Goal: Task Accomplishment & Management: Use online tool/utility

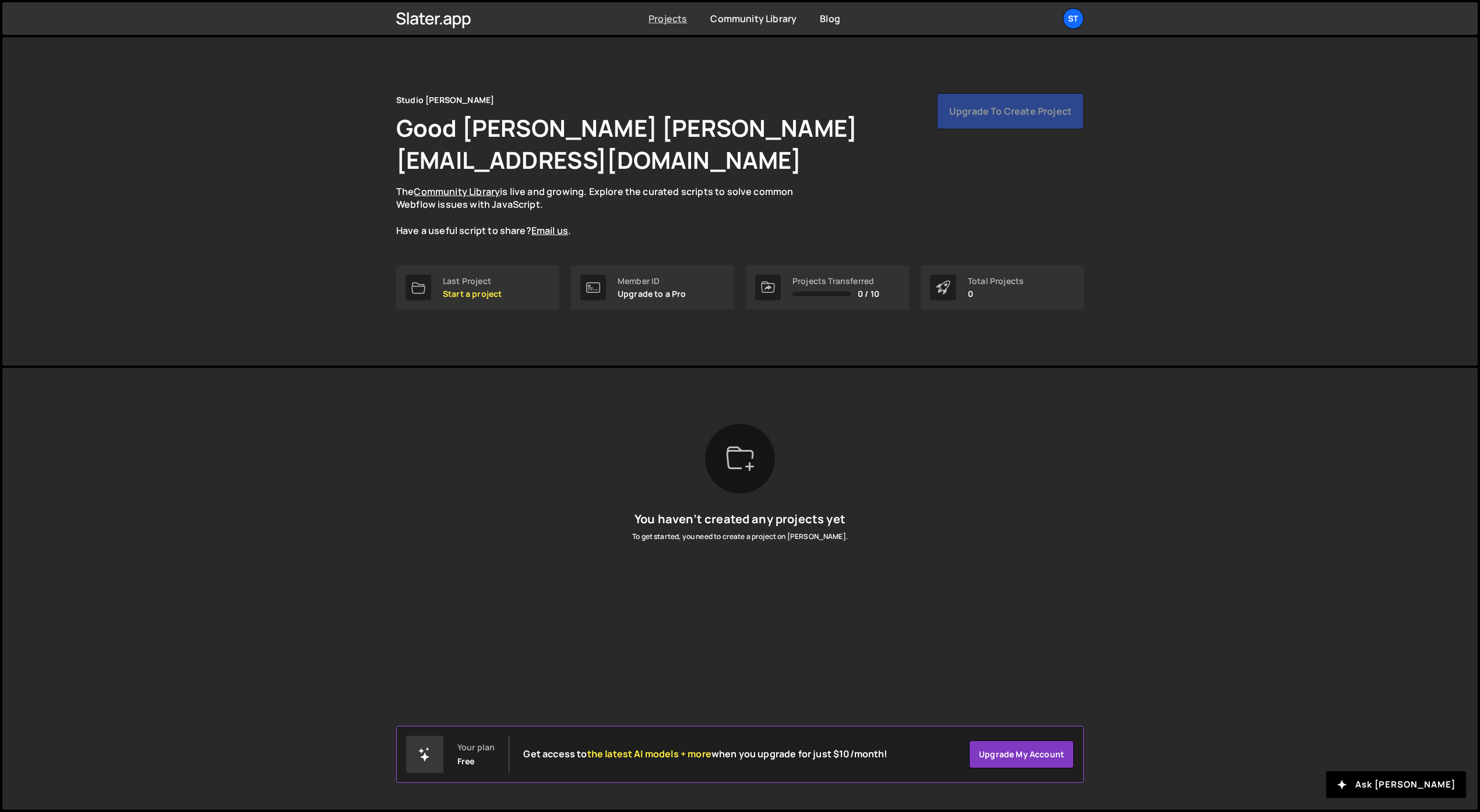
click at [668, 19] on link "Projects" at bounding box center [668, 19] width 39 height 13
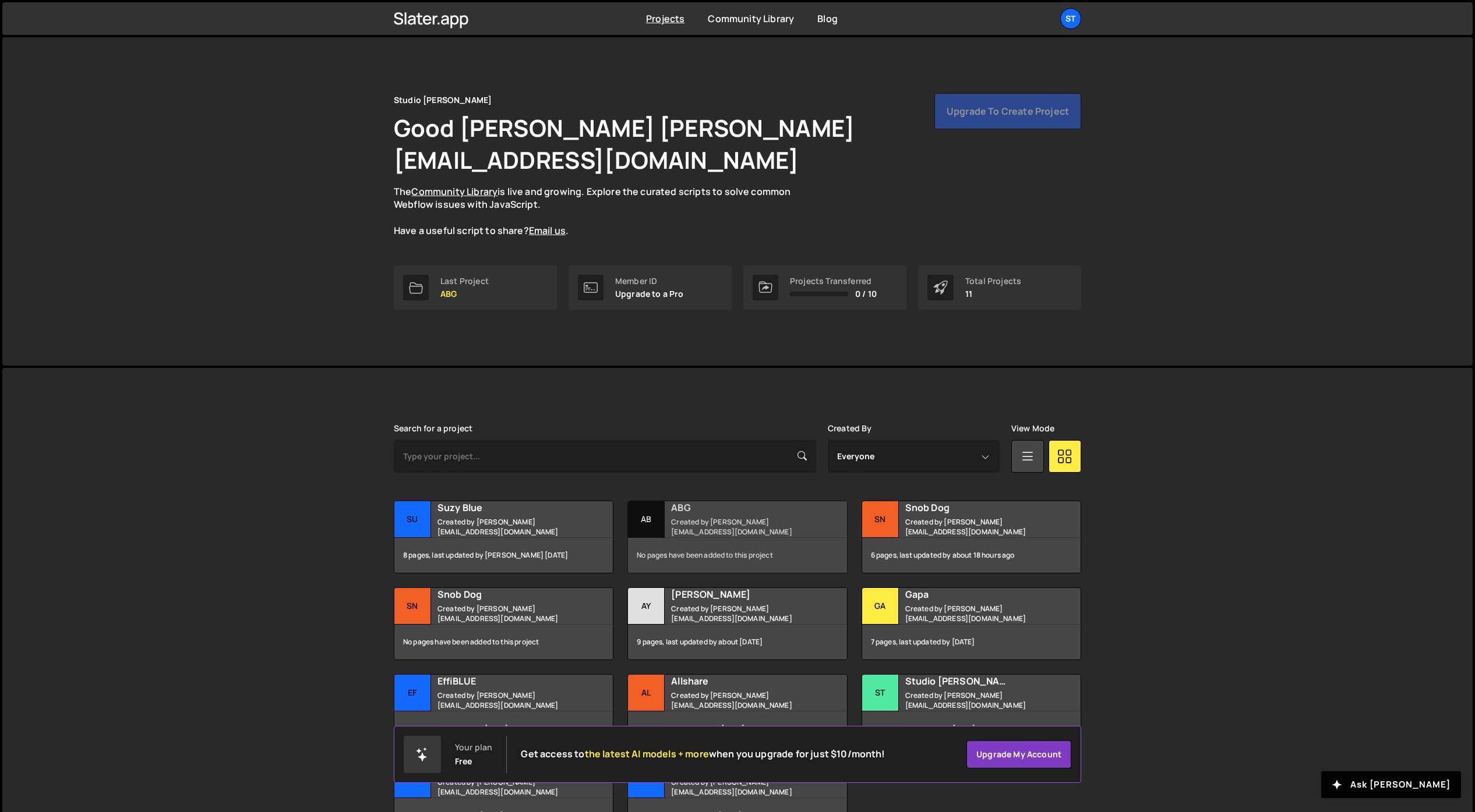
click at [741, 517] on small "Created by lucas@studioelias.fr" at bounding box center [741, 527] width 141 height 20
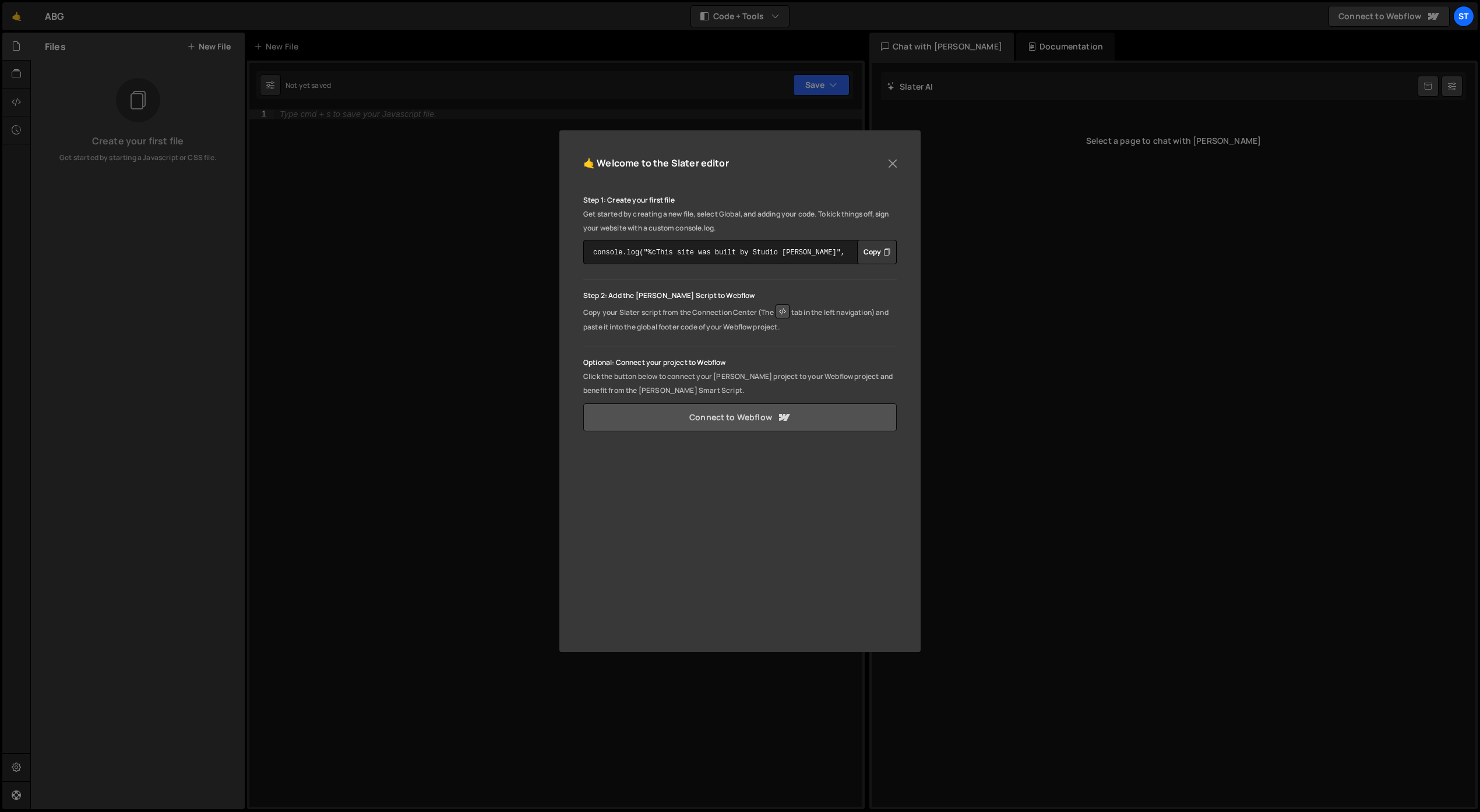
click at [683, 418] on link "Connect to Webflow" at bounding box center [740, 417] width 314 height 28
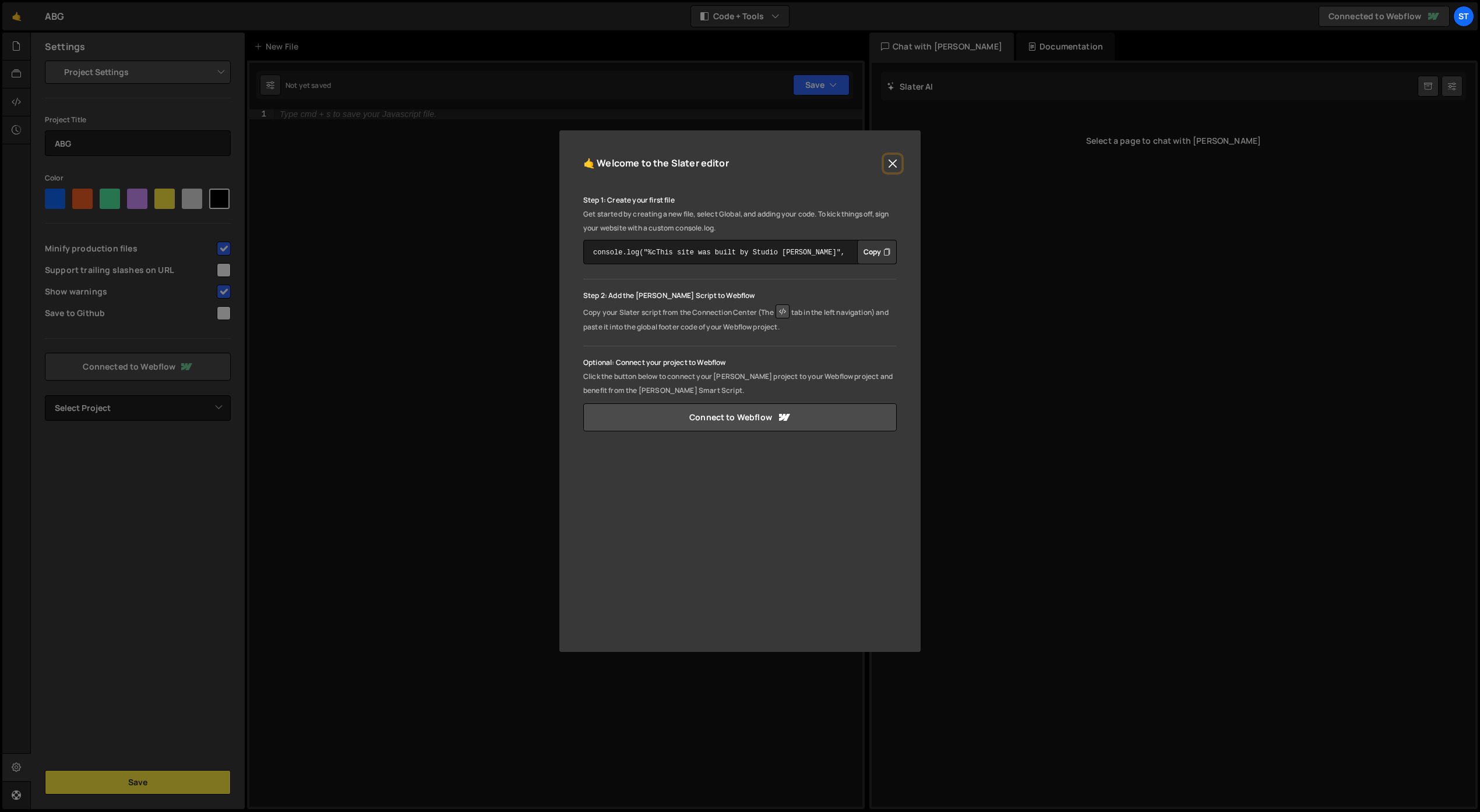
click at [891, 165] on button "Close" at bounding box center [893, 164] width 17 height 17
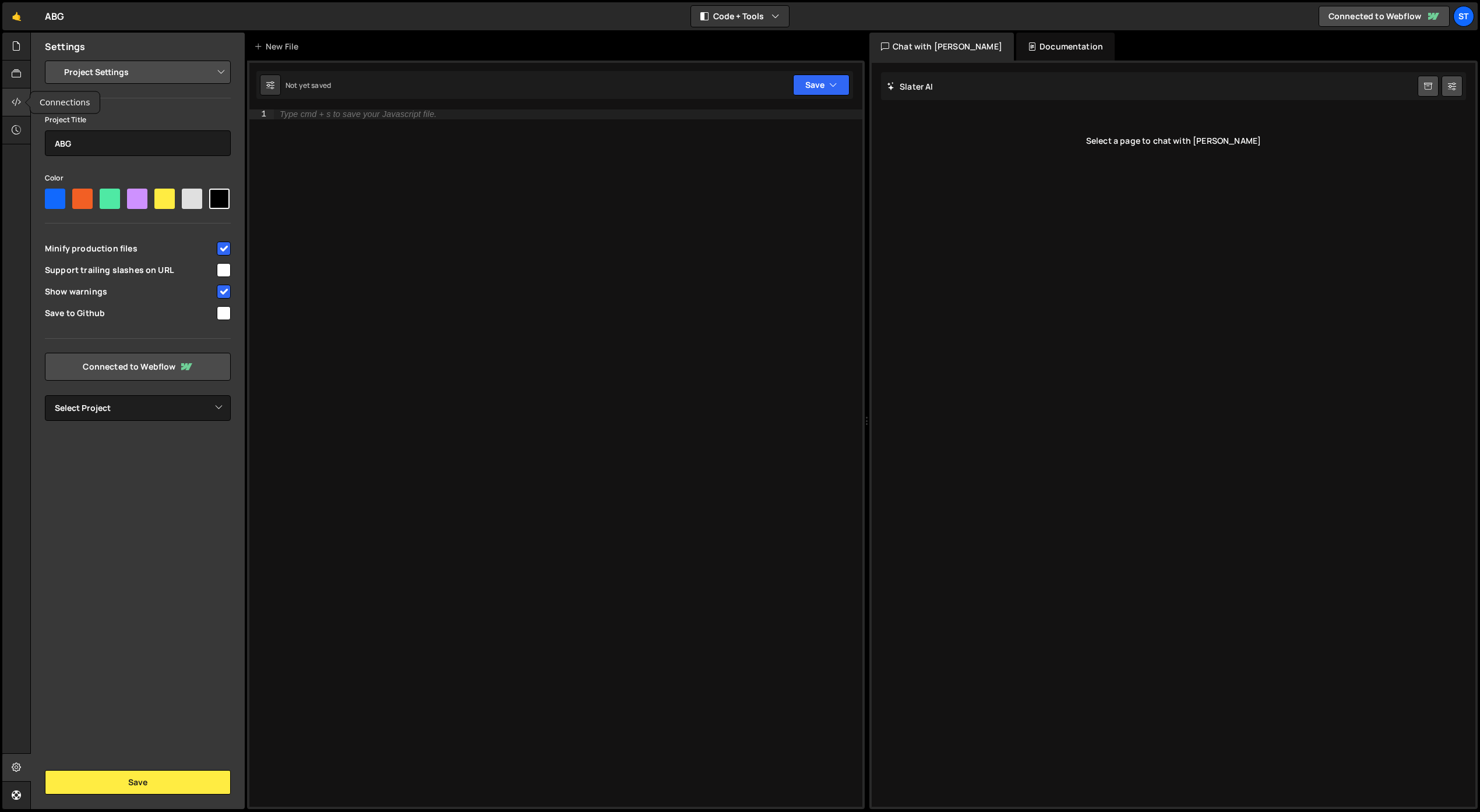
click at [16, 100] on icon at bounding box center [17, 101] width 9 height 13
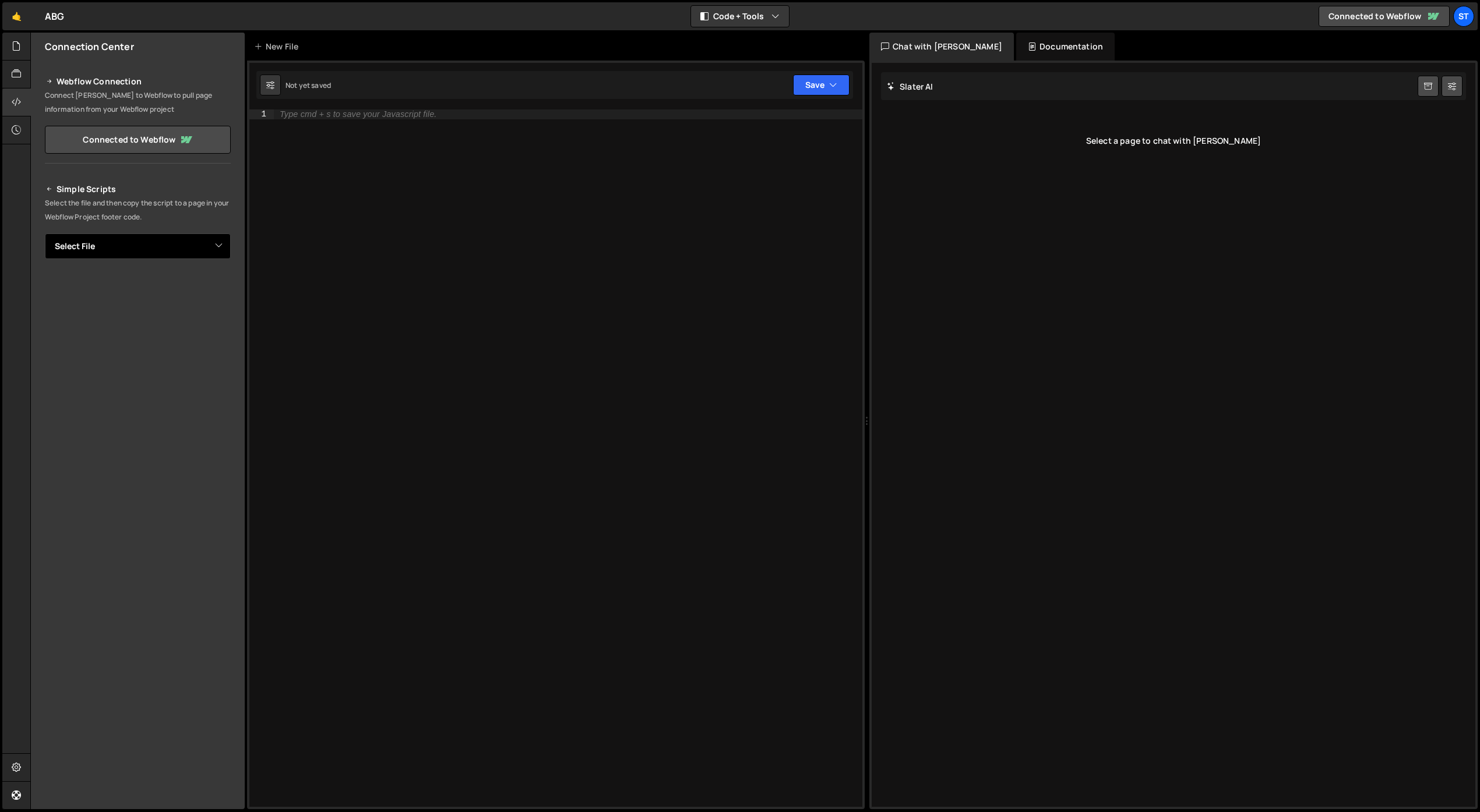
click at [112, 244] on select "Select File" at bounding box center [138, 246] width 186 height 26
click at [45, 233] on select "Select File" at bounding box center [138, 246] width 186 height 26
click at [17, 69] on icon at bounding box center [17, 74] width 9 height 13
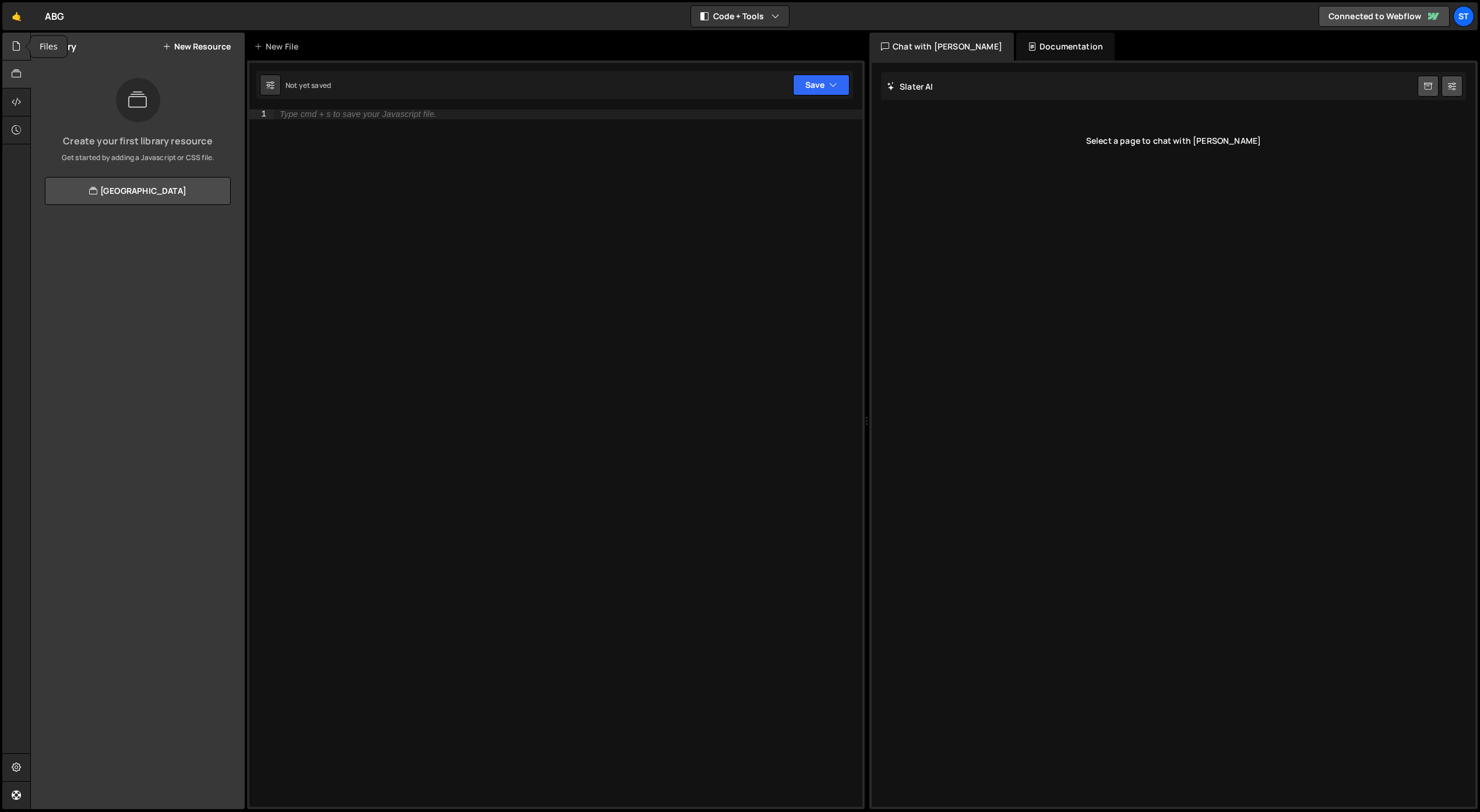
click at [15, 46] on icon at bounding box center [17, 46] width 9 height 13
click at [204, 47] on button "New File" at bounding box center [209, 46] width 44 height 9
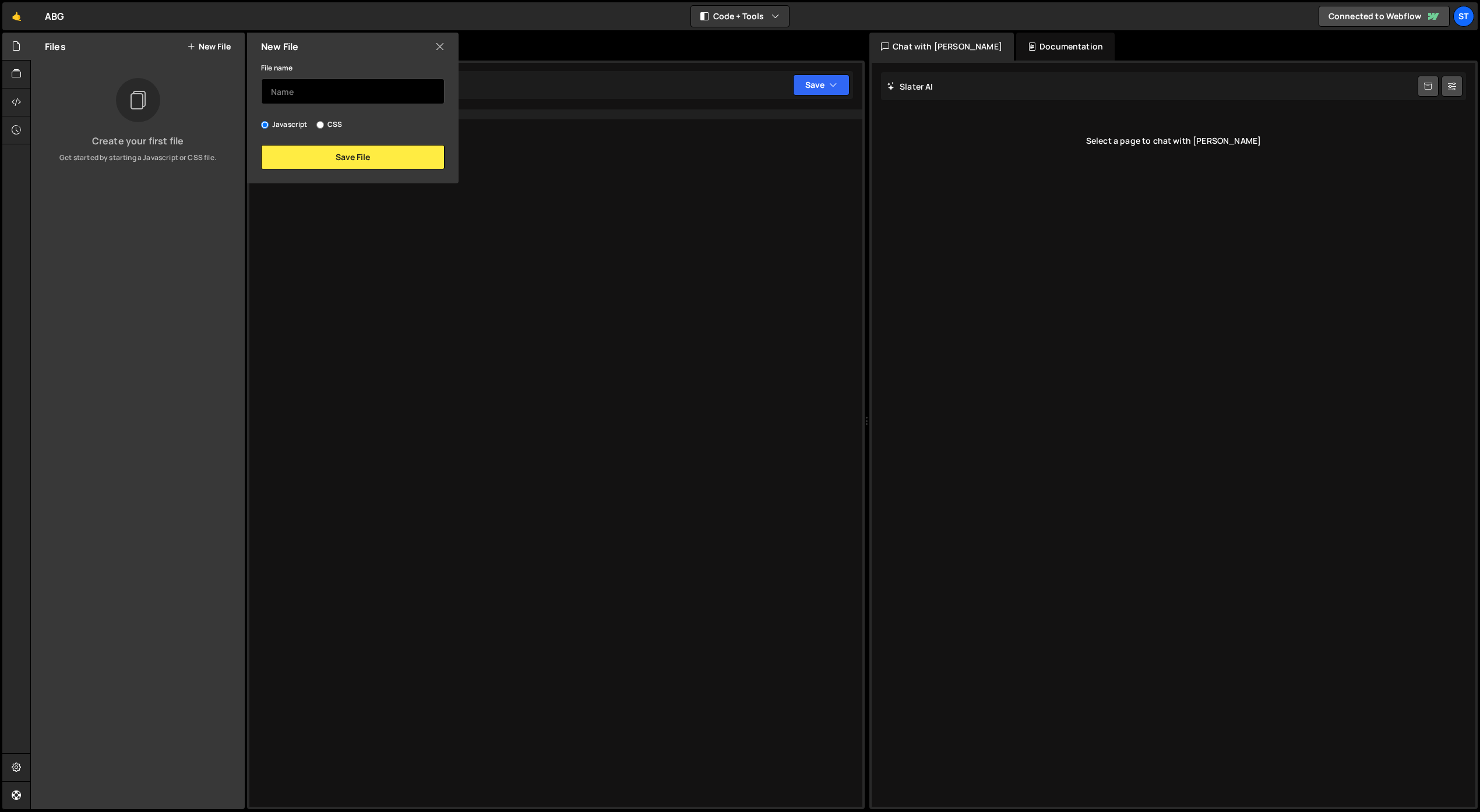
click at [291, 92] on input "text" at bounding box center [352, 91] width 183 height 26
type input "Home.js"
click at [317, 152] on button "Save File" at bounding box center [352, 156] width 183 height 24
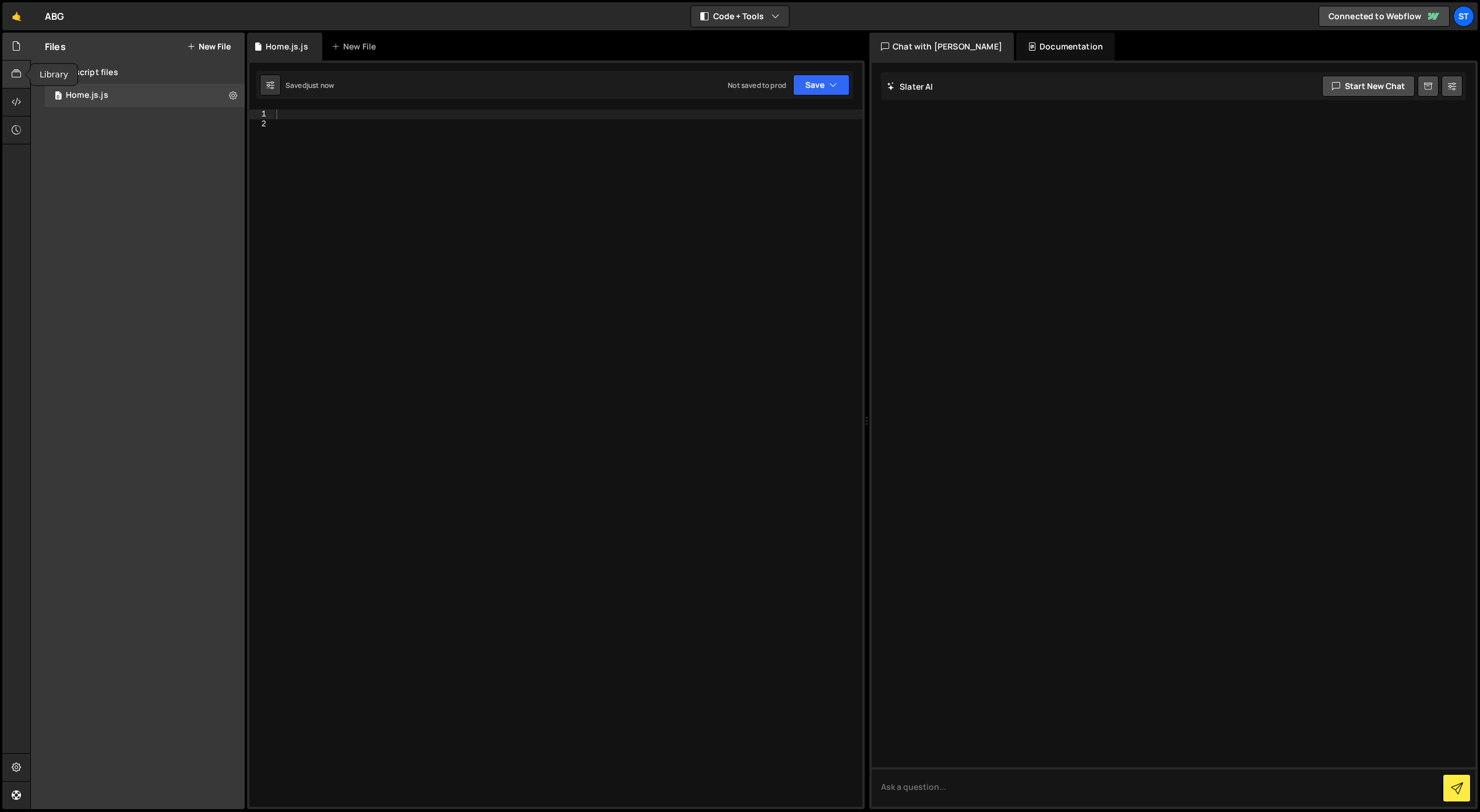
click at [20, 74] on icon at bounding box center [17, 74] width 9 height 13
click at [16, 102] on icon at bounding box center [17, 101] width 9 height 13
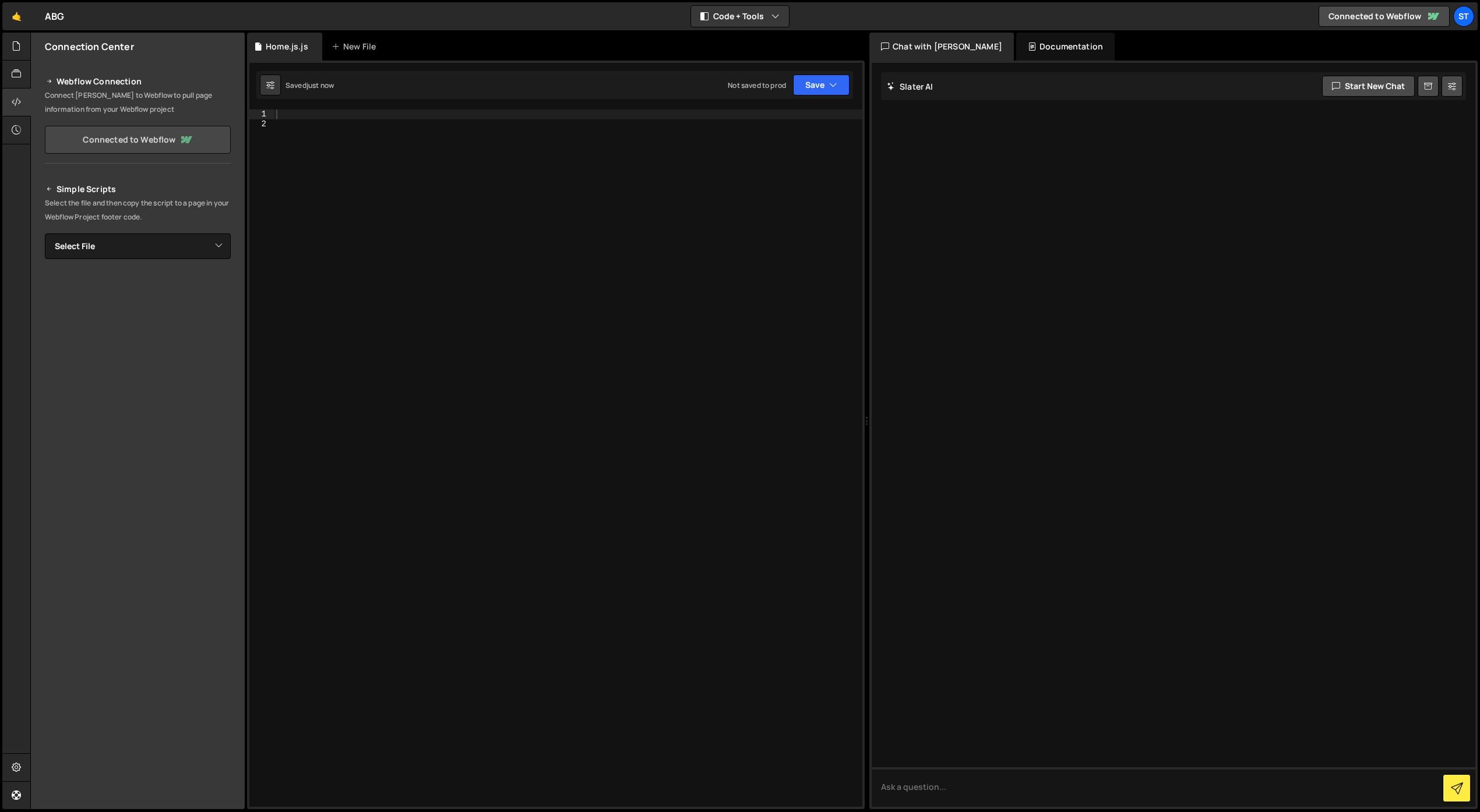
click at [82, 134] on link "Connected to Webflow" at bounding box center [138, 140] width 186 height 28
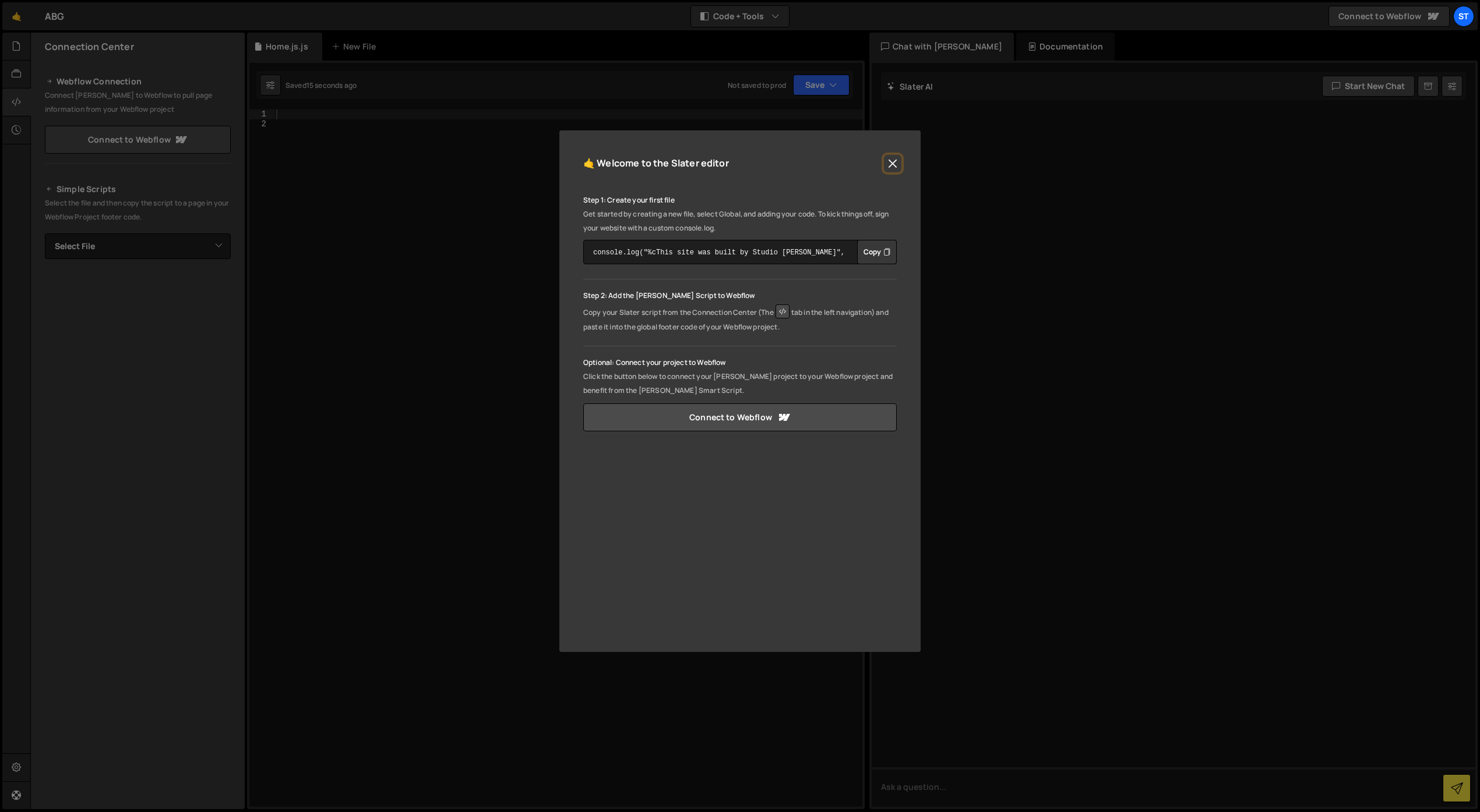
click at [896, 165] on button "Close" at bounding box center [893, 164] width 17 height 17
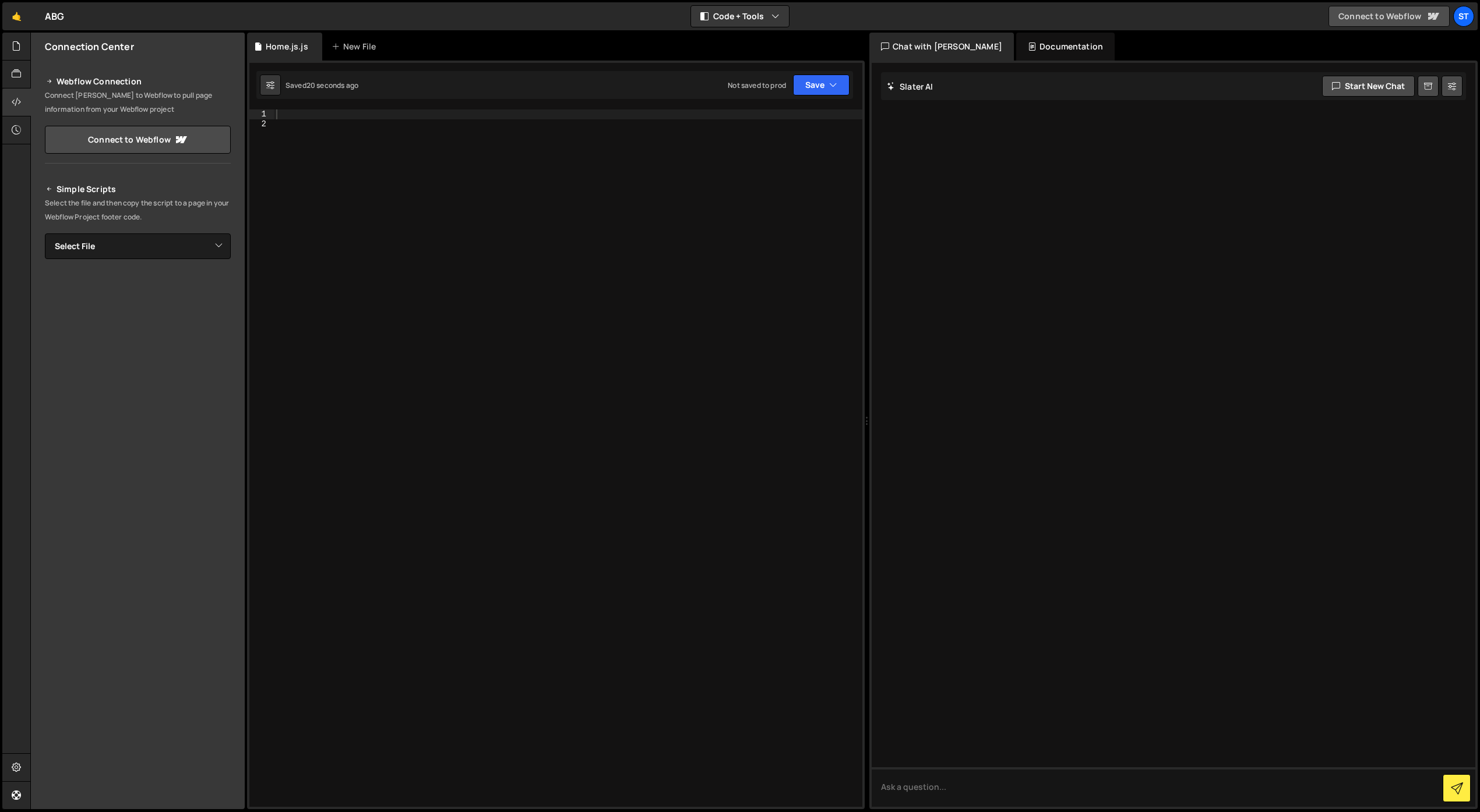
click at [1413, 15] on link "Connect to Webflow" at bounding box center [1389, 16] width 121 height 21
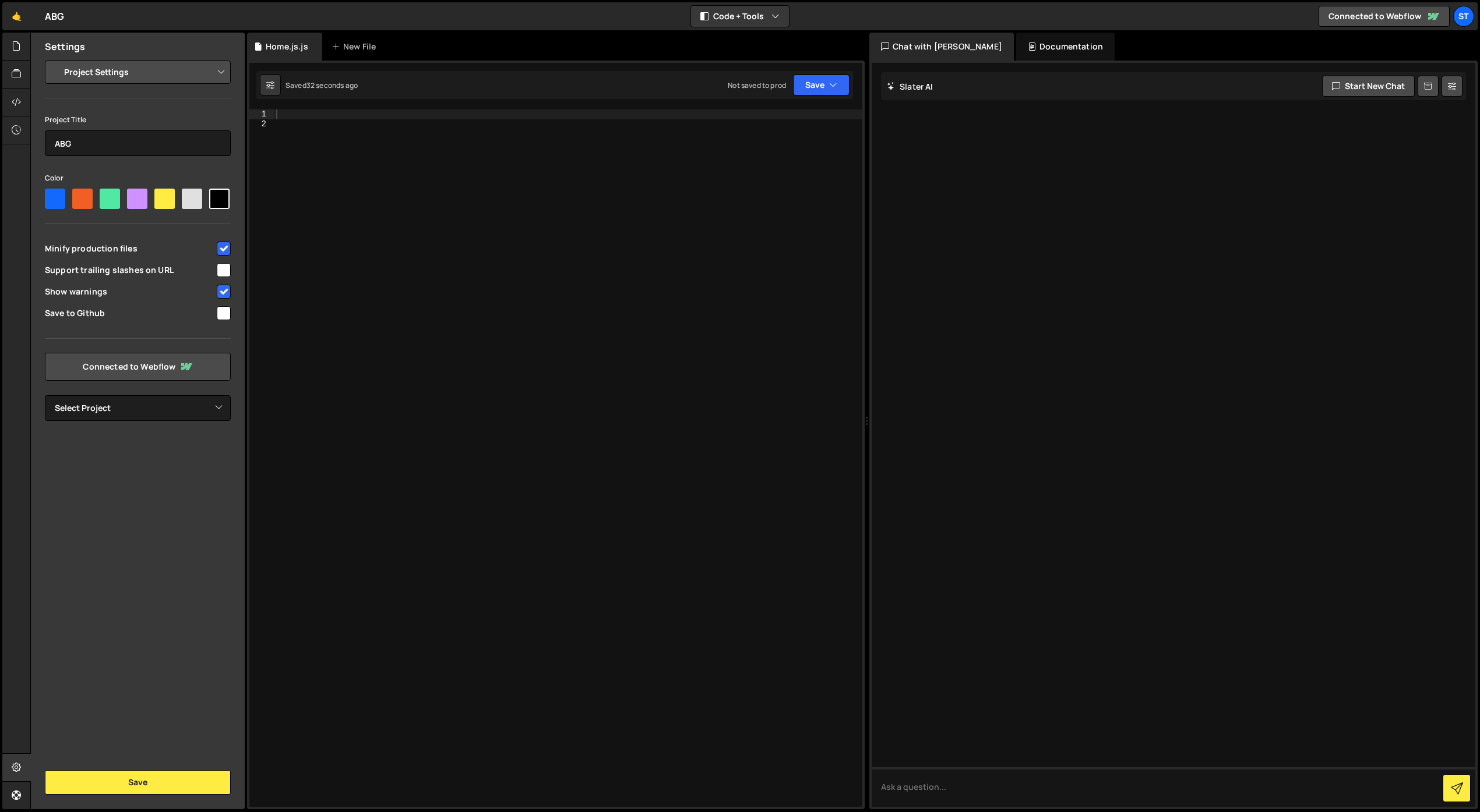
click at [149, 72] on select "Project Settings Code Editor Settings Chat Settings" at bounding box center [140, 72] width 171 height 26
click at [17, 46] on icon at bounding box center [17, 46] width 9 height 13
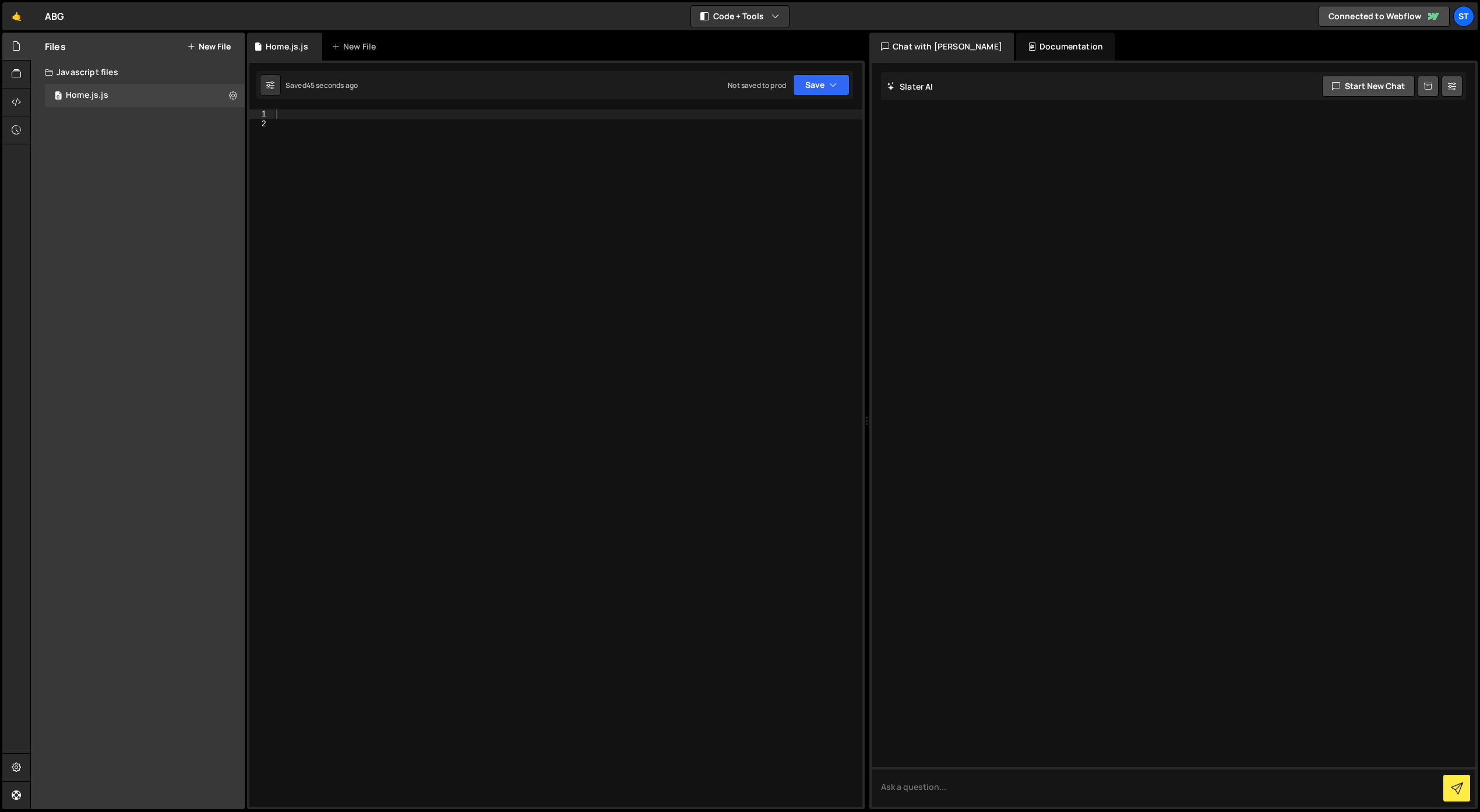
click at [205, 47] on button "New File" at bounding box center [209, 46] width 44 height 9
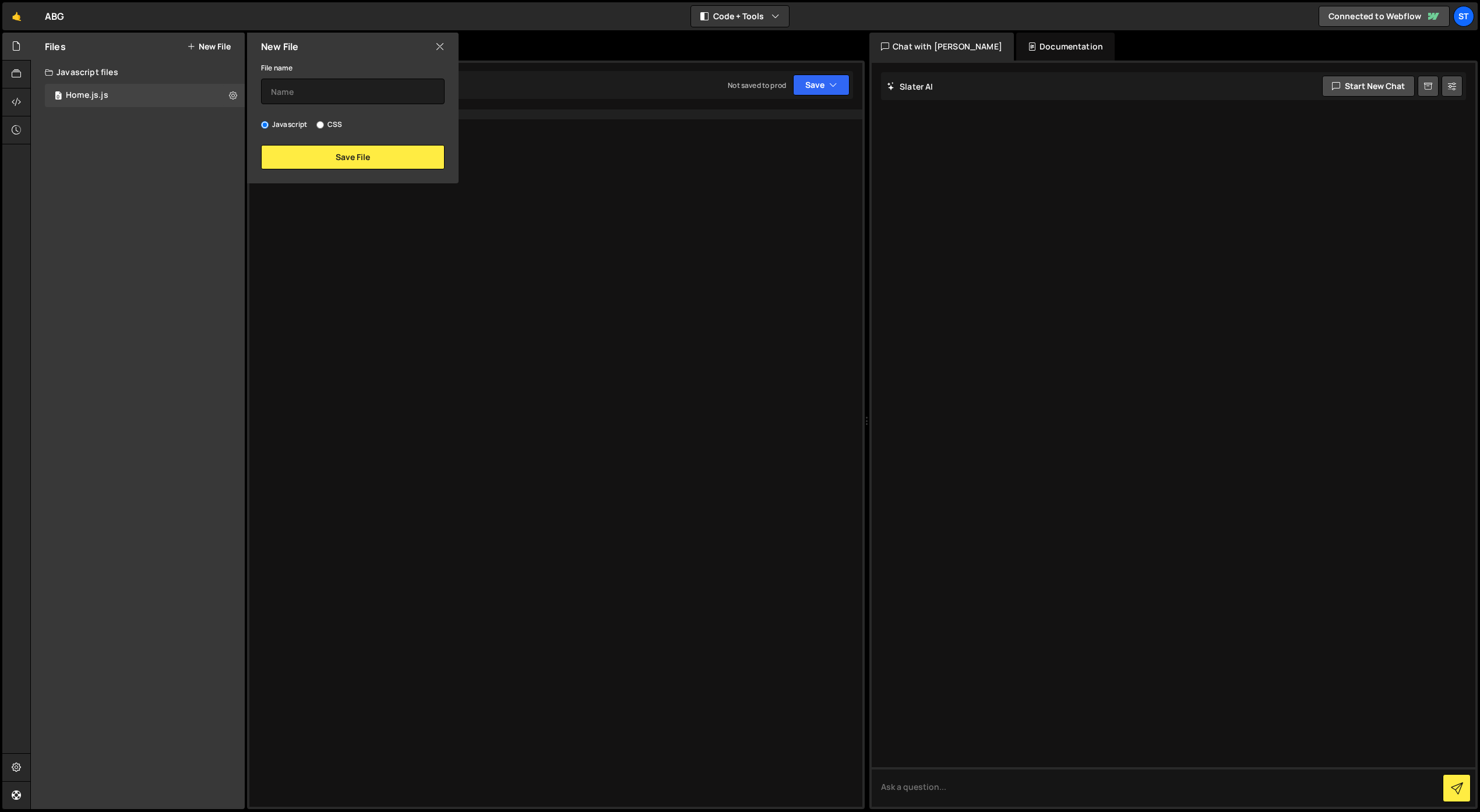
click at [438, 44] on icon at bounding box center [440, 46] width 9 height 13
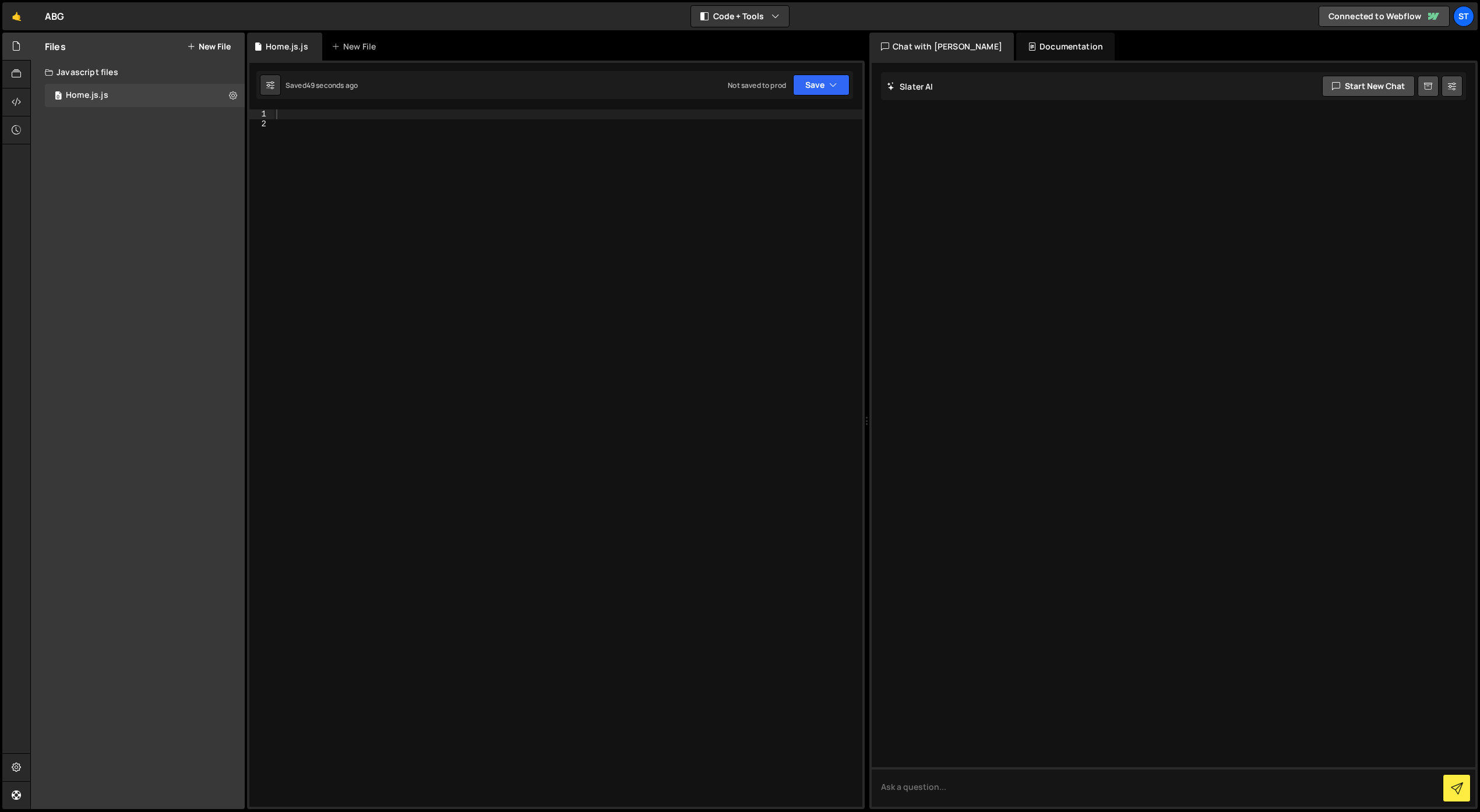
click at [418, 155] on div at bounding box center [568, 468] width 588 height 717
click at [407, 130] on div at bounding box center [568, 468] width 588 height 717
click at [450, 129] on div "console . log ( "ok ! slater" )" at bounding box center [568, 468] width 588 height 717
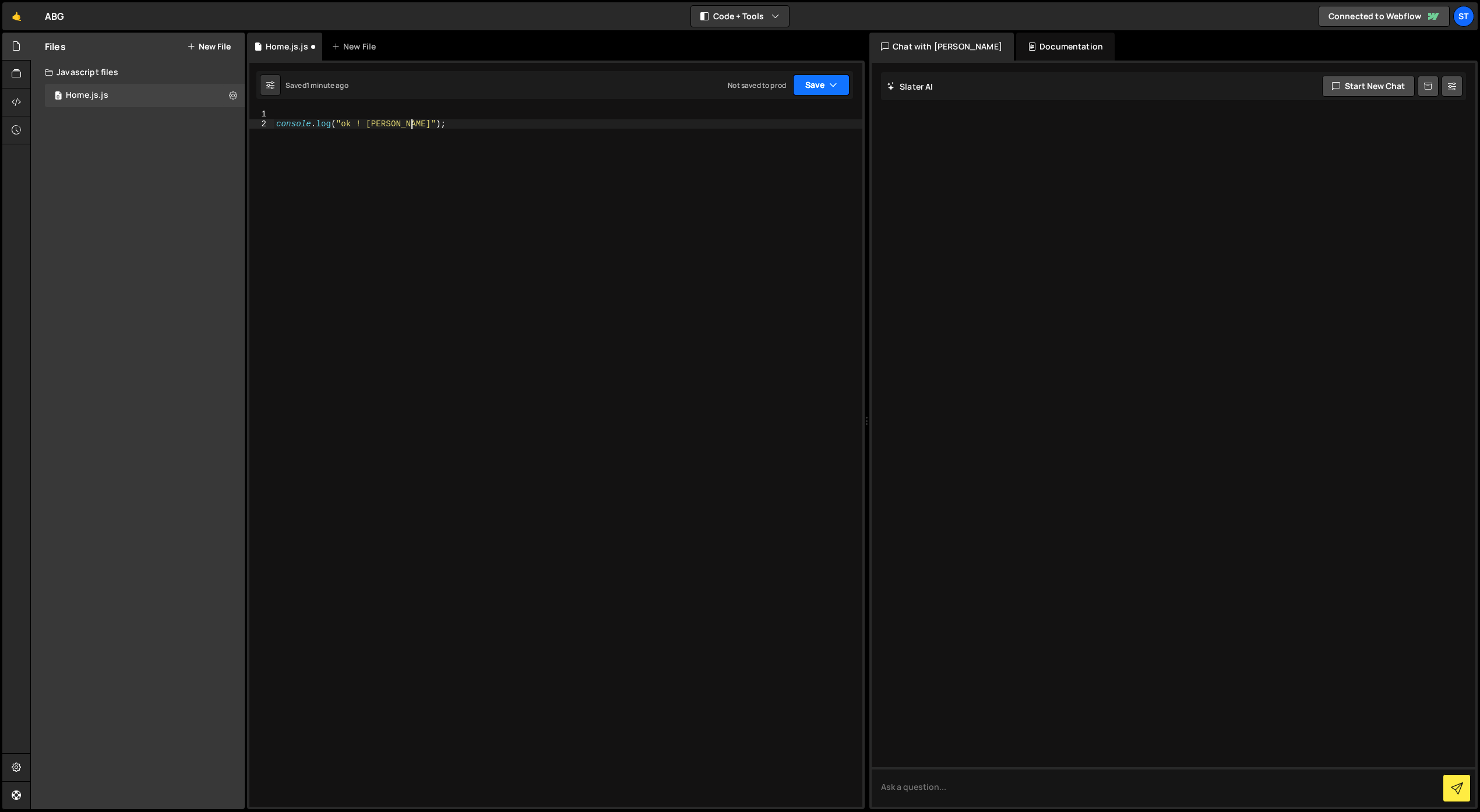
type textarea "console.log("ok ! slater");"
click at [827, 90] on button "Save" at bounding box center [821, 85] width 57 height 21
click at [811, 109] on div "Save to Staging S" at bounding box center [782, 113] width 121 height 12
click at [17, 105] on icon at bounding box center [17, 101] width 9 height 13
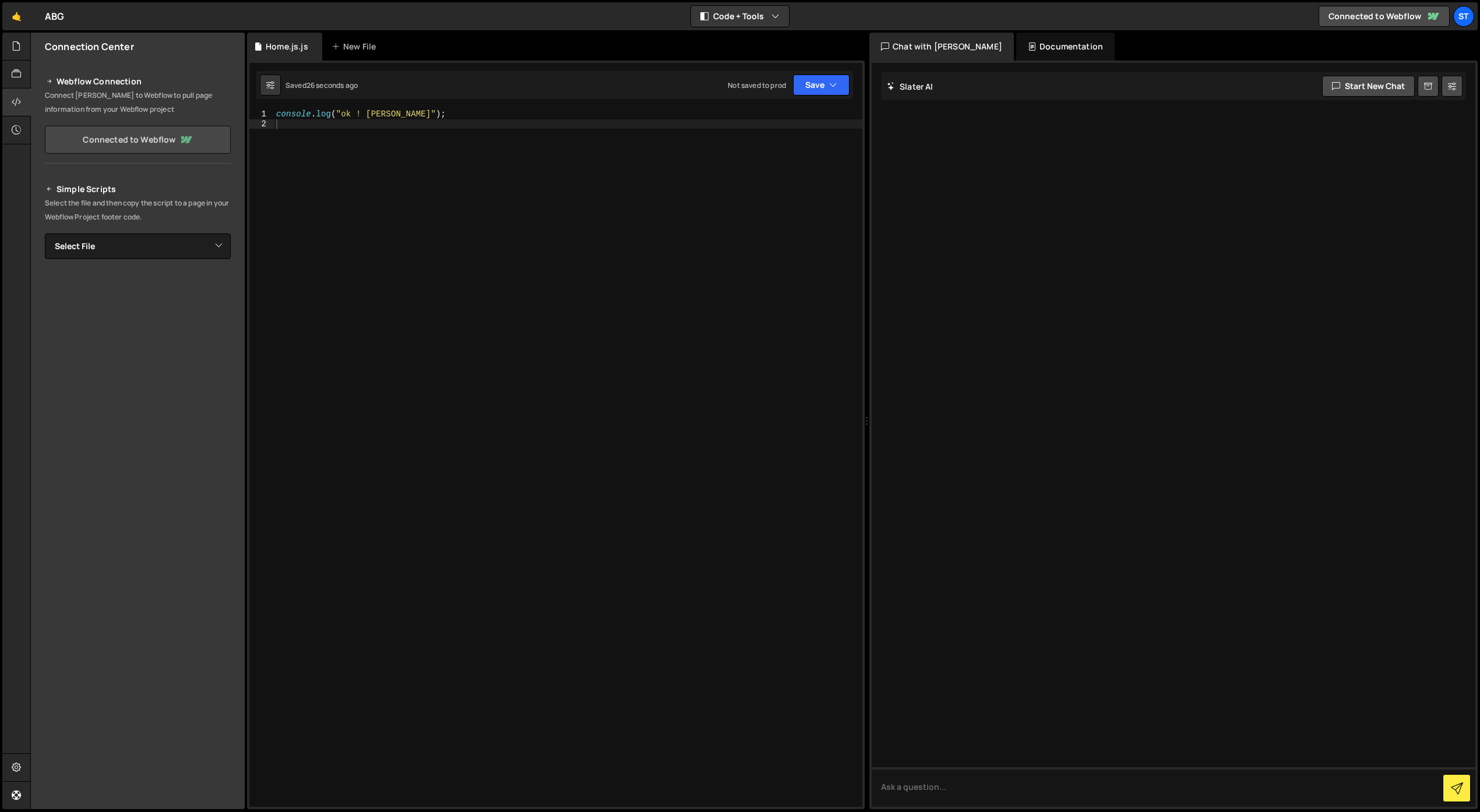
click at [127, 135] on link "Connected to Webflow" at bounding box center [138, 140] width 186 height 28
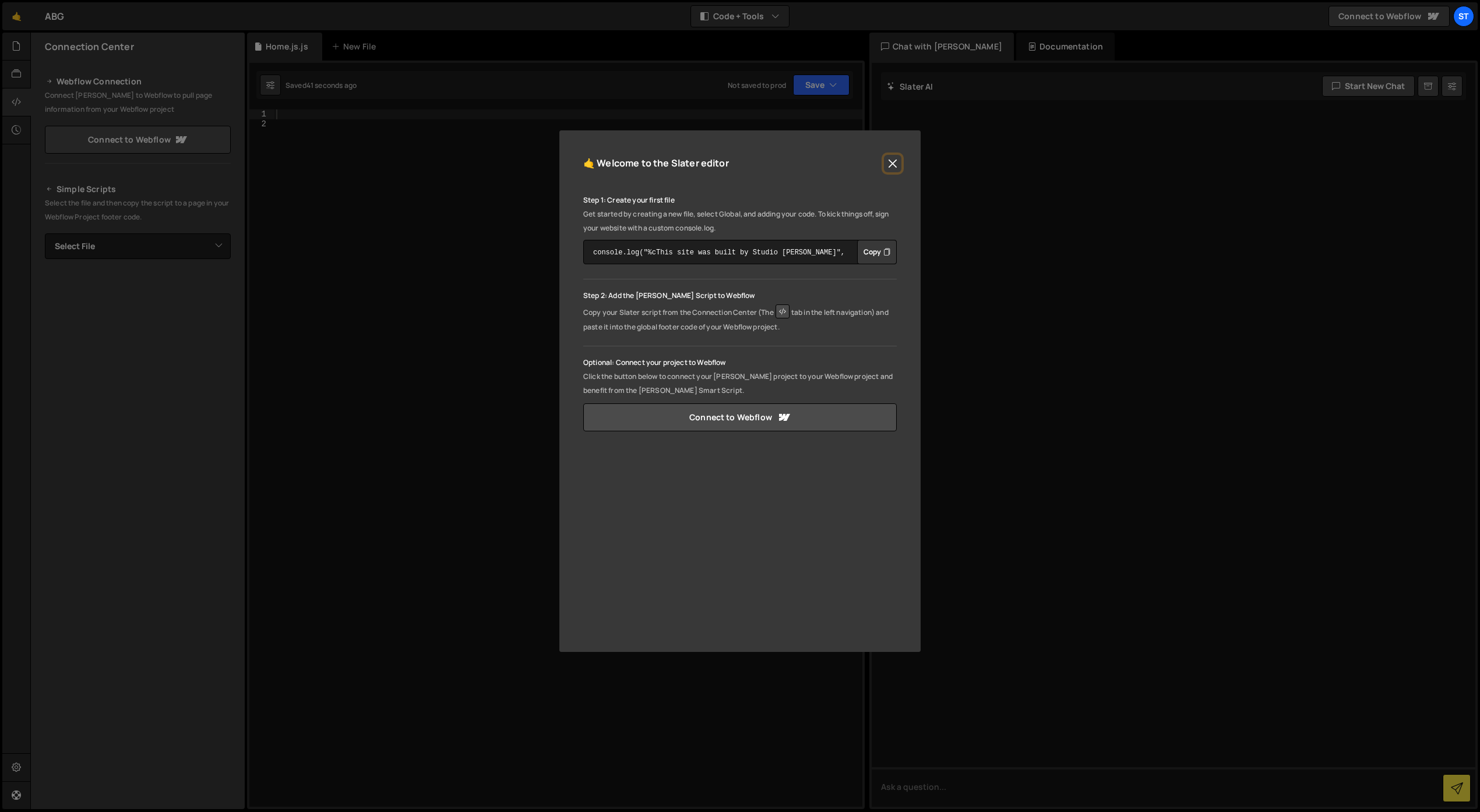
click at [896, 165] on button "Close" at bounding box center [893, 164] width 17 height 17
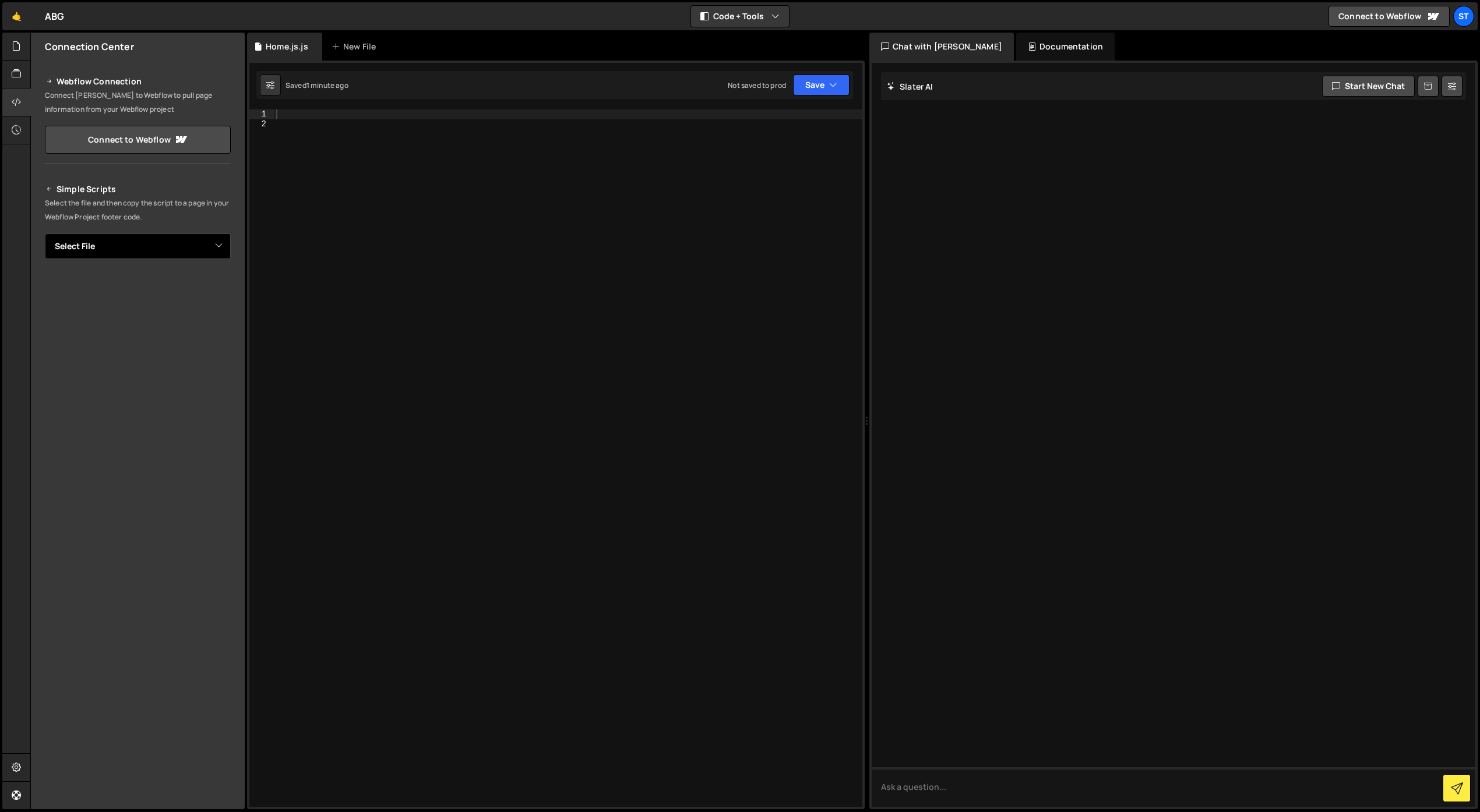
click at [149, 246] on select "Select File" at bounding box center [138, 246] width 186 height 26
click at [45, 233] on select "Select File" at bounding box center [138, 246] width 186 height 26
click at [17, 48] on icon at bounding box center [17, 46] width 9 height 13
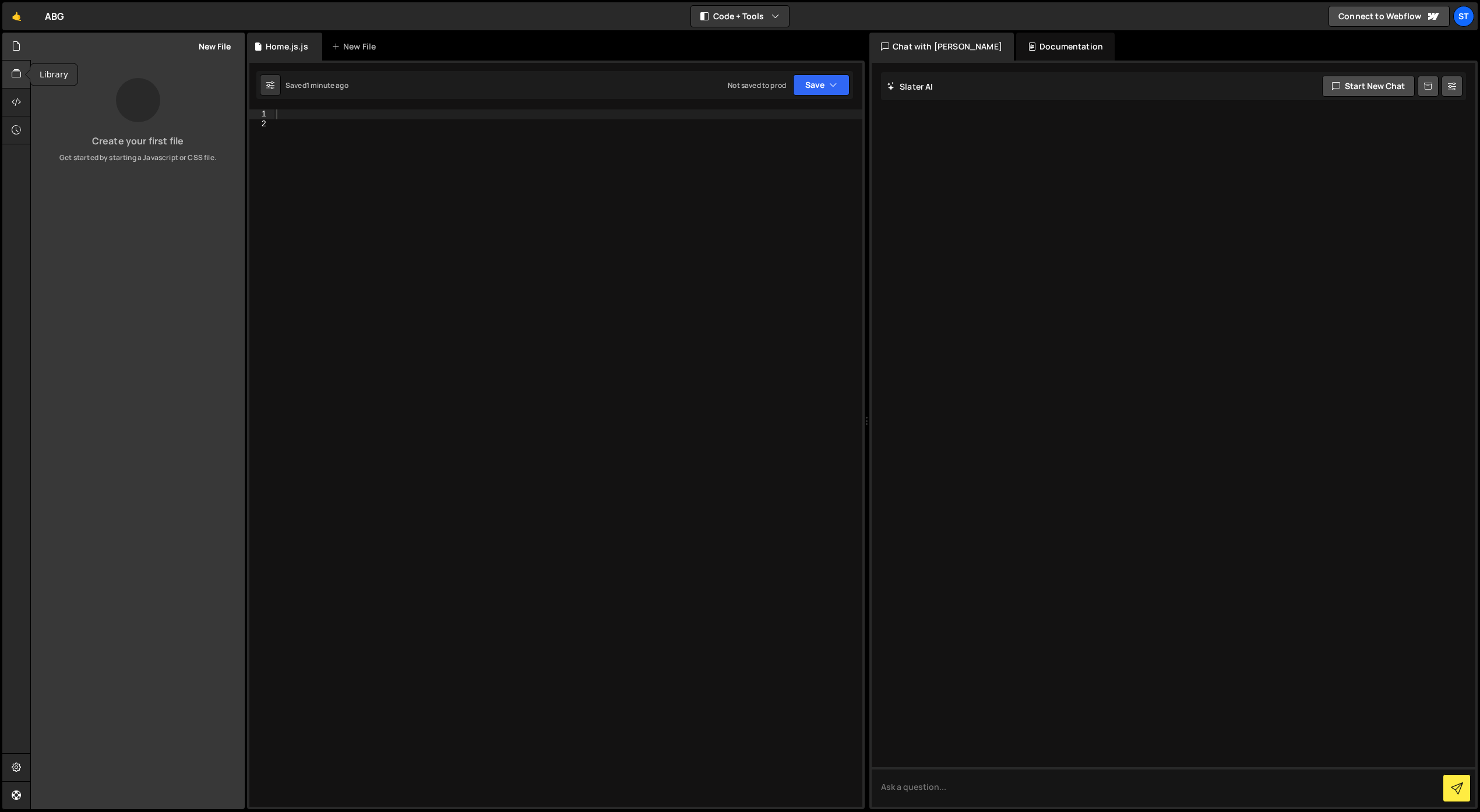
click at [13, 84] on div at bounding box center [17, 75] width 28 height 28
click at [352, 50] on div "New File" at bounding box center [356, 46] width 49 height 12
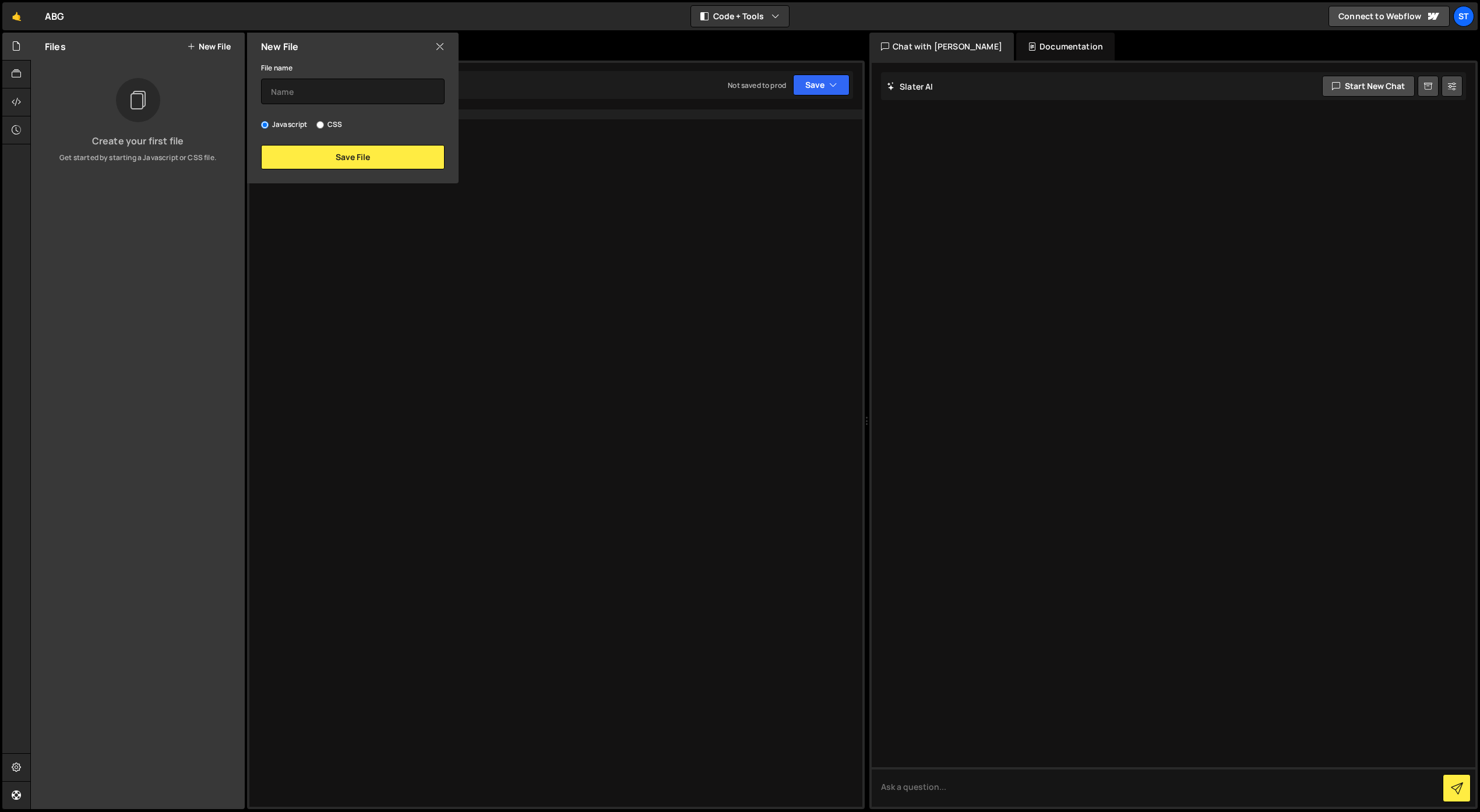
click at [436, 44] on icon at bounding box center [440, 46] width 9 height 13
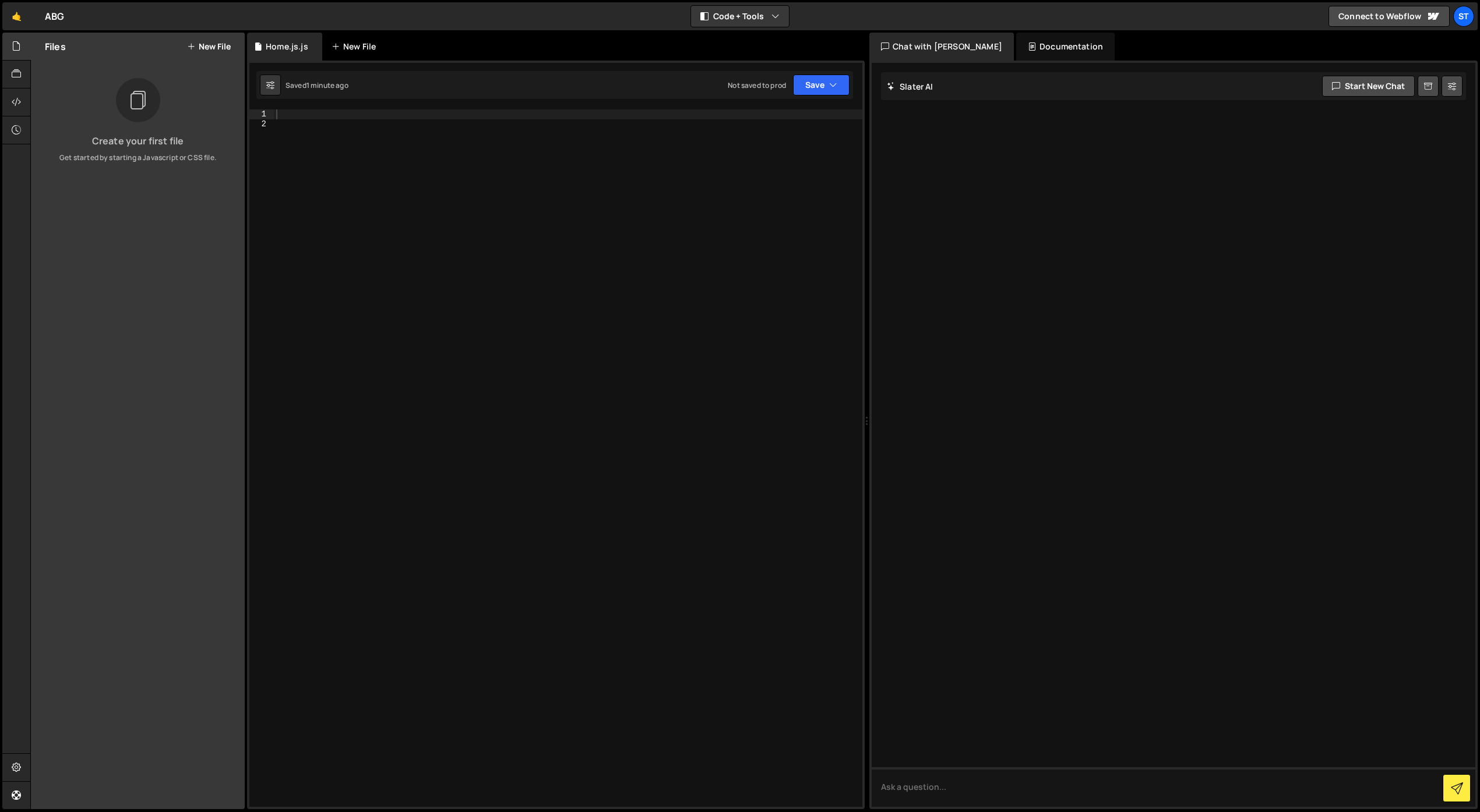
click at [354, 48] on div "New File" at bounding box center [356, 46] width 49 height 12
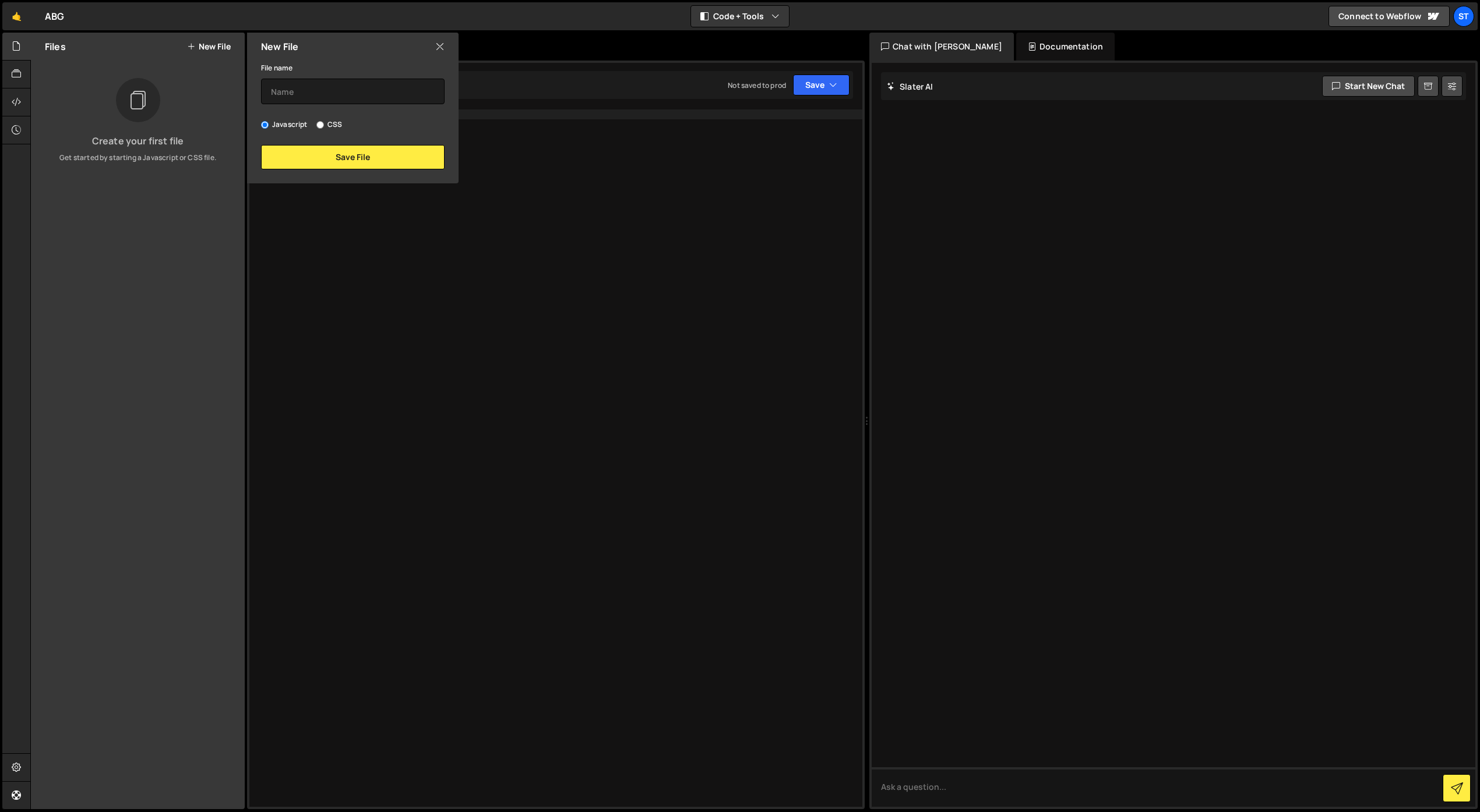
click at [437, 42] on icon at bounding box center [440, 46] width 9 height 13
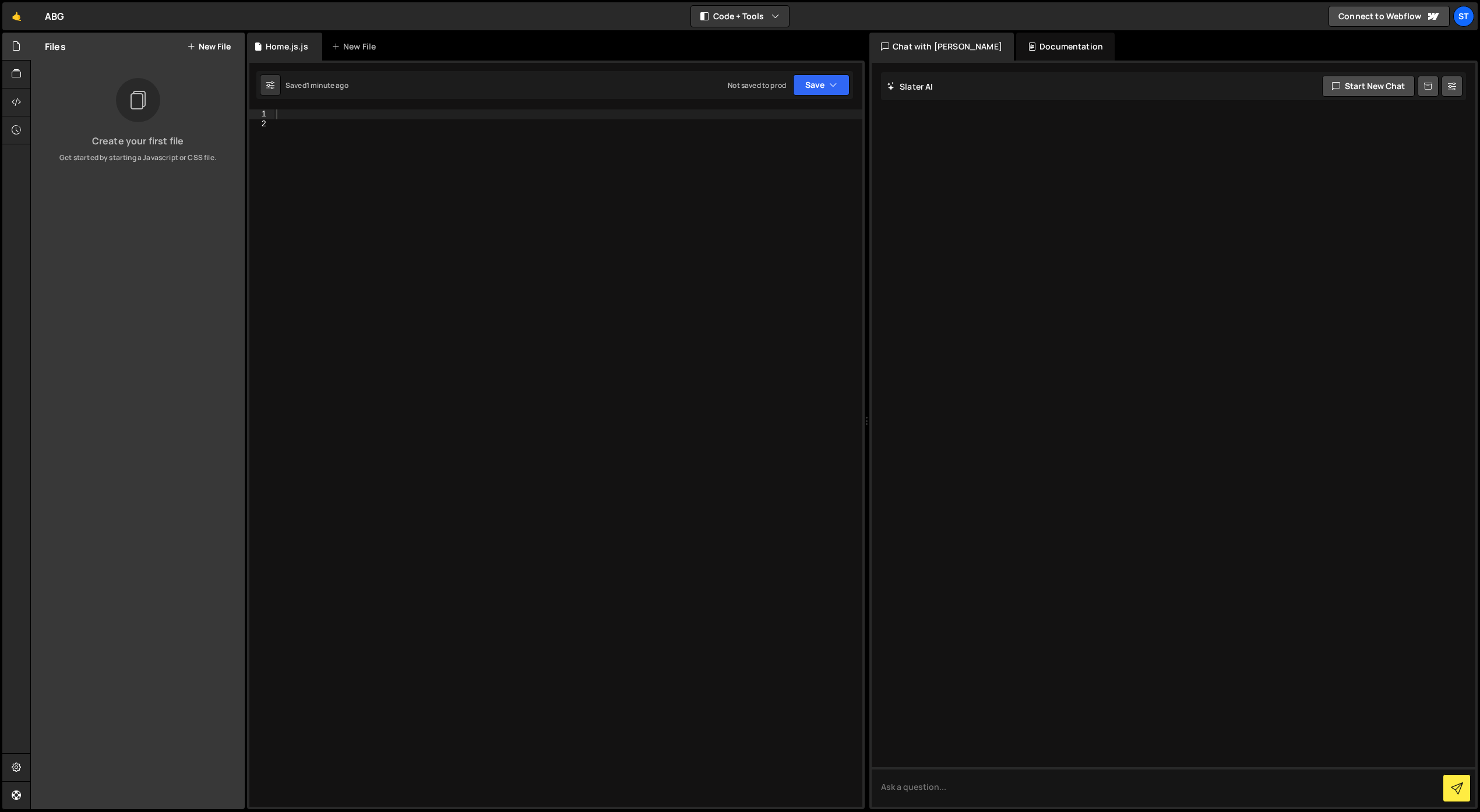
click at [291, 126] on div at bounding box center [568, 468] width 588 height 717
click at [395, 123] on div "console . log ( "slater !" )" at bounding box center [568, 468] width 588 height 717
type textarea "console.log("slater !");"
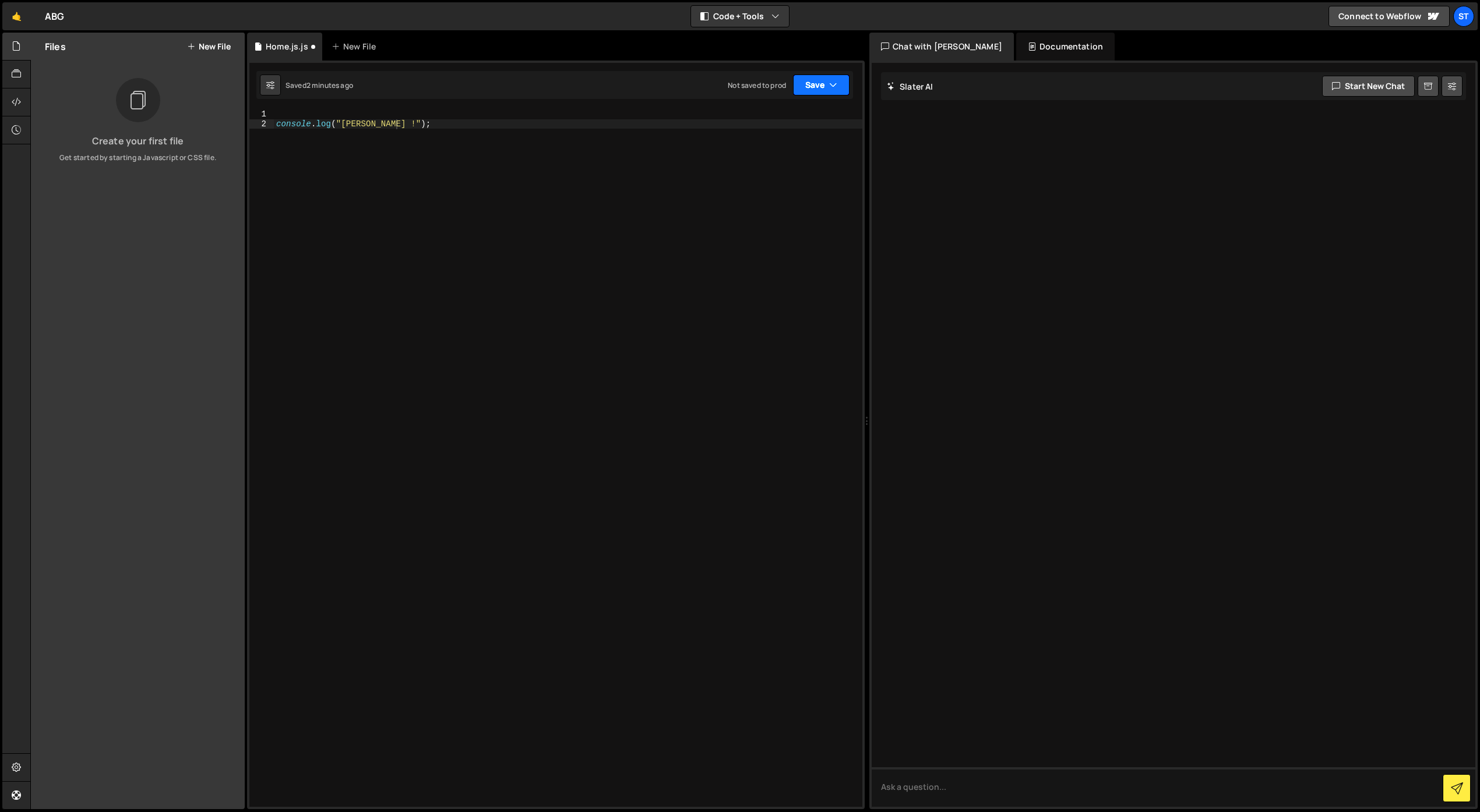
click at [810, 87] on button "Save" at bounding box center [821, 85] width 57 height 21
click at [781, 116] on div "Save to Staging S" at bounding box center [782, 113] width 121 height 12
click at [20, 97] on icon at bounding box center [17, 101] width 9 height 13
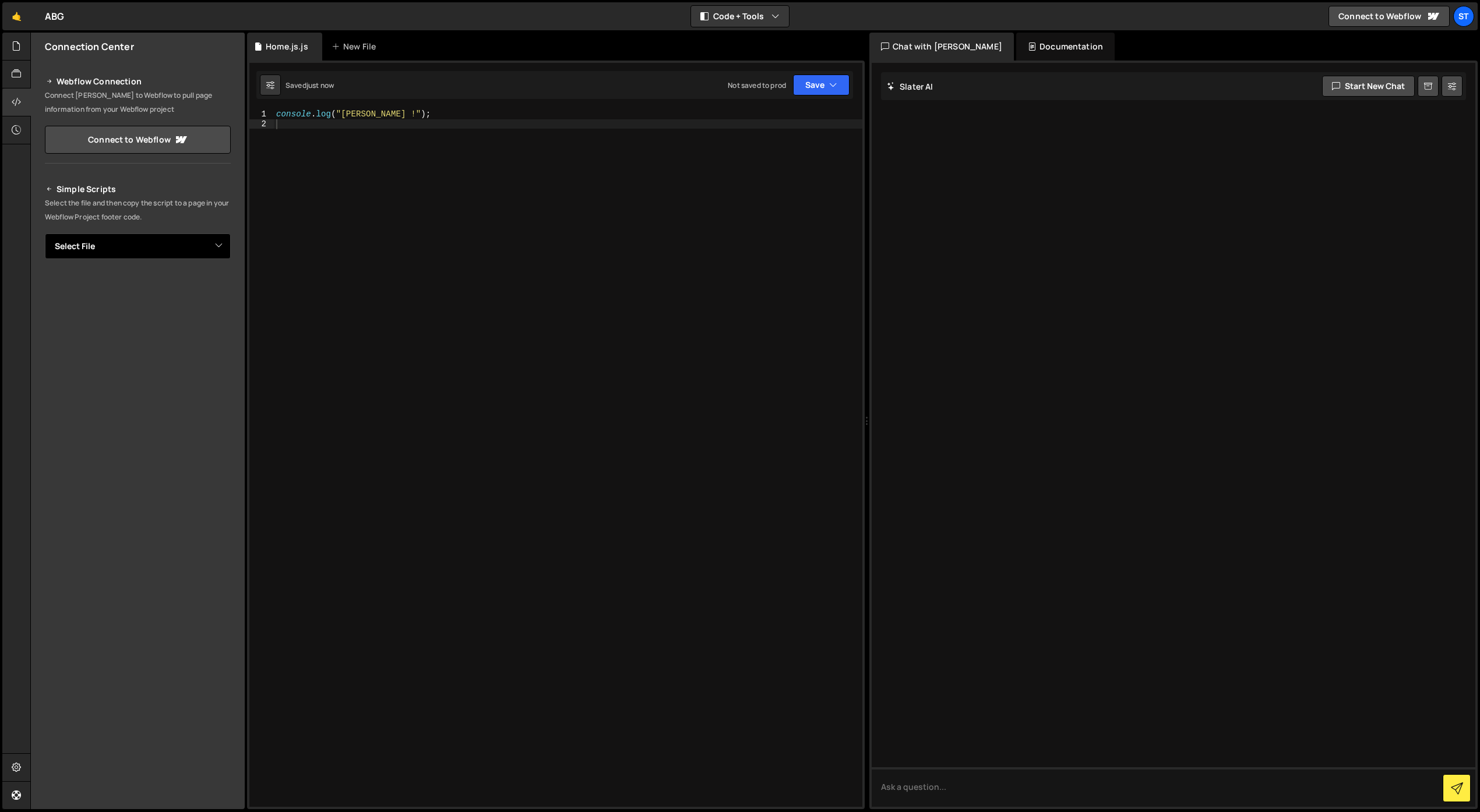
click at [113, 247] on select "Select File" at bounding box center [138, 246] width 186 height 26
click at [45, 233] on select "Select File" at bounding box center [138, 246] width 186 height 26
click at [20, 127] on icon at bounding box center [17, 130] width 9 height 13
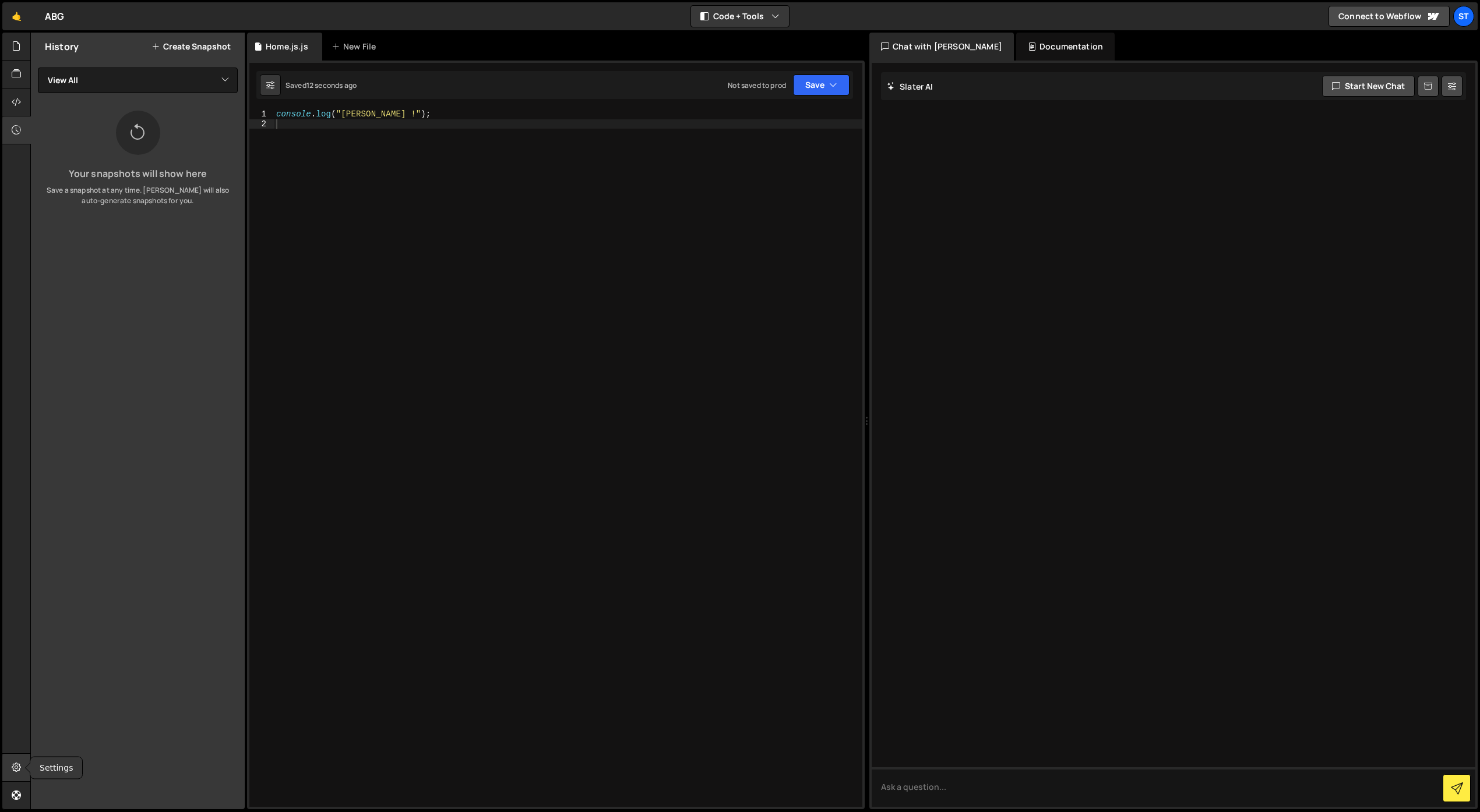
click at [24, 769] on div at bounding box center [17, 768] width 28 height 28
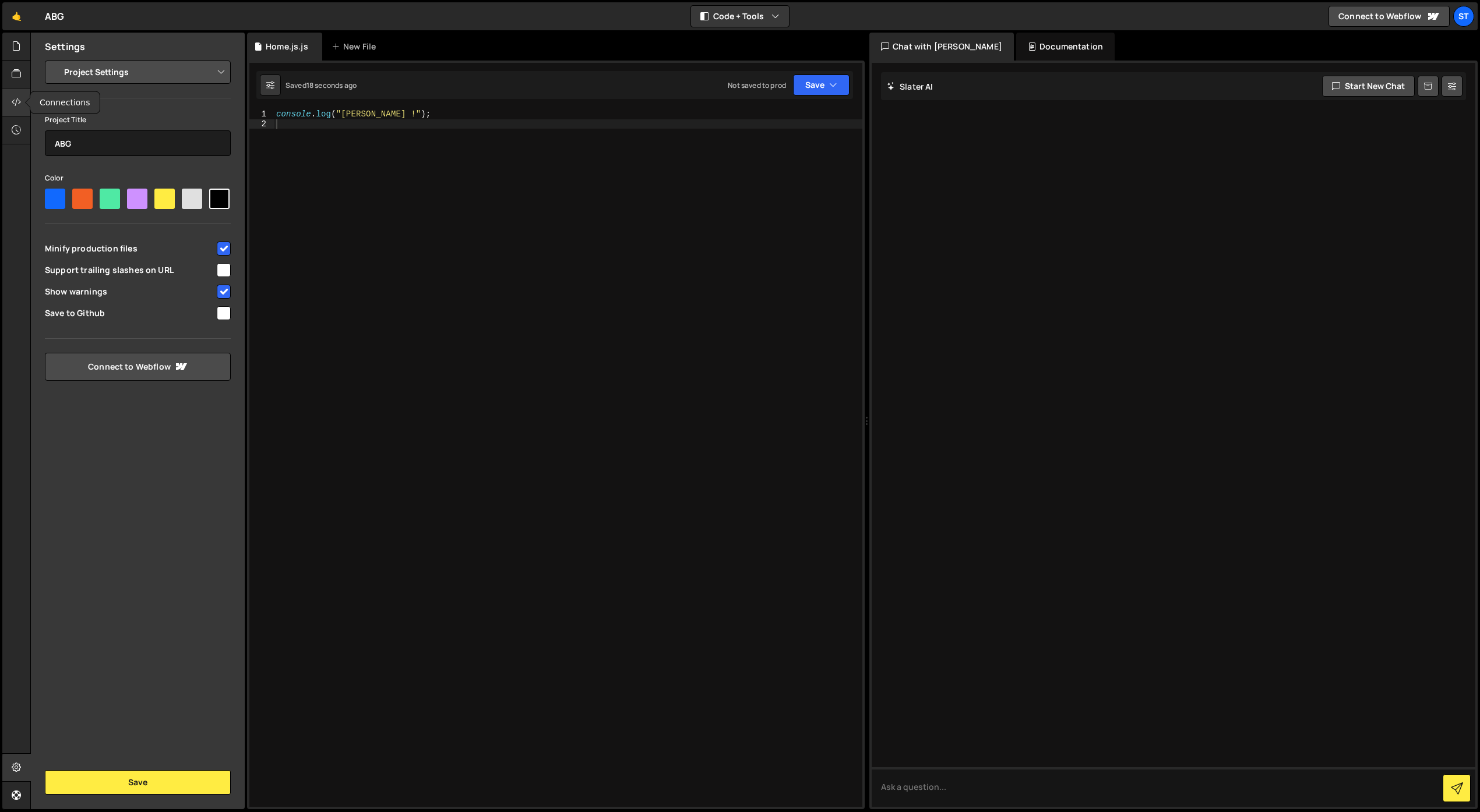
click at [17, 102] on icon at bounding box center [17, 101] width 9 height 13
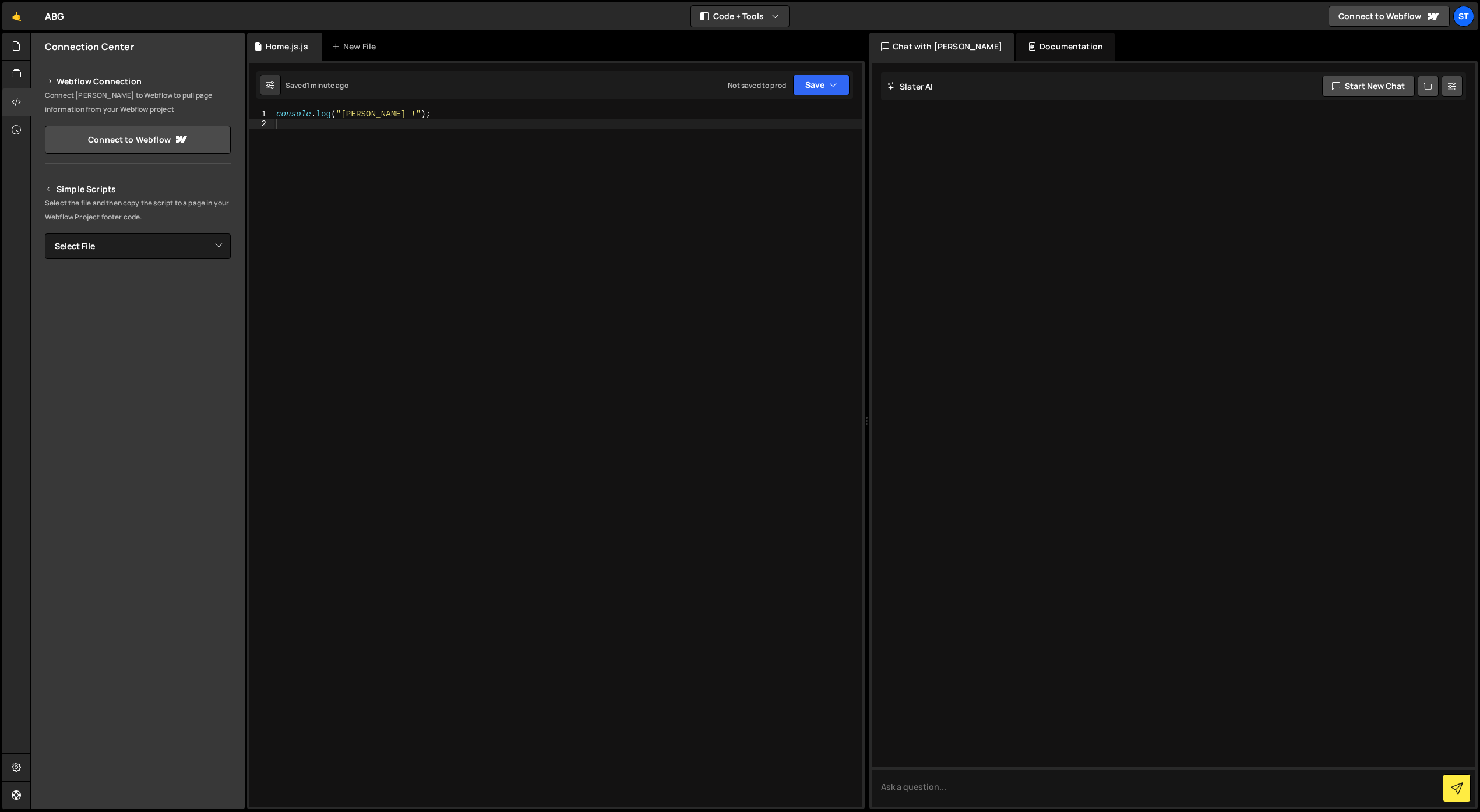
scroll to position [0, 0]
click at [374, 164] on div "console . log ( "slater !" ) ;" at bounding box center [568, 468] width 588 height 717
click at [1463, 16] on div "St" at bounding box center [1463, 16] width 21 height 21
click at [1390, 50] on link "Projects" at bounding box center [1401, 46] width 145 height 20
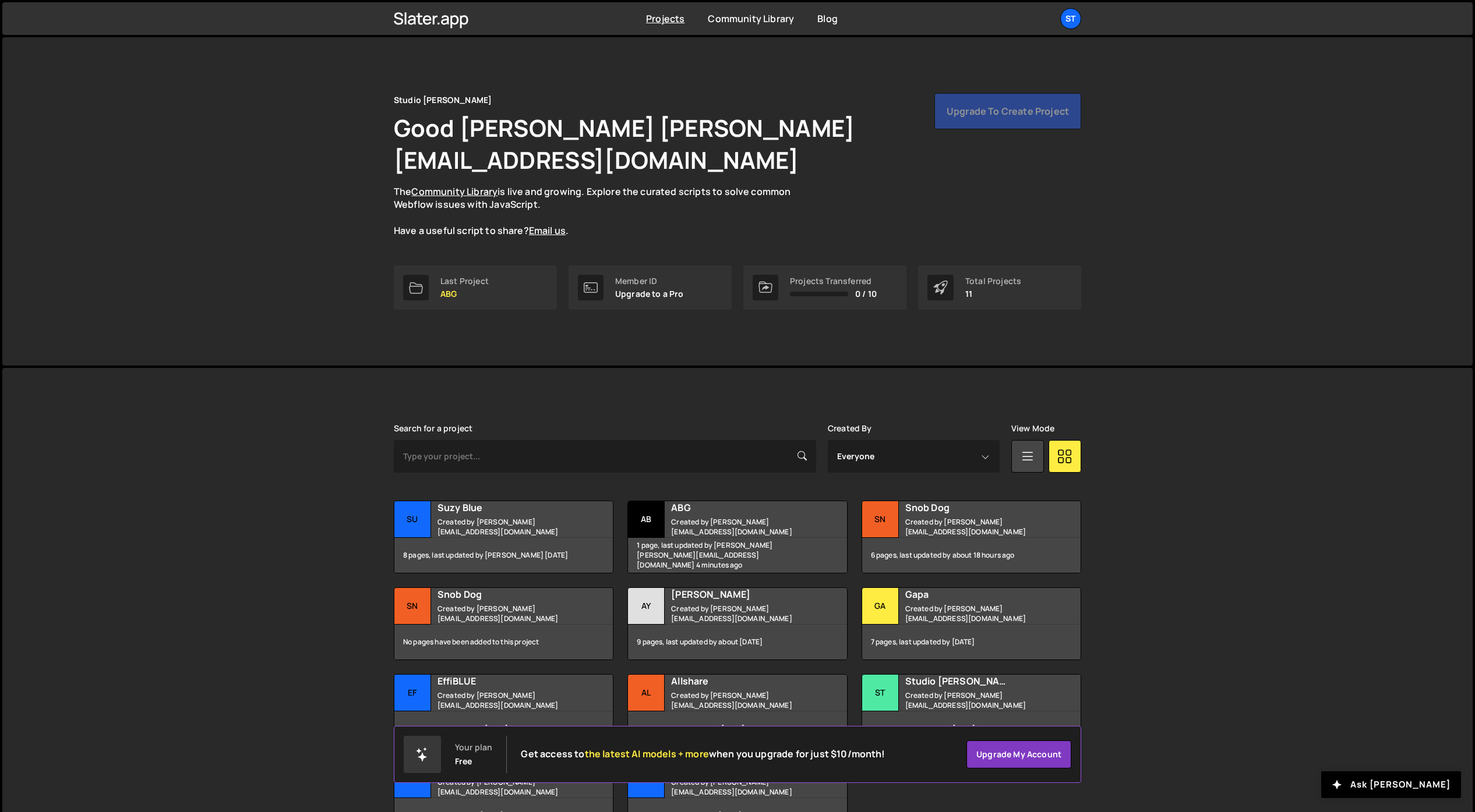
scroll to position [47, 0]
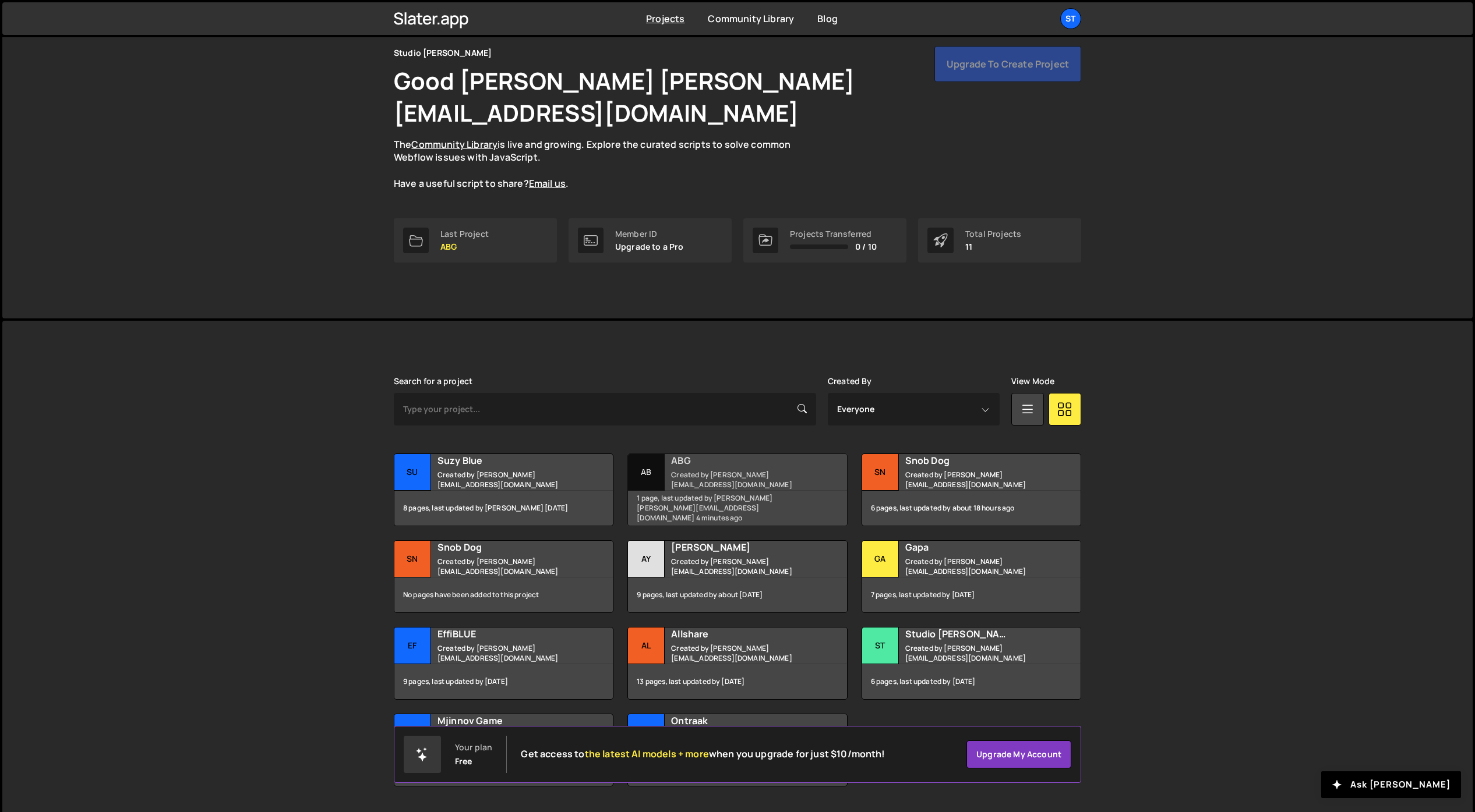
click at [693, 454] on h2 "ABG" at bounding box center [741, 461] width 141 height 13
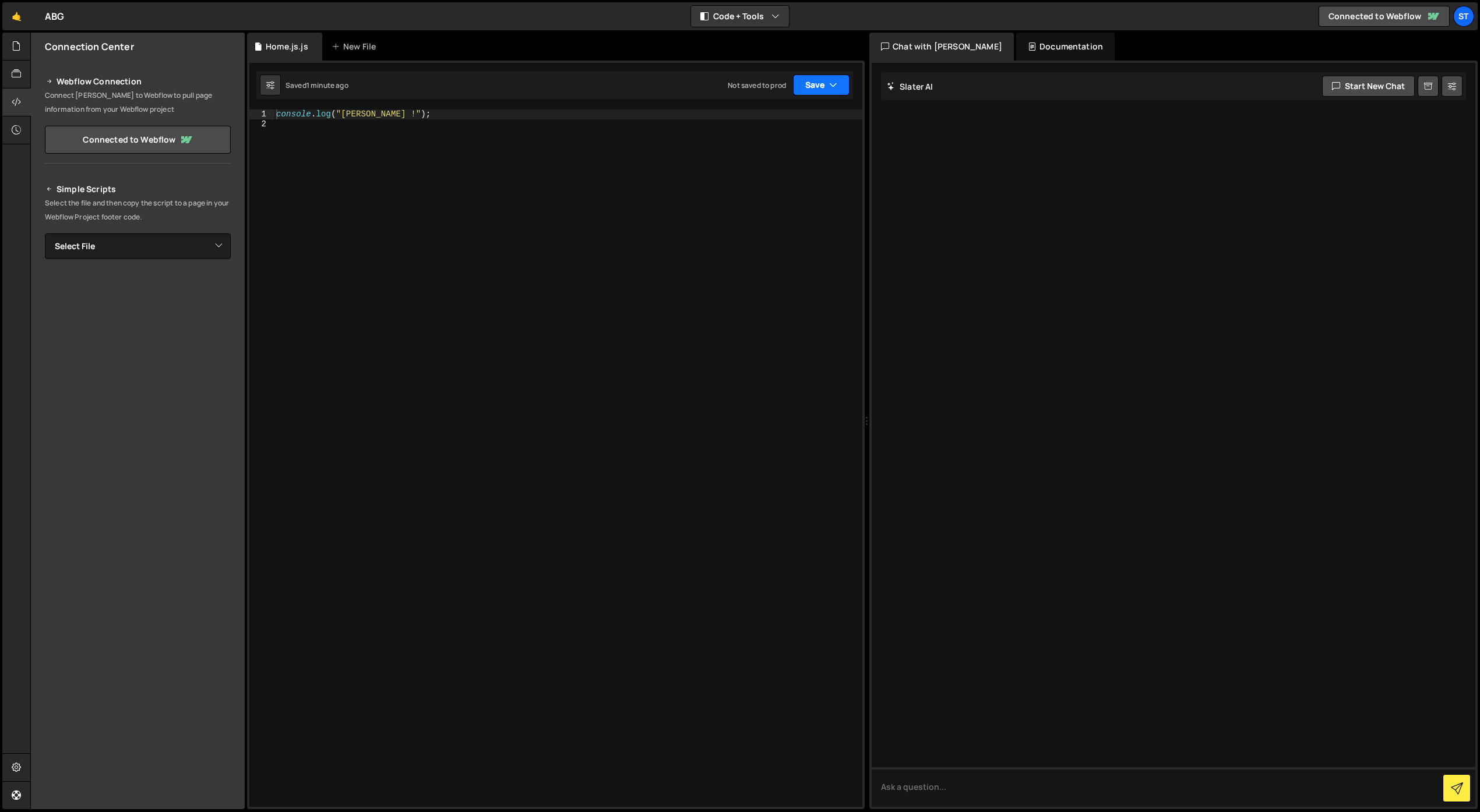
drag, startPoint x: 830, startPoint y: 87, endPoint x: 824, endPoint y: 98, distance: 12.5
click at [830, 87] on icon "button" at bounding box center [833, 85] width 8 height 12
click at [810, 113] on div "Save to Staging S" at bounding box center [782, 113] width 121 height 12
click at [349, 46] on div "New File" at bounding box center [356, 46] width 49 height 12
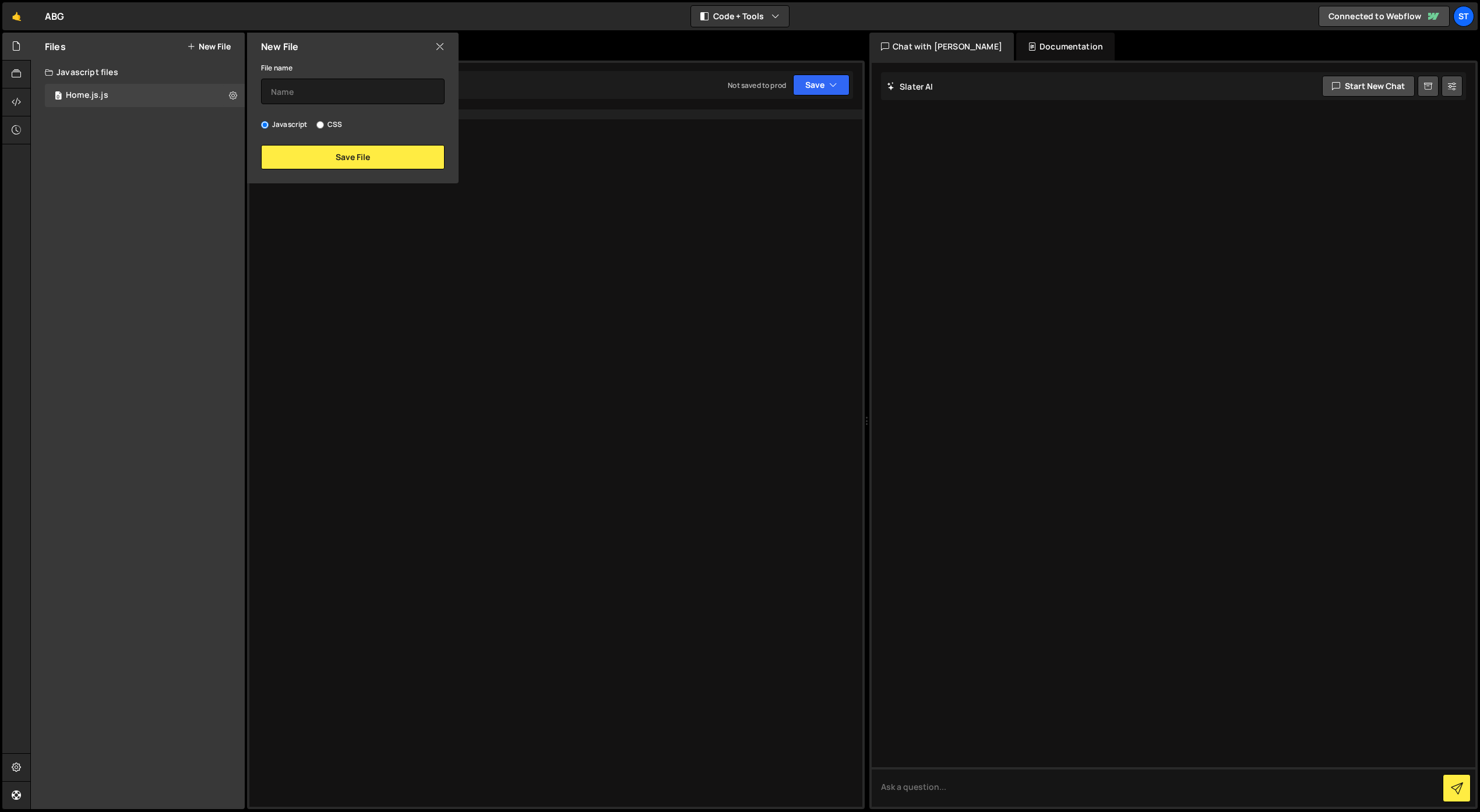
drag, startPoint x: 443, startPoint y: 47, endPoint x: 330, endPoint y: 68, distance: 114.9
click at [443, 47] on icon at bounding box center [440, 46] width 9 height 13
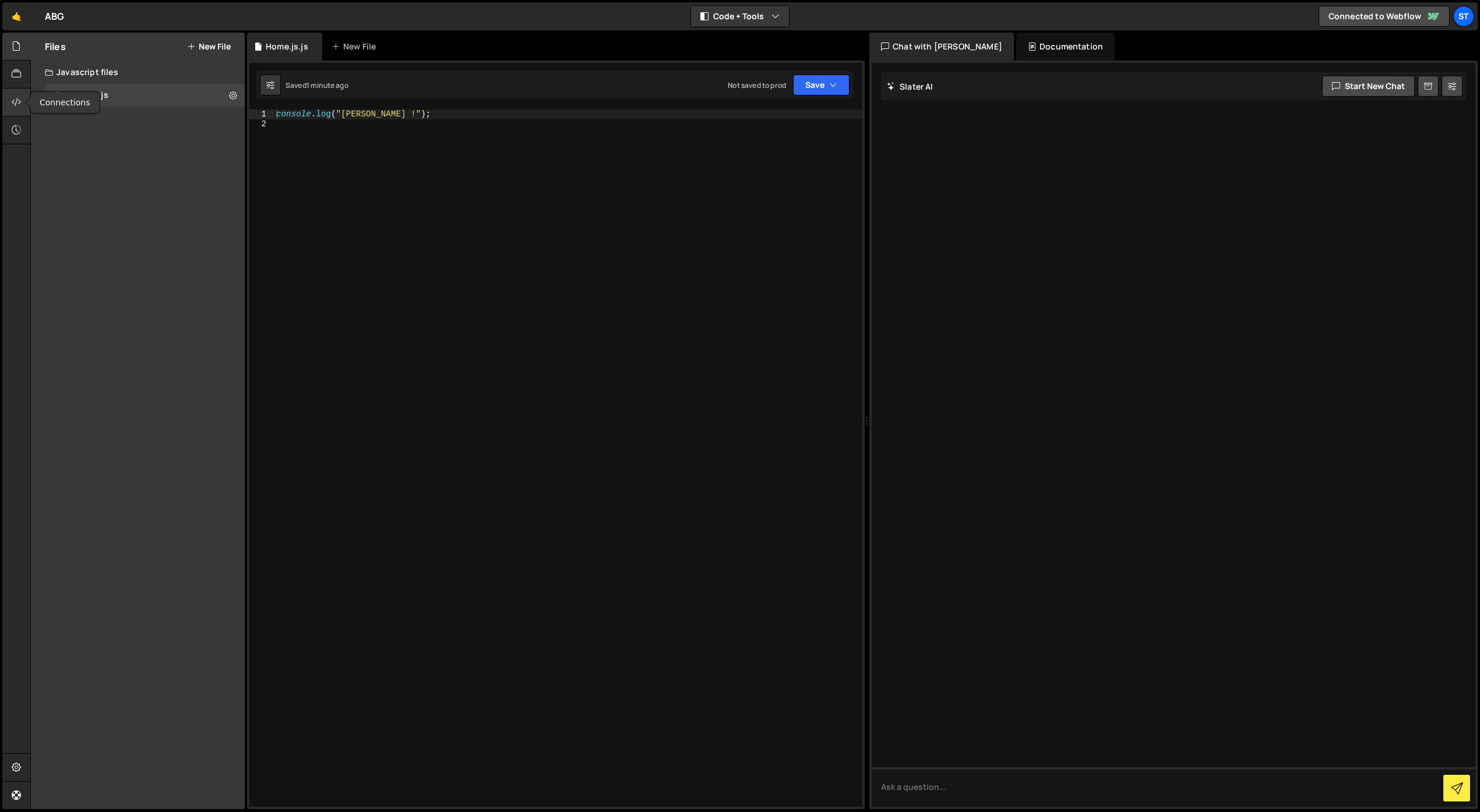
click at [16, 98] on icon at bounding box center [17, 101] width 9 height 13
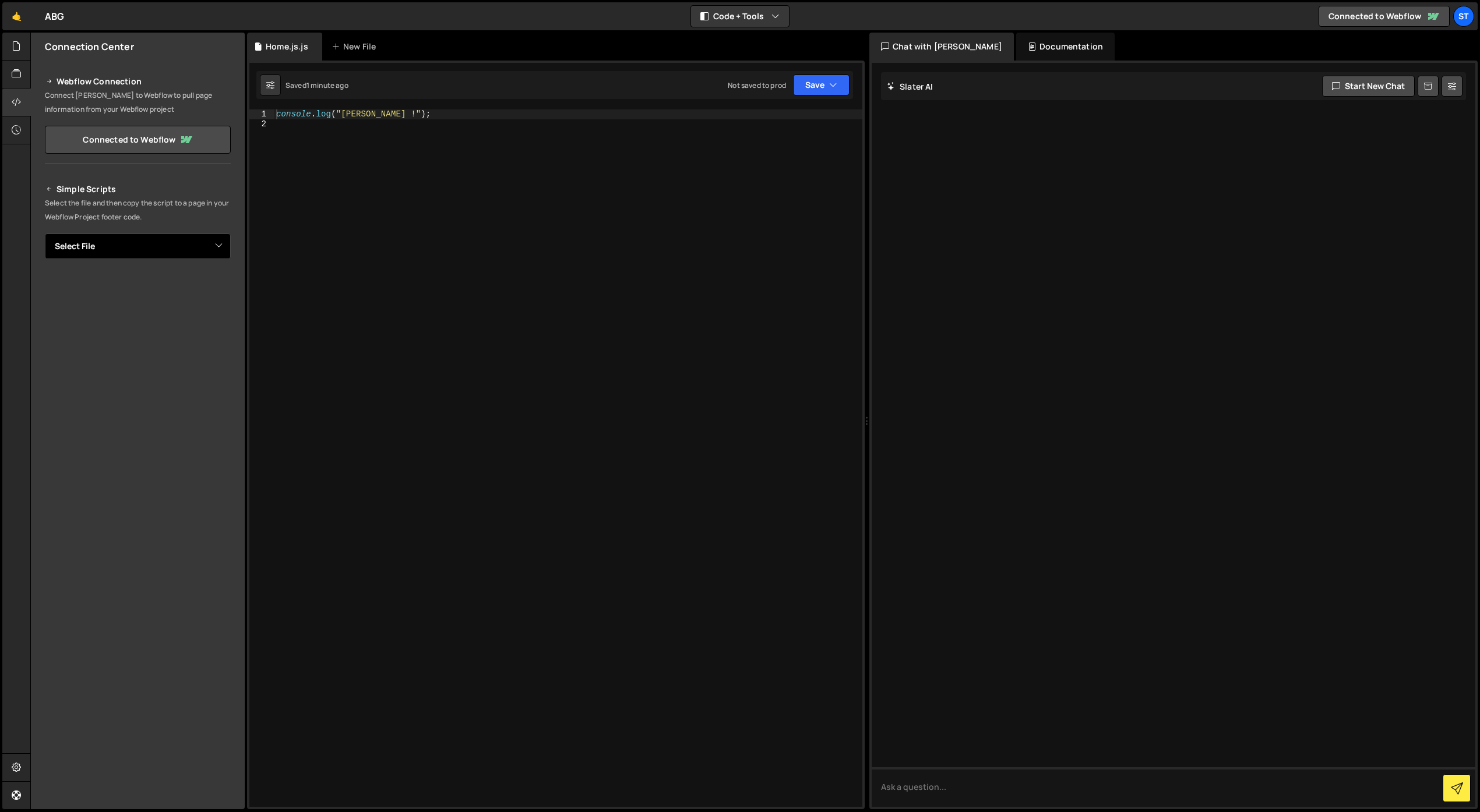
click at [103, 244] on select "Select File Home.js.js" at bounding box center [138, 246] width 186 height 26
click at [24, 46] on div at bounding box center [17, 46] width 28 height 28
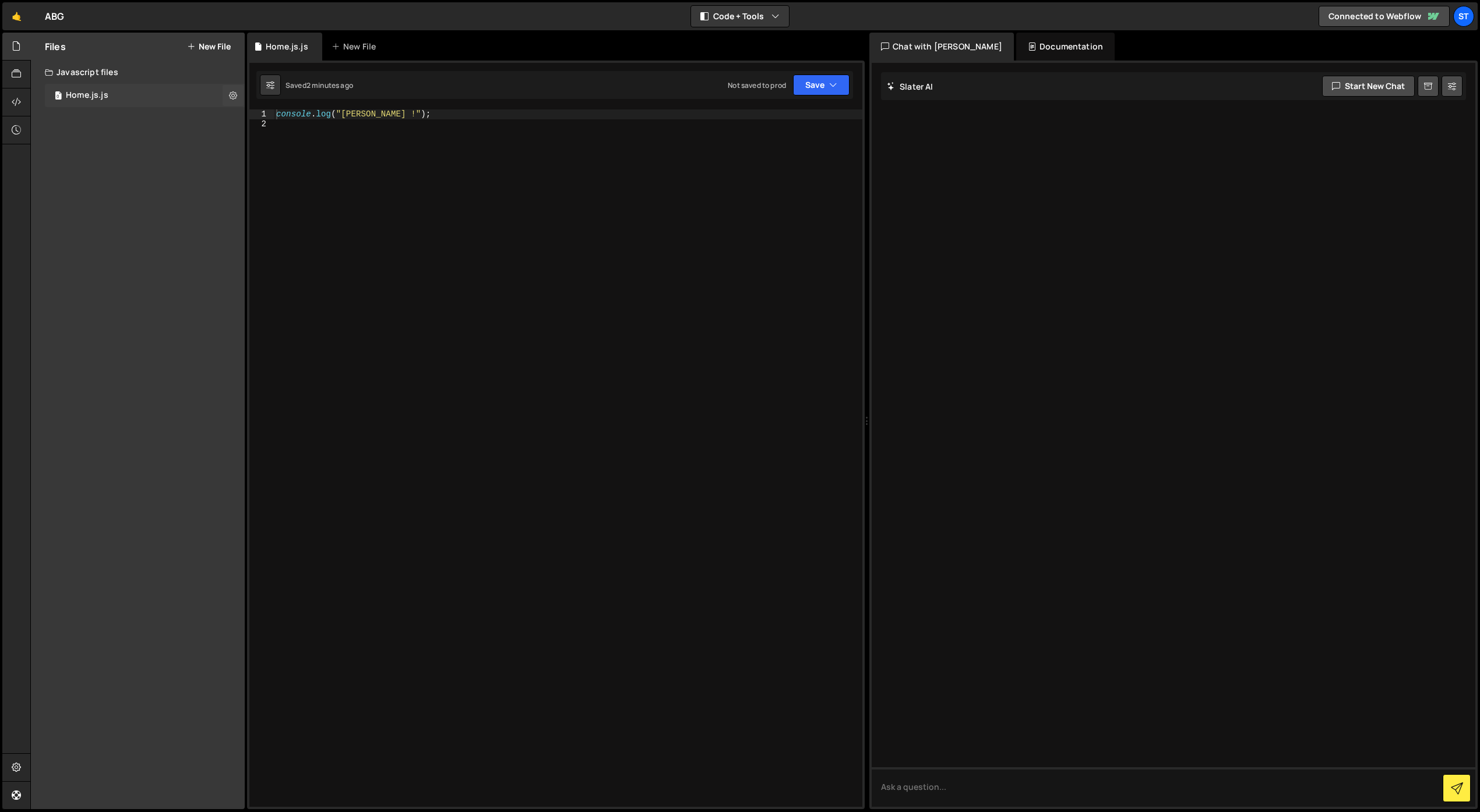
click at [94, 98] on div "Home.js.js" at bounding box center [87, 95] width 42 height 10
click at [236, 96] on icon at bounding box center [233, 95] width 8 height 11
click at [271, 115] on button "Edit File Settings" at bounding box center [304, 120] width 114 height 24
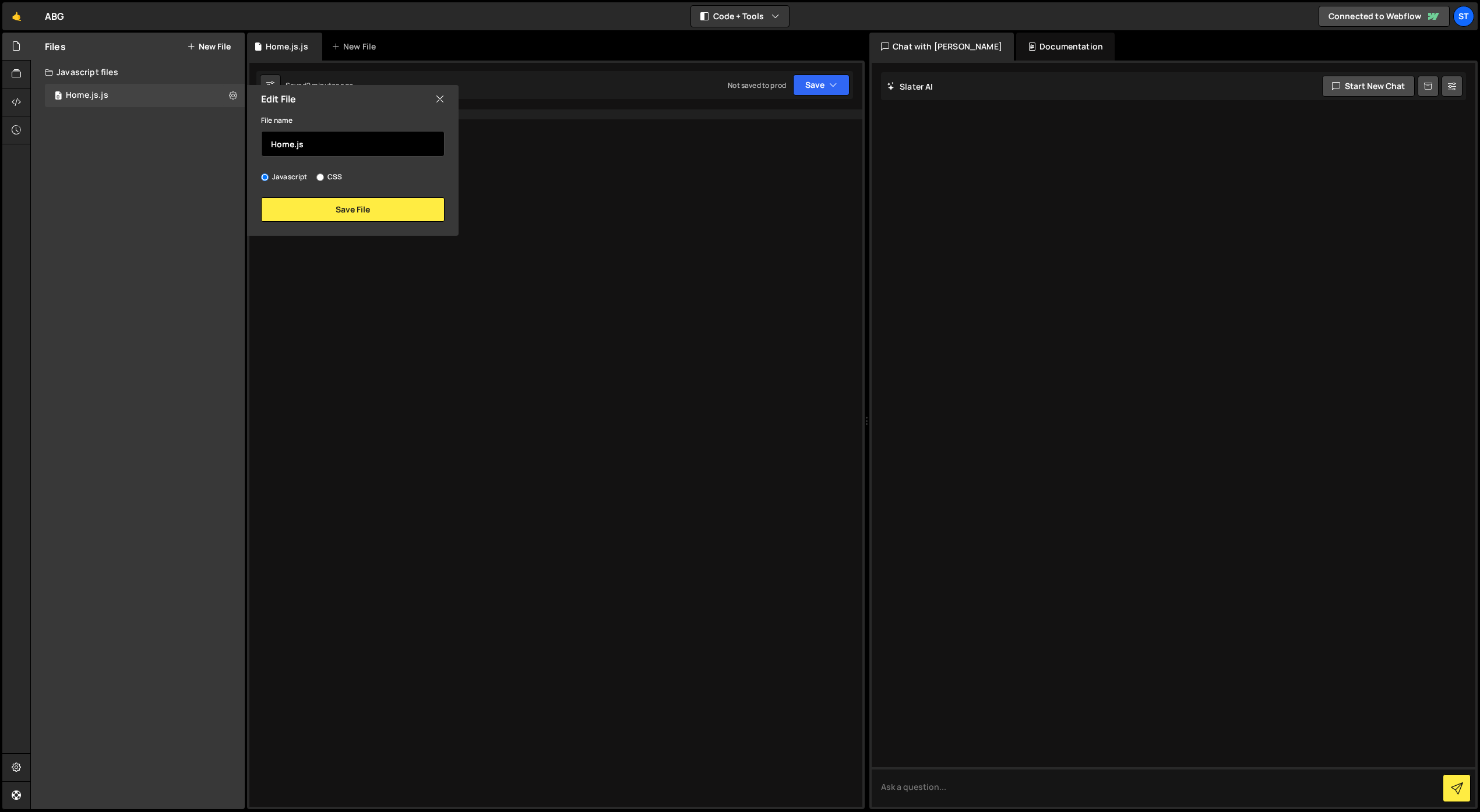
click at [313, 143] on input "Home.js" at bounding box center [352, 144] width 183 height 26
type input "Home"
click at [348, 215] on button "Save File" at bounding box center [352, 209] width 183 height 24
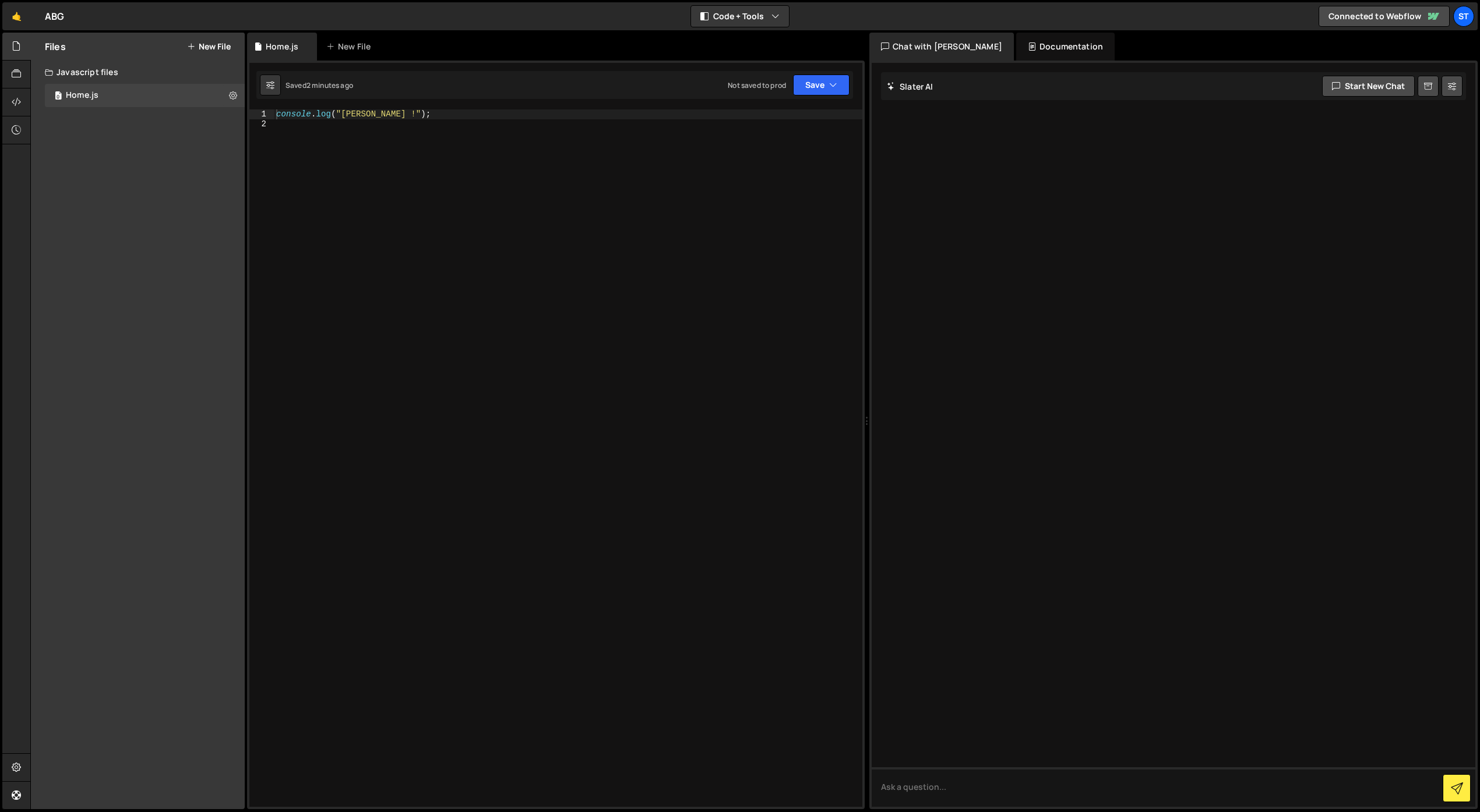
click at [856, 75] on div "1 2 console . log ( "slater !" ) ; הההההההההההההההההההההההההההההההההההההההההההה…" at bounding box center [555, 435] width 617 height 749
click at [840, 82] on button "Save" at bounding box center [821, 85] width 57 height 21
click at [805, 119] on div "Saved 2 minutes ago" at bounding box center [782, 127] width 121 height 14
click at [23, 74] on div at bounding box center [17, 75] width 28 height 28
click at [17, 97] on icon at bounding box center [17, 101] width 9 height 13
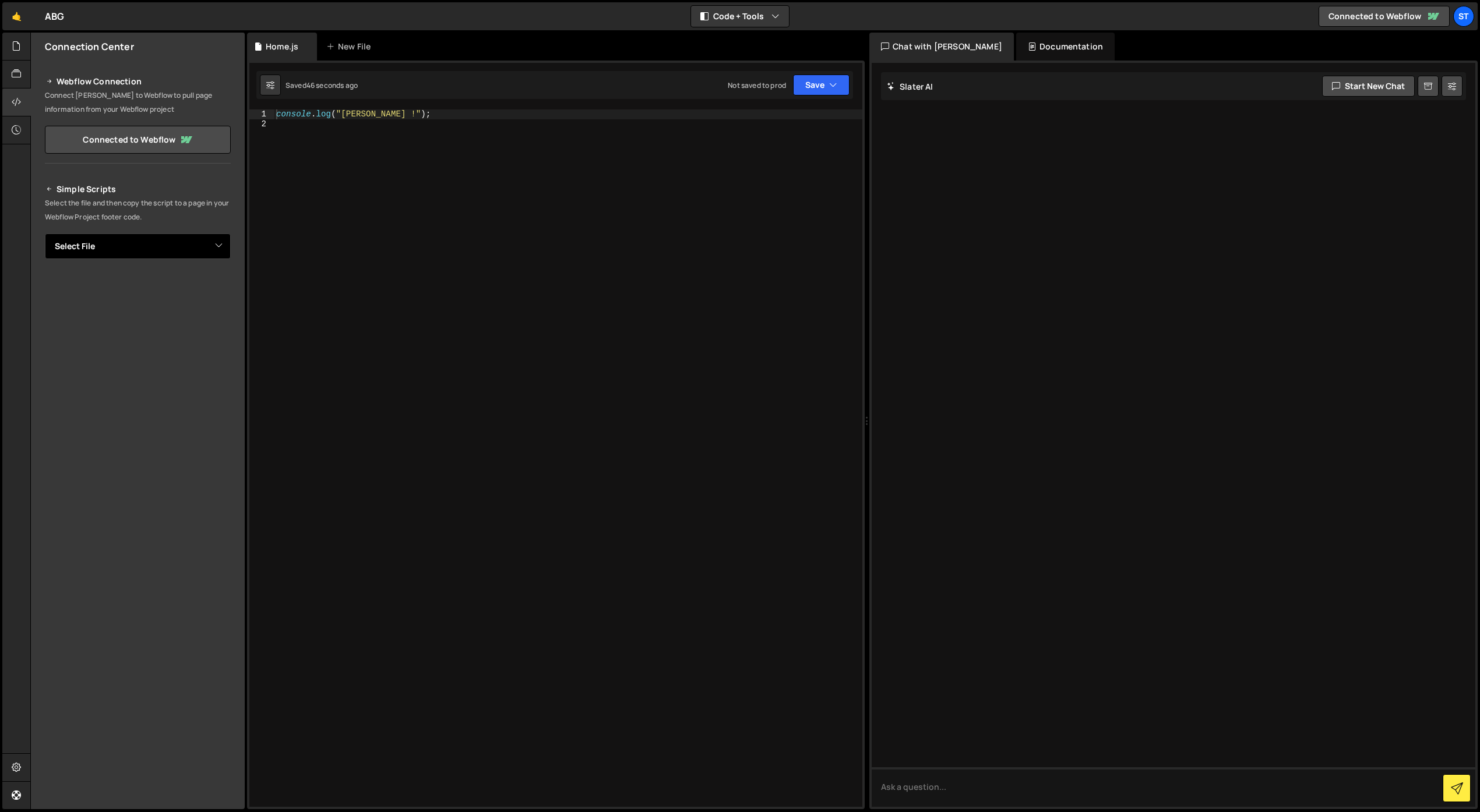
click at [105, 241] on select "Select File Home.js.js" at bounding box center [138, 246] width 186 height 26
select select "45579"
click at [45, 233] on select "Select File Home.js.js" at bounding box center [138, 246] width 186 height 26
click at [108, 286] on textarea "<!--🤙 https://slater.app/16686/45579.js--> <script>document.addEventListener("D…" at bounding box center [138, 285] width 186 height 24
click at [226, 287] on button "Button group with nested dropdown" at bounding box center [223, 285] width 17 height 24
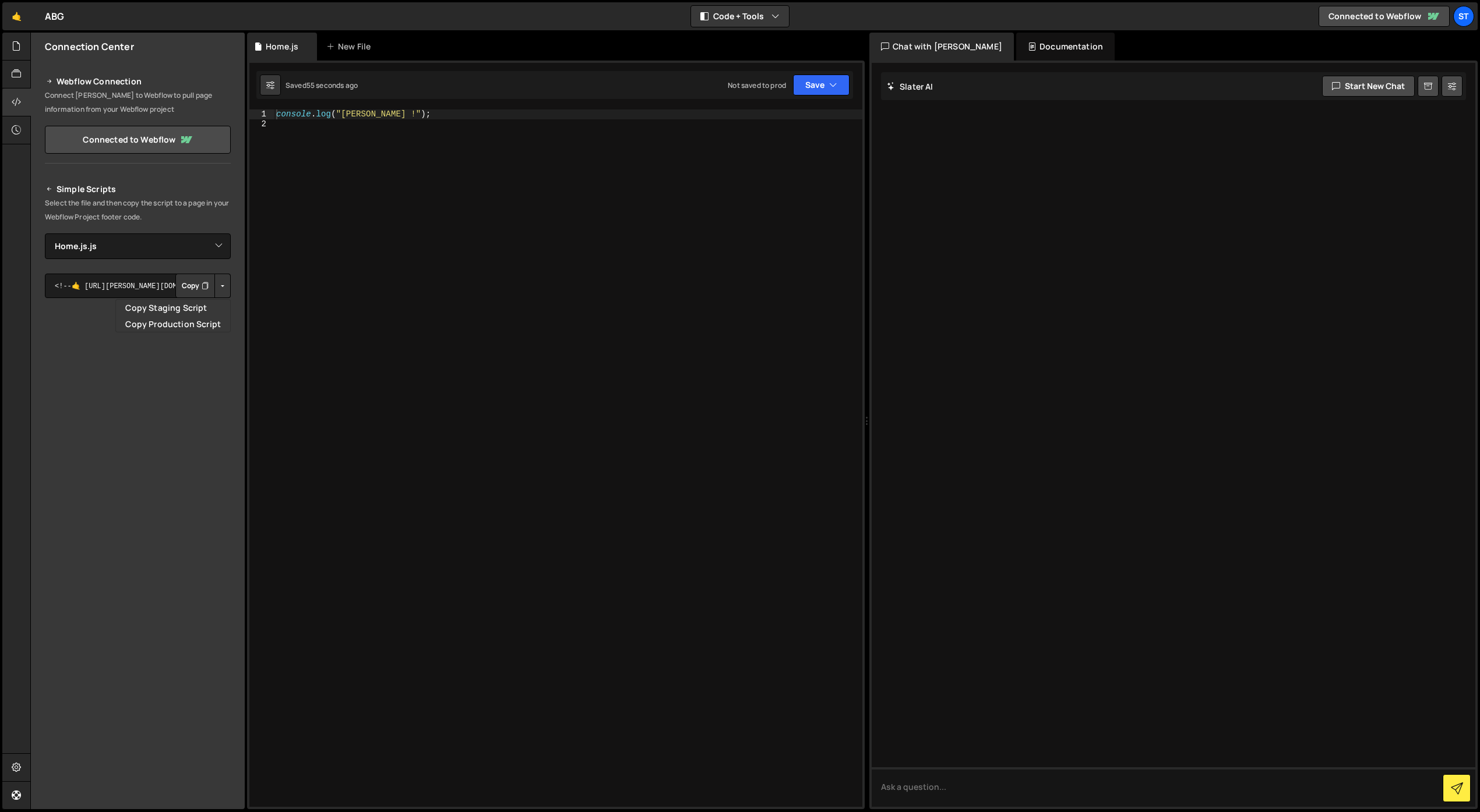
click at [226, 287] on button "Button group with nested dropdown" at bounding box center [223, 285] width 17 height 24
click at [118, 247] on select "Select File Home.js.js" at bounding box center [138, 246] width 186 height 26
click at [45, 233] on select "Select File Home.js.js" at bounding box center [138, 246] width 186 height 26
click at [103, 247] on select "Select File Home.js.js" at bounding box center [138, 246] width 186 height 26
select select "45579"
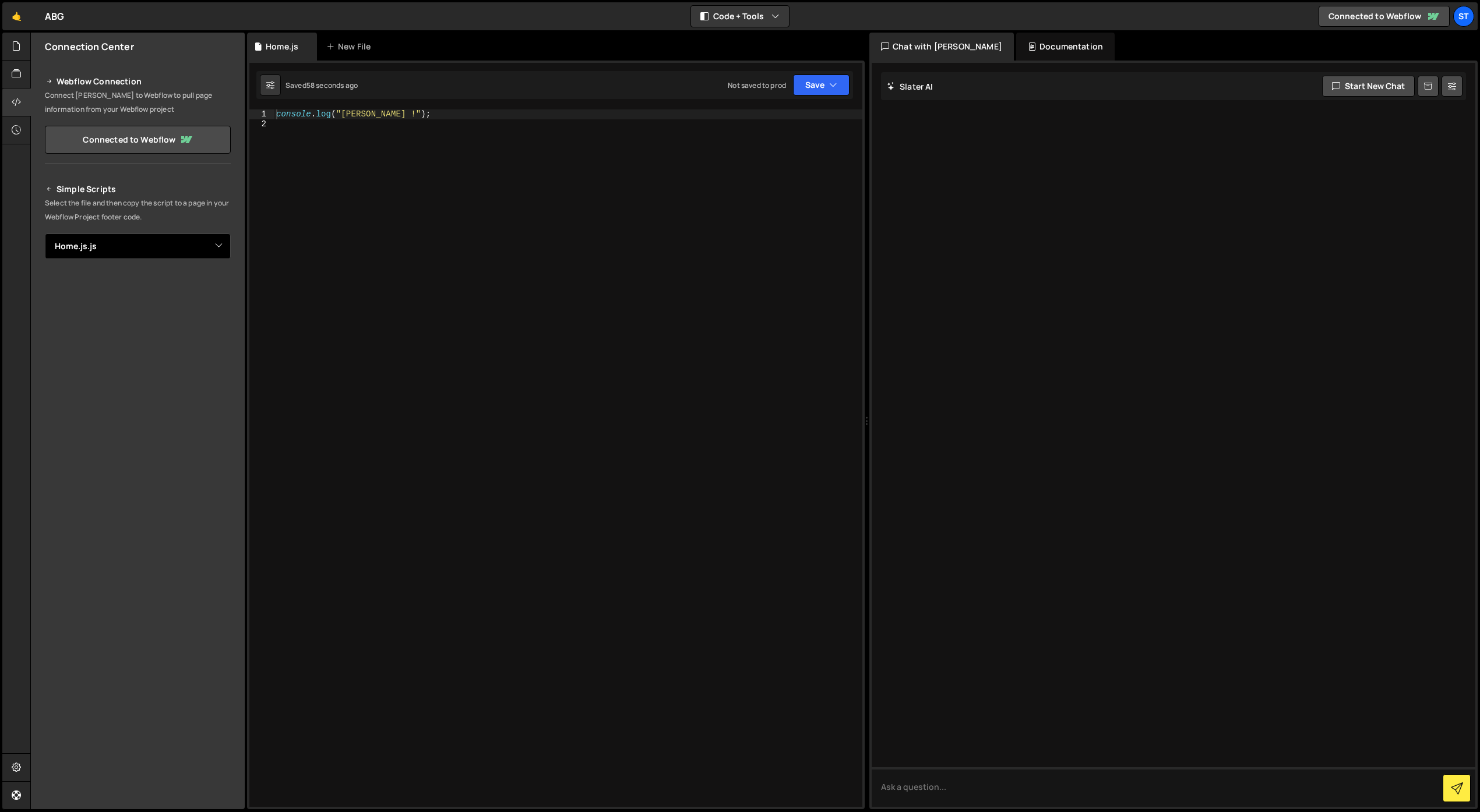
click at [45, 233] on select "Select File Home.js.js" at bounding box center [138, 246] width 186 height 26
click at [78, 287] on textarea "<!--🤙 https://slater.app/16686/45579.js--> <script>document.addEventListener("D…" at bounding box center [138, 285] width 186 height 24
click at [149, 200] on p "Select the file and then copy the script to a page in your Webflow Project foot…" at bounding box center [138, 211] width 186 height 28
click at [142, 136] on link "Connected to Webflow" at bounding box center [138, 140] width 186 height 28
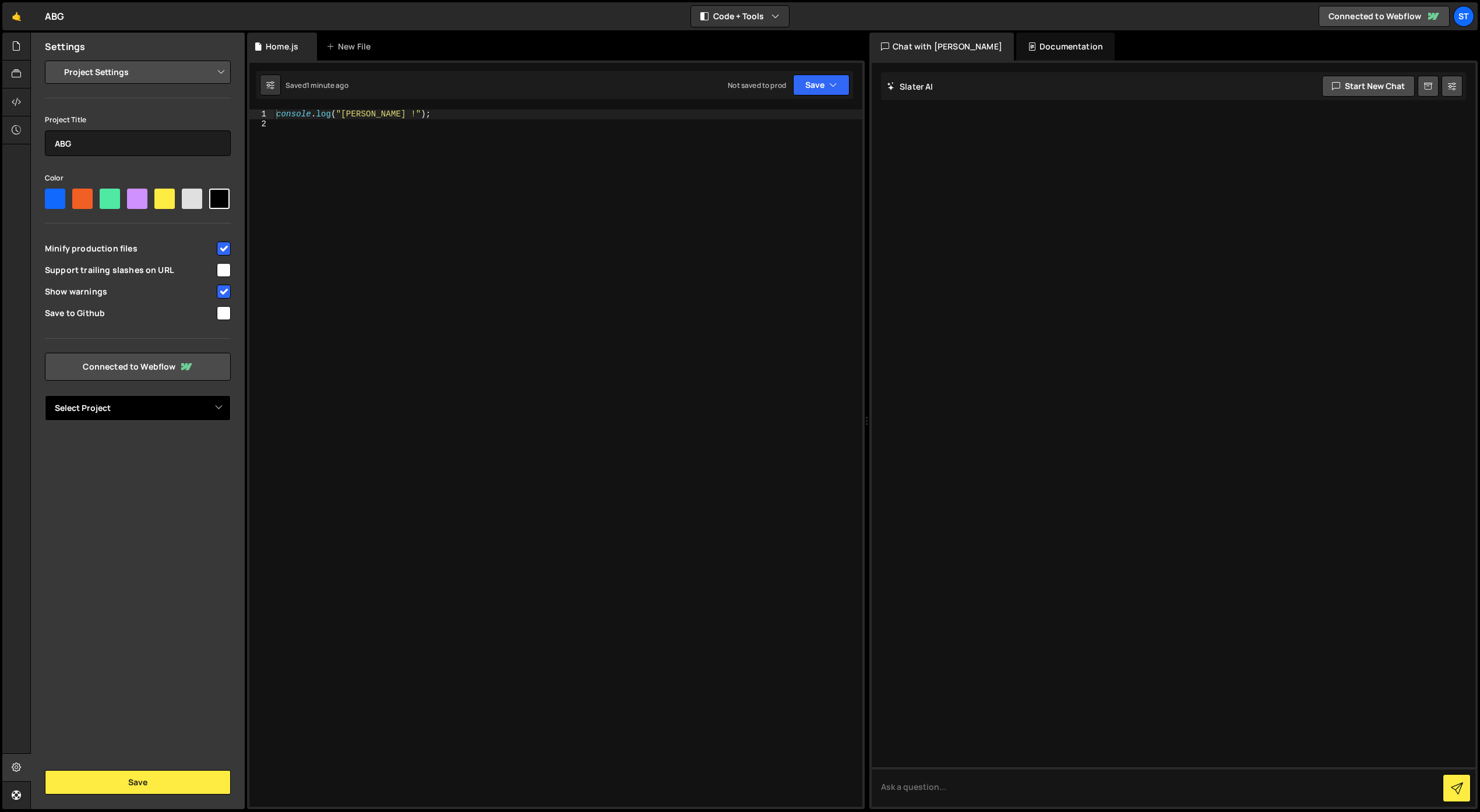
click at [188, 412] on select "Select Project Atelier Bérengère Guénant" at bounding box center [138, 408] width 186 height 26
select select "686645a98e3af2ee16c190e1"
click at [45, 395] on select "Select Project Atelier Bérengère Guénant" at bounding box center [138, 408] width 186 height 26
click at [147, 781] on button "Save" at bounding box center [138, 782] width 186 height 24
click at [17, 62] on div at bounding box center [17, 75] width 28 height 28
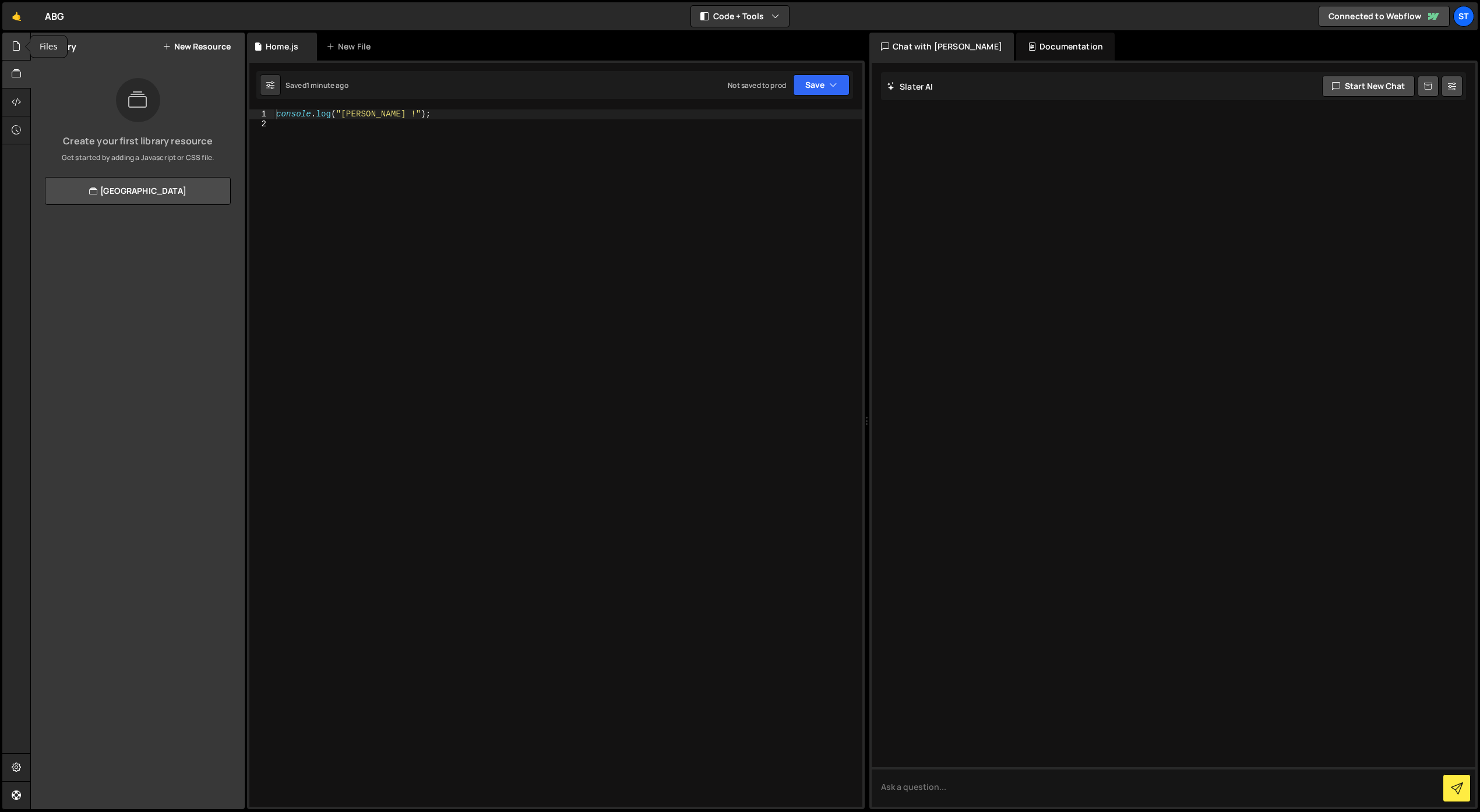
click at [17, 44] on icon at bounding box center [17, 46] width 9 height 13
click at [217, 50] on button "New File" at bounding box center [209, 46] width 44 height 9
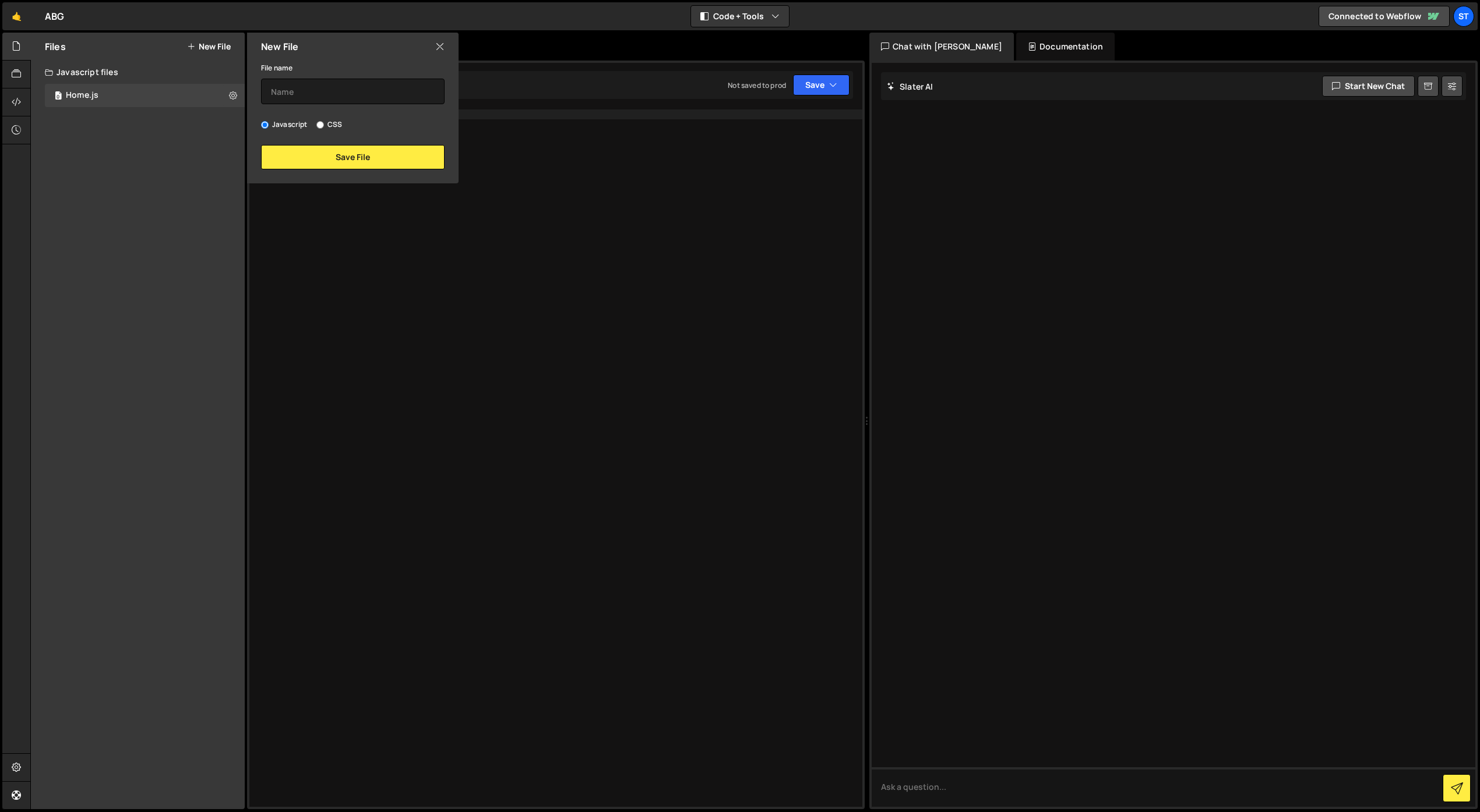
click at [440, 50] on icon at bounding box center [440, 46] width 9 height 13
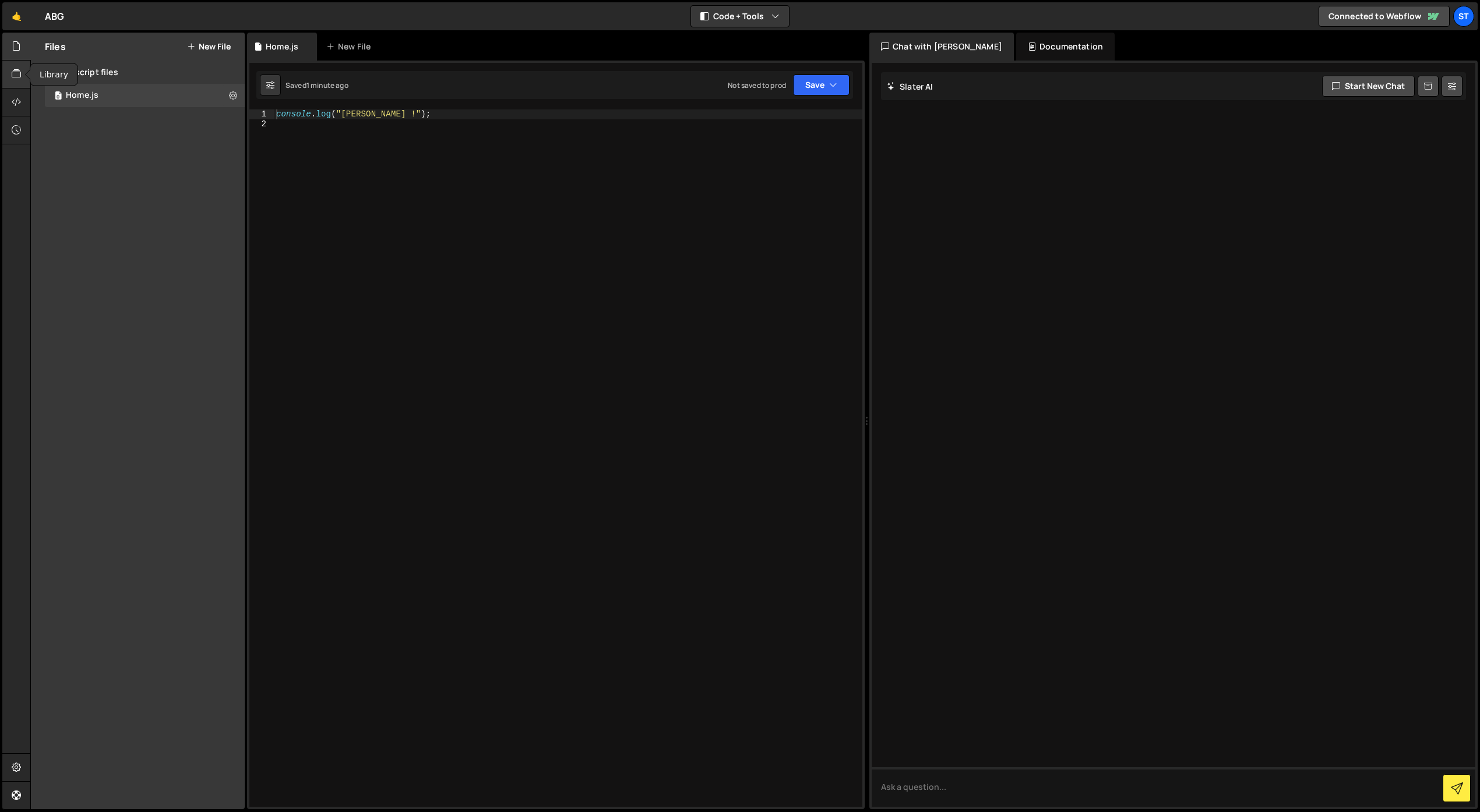
click at [17, 74] on icon at bounding box center [17, 74] width 9 height 13
click at [209, 48] on button "New Resource" at bounding box center [197, 46] width 68 height 9
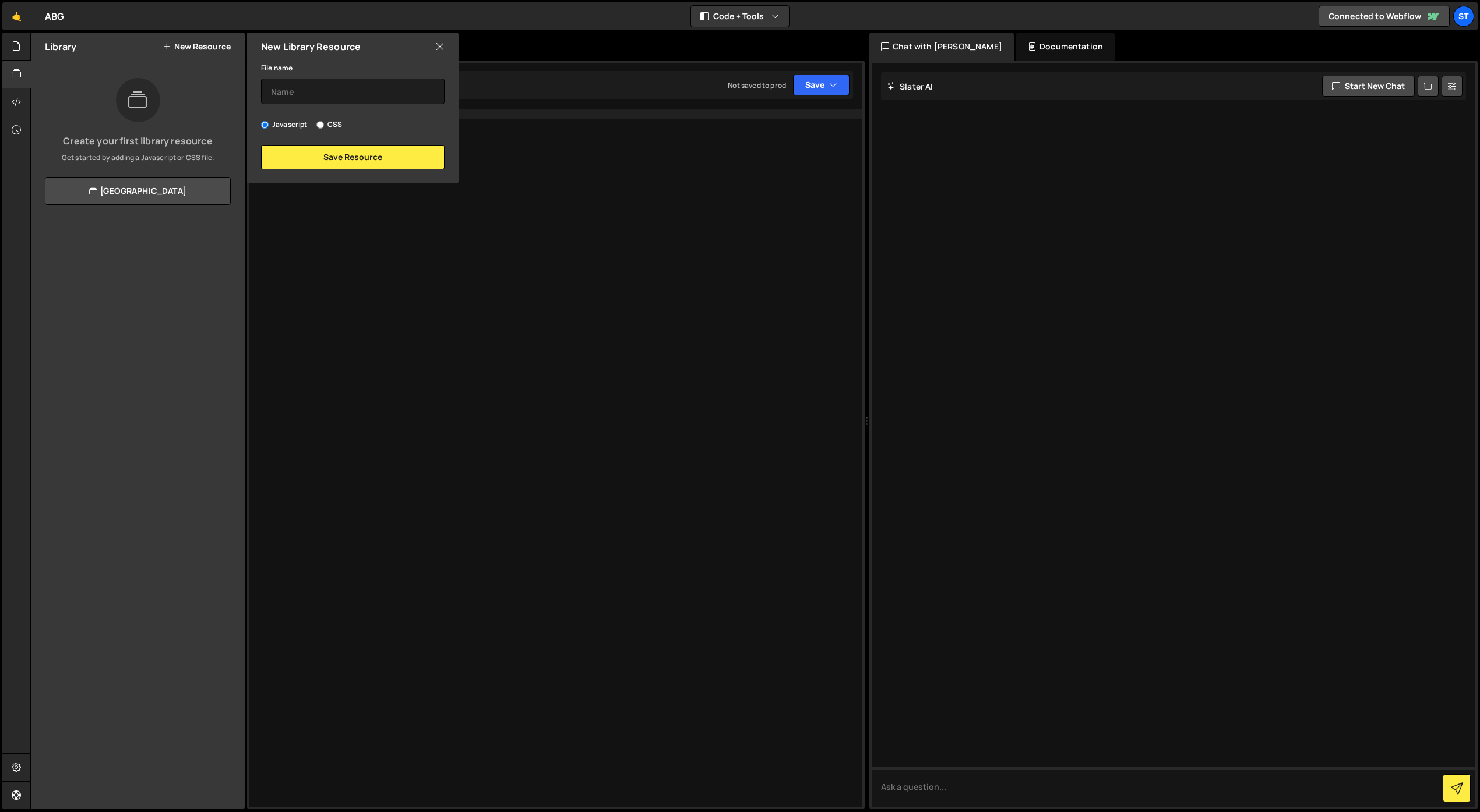
click at [439, 42] on icon at bounding box center [440, 46] width 9 height 13
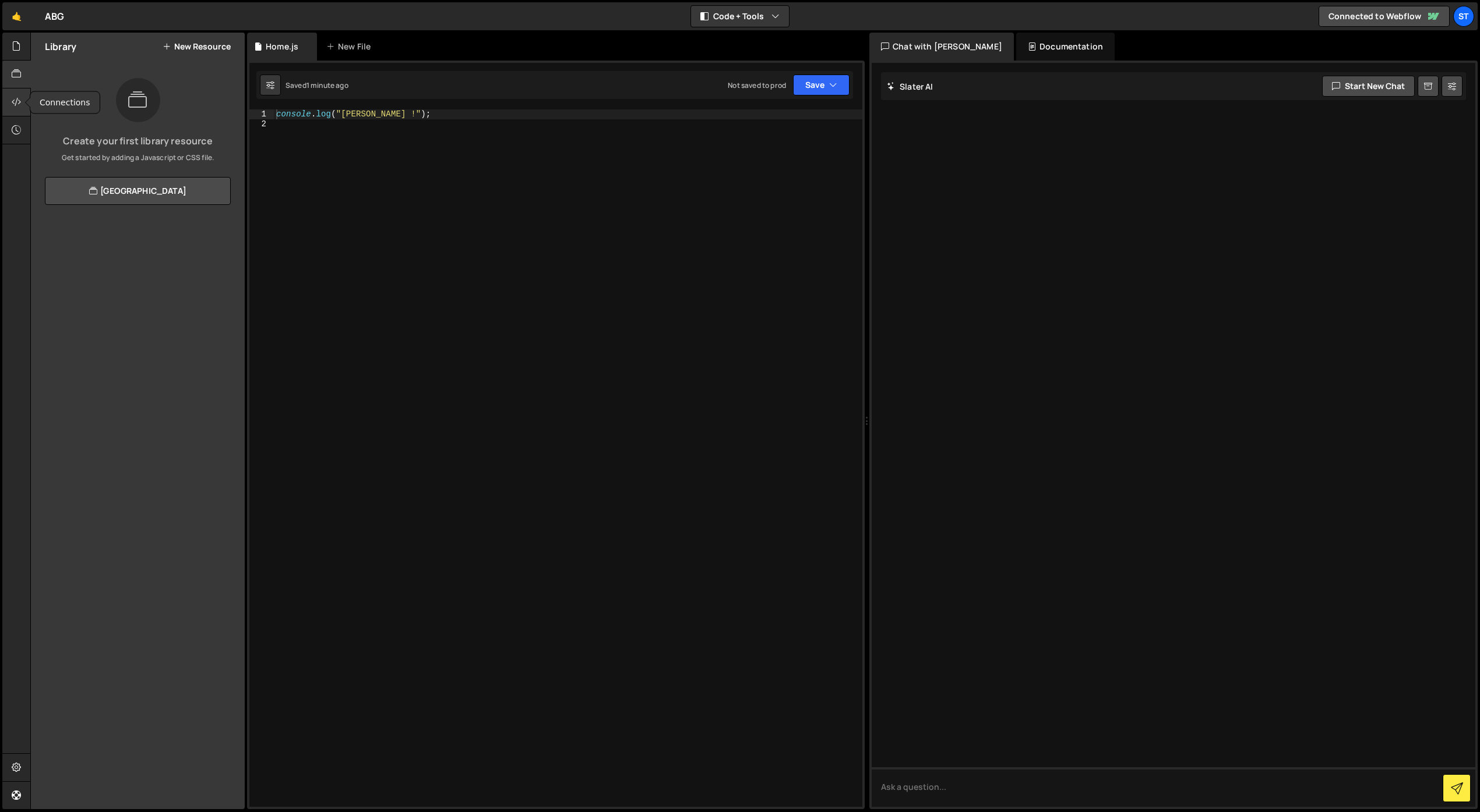
click at [16, 96] on icon at bounding box center [17, 101] width 9 height 13
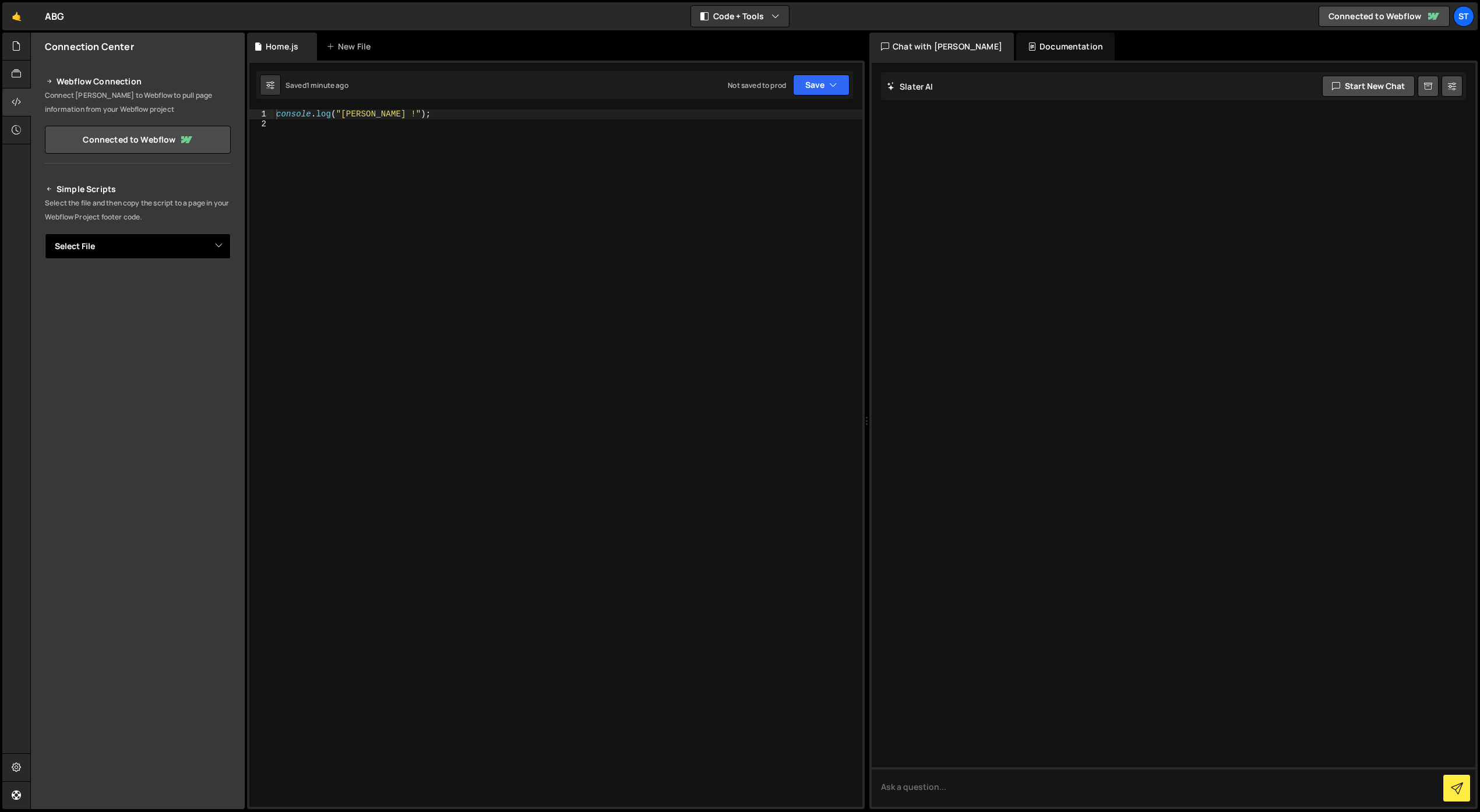
click at [160, 241] on select "Select File Home.js" at bounding box center [138, 246] width 186 height 26
select select "45579"
click at [45, 233] on select "Select File Home.js" at bounding box center [138, 246] width 186 height 26
click at [186, 285] on button "Copy" at bounding box center [195, 285] width 39 height 24
drag, startPoint x: 451, startPoint y: 127, endPoint x: 274, endPoint y: 112, distance: 177.6
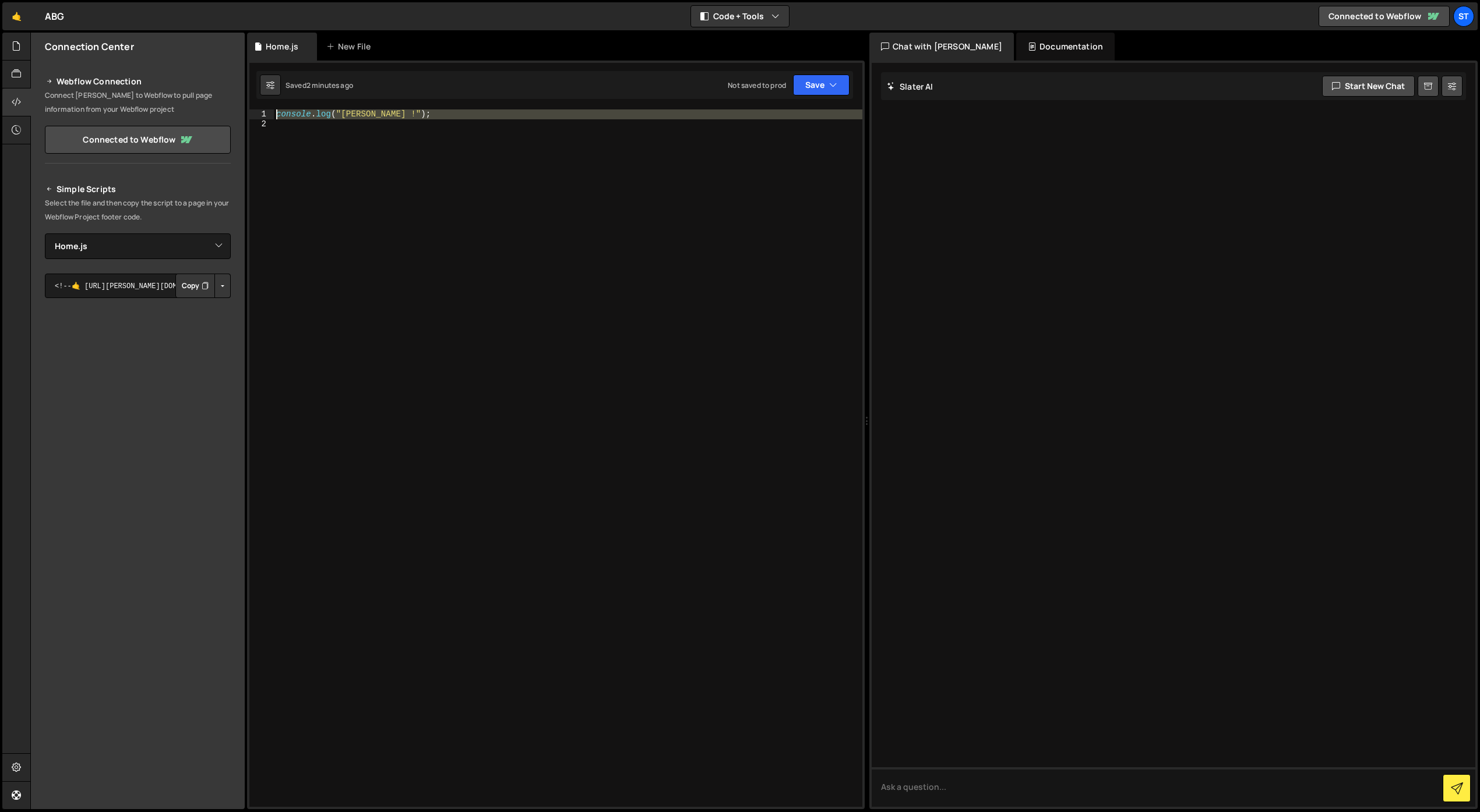
click at [274, 112] on div "console . log ( "[PERSON_NAME] !" ) ;" at bounding box center [568, 468] width 588 height 717
type textarea "console.log("[PERSON_NAME] !");"
paste textarea
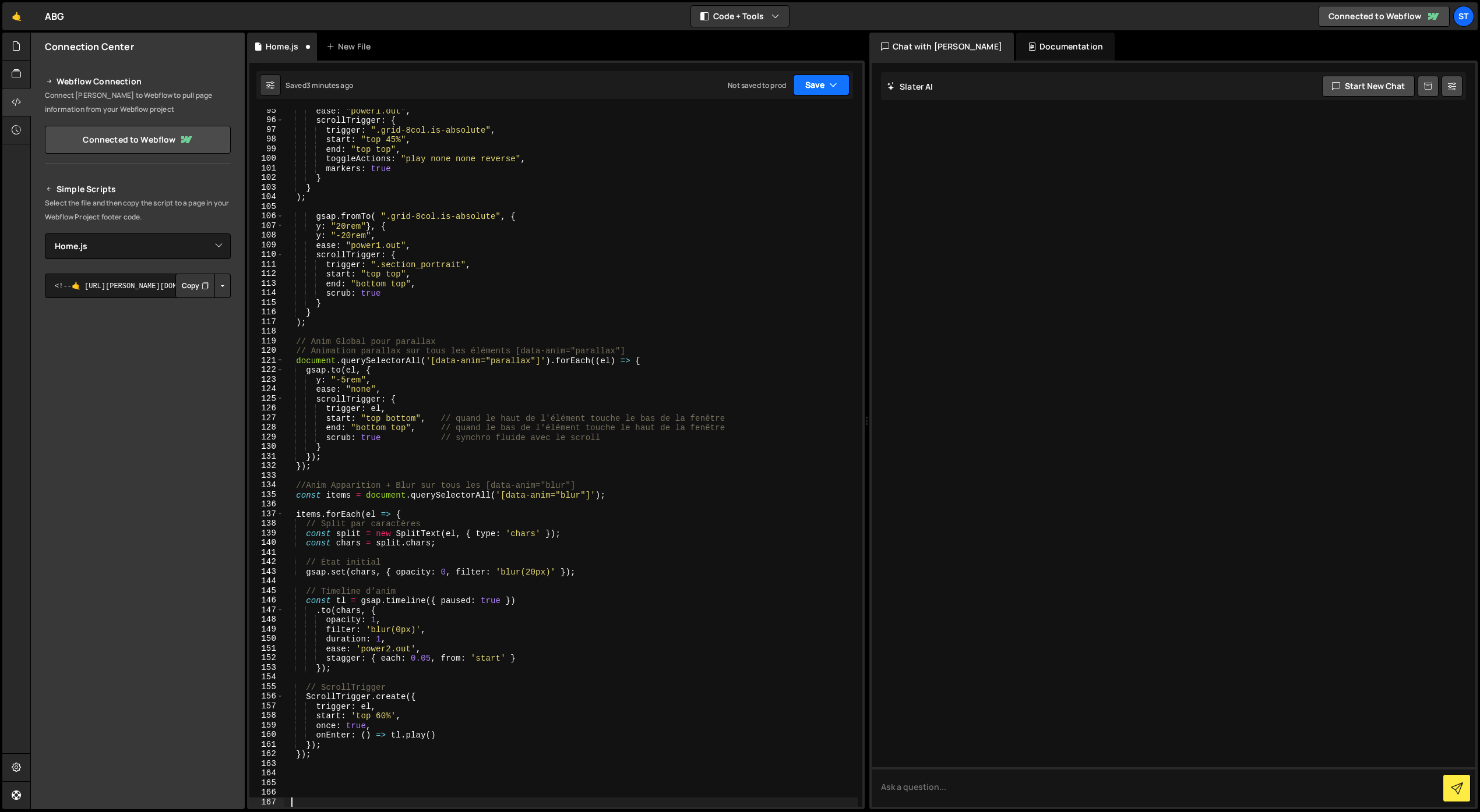
click at [804, 83] on button "Save" at bounding box center [821, 85] width 57 height 21
click at [779, 117] on div "Save to Staging S" at bounding box center [782, 113] width 121 height 12
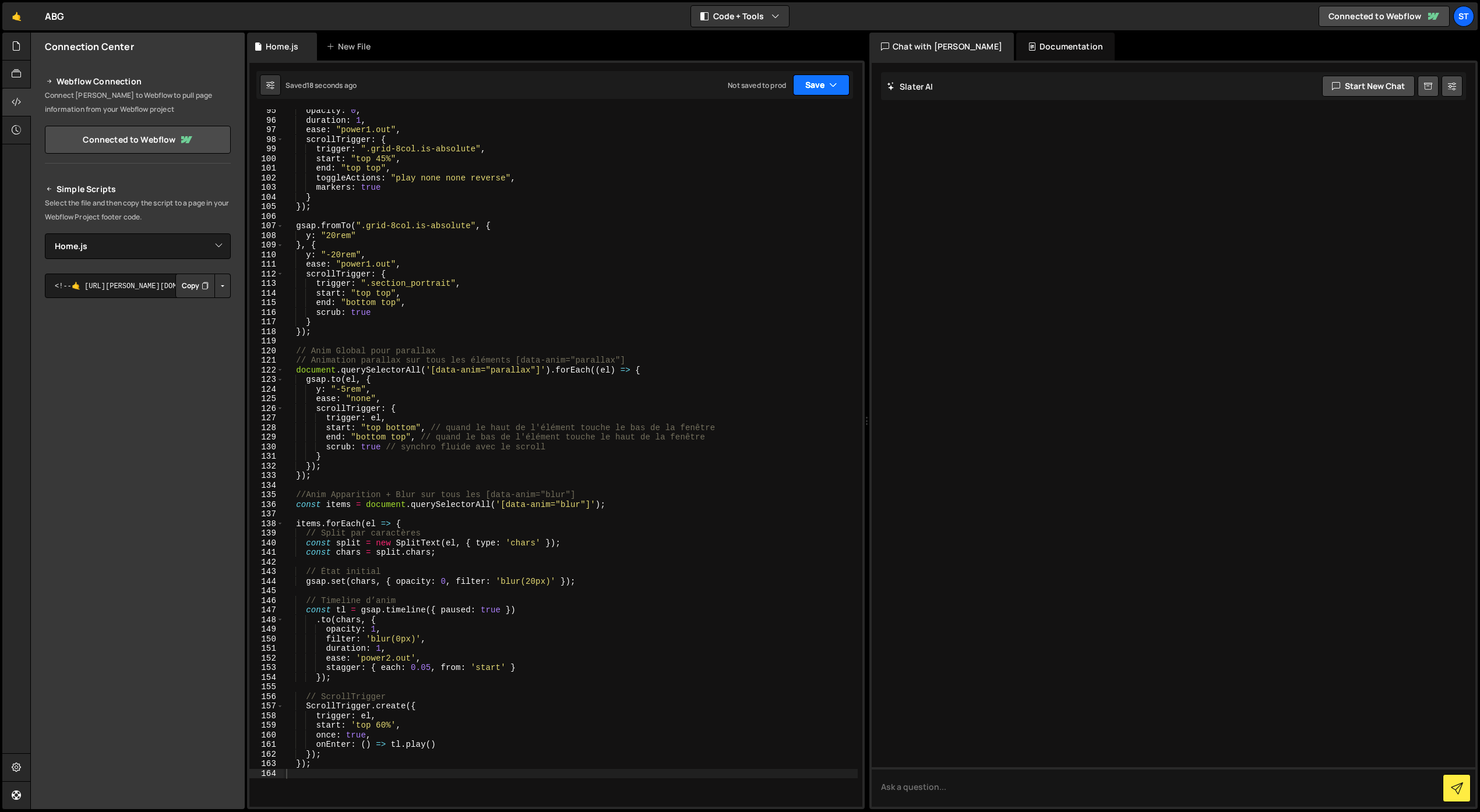
click at [835, 89] on icon "button" at bounding box center [833, 85] width 8 height 12
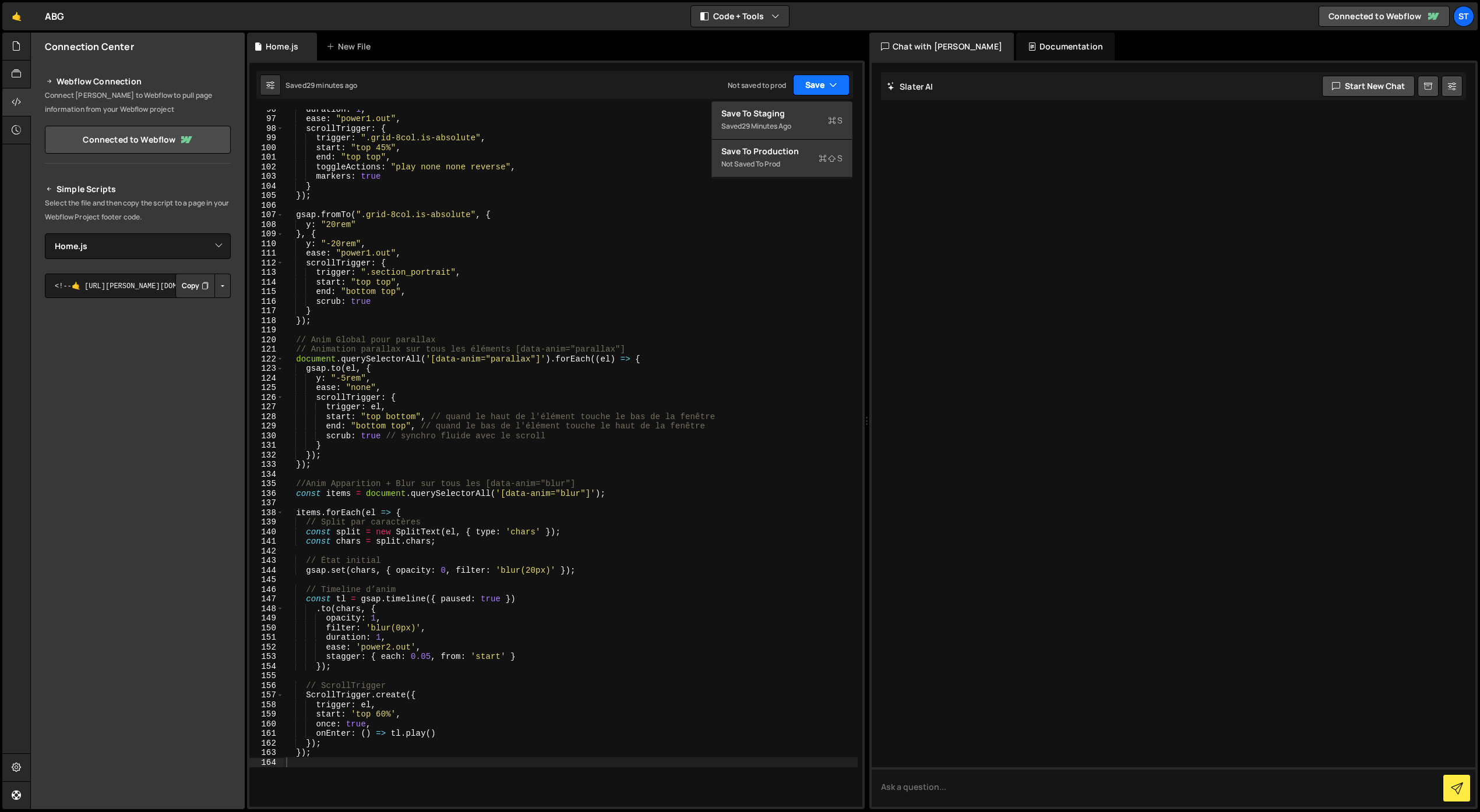
scroll to position [1222, 0]
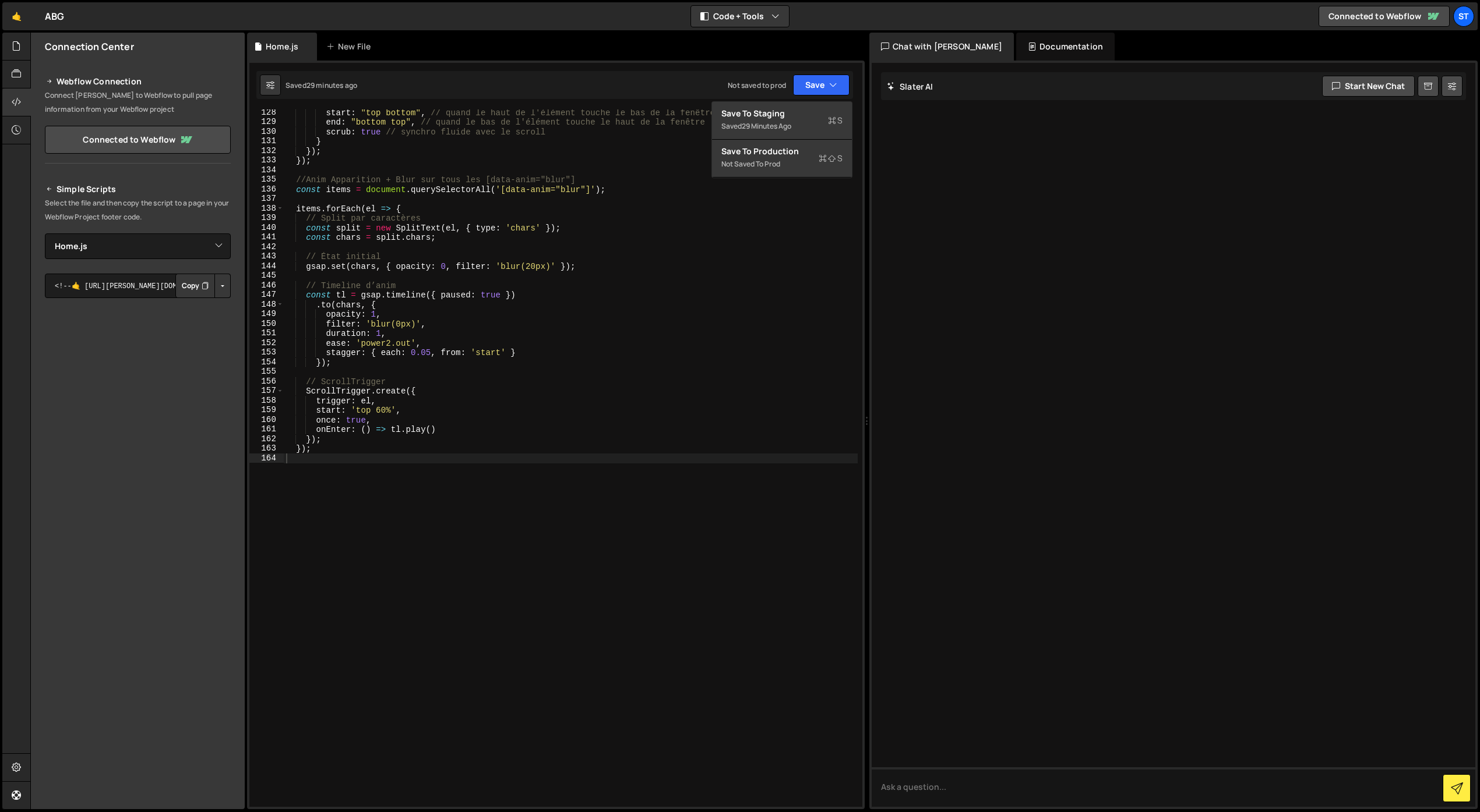
type textarea "});"
click at [335, 450] on div "start : "top bottom" , // quand le haut de l'élément touche le bas de la fenêtr…" at bounding box center [571, 466] width 574 height 717
type textarea "// Parallax grid Gallery"
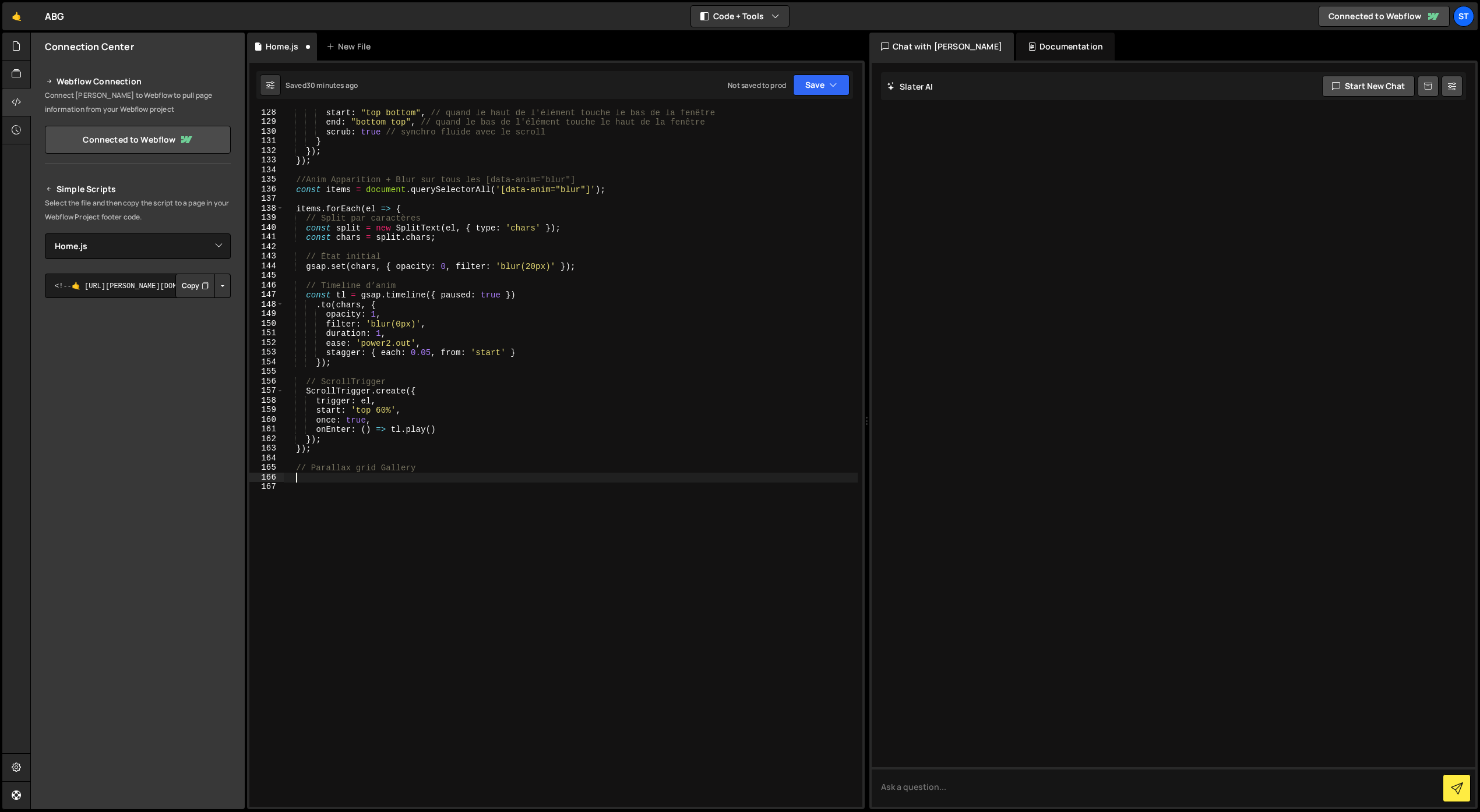
paste textarea ");"
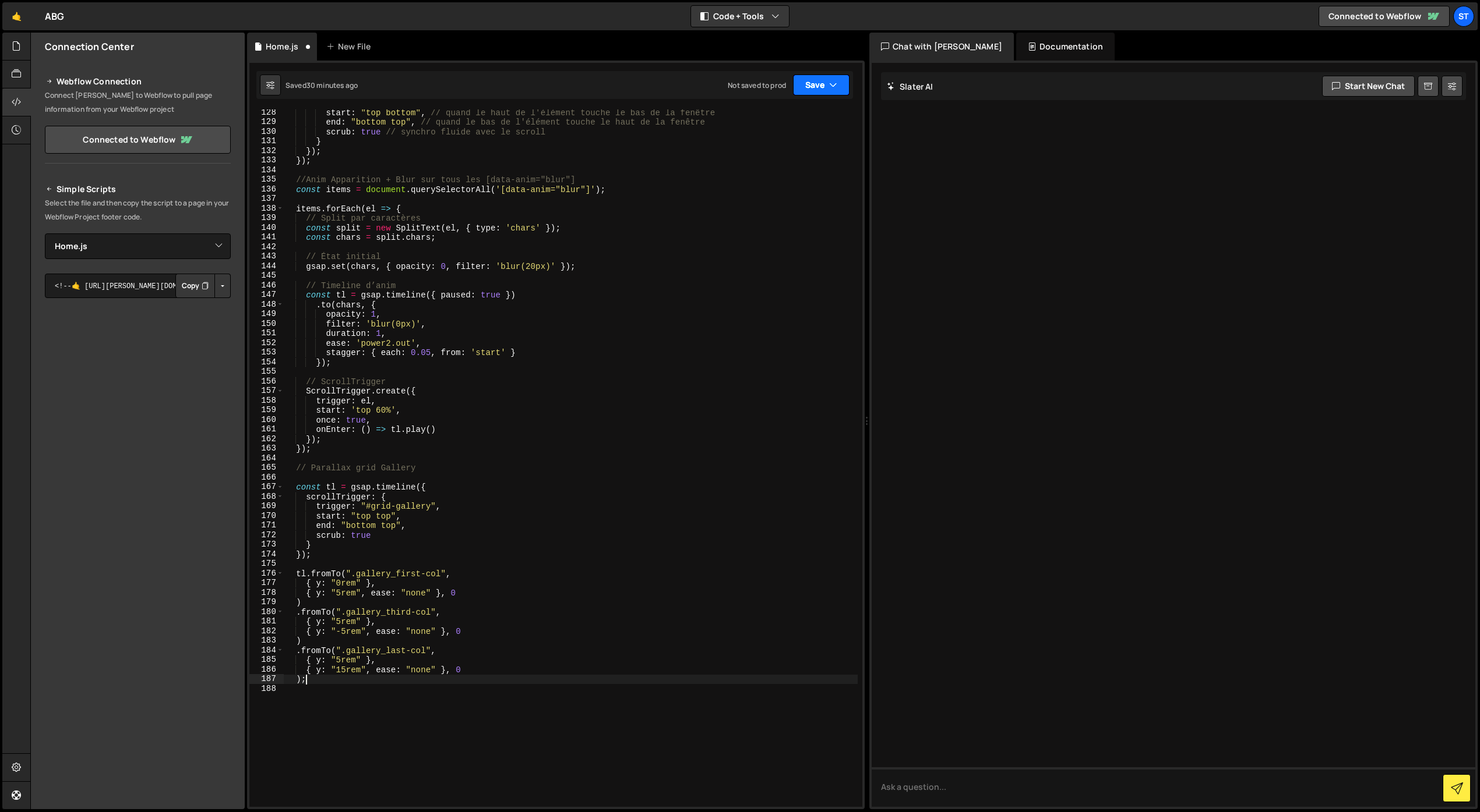
click at [815, 86] on button "Save" at bounding box center [821, 85] width 57 height 21
click at [796, 118] on div "Save to Staging S" at bounding box center [782, 113] width 121 height 12
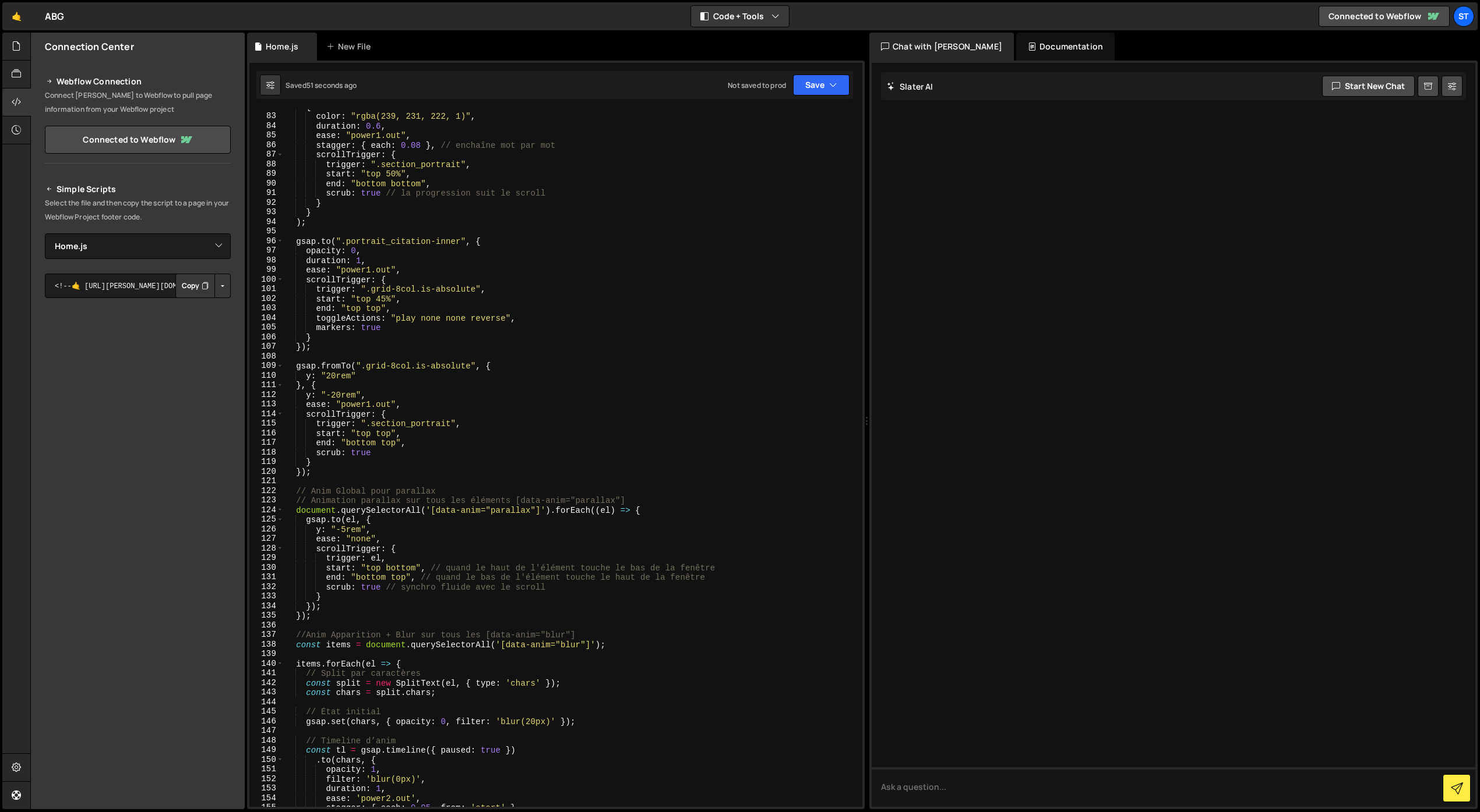
scroll to position [786, 0]
type textarea "markers: true"
drag, startPoint x: 383, startPoint y: 327, endPoint x: 297, endPoint y: 325, distance: 86.0
click at [297, 325] on div "{ color : "rgba(239, 231, 222, 1)" , duration : 0.6 , ease : "power1.out" , sta…" at bounding box center [571, 461] width 574 height 717
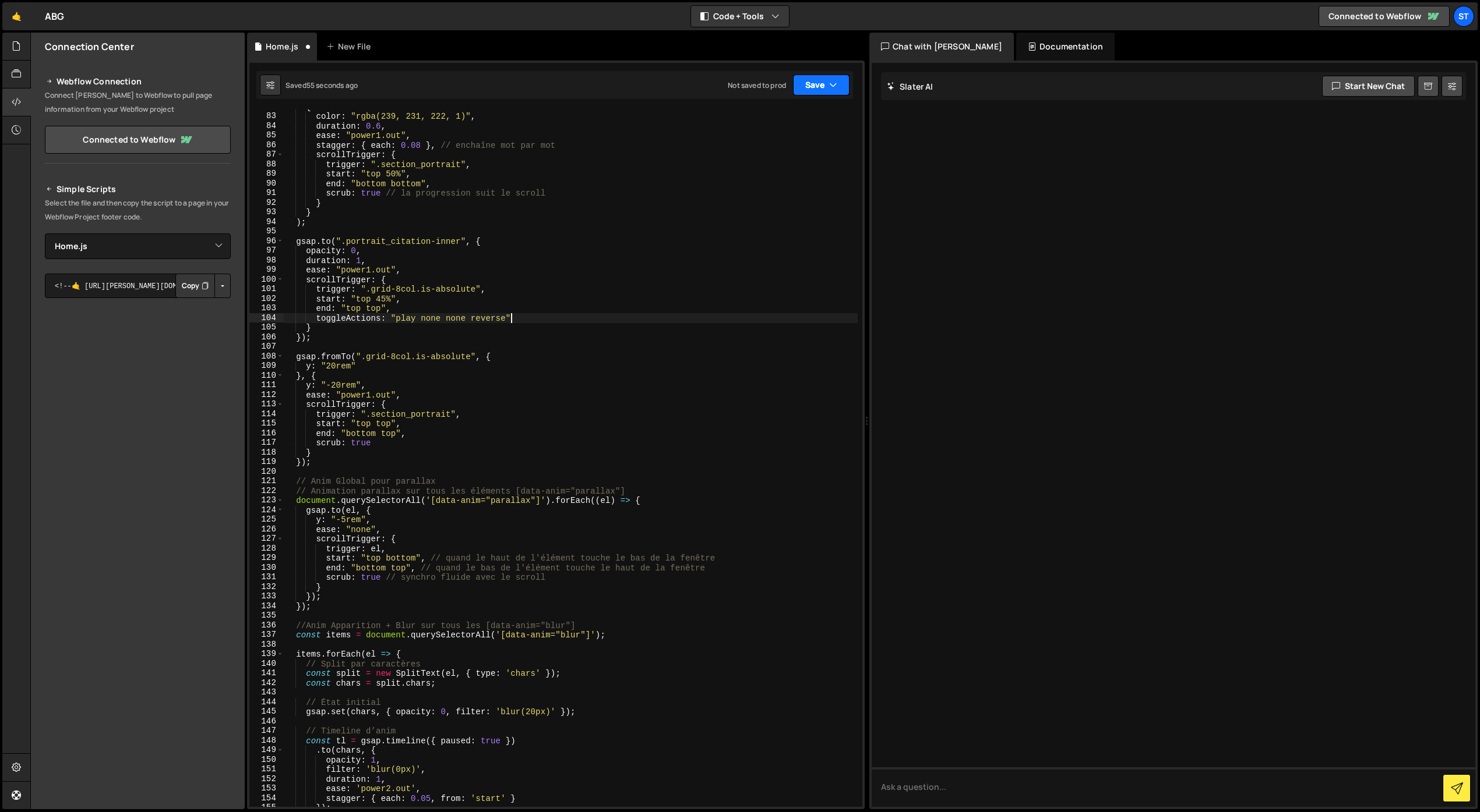
click at [809, 95] on button "Save" at bounding box center [821, 85] width 57 height 21
click at [798, 116] on div "Save to Staging S" at bounding box center [782, 113] width 121 height 12
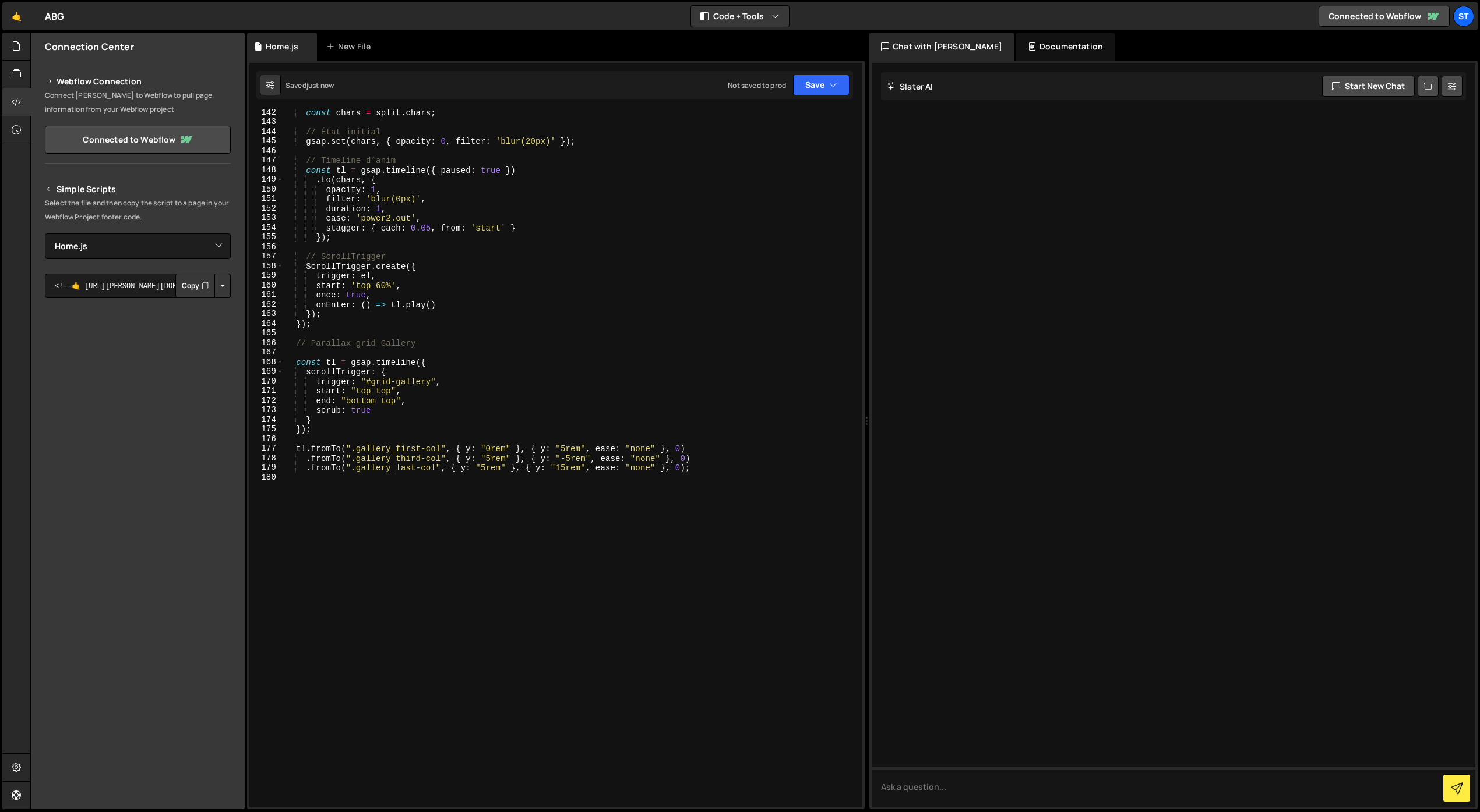
scroll to position [1376, 0]
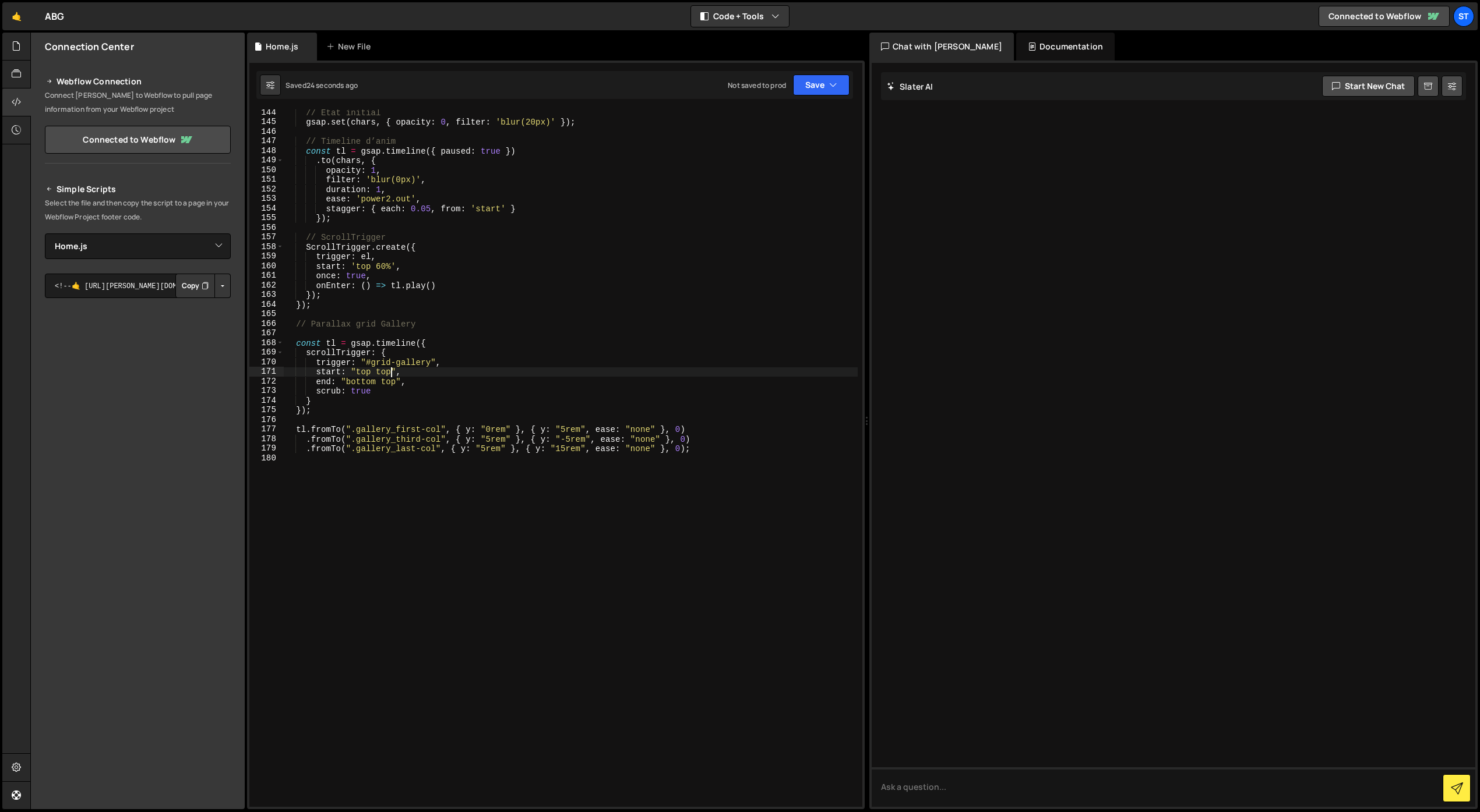
click at [392, 374] on div "// État initial gsap . set ( chars , { opacity : 0 , filter : 'blur(20px)' }) ;…" at bounding box center [571, 466] width 574 height 717
click at [467, 301] on div "// État initial gsap . set ( chars , { opacity : 0 , filter : 'blur(20px)' }) ;…" at bounding box center [571, 466] width 574 height 717
type textarea "});"
click at [825, 82] on button "Save" at bounding box center [821, 85] width 57 height 21
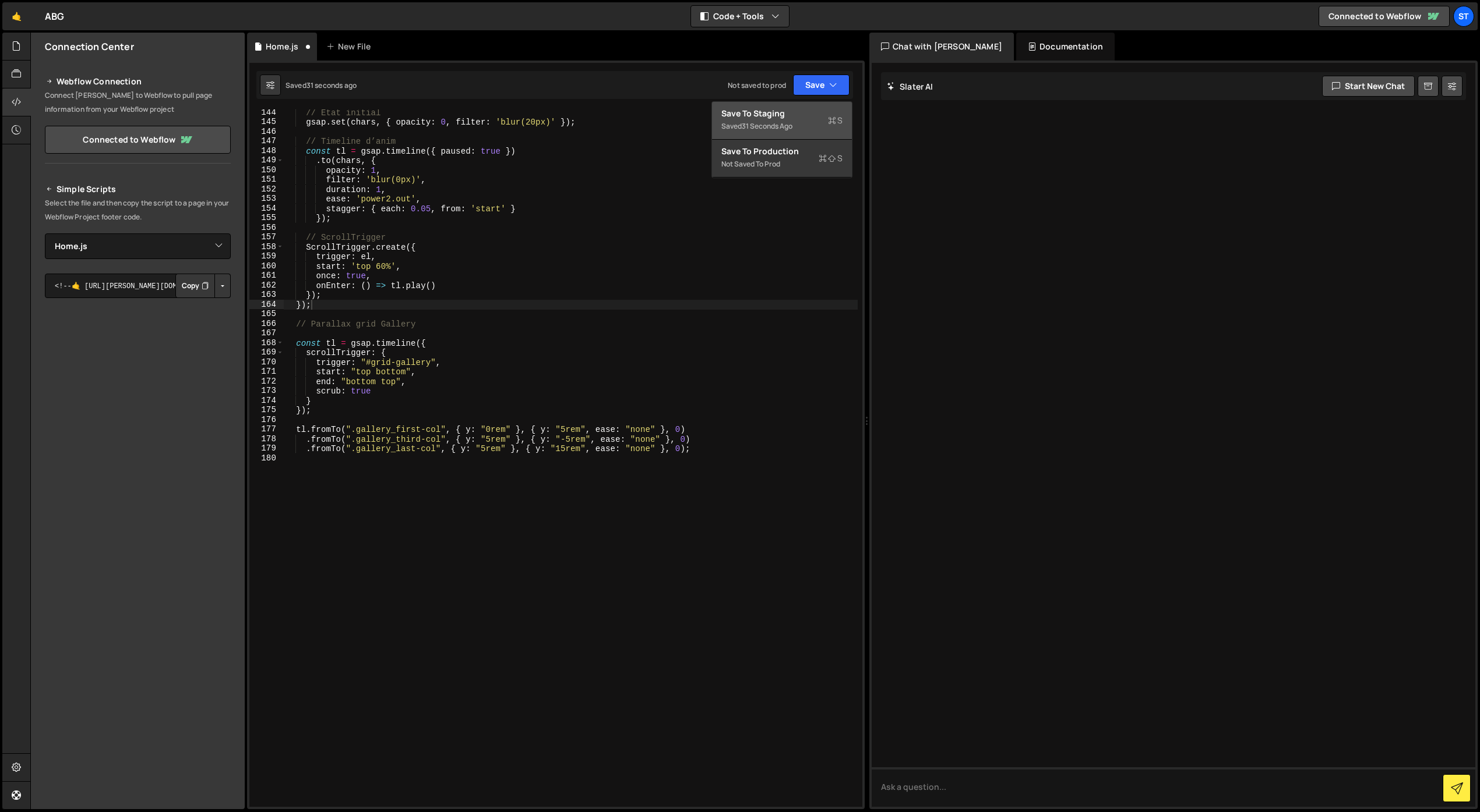
click at [790, 121] on div "31 seconds ago" at bounding box center [767, 126] width 50 height 10
click at [466, 494] on div "// État initial gsap . set ( chars , { opacity : 0 , filter : 'blur(20px)' }) ;…" at bounding box center [571, 466] width 574 height 717
click at [488, 432] on div "// État initial gsap . set ( chars , { opacity : 0 , filter : 'blur(20px)' }) ;…" at bounding box center [571, 466] width 574 height 717
type textarea "tl.fromTo(".gallery_first-col", { y: "10rem" }, { y: "5rem", ease: "none" }, 0)"
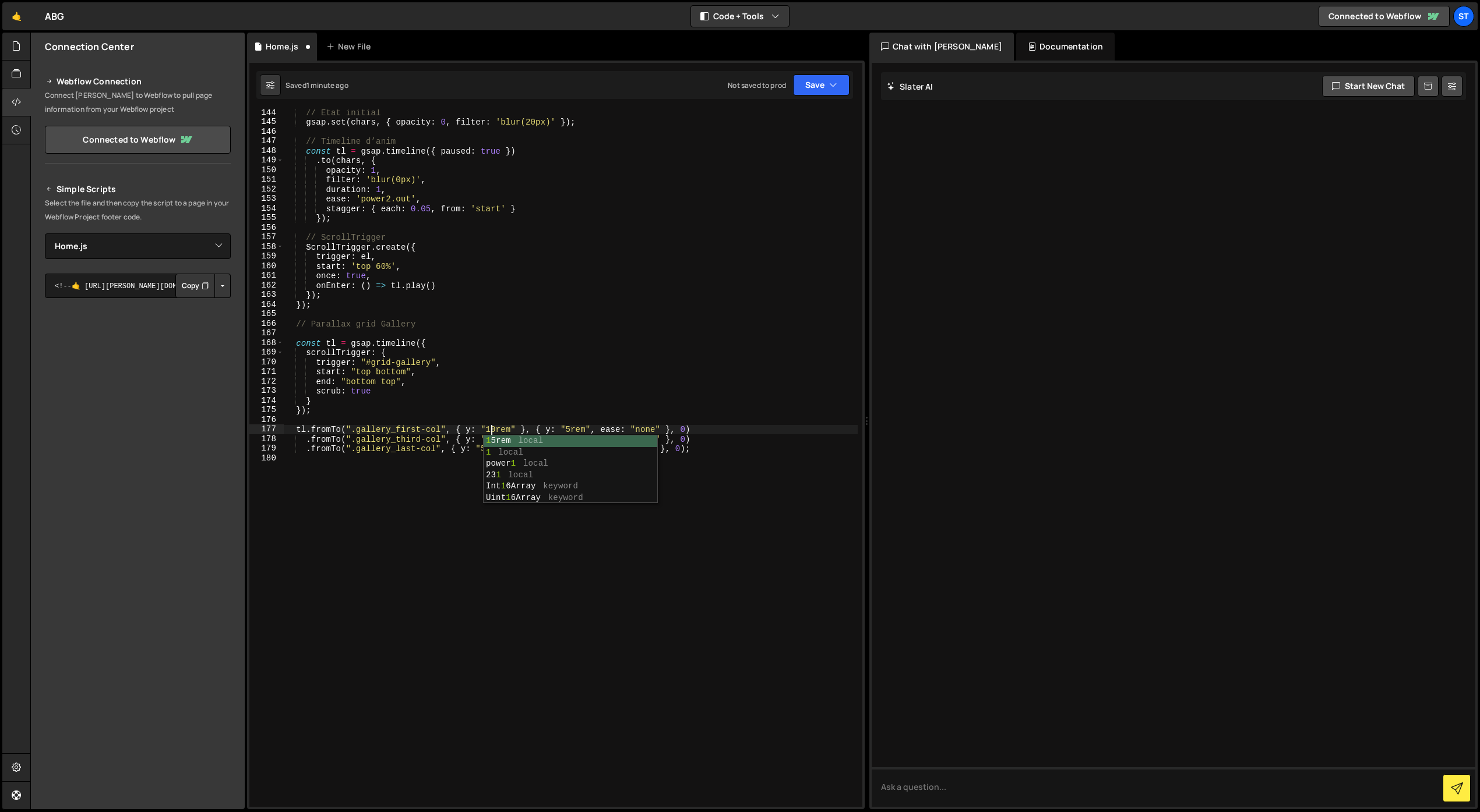
scroll to position [0, 14]
click at [447, 490] on div "// État initial gsap . set ( chars , { opacity : 0 , filter : 'blur(20px)' }) ;…" at bounding box center [571, 466] width 574 height 717
click at [481, 450] on div "// État initial gsap . set ( chars , { opacity : 0 , filter : 'blur(20px)' }) ;…" at bounding box center [571, 466] width 574 height 717
type textarea ".fromTo(".gallery_last-col", { y: "15rem" }, { y: "15rem", ease: "none" }, 0);"
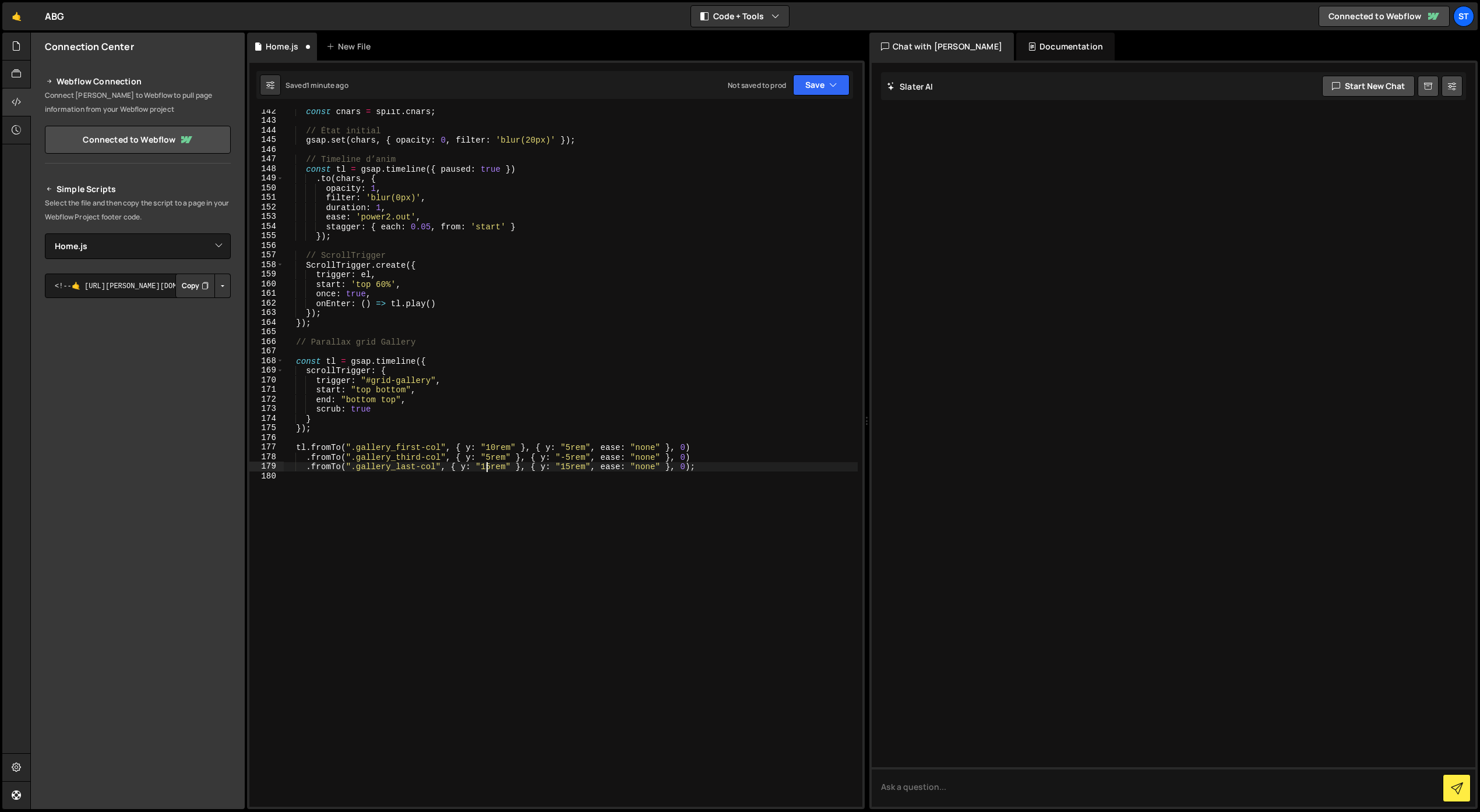
scroll to position [1358, 0]
click at [461, 505] on div "const chars = split . chars ; // État initial gsap . set ( chars , { opacity : …" at bounding box center [571, 465] width 574 height 717
click at [812, 89] on button "Save" at bounding box center [821, 85] width 57 height 21
click at [772, 118] on div "Save to Staging S" at bounding box center [782, 113] width 121 height 12
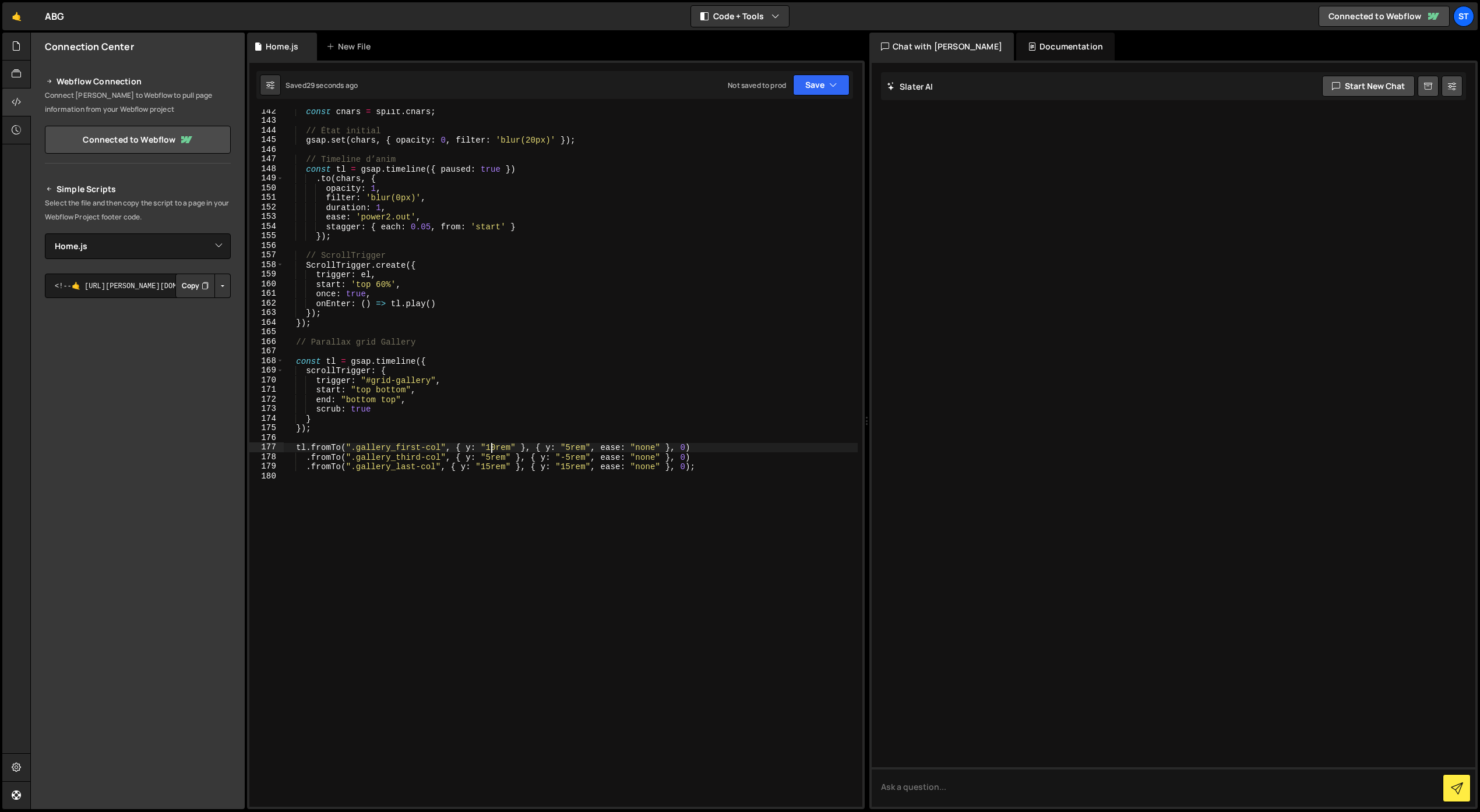
click at [492, 448] on div "const chars = split . chars ; // État initial gsap . set ( chars , { opacity : …" at bounding box center [571, 465] width 574 height 717
click at [563, 446] on div "const chars = split . chars ; // État initial gsap . set ( chars , { opacity : …" at bounding box center [571, 465] width 574 height 717
click at [563, 448] on div "const chars = split . chars ; // État initial gsap . set ( chars , { opacity : …" at bounding box center [571, 465] width 574 height 717
click at [602, 377] on div "const chars = split . chars ; // État initial gsap . set ( chars , { opacity : …" at bounding box center [571, 465] width 574 height 717
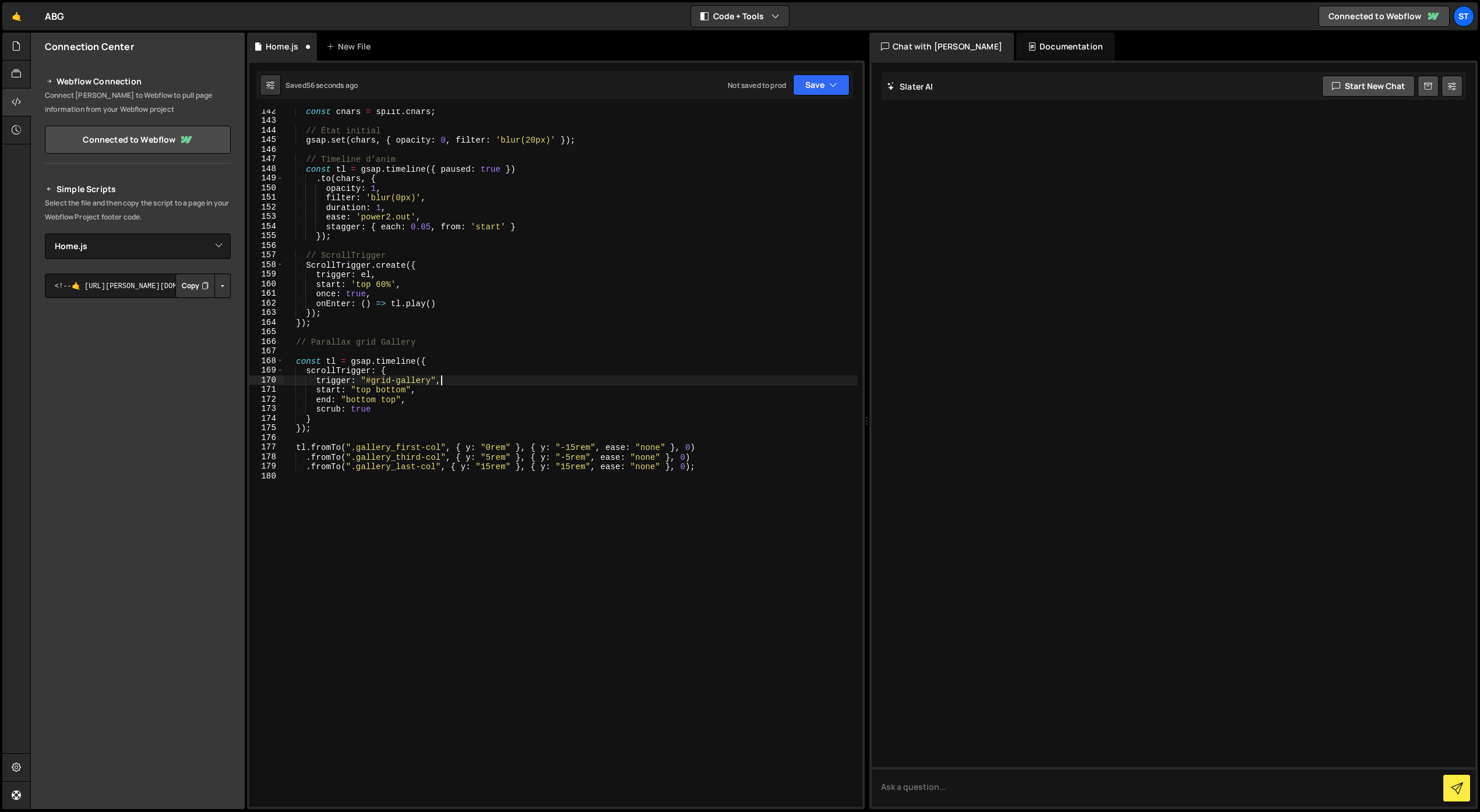
scroll to position [0, 10]
click at [816, 86] on button "Save" at bounding box center [821, 85] width 57 height 21
click at [794, 115] on div "Save to Staging S" at bounding box center [782, 113] width 121 height 12
click at [563, 470] on div "const chars = split . chars ; // État initial gsap . set ( chars , { opacity : …" at bounding box center [571, 465] width 574 height 717
type textarea ".fromTo(".gallery_last-col", { y: "15rem" }, { y: "-15rem", ease: "none" }, 0);"
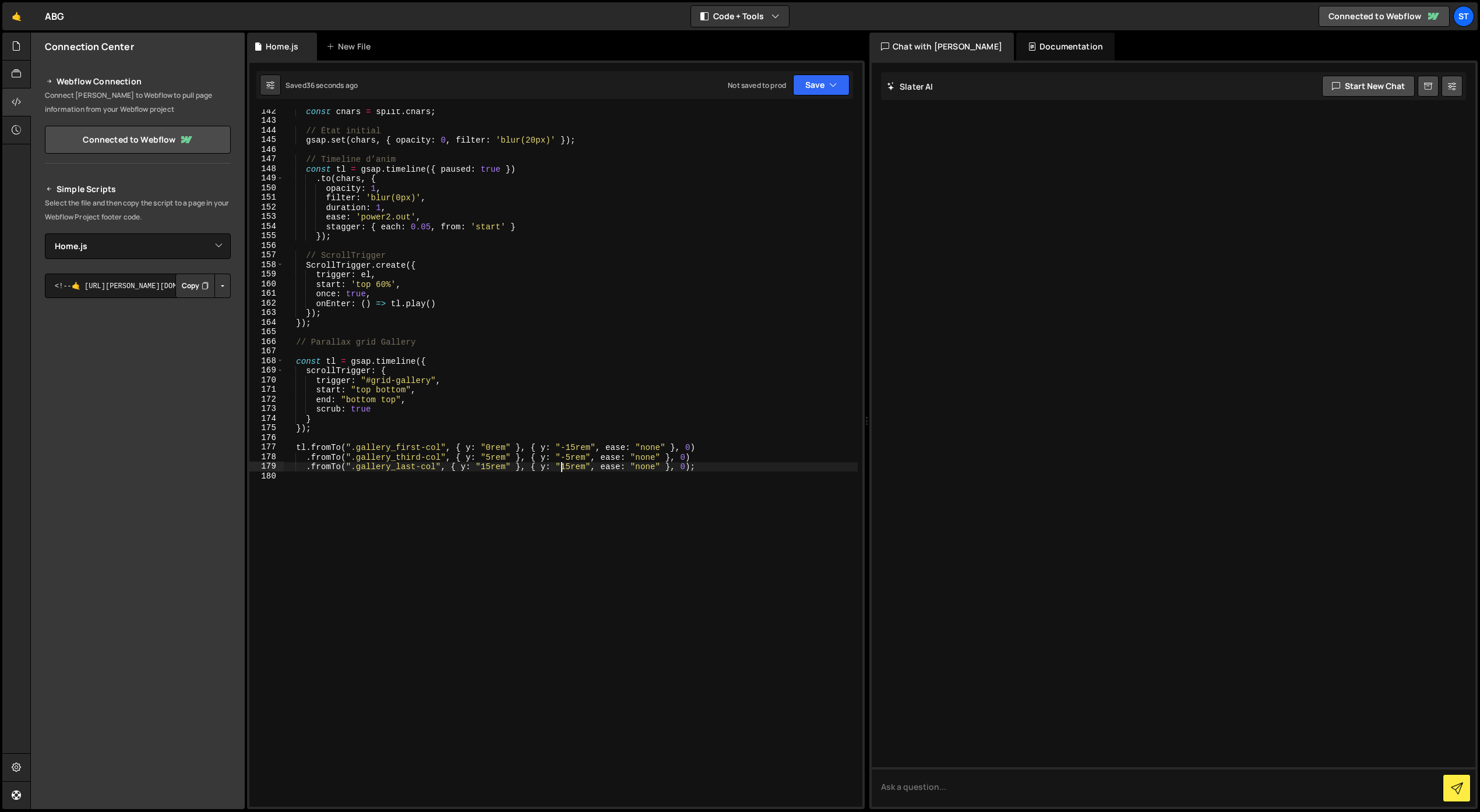
scroll to position [0, 19]
click at [534, 491] on div "const chars = split . chars ; // État initial gsap . set ( chars , { opacity : …" at bounding box center [571, 465] width 574 height 717
click at [565, 457] on div "const chars = split . chars ; // État initial gsap . set ( chars , { opacity : …" at bounding box center [571, 465] width 574 height 717
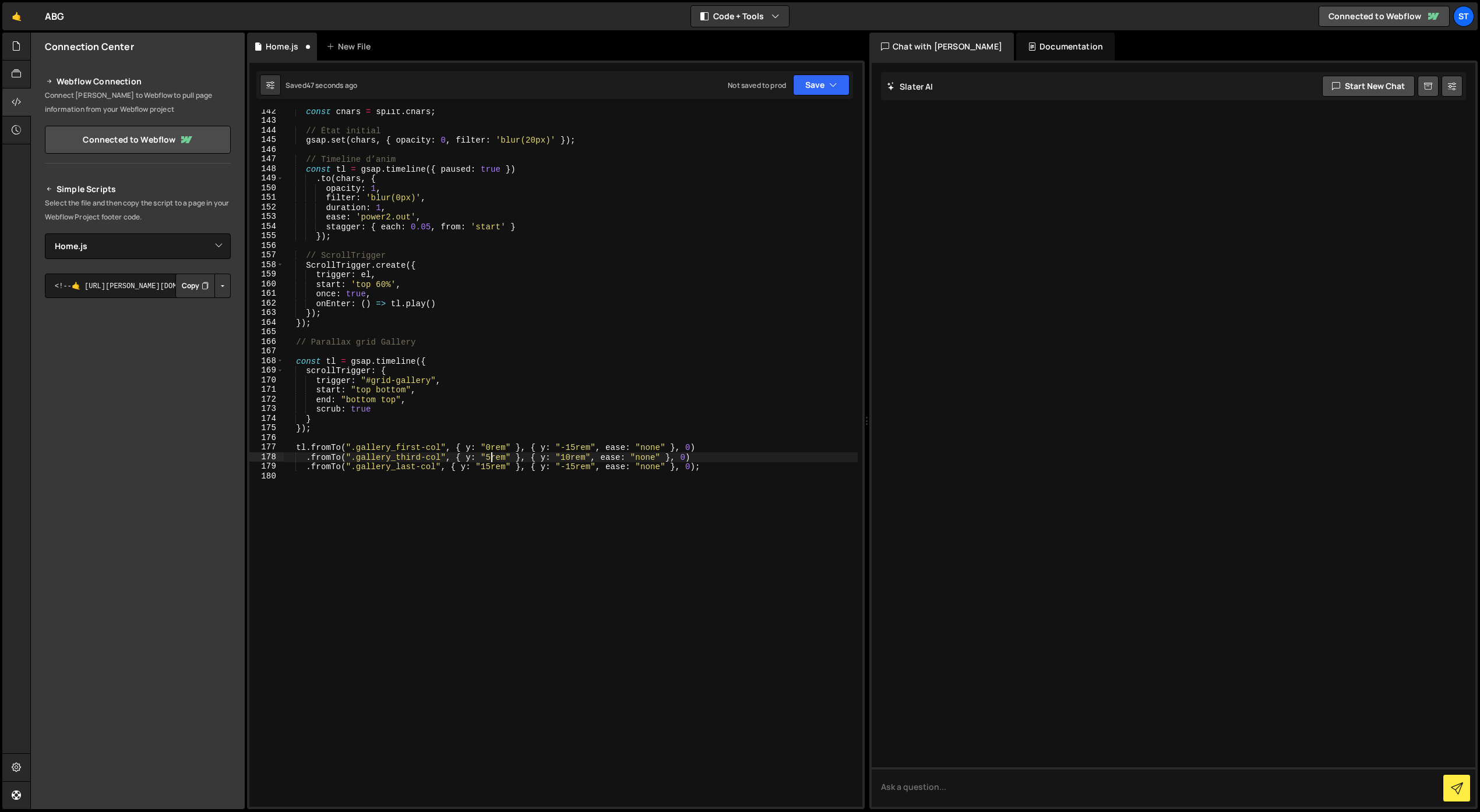
click at [489, 457] on div "const chars = split . chars ; // État initial gsap . set ( chars , { opacity : …" at bounding box center [571, 465] width 574 height 717
click at [821, 90] on button "Save" at bounding box center [821, 85] width 57 height 21
click at [786, 128] on div "50 seconds ago" at bounding box center [768, 126] width 53 height 10
drag, startPoint x: 576, startPoint y: 466, endPoint x: 576, endPoint y: 476, distance: 10.0
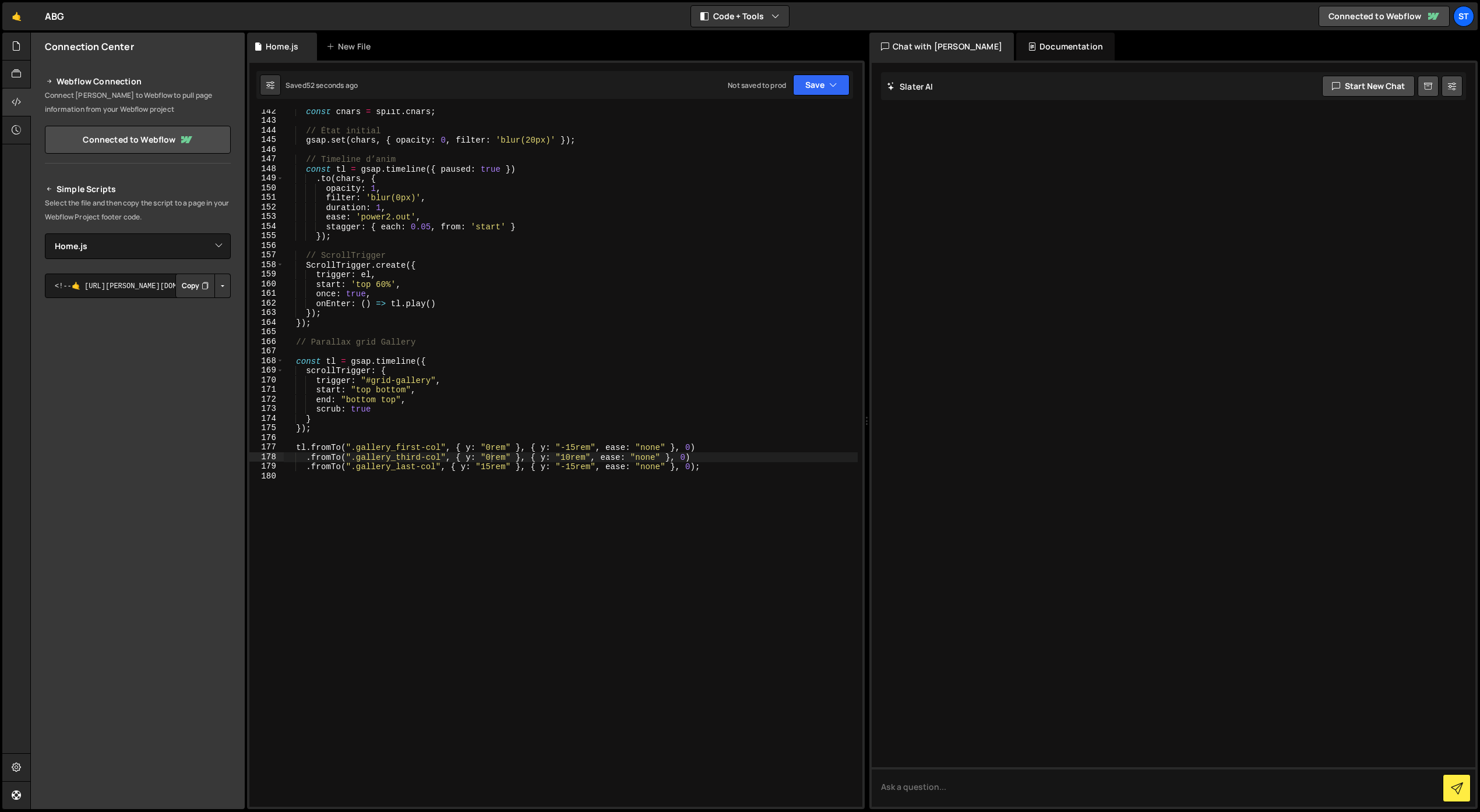
click at [576, 466] on div "const chars = split . chars ; // État initial gsap . set ( chars , { opacity : …" at bounding box center [571, 465] width 574 height 717
click at [821, 91] on button "Save" at bounding box center [821, 85] width 57 height 21
click at [794, 119] on div "Saved 59 seconds ago" at bounding box center [782, 127] width 121 height 14
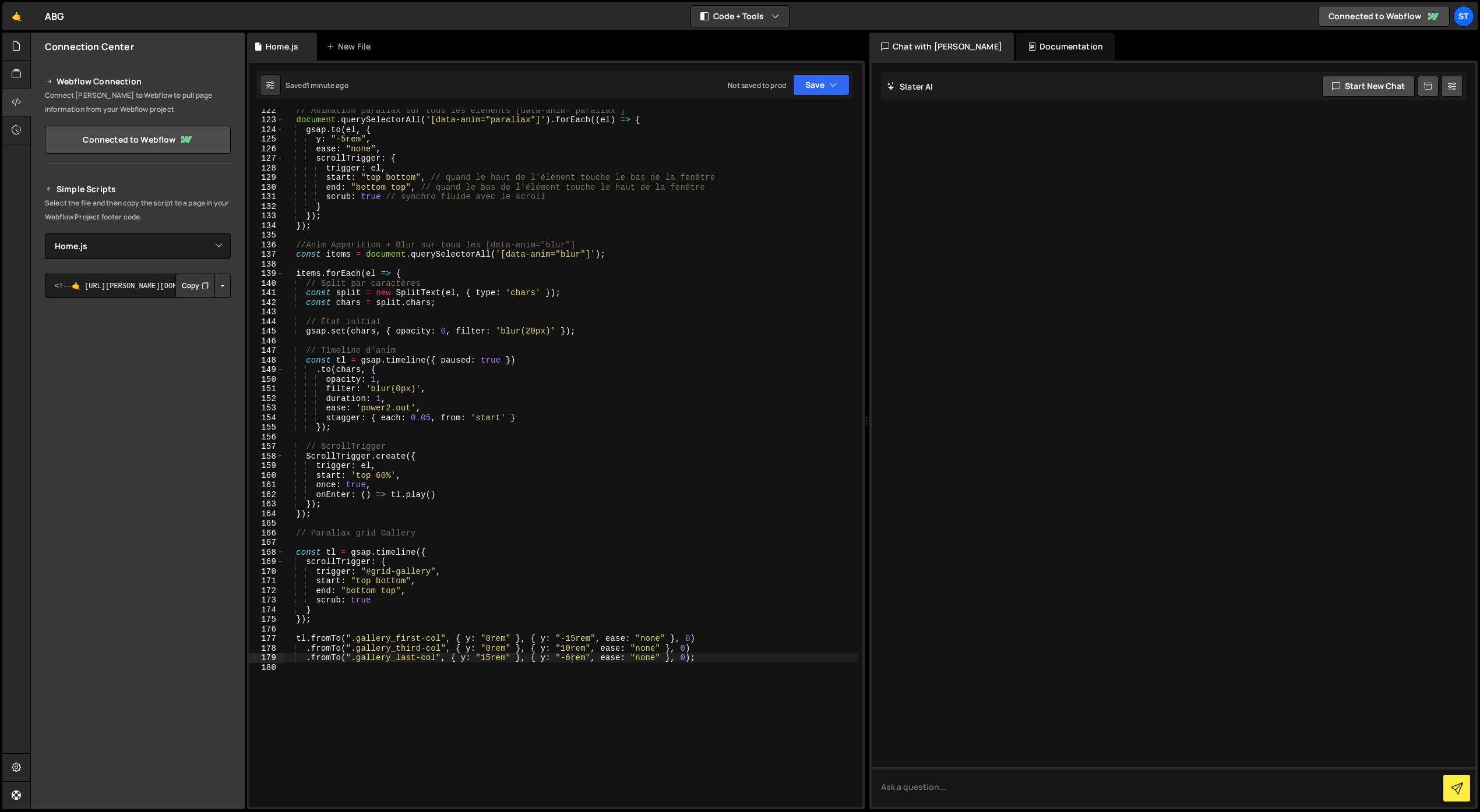
scroll to position [0, 2]
click at [334, 428] on div "// Animation parallax sur tous les éléments [data-anim="parallax"] document . q…" at bounding box center [571, 464] width 574 height 717
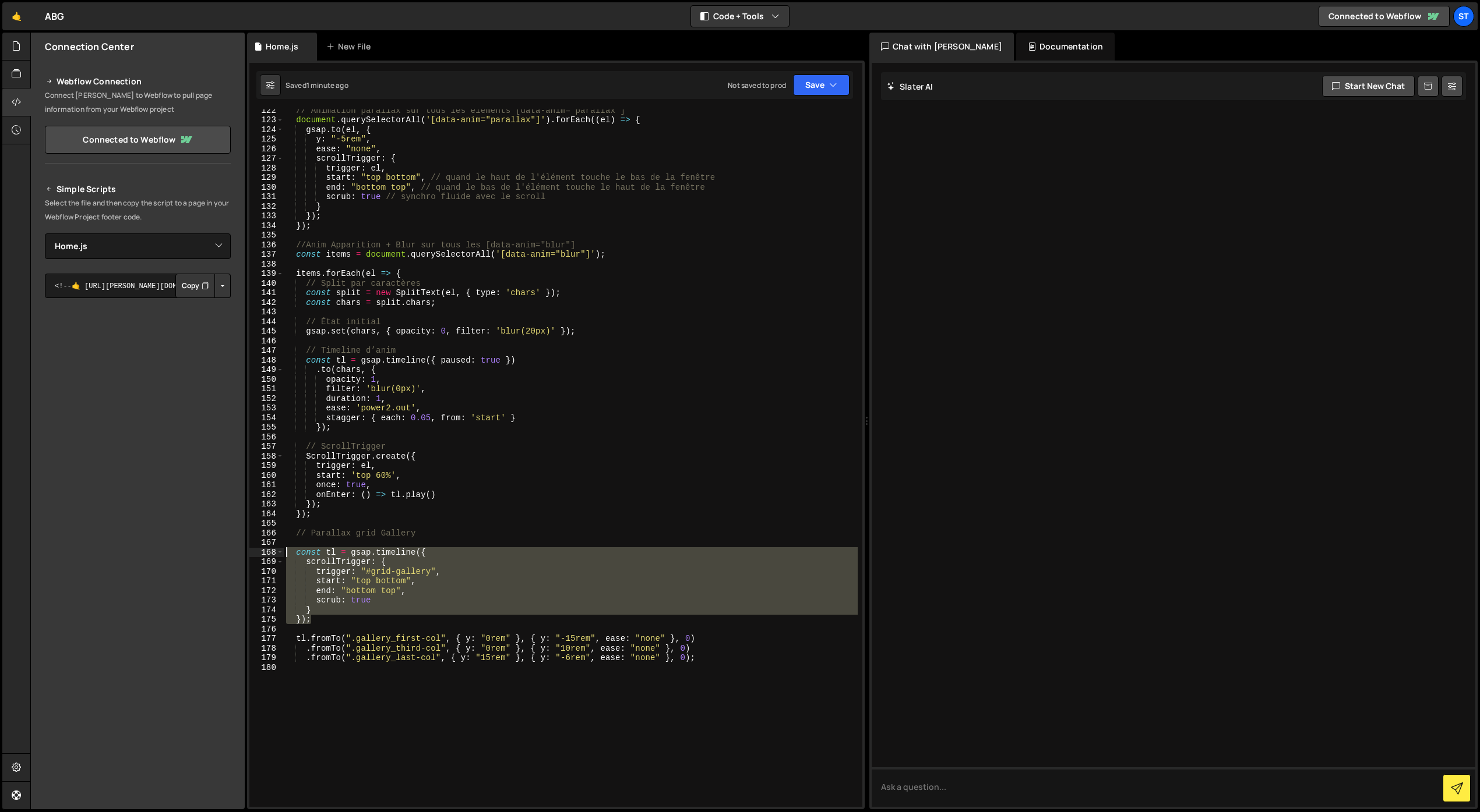
drag, startPoint x: 314, startPoint y: 620, endPoint x: 288, endPoint y: 555, distance: 70.0
click at [288, 555] on div "// Animation parallax sur tous les éléments [data-anim="parallax"] document . q…" at bounding box center [571, 464] width 574 height 717
type textarea "const tl = gsap.timeline({ scrollTrigger: {"
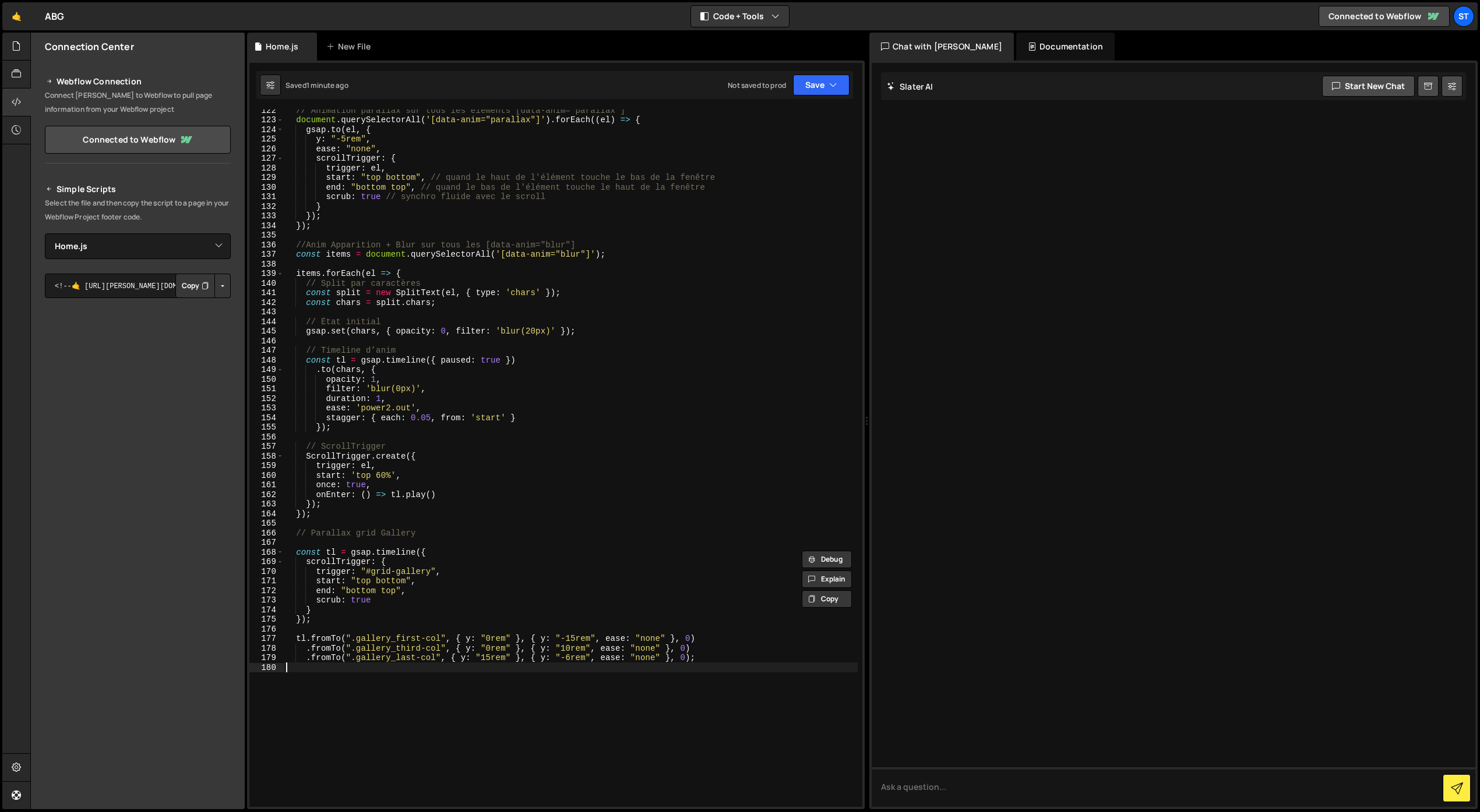
click at [359, 718] on div "// Animation parallax sur tous les éléments [data-anim="parallax"] document . q…" at bounding box center [571, 464] width 574 height 717
paste textarea "});"
drag, startPoint x: 421, startPoint y: 534, endPoint x: 296, endPoint y: 535, distance: 125.0
click at [296, 535] on div "// Animation parallax sur tous les éléments [data-anim="parallax"] document . q…" at bounding box center [571, 464] width 574 height 717
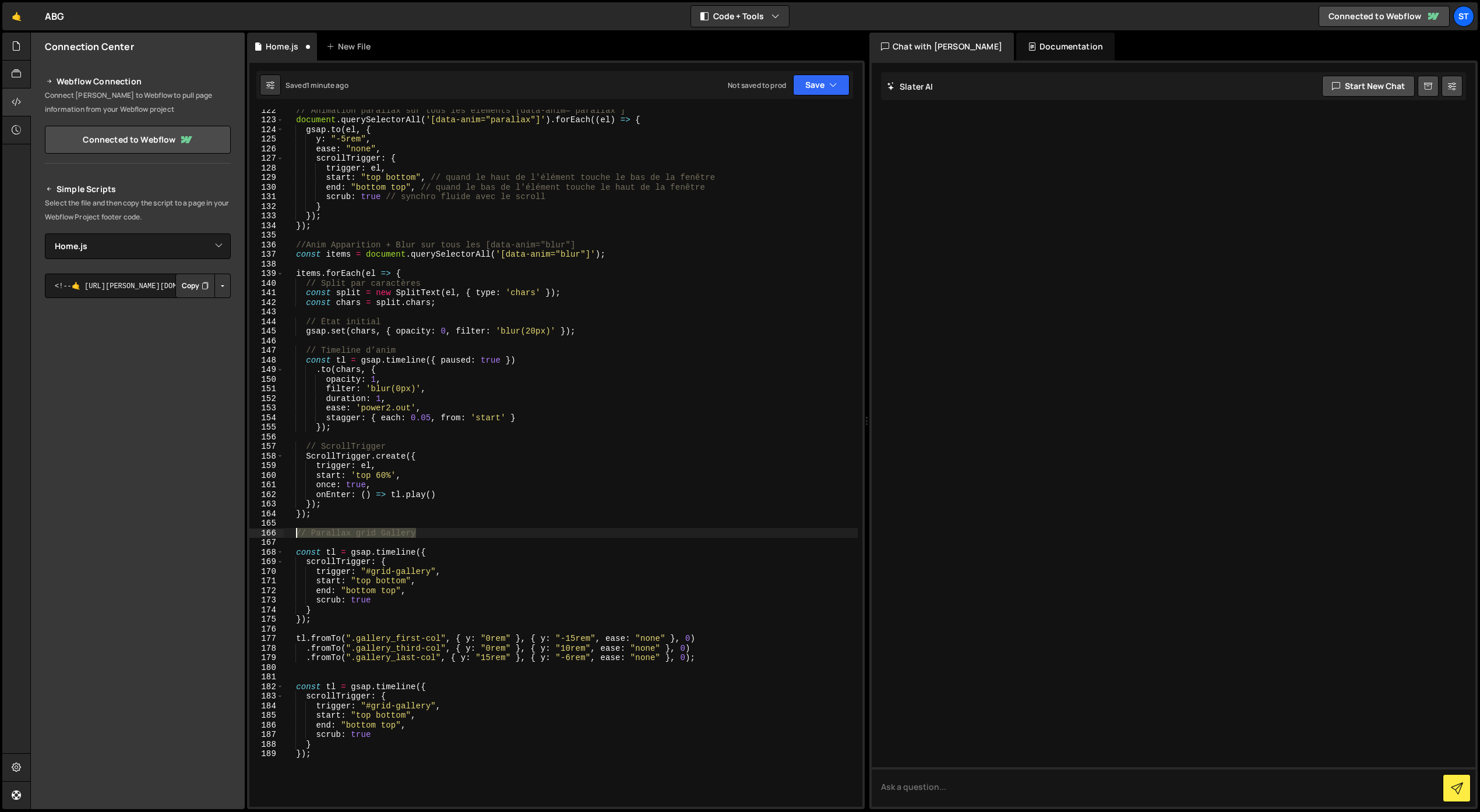
type textarea "// Parallax grid Gallery"
click at [330, 680] on div "// Animation parallax sur tous les éléments [data-anim="parallax"] document . q…" at bounding box center [571, 464] width 574 height 717
paste textarea "// Parallax grid Gallery"
click at [296, 549] on div "// Animation parallax sur tous les éléments [data-anim="parallax"] document . q…" at bounding box center [571, 464] width 574 height 717
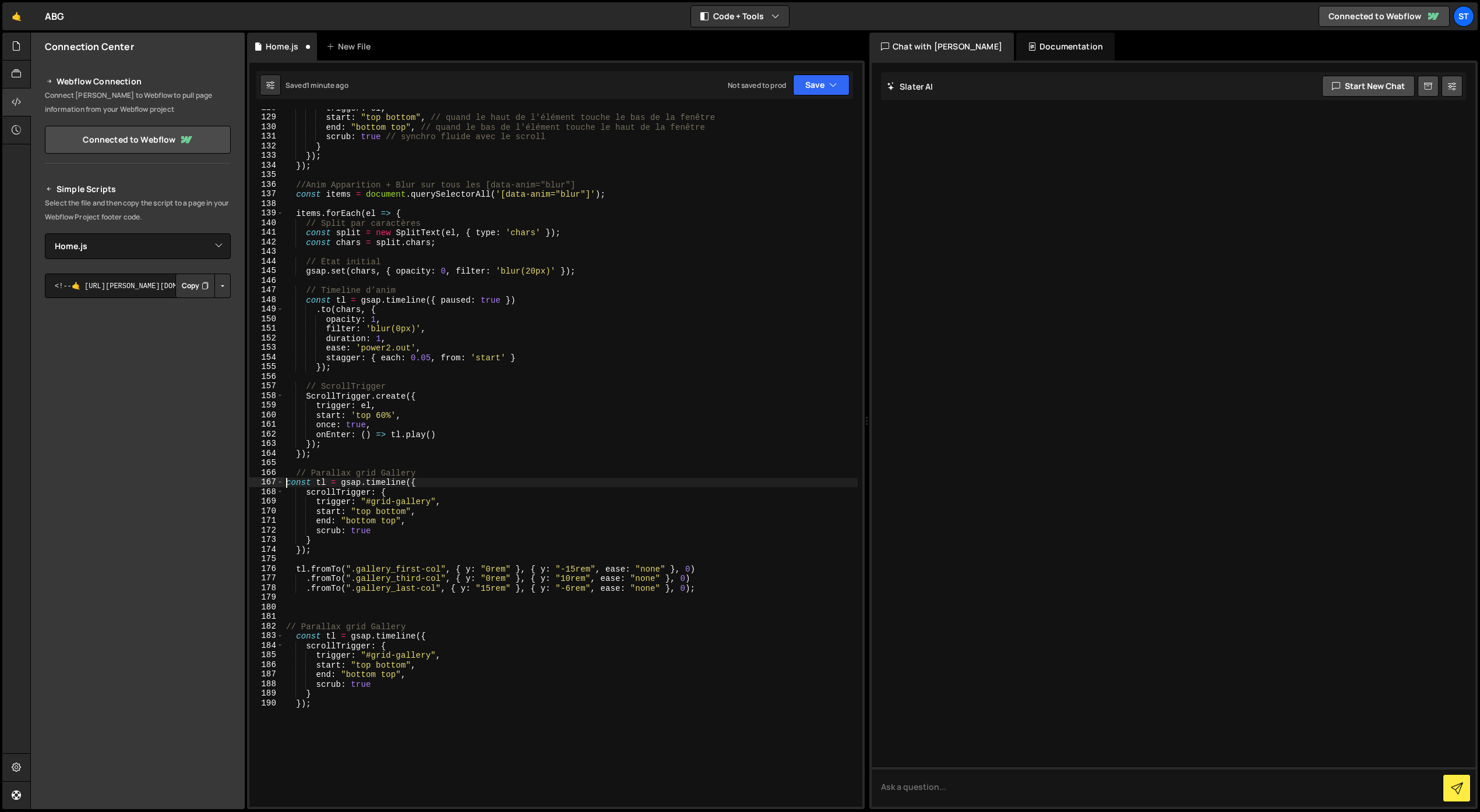
scroll to position [1246, 0]
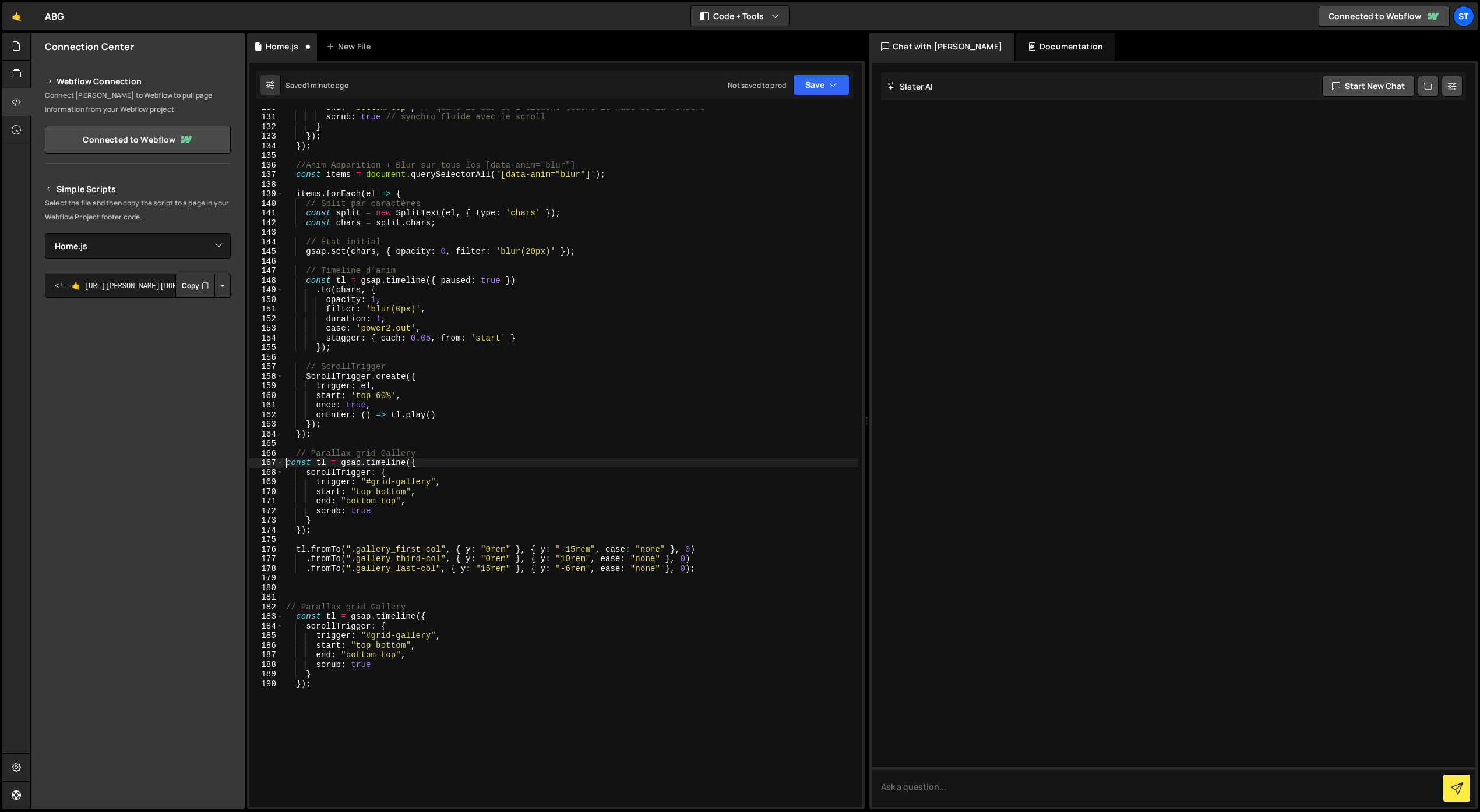
click at [333, 615] on div "end : "bottom top" , // quand le bas de l'élément touche le haut de la fenêtre …" at bounding box center [571, 461] width 574 height 717
click at [354, 685] on div "end : "bottom top" , // quand le bas de l'élément touche le haut de la fenêtre …" at bounding box center [571, 461] width 574 height 717
type textarea "});"
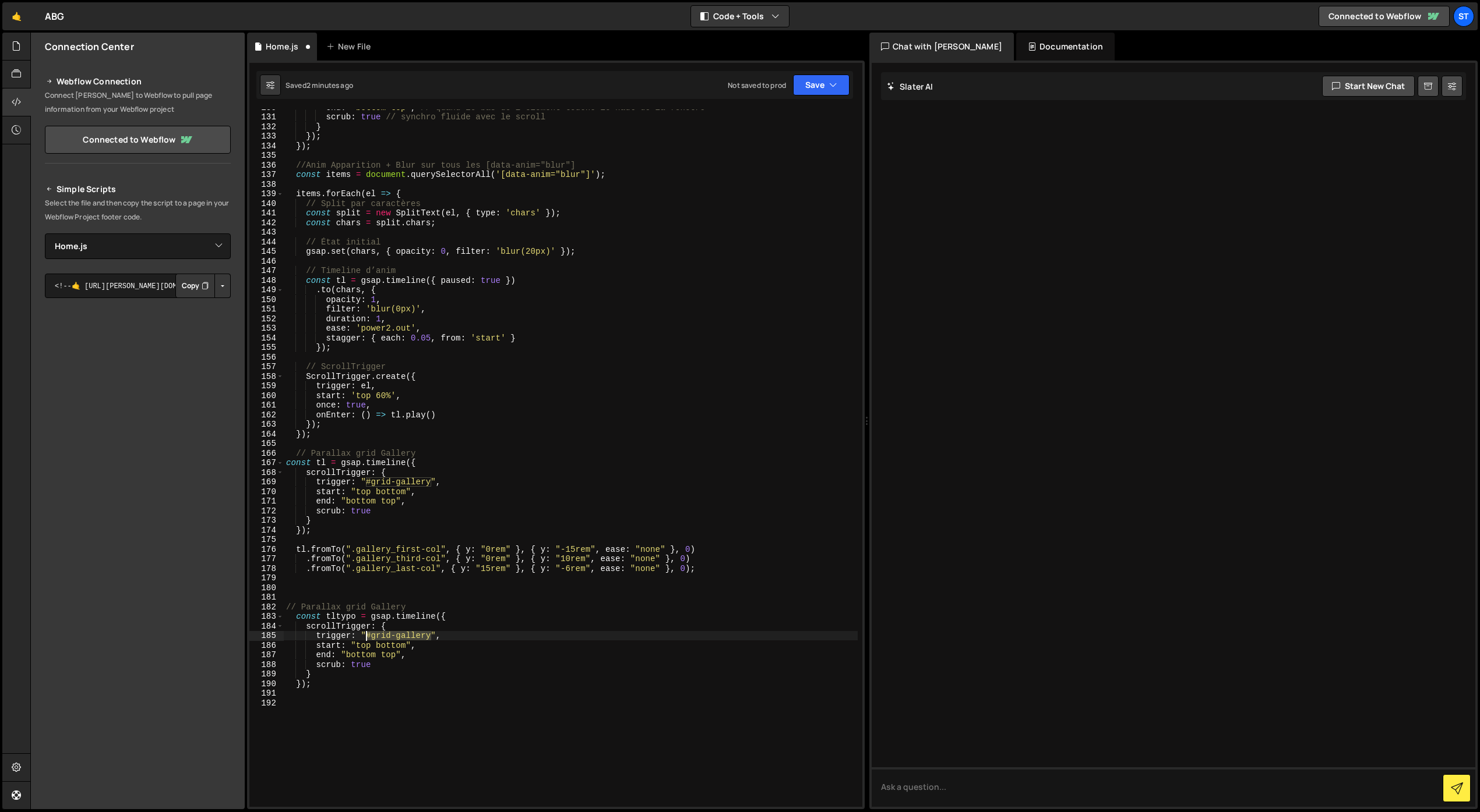
drag, startPoint x: 430, startPoint y: 637, endPoint x: 366, endPoint y: 638, distance: 64.0
click at [366, 638] on div "end : "bottom top" , // quand le bas de l'élément touche le haut de la fenêtre …" at bounding box center [571, 461] width 574 height 717
paste textarea "typo_content"
type textarea "trigger: ".typo_content","
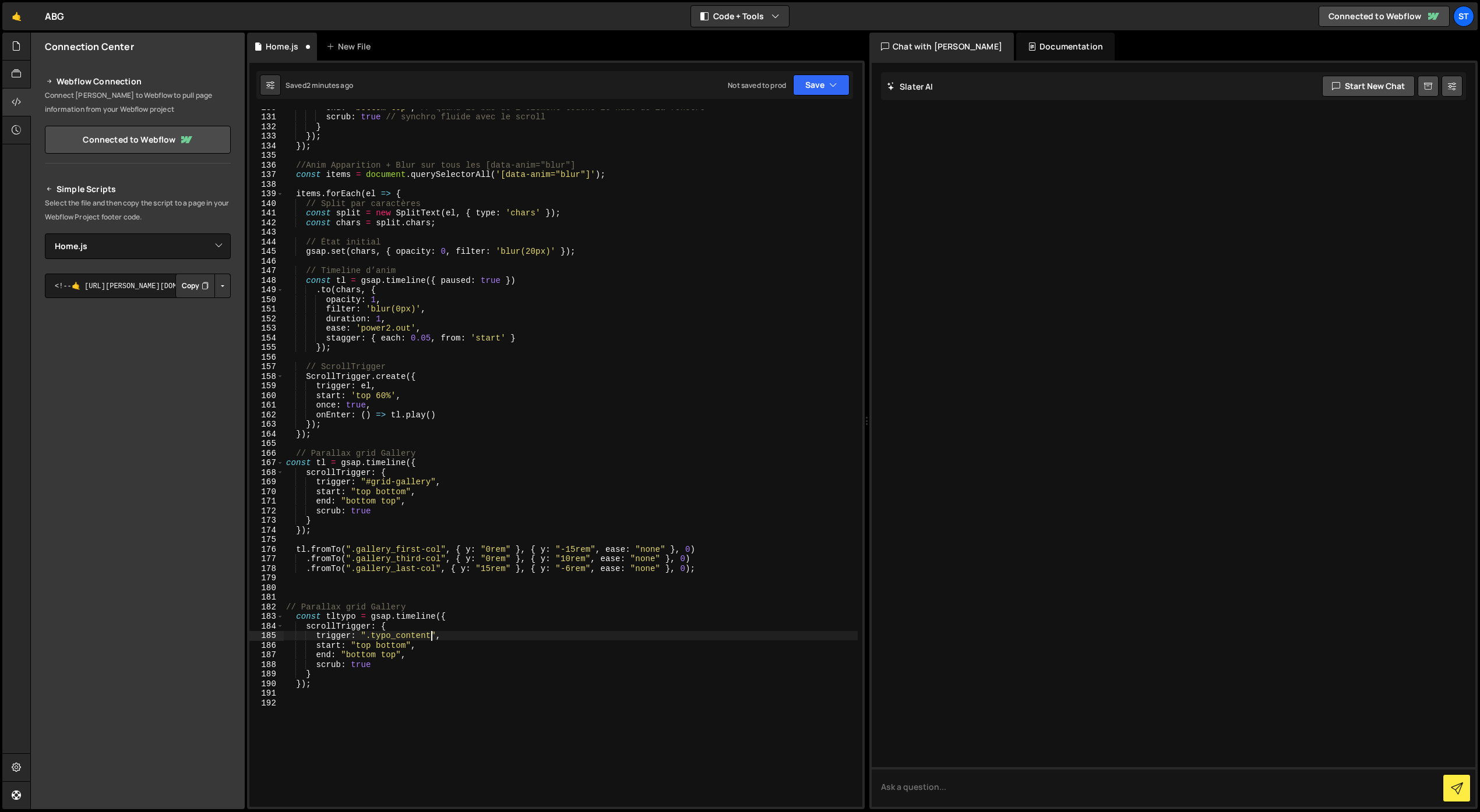
click at [338, 693] on div "end : "bottom top" , // quand le bas de l'élément touche le haut de la fenêtre …" at bounding box center [571, 461] width 574 height 717
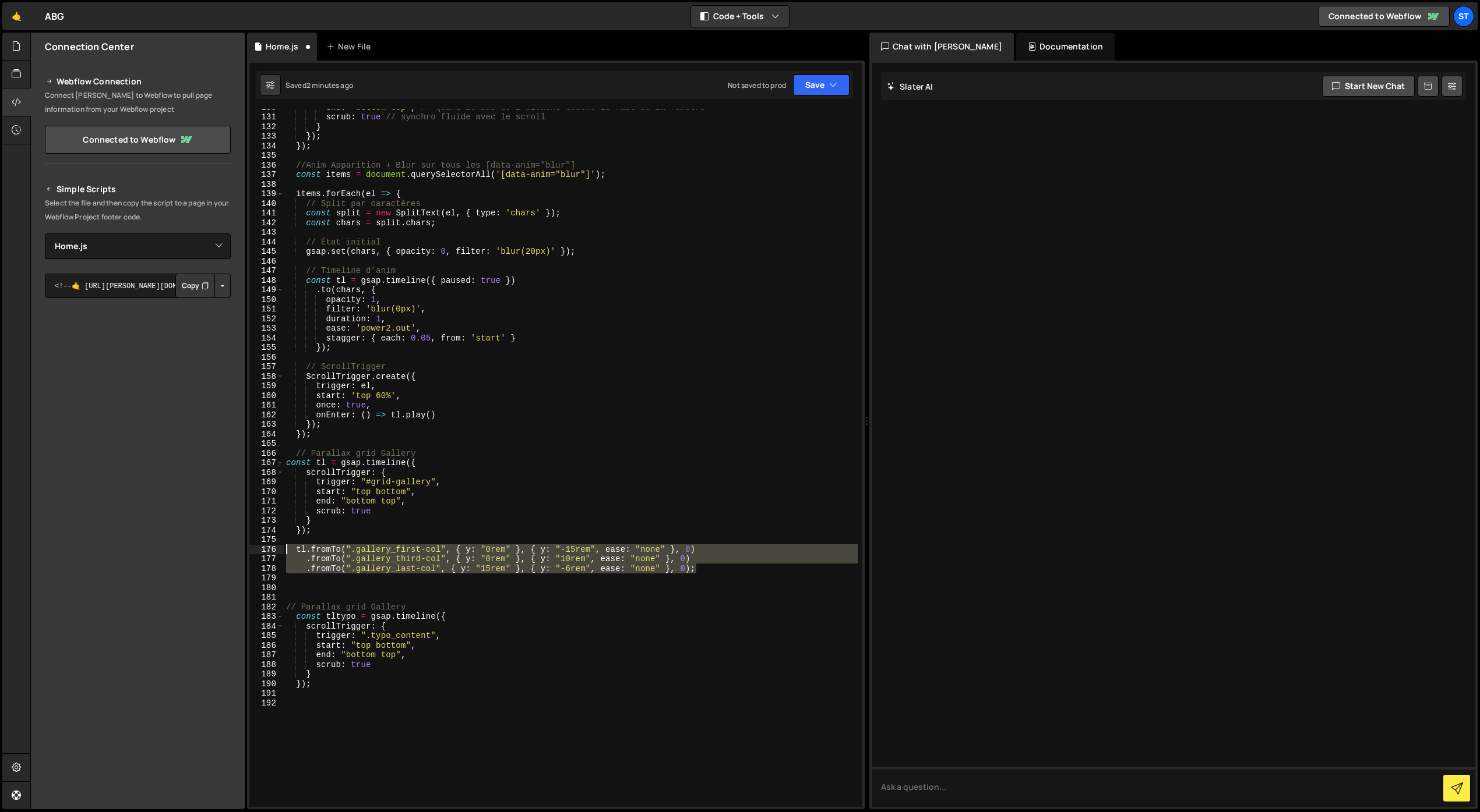
drag, startPoint x: 686, startPoint y: 570, endPoint x: 285, endPoint y: 552, distance: 401.4
click at [285, 552] on div "end : "bottom top" , // quand le bas de l'élément touche le haut de la fenêtre …" at bounding box center [571, 461] width 574 height 717
click at [341, 684] on div "end : "bottom top" , // quand le bas de l'élément touche le haut de la fenêtre …" at bounding box center [571, 461] width 574 height 717
type textarea "});"
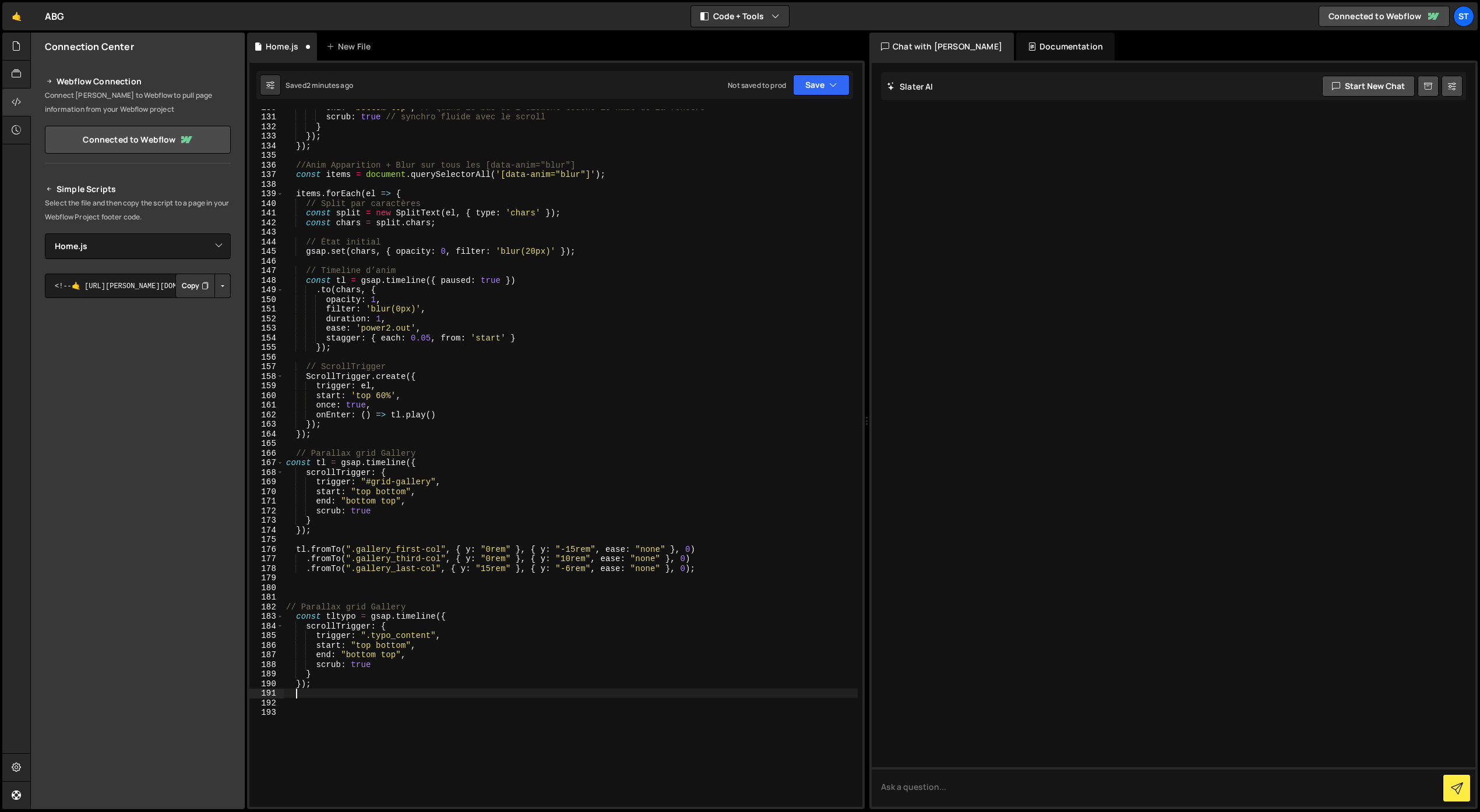
paste textarea ".fromTo(".gallery_last-col", { y: "15rem" }, { y: "-6rem", ease: "none" }, 0);"
click at [307, 704] on div "end : "bottom top" , // quand le bas de l'élément touche le haut de la fenêtre …" at bounding box center [571, 461] width 574 height 717
click at [304, 704] on div "end : "bottom top" , // quand le bas de l'élément touche le haut de la fenêtre …" at bounding box center [571, 463] width 574 height 717
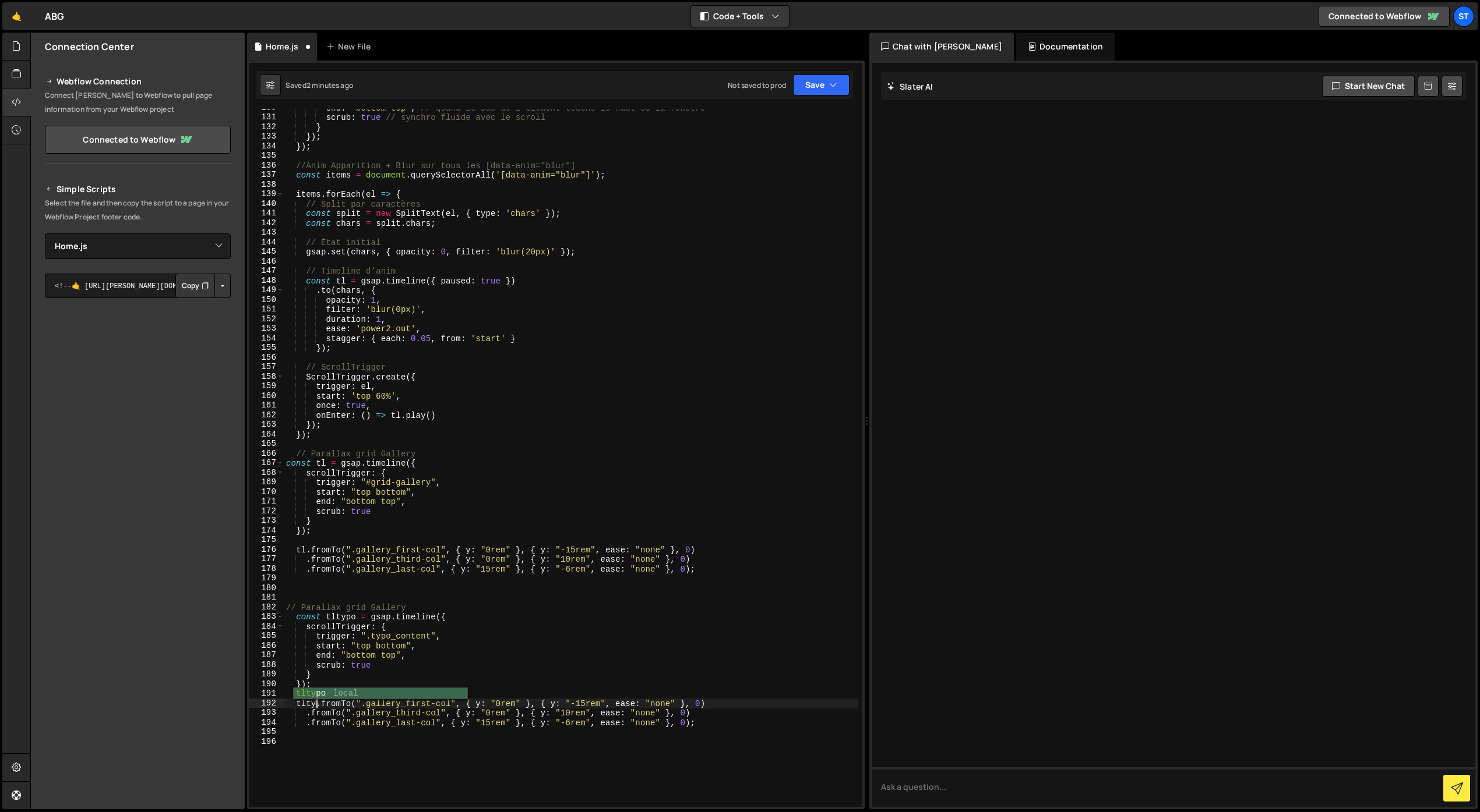
scroll to position [0, 2]
drag, startPoint x: 462, startPoint y: 706, endPoint x: 377, endPoint y: 706, distance: 85.0
click at [377, 706] on div "end : "bottom top" , // quand le bas de l'élément touche le haut de la fenêtre …" at bounding box center [571, 461] width 574 height 717
drag, startPoint x: 441, startPoint y: 715, endPoint x: 352, endPoint y: 715, distance: 89.0
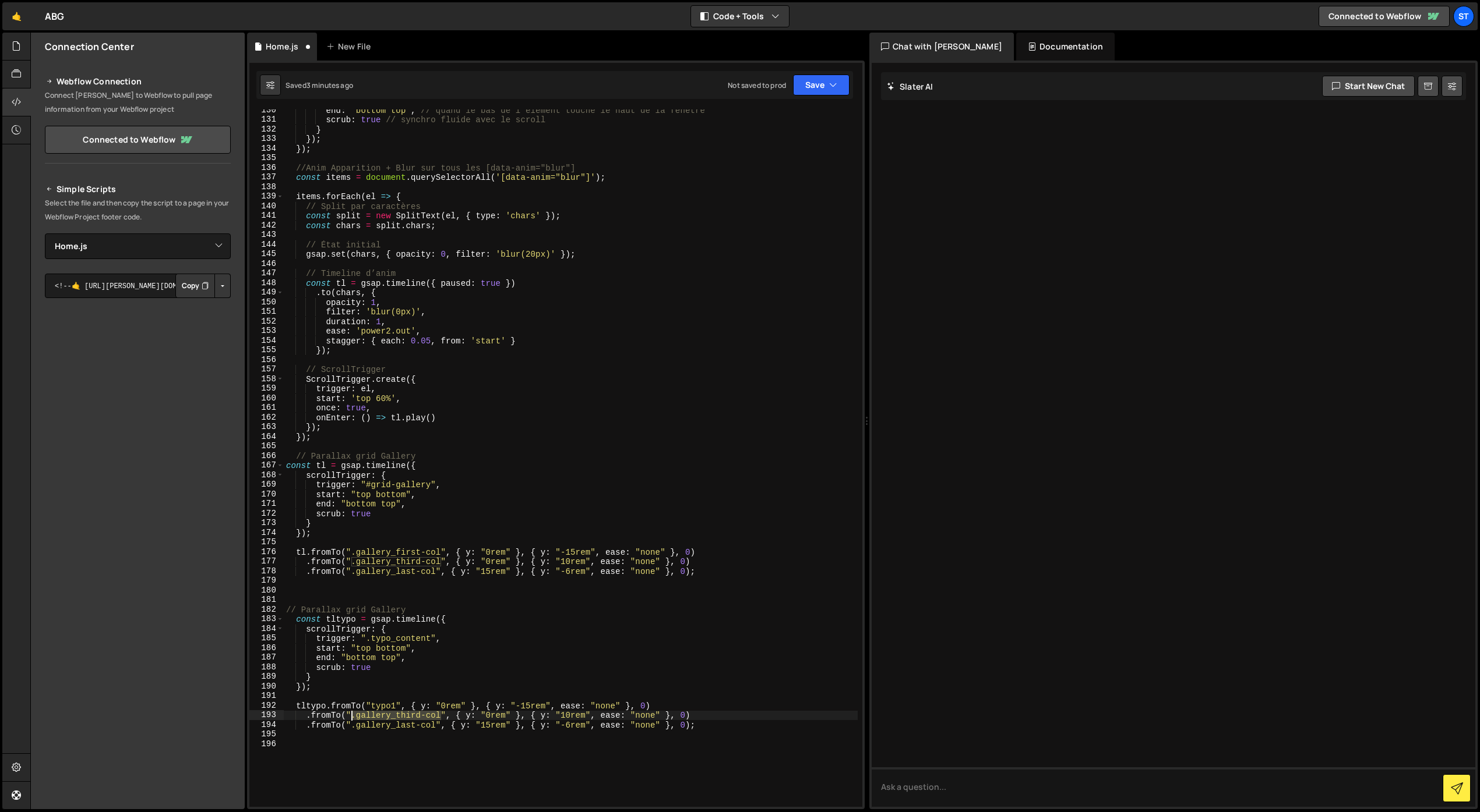
click at [352, 715] on div "end : "bottom top" , // quand le bas de l'élément touche le haut de la fenêtre …" at bounding box center [571, 464] width 574 height 717
drag, startPoint x: 306, startPoint y: 729, endPoint x: 703, endPoint y: 729, distance: 397.0
click at [703, 729] on div "end : "bottom top" , // quand le bas de l'élément touche le haut de la fenêtre …" at bounding box center [571, 464] width 574 height 717
type textarea ".fromTo(".gallery_last-col", { y: "15rem" }, { y: "-6rem", ease: "none" }, 0);"
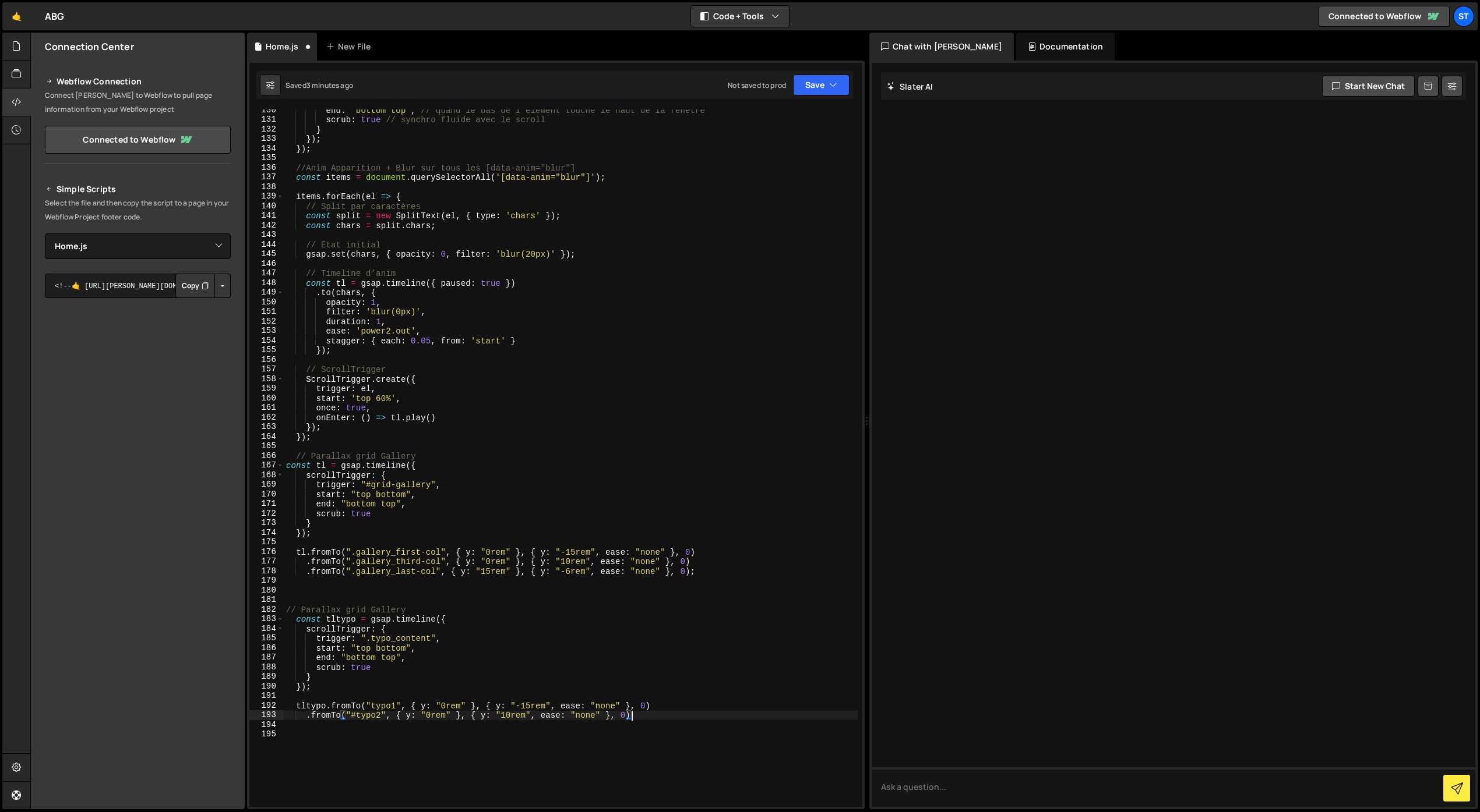
scroll to position [0, 24]
click at [410, 718] on div "end : "bottom top" , // quand le bas de l'élément touche le haut de la fenêtre …" at bounding box center [571, 464] width 574 height 717
type textarea ".fromTo("#typo2", { x: "0rem" }, { y: "10rem", ease: "none" }, 0);"
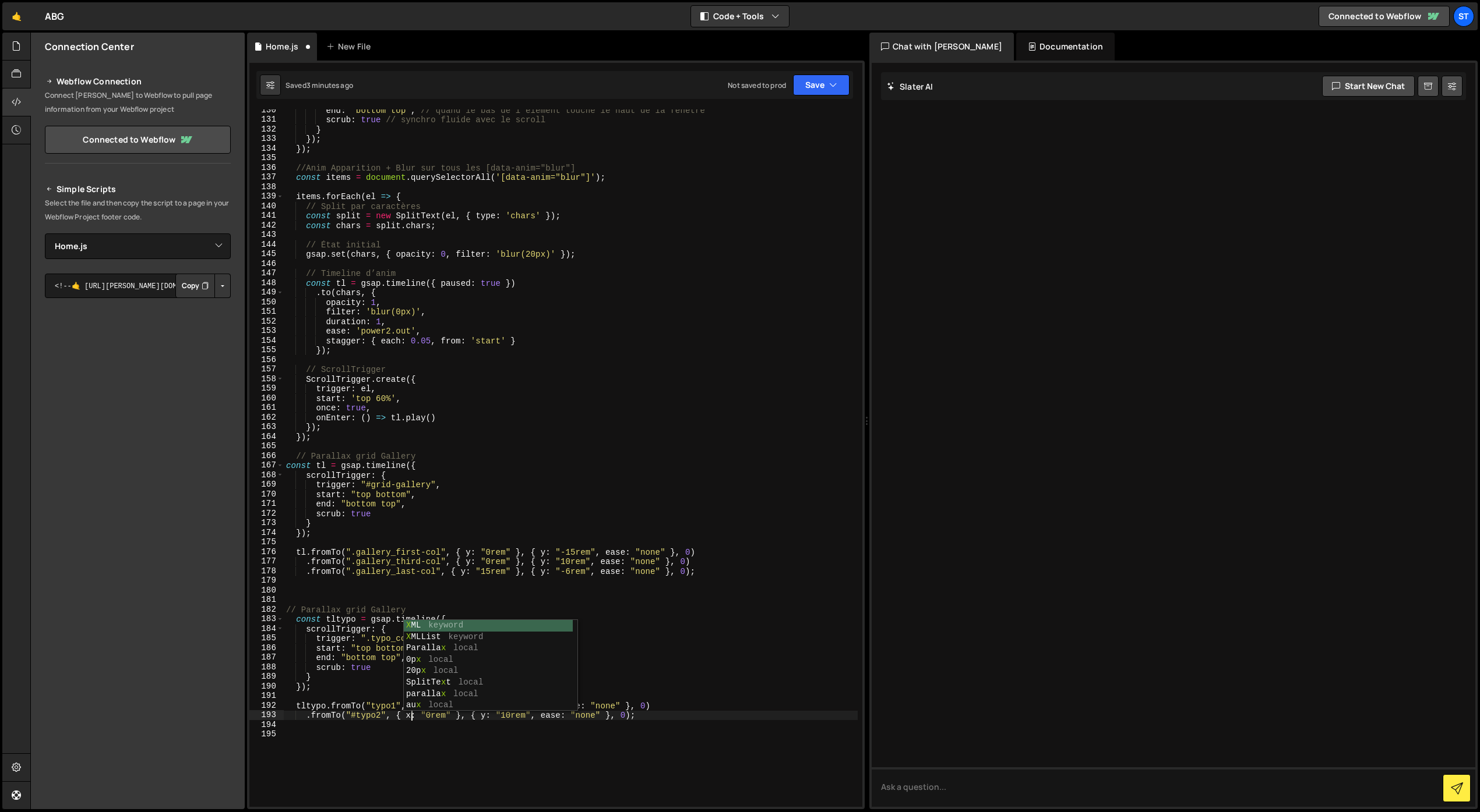
click at [412, 728] on div "end : "bottom top" , // quand le bas de l'élément touche le haut de la fenêtre …" at bounding box center [571, 464] width 574 height 717
click at [485, 717] on div "end : "bottom top" , // quand le bas de l'élément touche le haut de la fenêtre …" at bounding box center [571, 464] width 574 height 717
type textarea ".fromTo("#typo2", { x: "0rem" }, { x: "10rem", ease: "none" }, 0);"
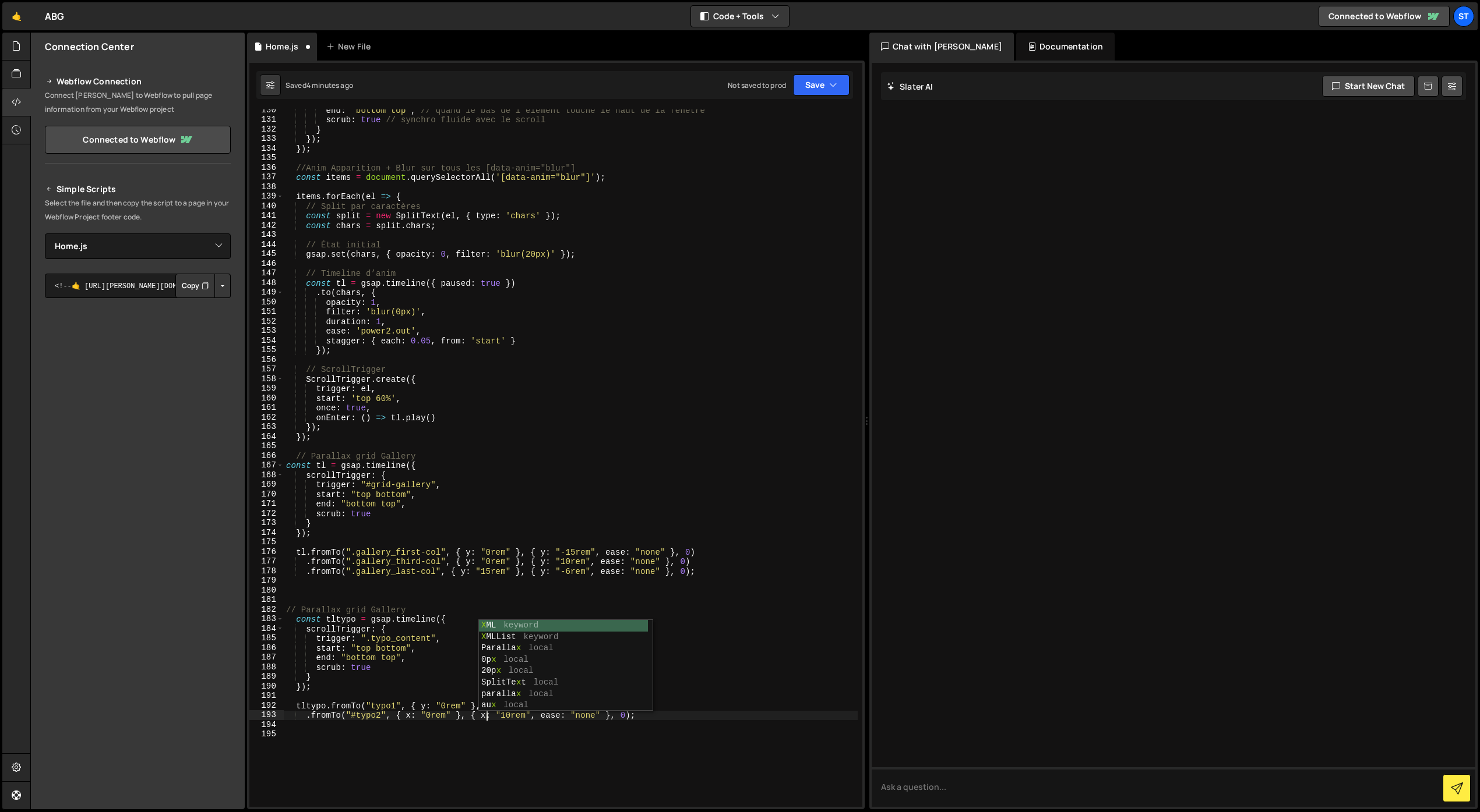
click at [469, 732] on div "end : "bottom top" , // quand le bas de l'élément touche le haut de la fenêtre …" at bounding box center [571, 464] width 574 height 717
click at [426, 707] on div "end : "bottom top" , // quand le bas de l'élément touche le haut de la fenêtre …" at bounding box center [571, 464] width 574 height 717
click at [500, 707] on div "end : "bottom top" , // quand le bas de l'élément touche le haut de la fenêtre …" at bounding box center [571, 464] width 574 height 717
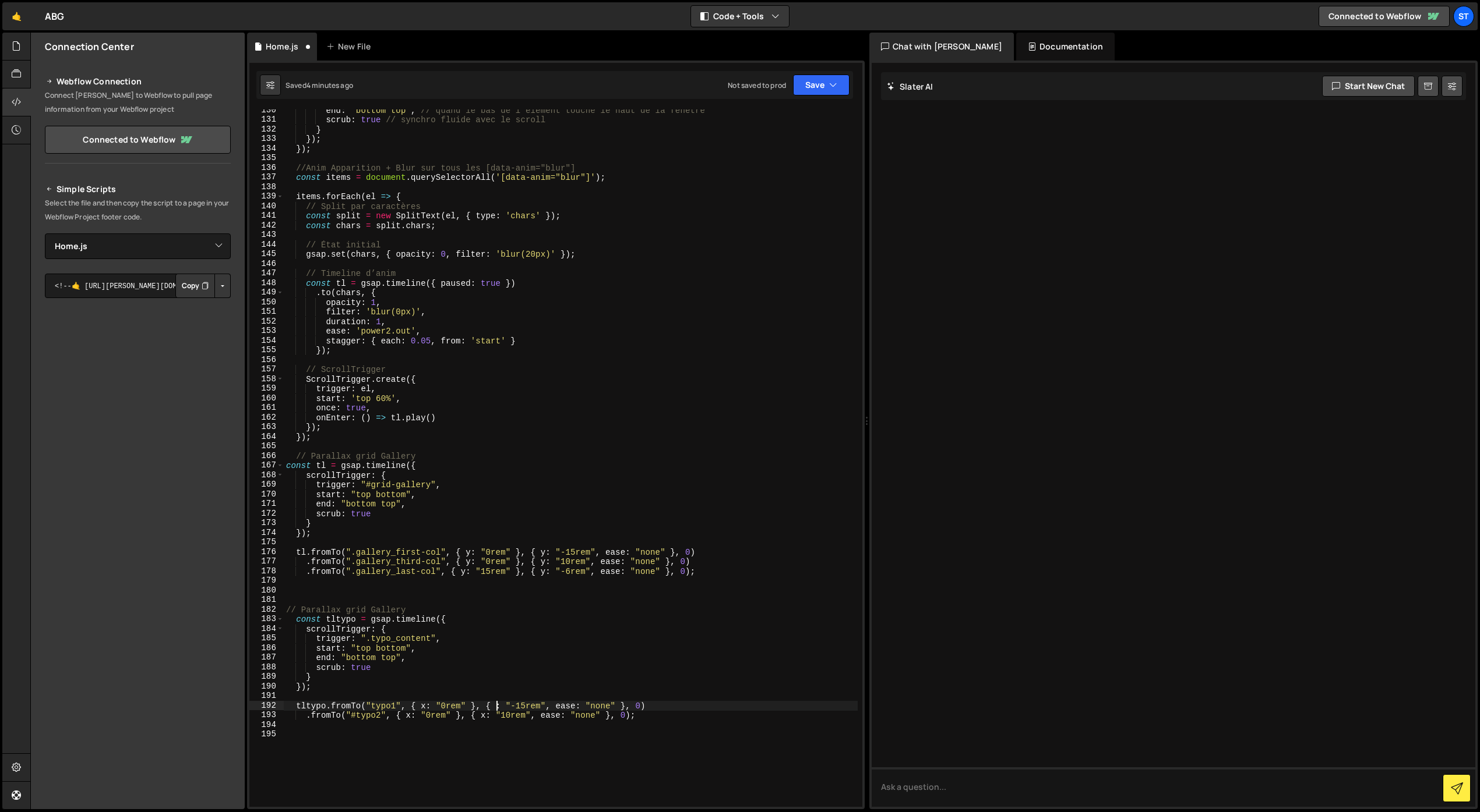
type textarea "tltypo.fromTo("typo1", { x: "0rem" }, { x: "-15rem", ease: "none" }, 0)"
click at [487, 764] on div "end : "bottom top" , // quand le bas de l'élément touche le haut de la fenêtre …" at bounding box center [571, 464] width 574 height 717
click at [440, 707] on div "end : "bottom top" , // quand le bas de l'élément touche le haut de la fenêtre …" at bounding box center [571, 464] width 574 height 717
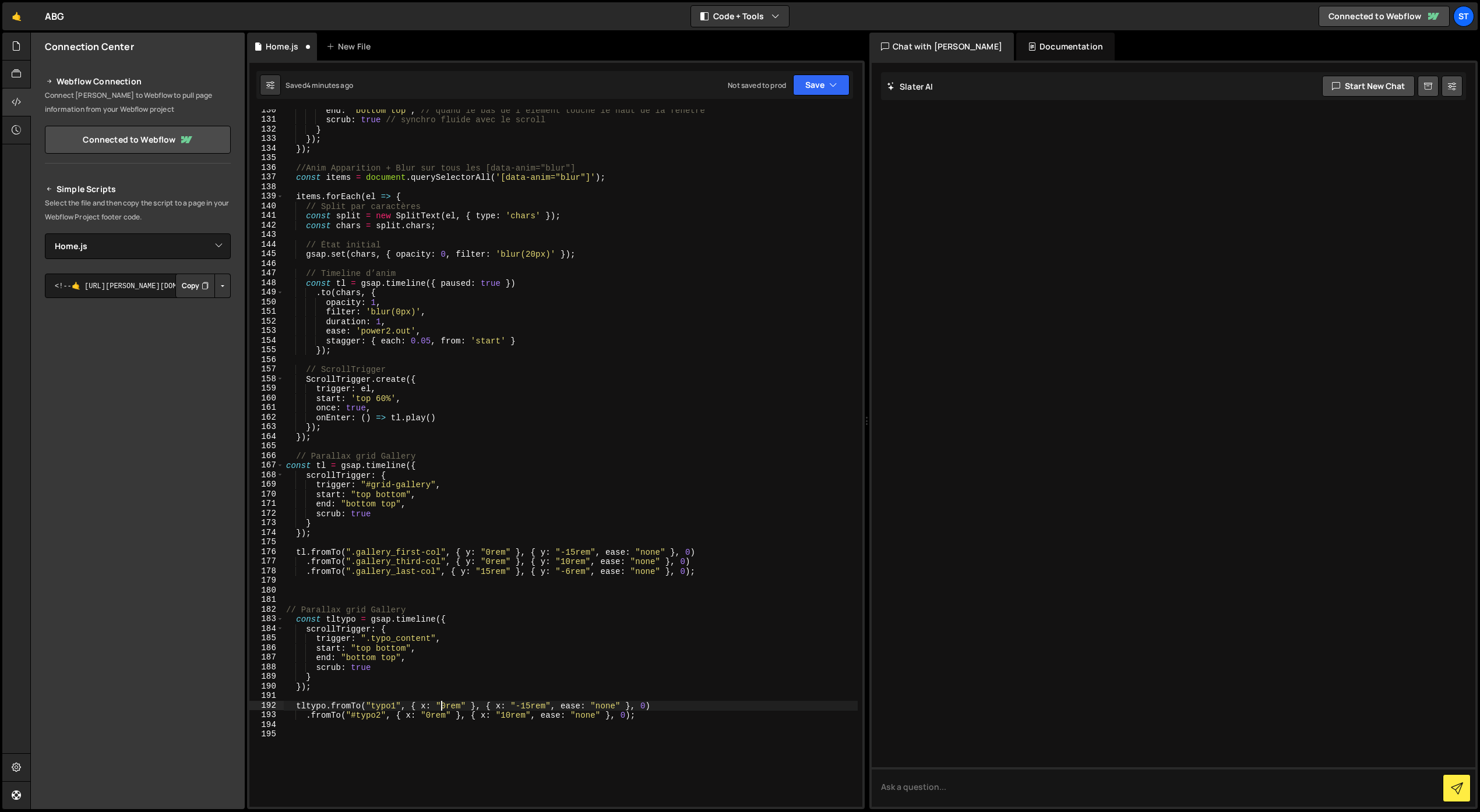
click at [444, 707] on div "end : "bottom top" , // quand le bas de l'élément touche le haut de la fenêtre …" at bounding box center [571, 464] width 574 height 717
click at [529, 711] on div "end : "bottom top" , // quand le bas de l'élément touche le haut de la fenêtre …" at bounding box center [571, 464] width 574 height 717
click at [423, 717] on div "end : "bottom top" , // quand le bas de l'élément touche le haut de la fenêtre …" at bounding box center [571, 464] width 574 height 717
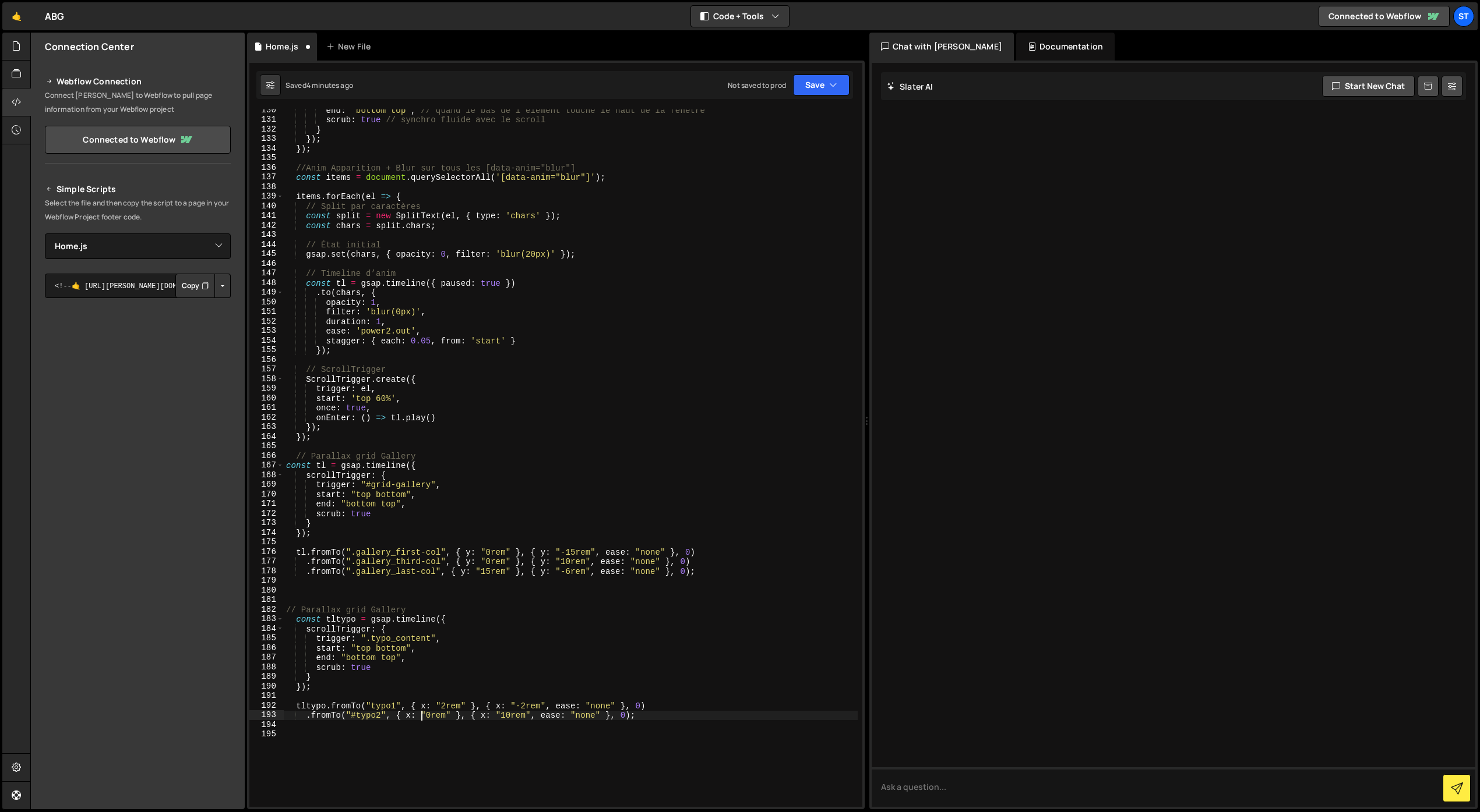
click at [425, 715] on div "end : "bottom top" , // quand le bas de l'élément touche le haut de la fenêtre …" at bounding box center [571, 464] width 574 height 717
type textarea ".fromTo("#typo2", { x: "-2rem" }, { x: "10rem", ease: "none" }, 0);"
click at [521, 720] on div "end : "bottom top" , // quand le bas de l'élément touche le haut de la fenêtre …" at bounding box center [571, 464] width 574 height 717
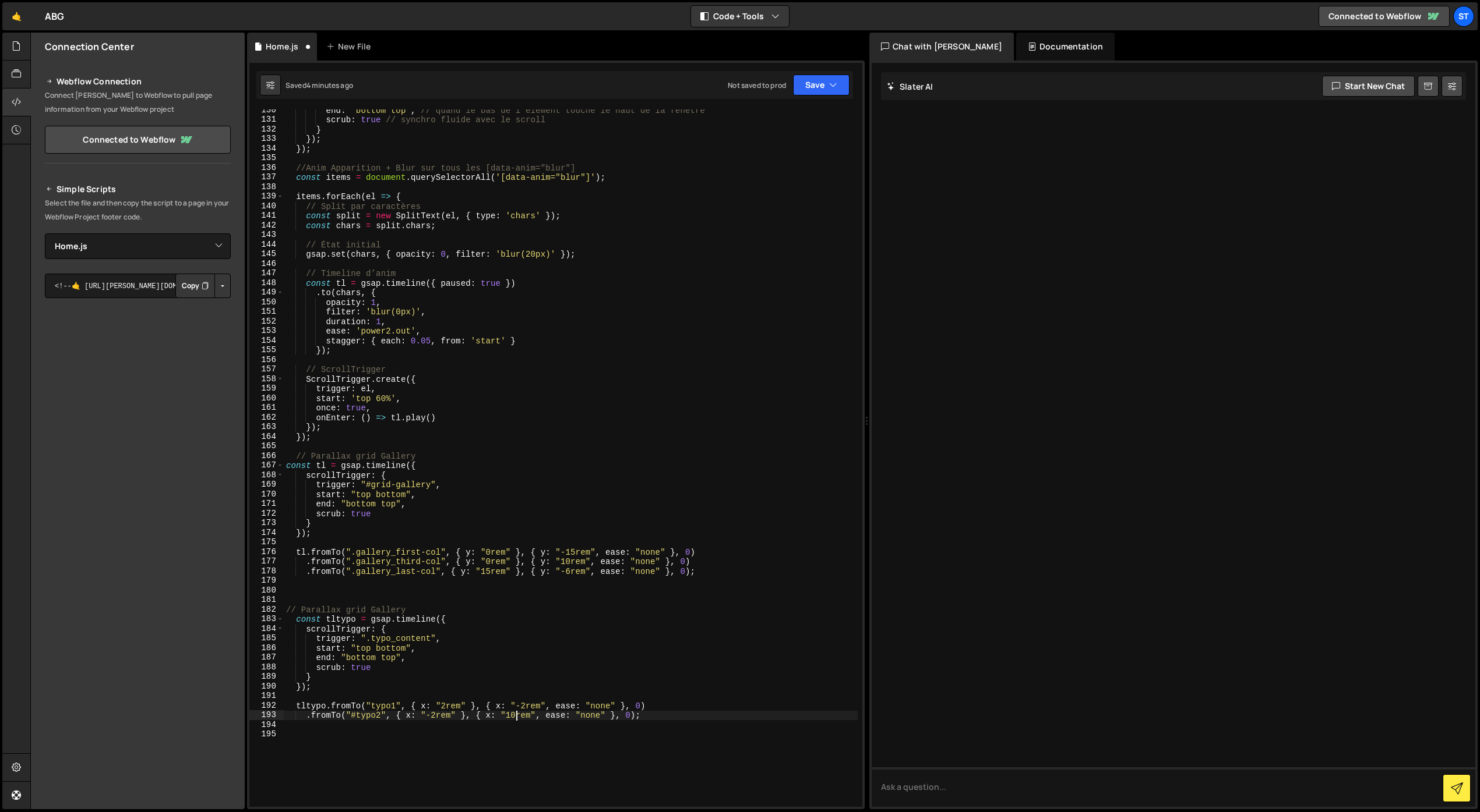
click at [517, 715] on div "end : "bottom top" , // quand le bas de l'élément touche le haut de la fenêtre …" at bounding box center [571, 464] width 574 height 717
type textarea ".fromTo("#typo2", { x: "-2rem" }, { x: "2rem", ease: "none" }, 0);"
click at [577, 737] on div "end : "bottom top" , // quand le bas de l'élément touche le haut de la fenêtre …" at bounding box center [571, 464] width 574 height 717
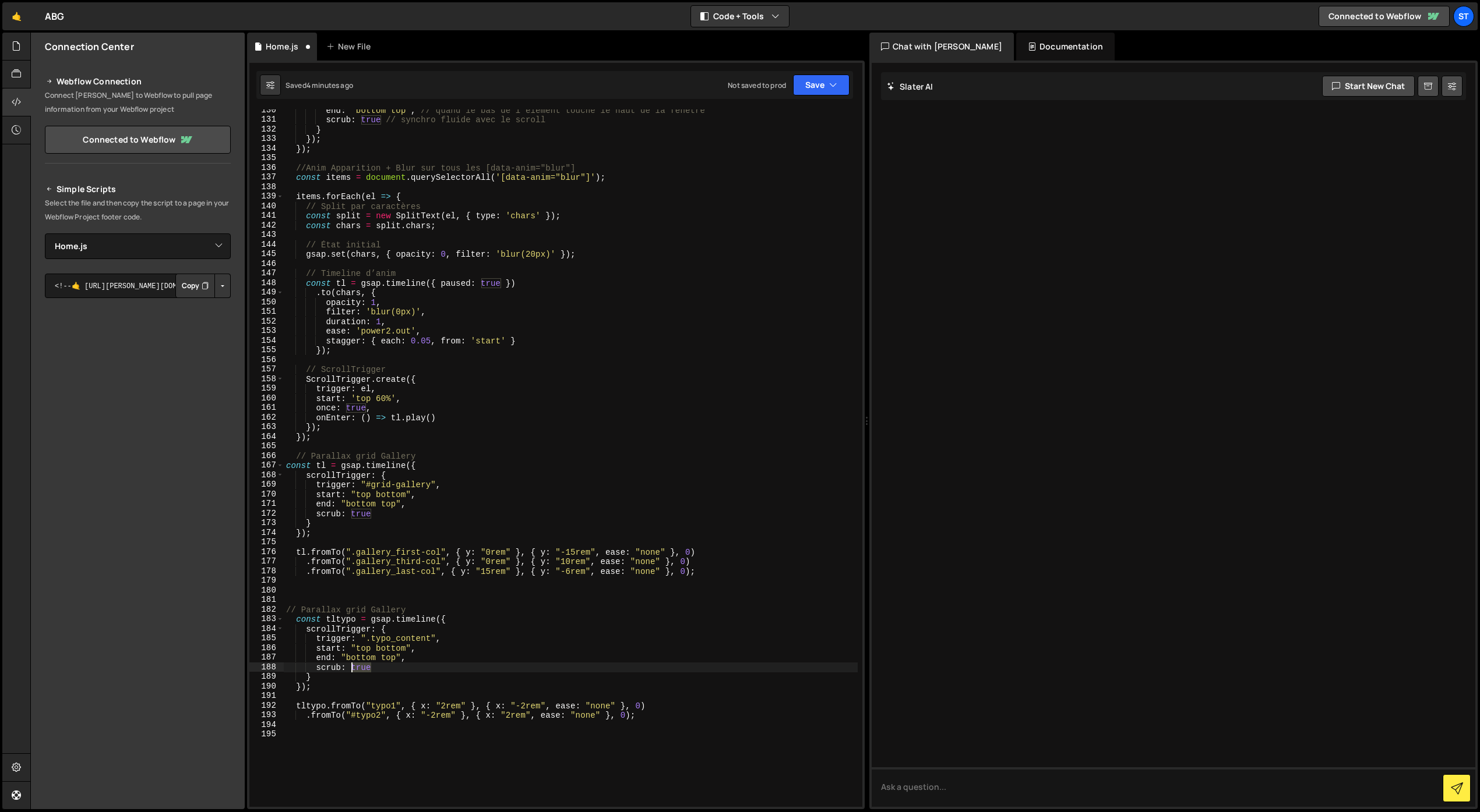
drag, startPoint x: 372, startPoint y: 670, endPoint x: 351, endPoint y: 671, distance: 21.0
click at [351, 671] on div "end : "bottom top" , // quand le bas de l'élément touche le haut de la fenêtre …" at bounding box center [571, 464] width 574 height 717
type textarea "scrub: 0.6"
click at [325, 733] on div "end : "bottom top" , // quand le bas de l'élément touche le haut de la fenêtre …" at bounding box center [571, 464] width 574 height 717
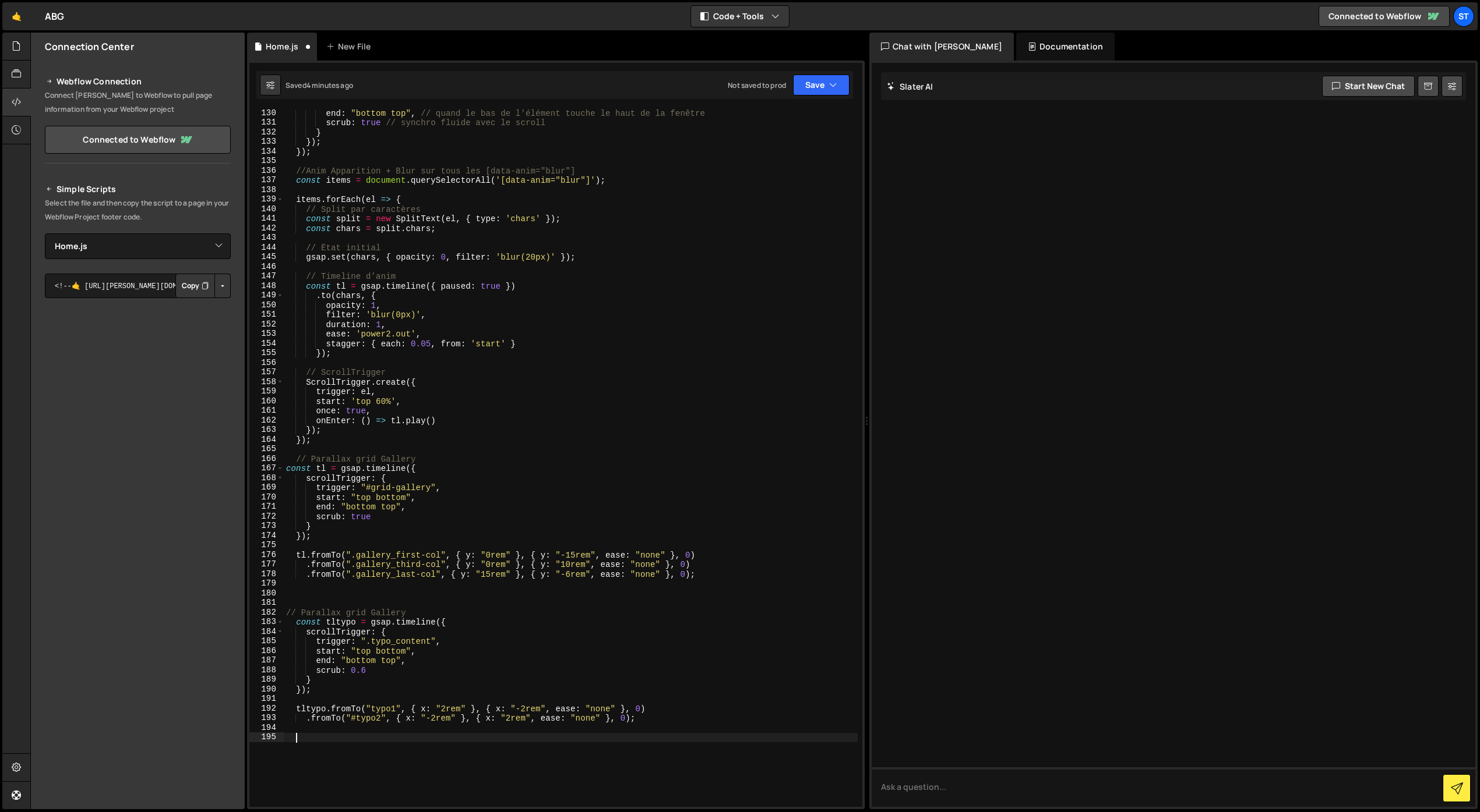
scroll to position [1240, 0]
click at [806, 82] on button "Save" at bounding box center [821, 85] width 57 height 21
click at [784, 118] on div "Save to Staging S" at bounding box center [782, 113] width 121 height 12
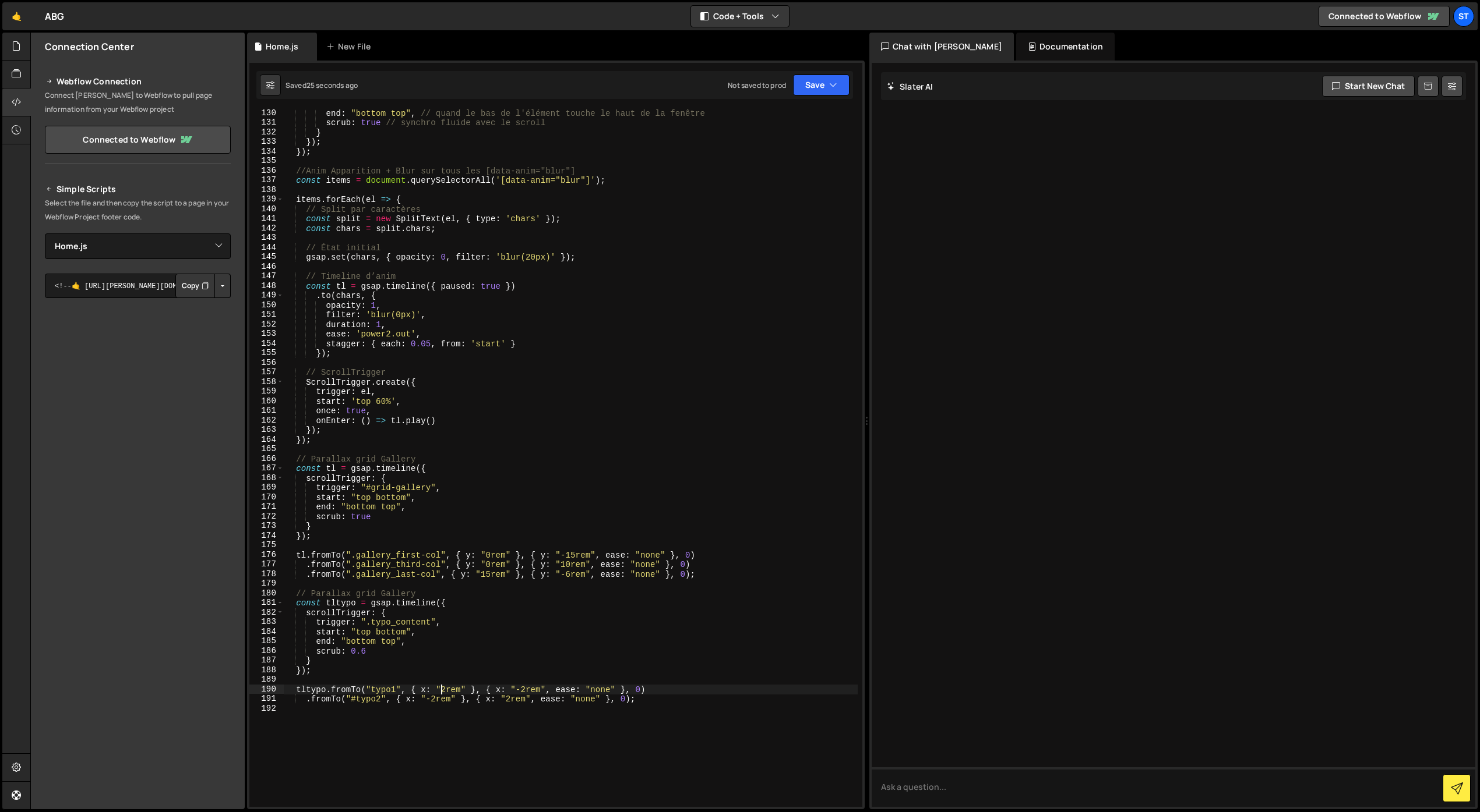
click at [443, 692] on div "end : "bottom top" , // quand le bas de l'élément touche le haut de la fenêtre …" at bounding box center [571, 467] width 574 height 717
click at [525, 688] on div "end : "bottom top" , // quand le bas de l'élément touche le haut de la fenêtre …" at bounding box center [571, 467] width 574 height 717
click at [506, 700] on div "end : "bottom top" , // quand le bas de l'élément touche le haut de la fenêtre …" at bounding box center [571, 467] width 574 height 717
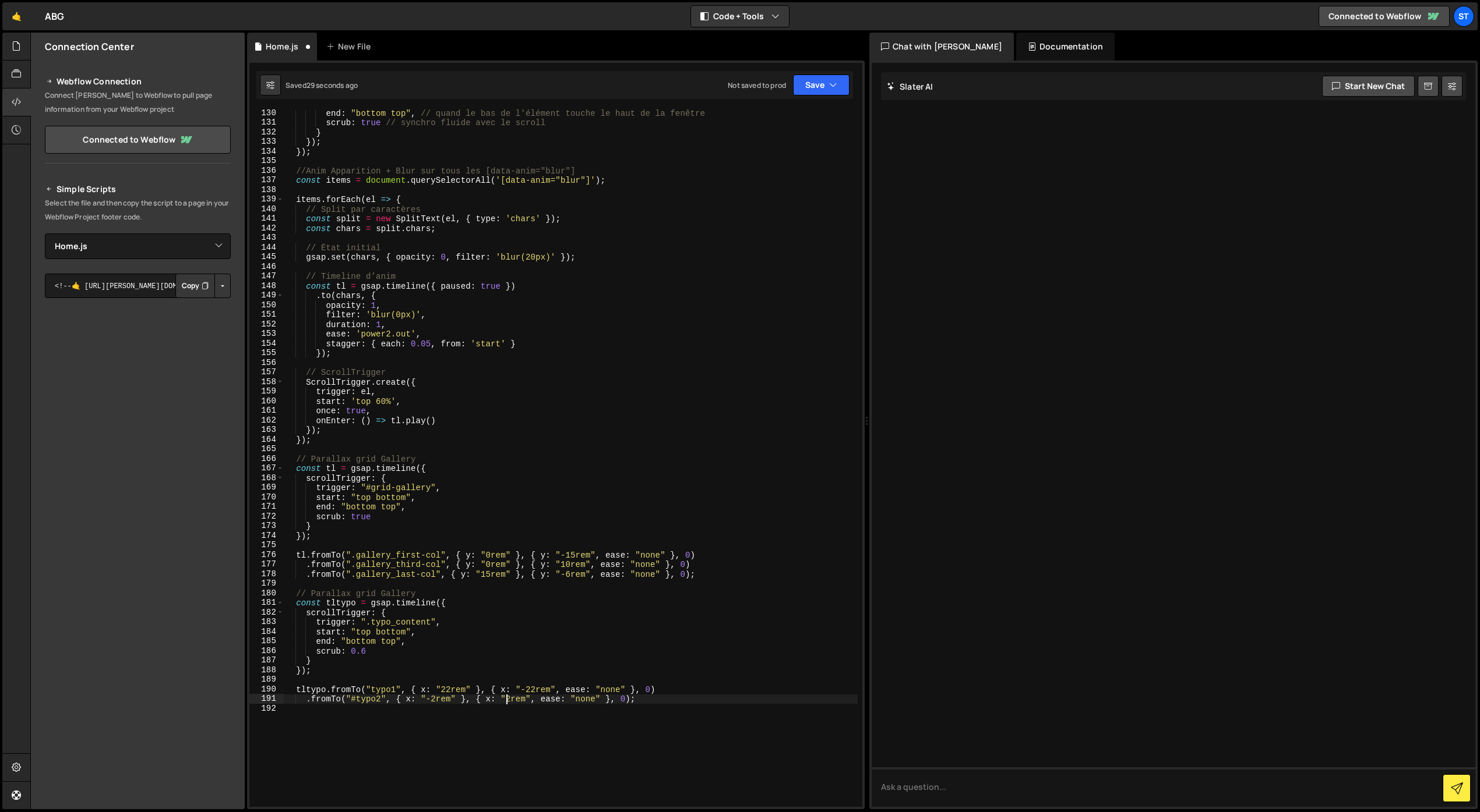
type textarea ".fromTo("#typo2", { x: "-2rem" }, { x: "22rem", ease: "none" }, 0);"
click at [433, 705] on div "end : "bottom top" , // quand le bas de l'élément touche le haut de la fenêtre …" at bounding box center [571, 467] width 574 height 717
click at [433, 700] on div "end : "bottom top" , // quand le bas de l'élément touche le haut de la fenêtre …" at bounding box center [571, 467] width 574 height 717
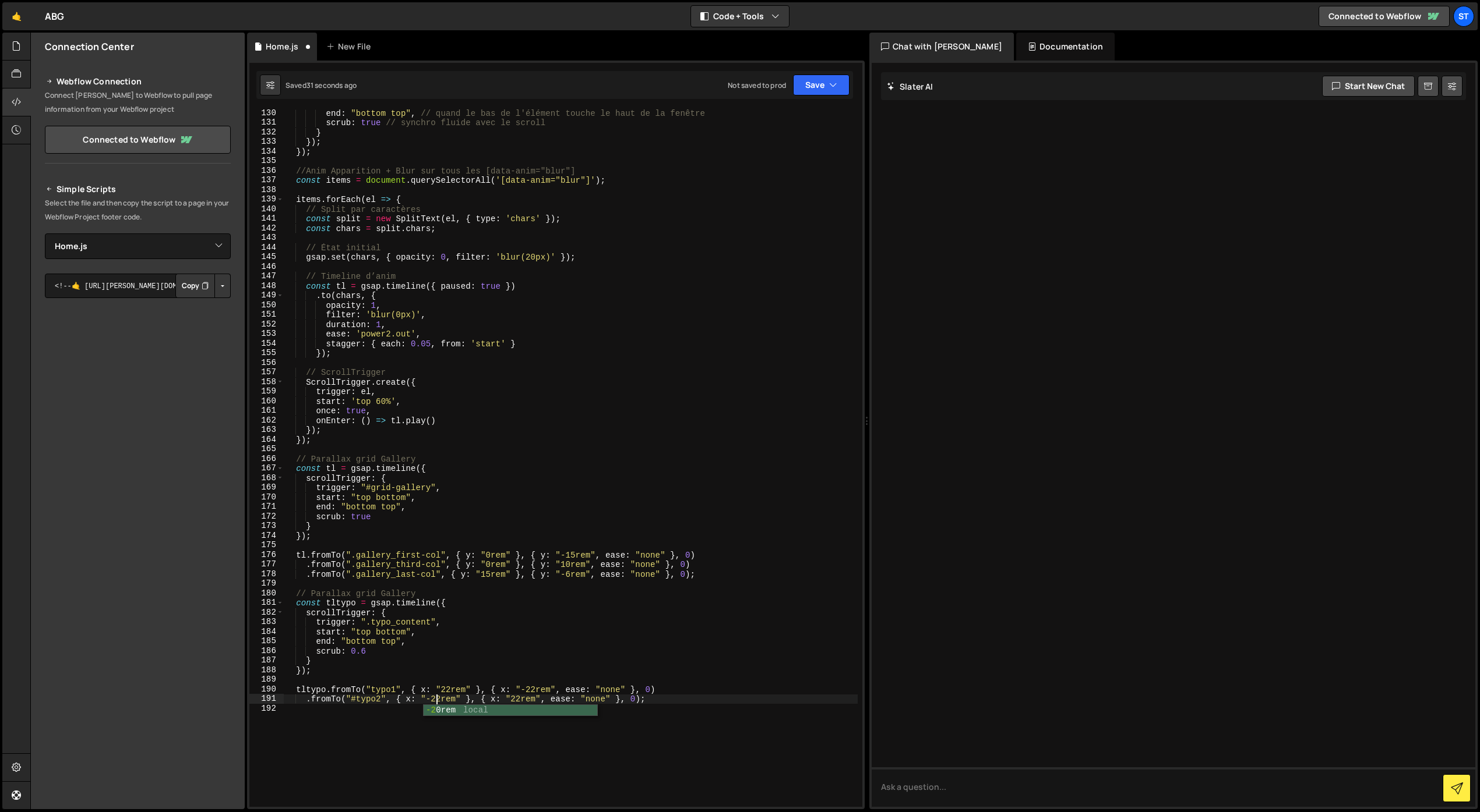
scroll to position [0, 10]
click at [833, 90] on icon "button" at bounding box center [833, 85] width 8 height 12
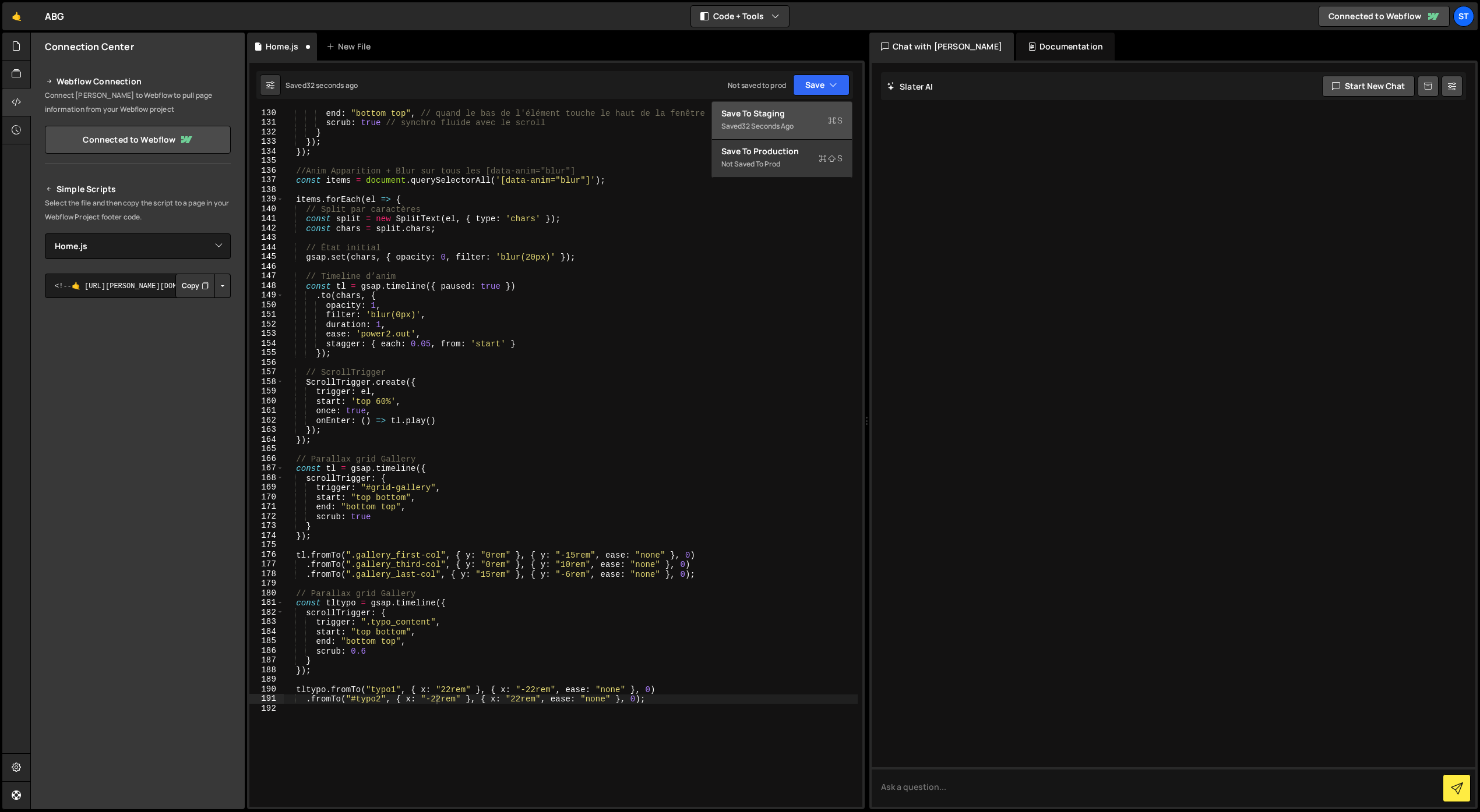
click at [782, 131] on div "Saved 32 seconds ago" at bounding box center [782, 127] width 121 height 14
click at [370, 690] on div "end : "bottom top" , // quand le bas de l'élément touche le haut de la fenêtre …" at bounding box center [571, 466] width 574 height 717
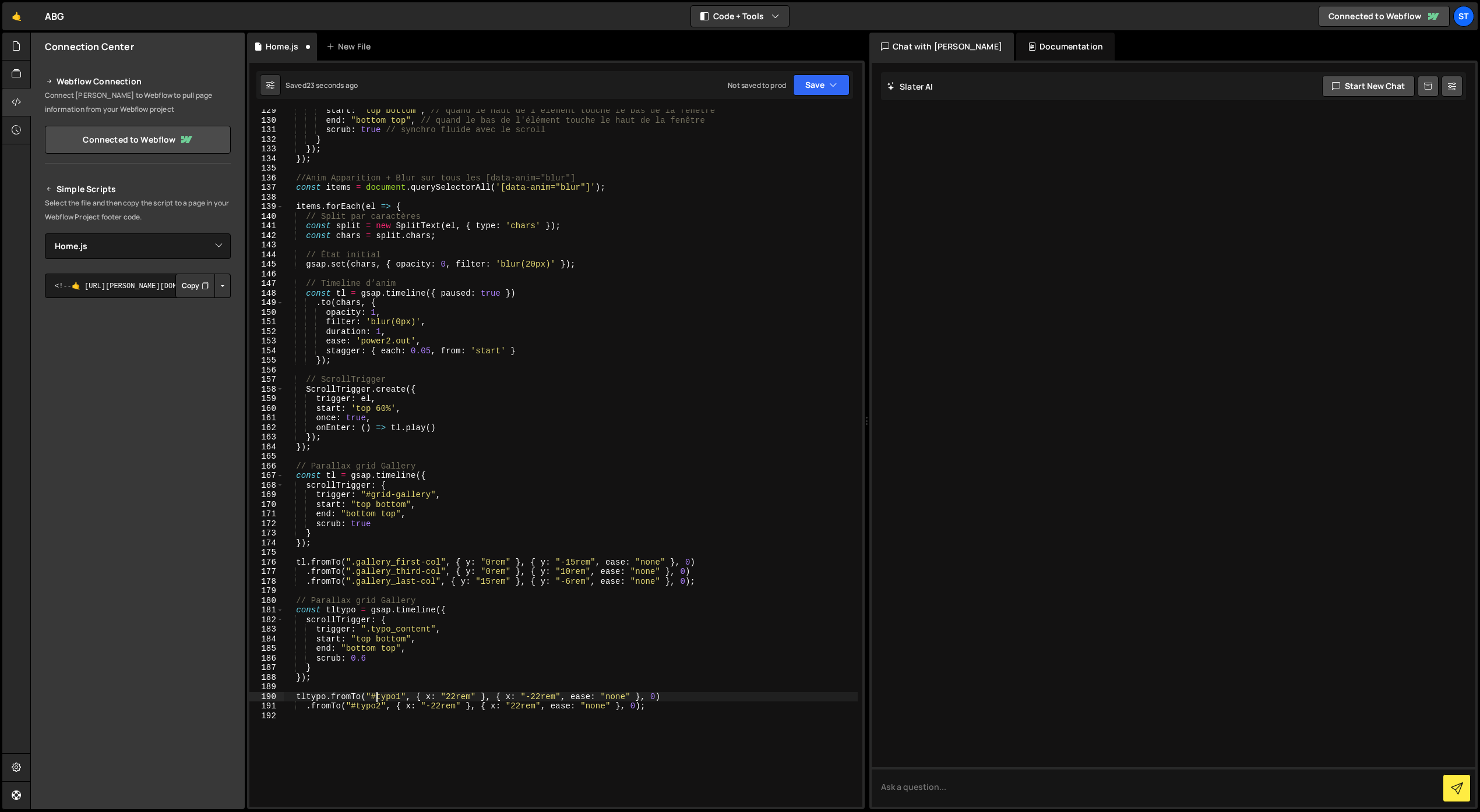
scroll to position [1233, 0]
type textarea "tltypo.fromTo("#typo1", { x: "22rem" }, { x: "-22rem", ease: "none" }, 0)"
click at [822, 81] on button "Save" at bounding box center [821, 85] width 57 height 21
click at [775, 120] on div "Saved 24 seconds ago" at bounding box center [782, 127] width 121 height 14
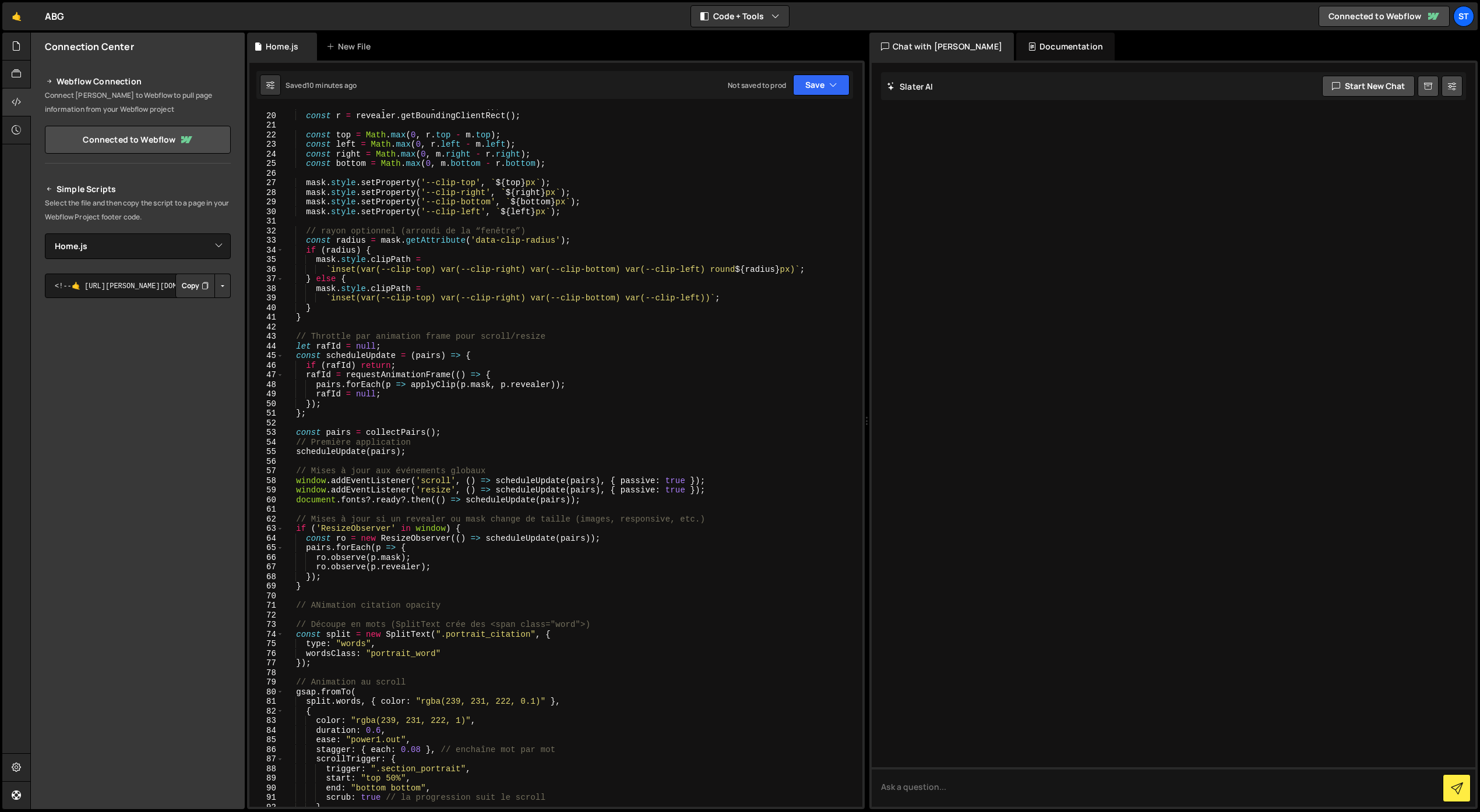
scroll to position [188, 0]
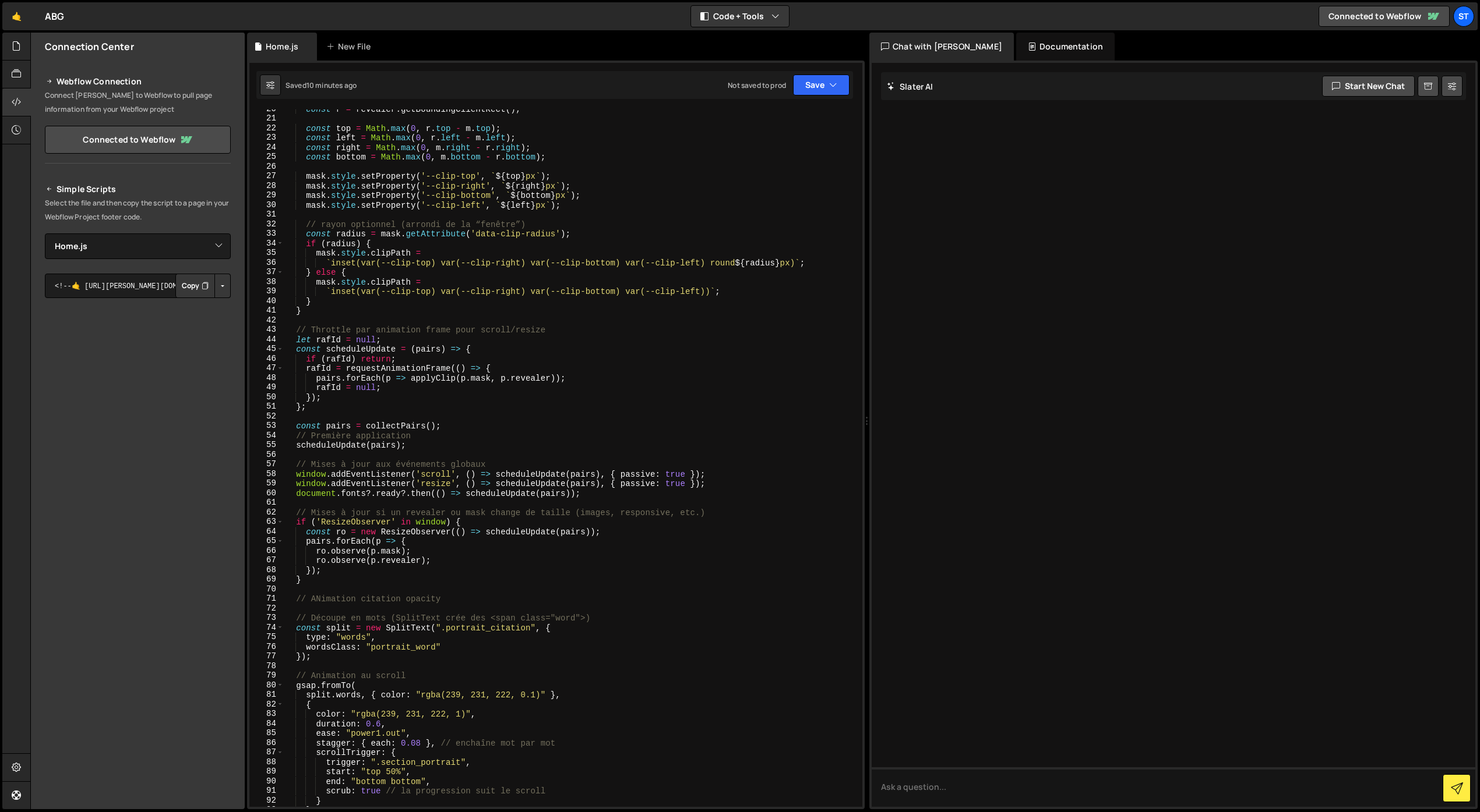
click at [325, 590] on div "const r = revealer . getBoundingClientRect ( ) ; const top = Math . max ( 0 , r…" at bounding box center [571, 463] width 574 height 717
type textarea "/*-----------------------------------------------*/"
click at [307, 632] on div "const r = revealer . getBoundingClientRect ( ) ; const top = Math . max ( 0 , r…" at bounding box center [571, 463] width 574 height 717
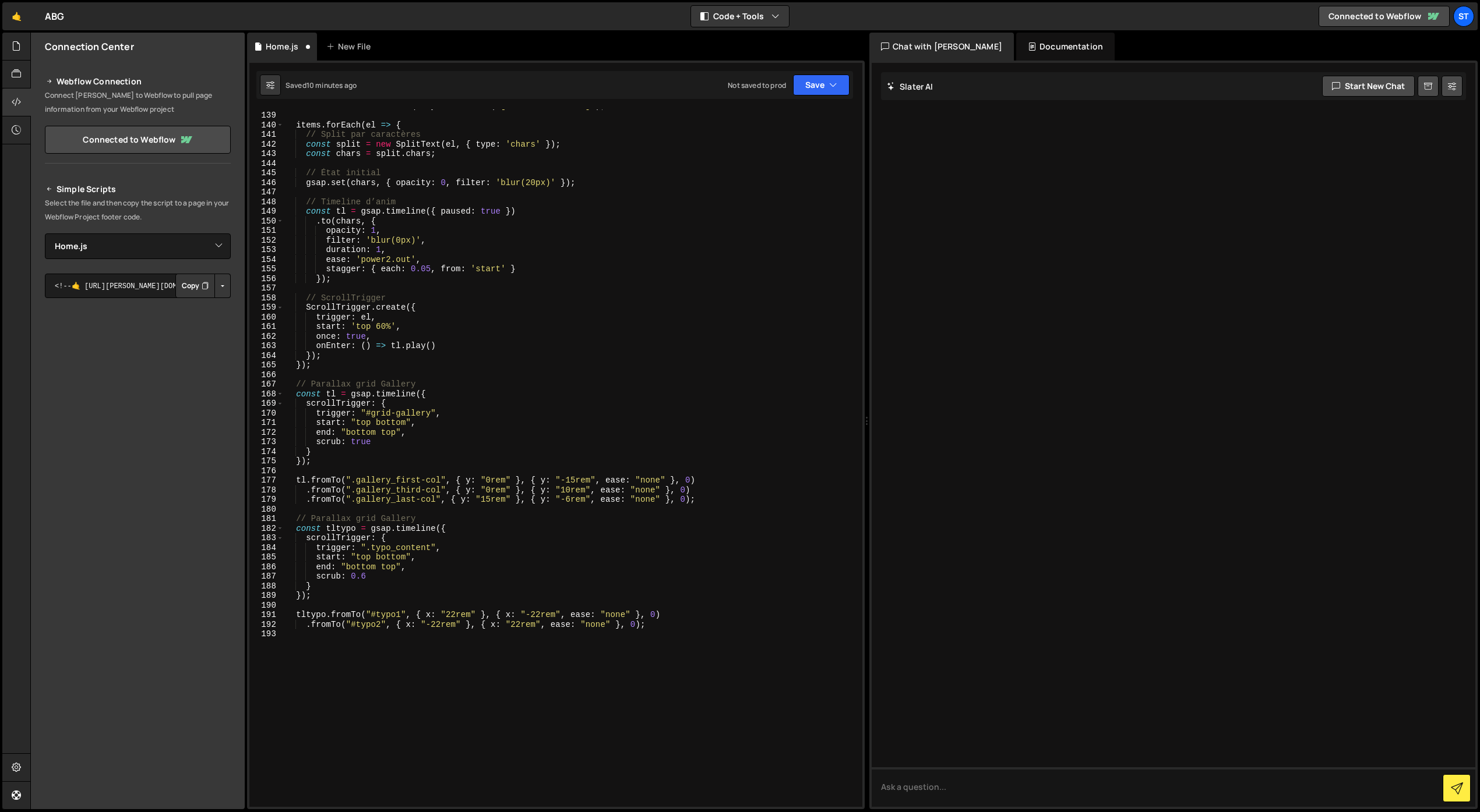
scroll to position [1345, 0]
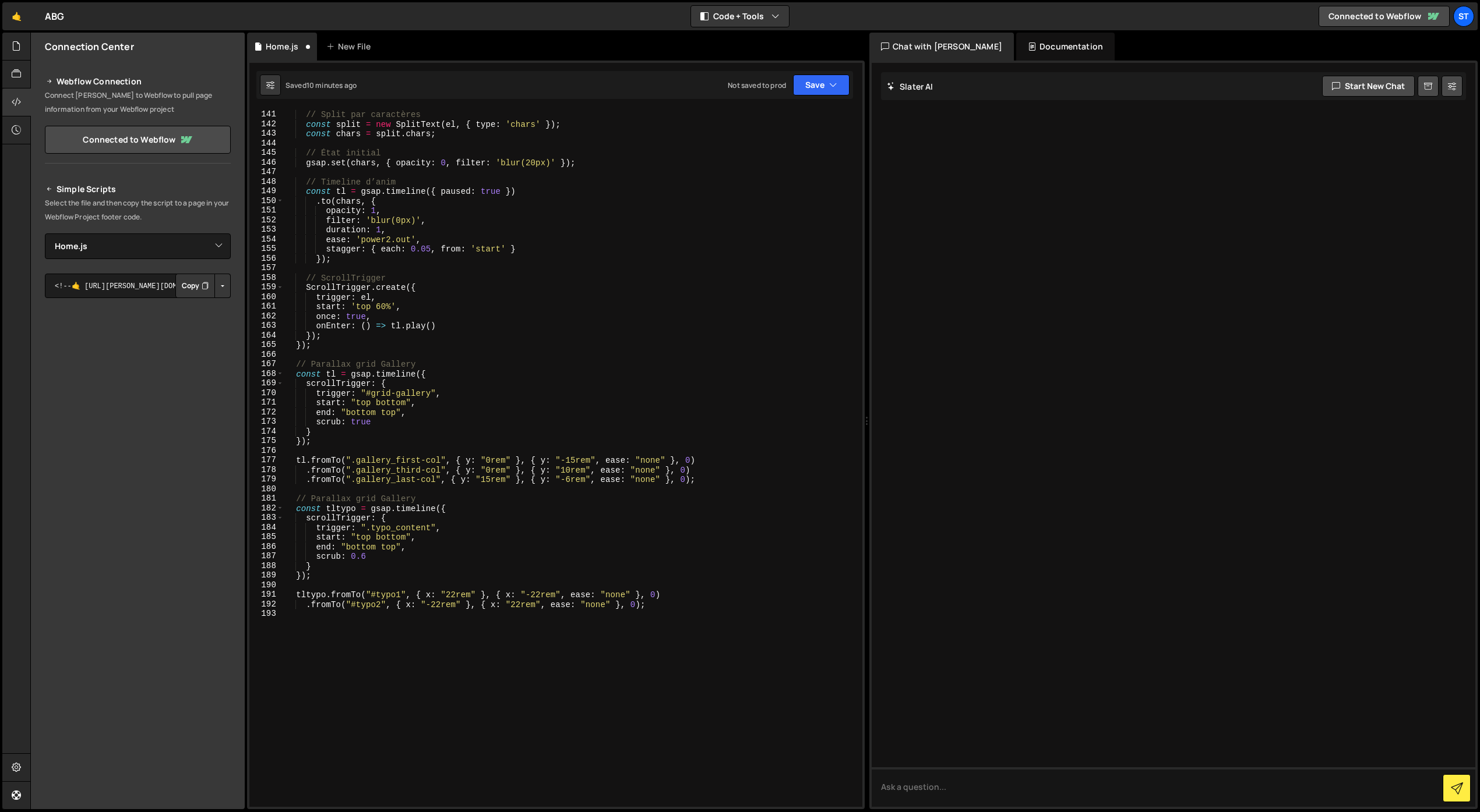
type textarea "// ANimation citation opacity"
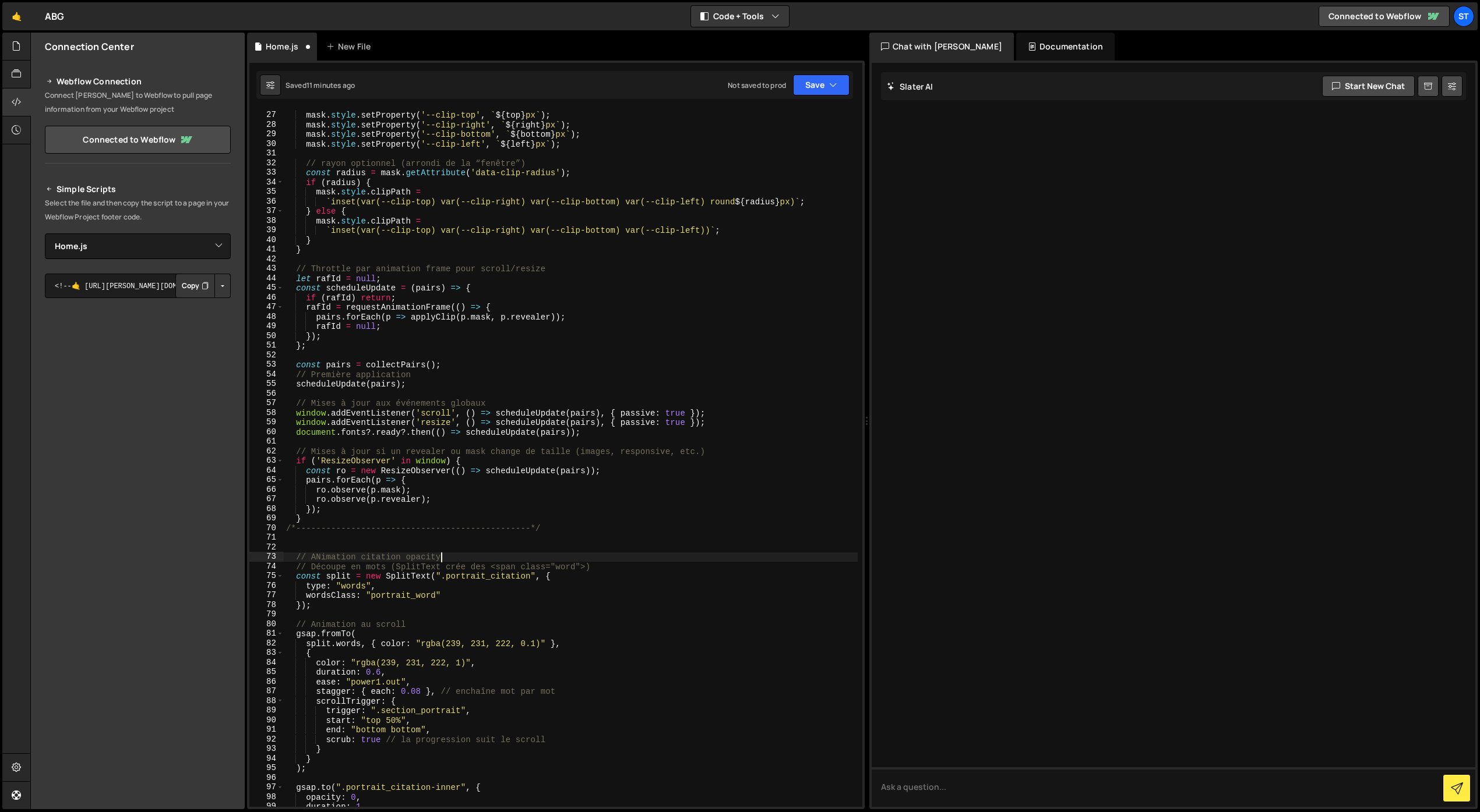
scroll to position [248, 0]
click at [393, 545] on div "mask . style . setProperty ( '--clip-top' , ` ${ top } px ` ) ; mask . style . …" at bounding box center [571, 461] width 574 height 717
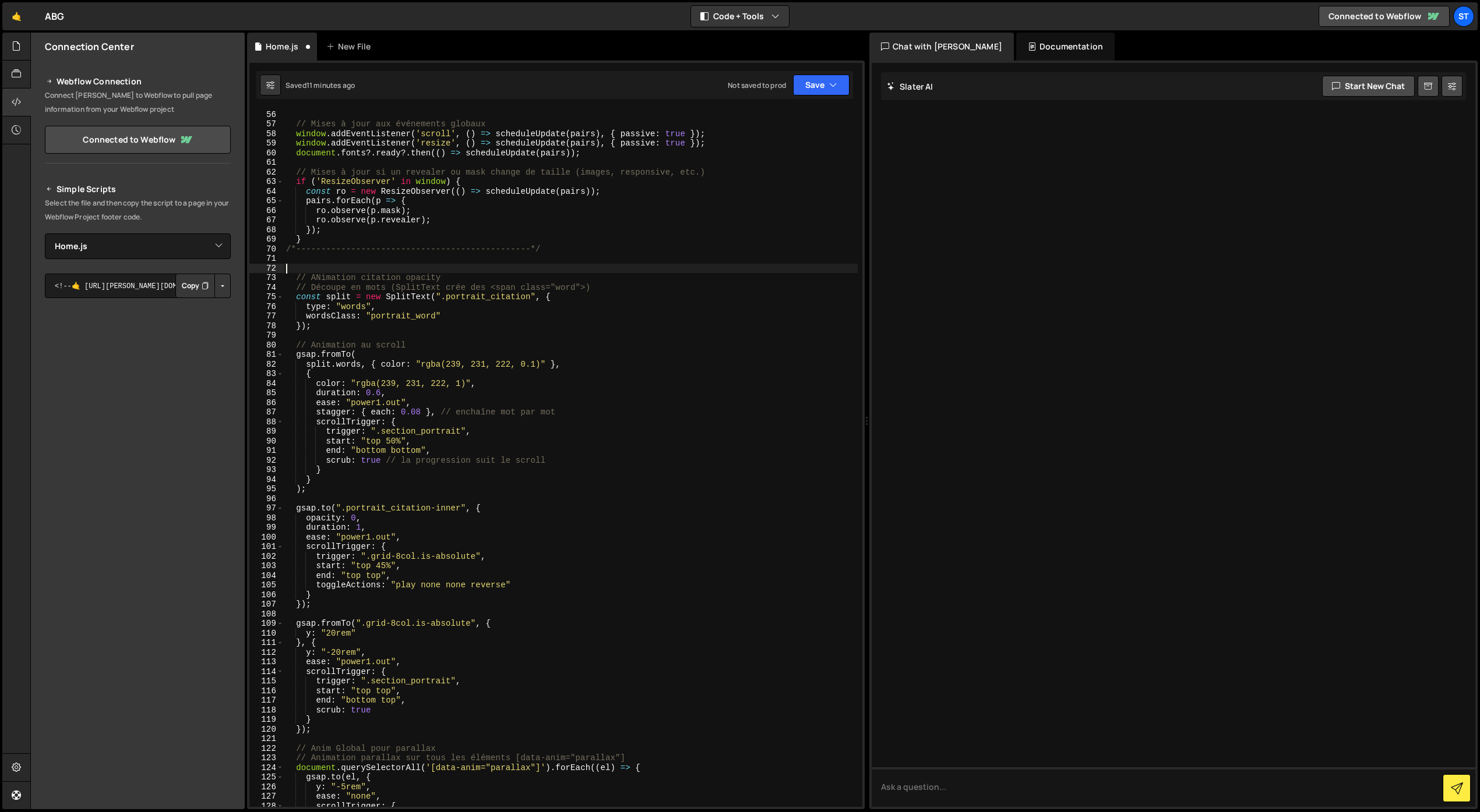
scroll to position [527, 0]
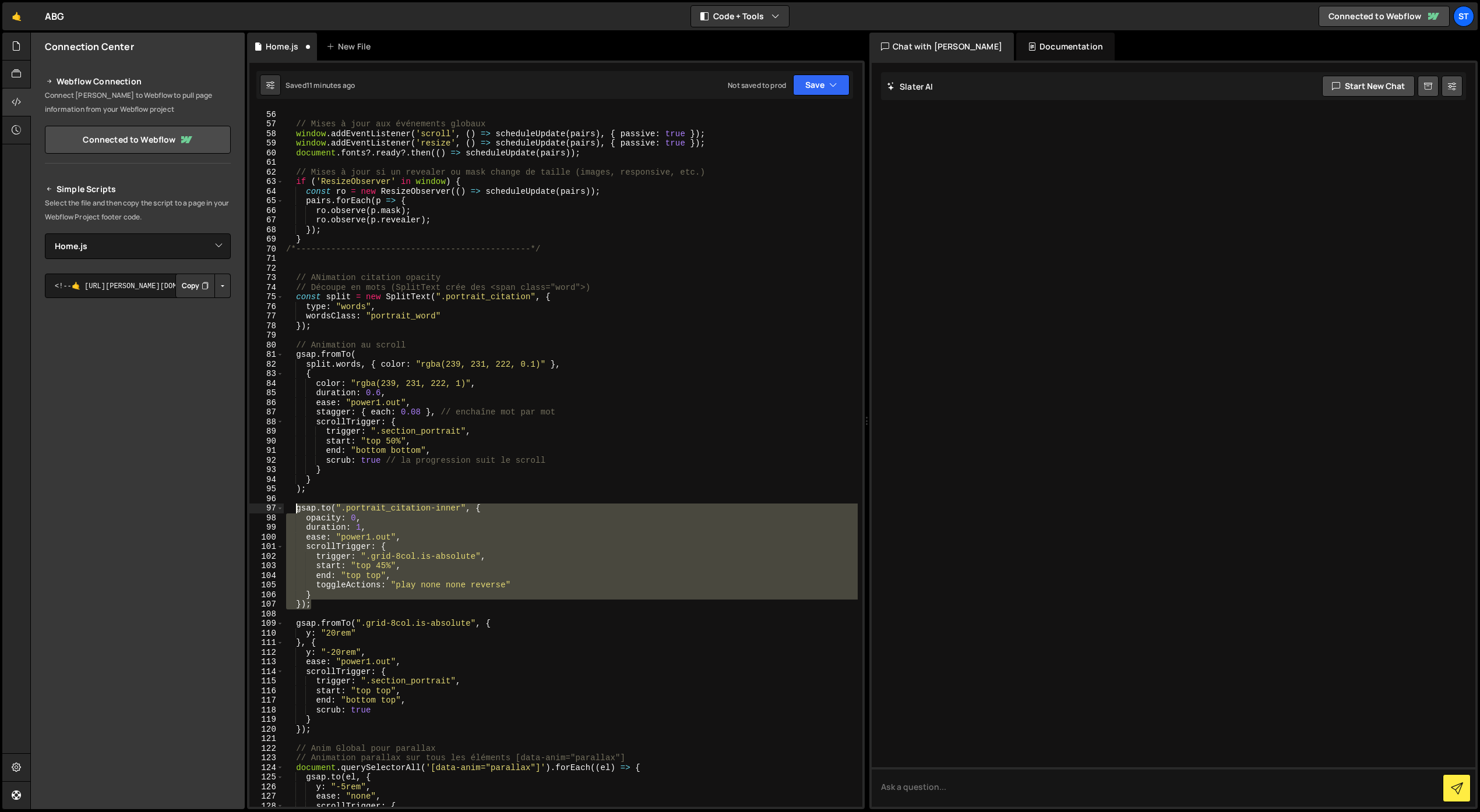
drag, startPoint x: 311, startPoint y: 605, endPoint x: 296, endPoint y: 511, distance: 95.2
click at [296, 511] on div "scheduleUpdate ( pairs ) ; // Mises à jour aux événements globaux window . addE…" at bounding box center [571, 458] width 574 height 717
type textarea "[DOMAIN_NAME](".portrait_citation-inner", { opacity: 0,"
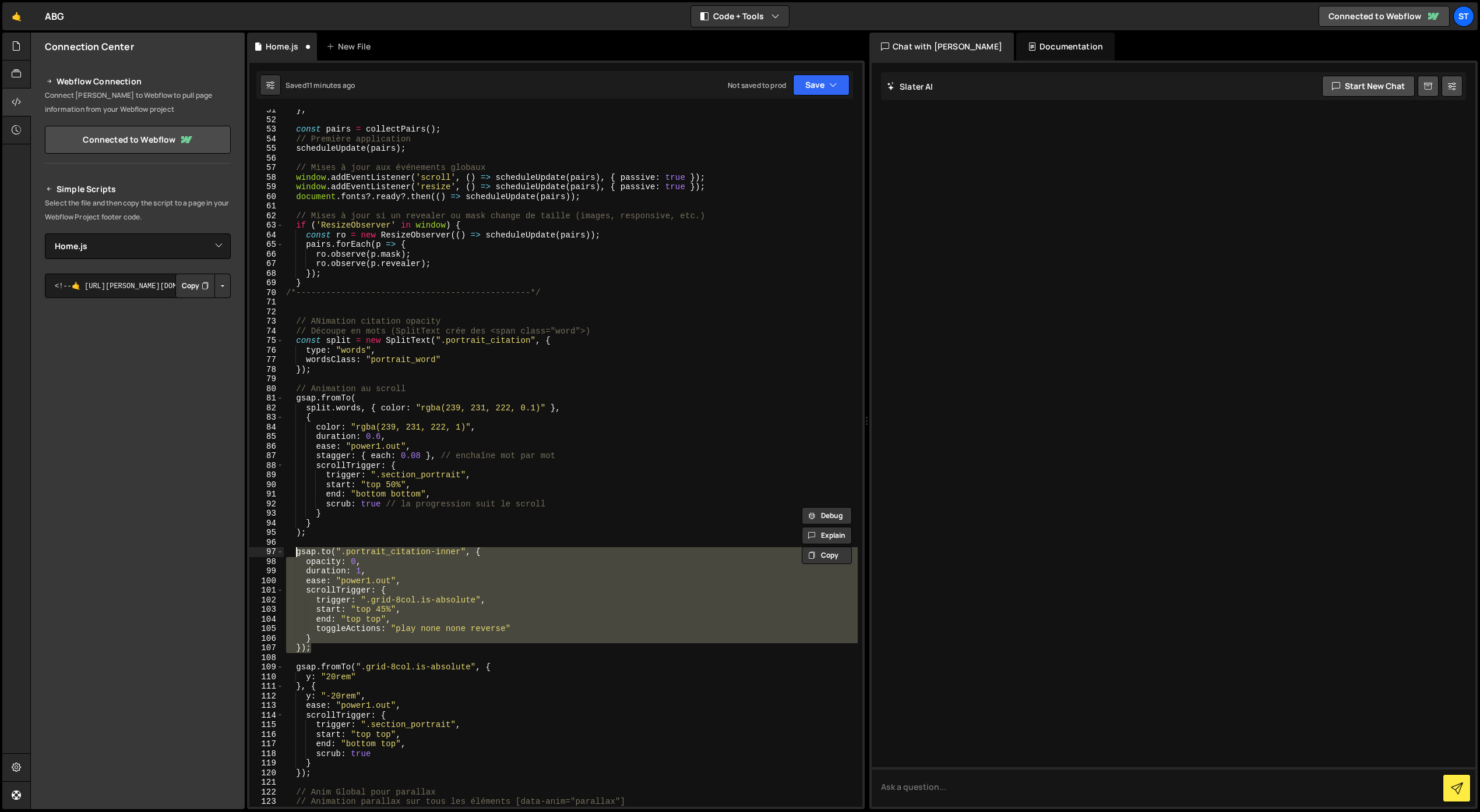
scroll to position [479, 0]
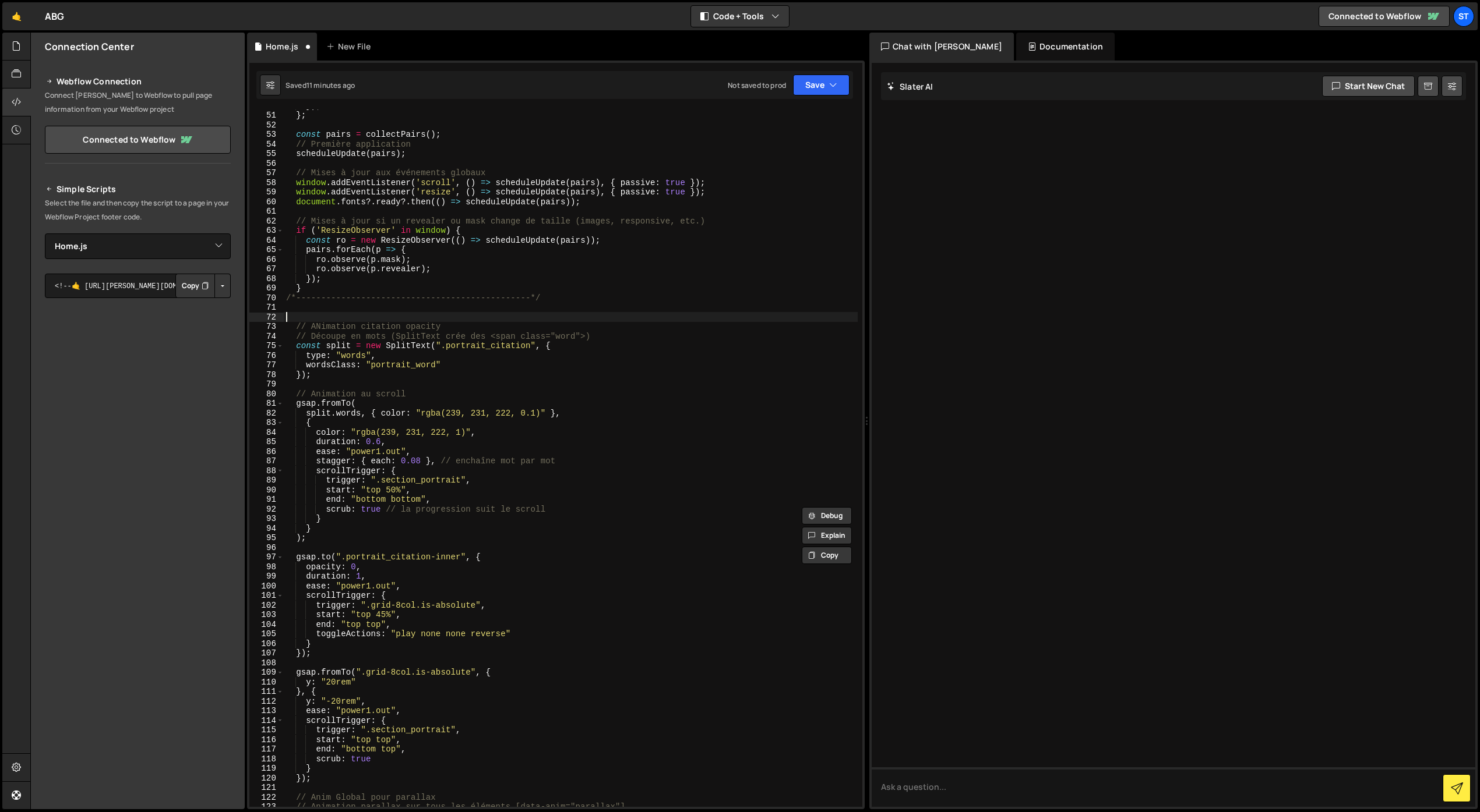
click at [321, 314] on div "}) ; } ; const pairs = collectPairs ( ) ; // Première application scheduleUpdat…" at bounding box center [571, 459] width 574 height 717
paste textarea "});"
type textarea "});"
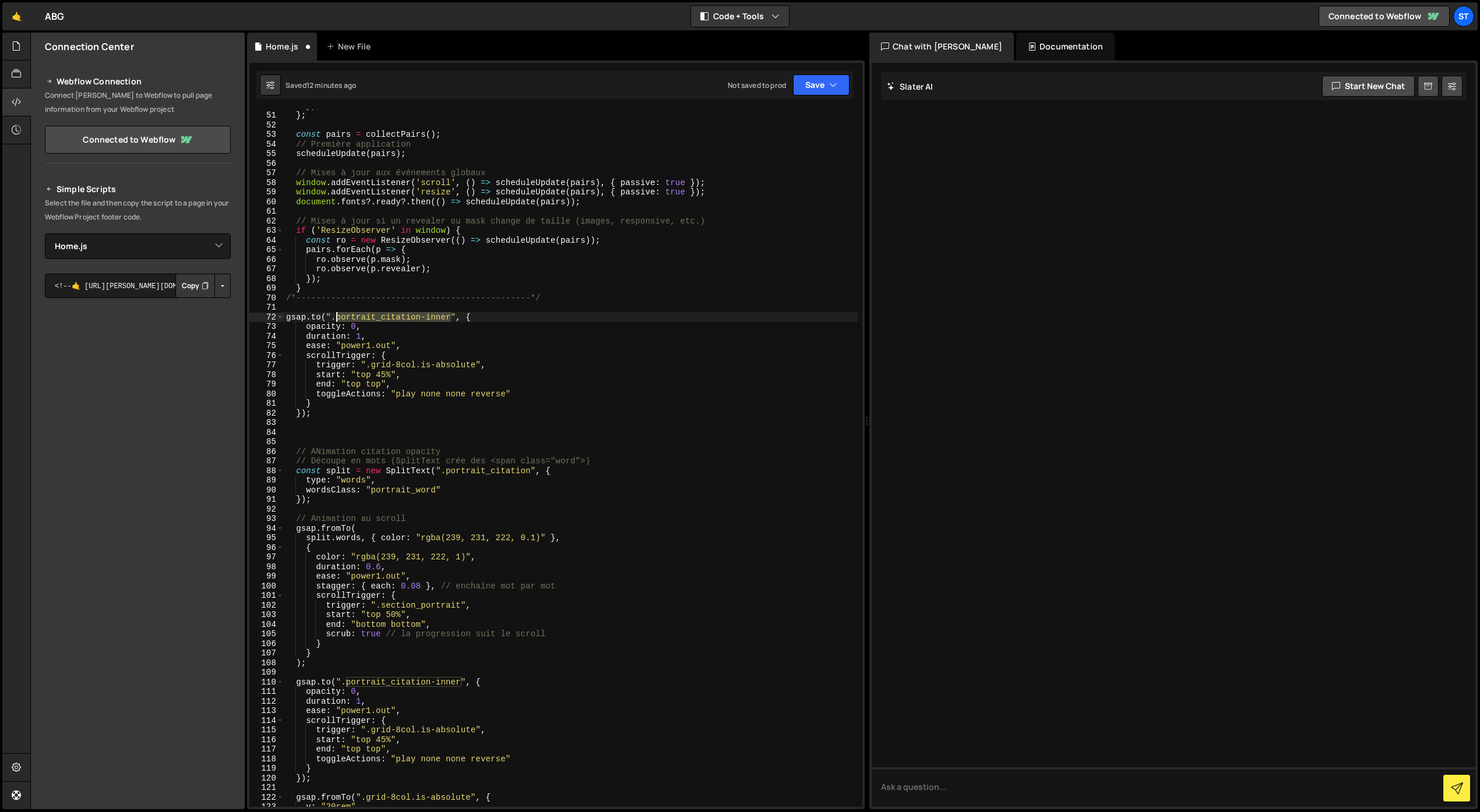
drag, startPoint x: 451, startPoint y: 316, endPoint x: 338, endPoint y: 319, distance: 113.0
click at [338, 319] on div "}) ; } ; const pairs = collectPairs ( ) ; // Première application scheduleUpdat…" at bounding box center [571, 459] width 574 height 717
drag, startPoint x: 478, startPoint y: 367, endPoint x: 374, endPoint y: 367, distance: 104.0
click at [374, 367] on div "}) ; } ; const pairs = collectPairs ( ) ; // Première application scheduleUpdat…" at bounding box center [571, 459] width 574 height 717
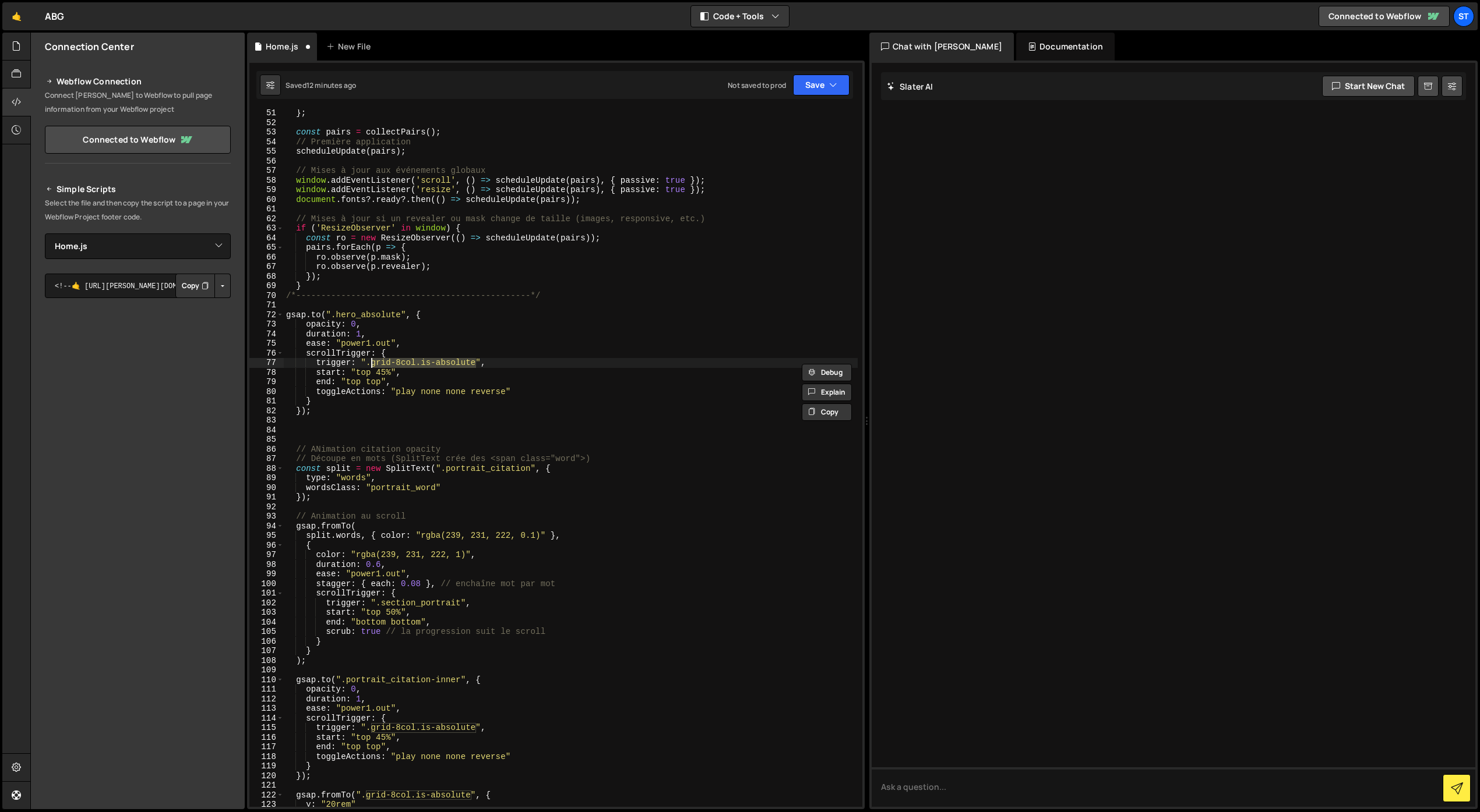
scroll to position [482, 0]
paste textarea "mask-hero-reveal"
drag, startPoint x: 374, startPoint y: 375, endPoint x: 390, endPoint y: 374, distance: 16.0
click at [390, 374] on div "} ; const pairs = collectPairs ( ) ; // Première application scheduleUpdate ( p…" at bounding box center [571, 467] width 574 height 717
type textarea "start: "top bottom","
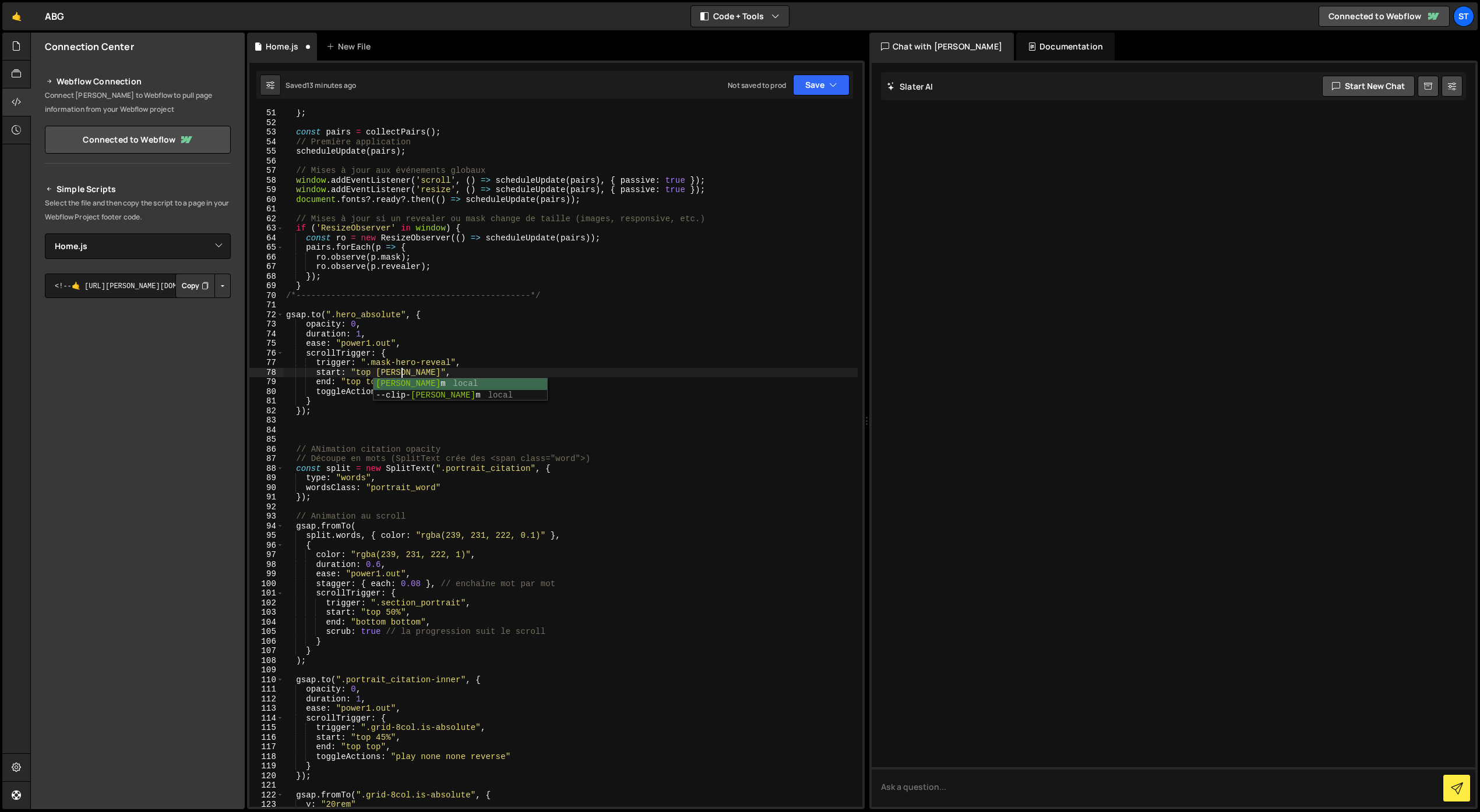
scroll to position [0, 8]
click at [390, 432] on div "} ; const pairs = collectPairs ( ) ; // Première application scheduleUpdate ( p…" at bounding box center [571, 467] width 574 height 717
drag, startPoint x: 381, startPoint y: 384, endPoint x: 368, endPoint y: 384, distance: 13.0
click at [368, 384] on div "} ; const pairs = collectPairs ( ) ; // Première application scheduleUpdate ( p…" at bounding box center [571, 467] width 574 height 717
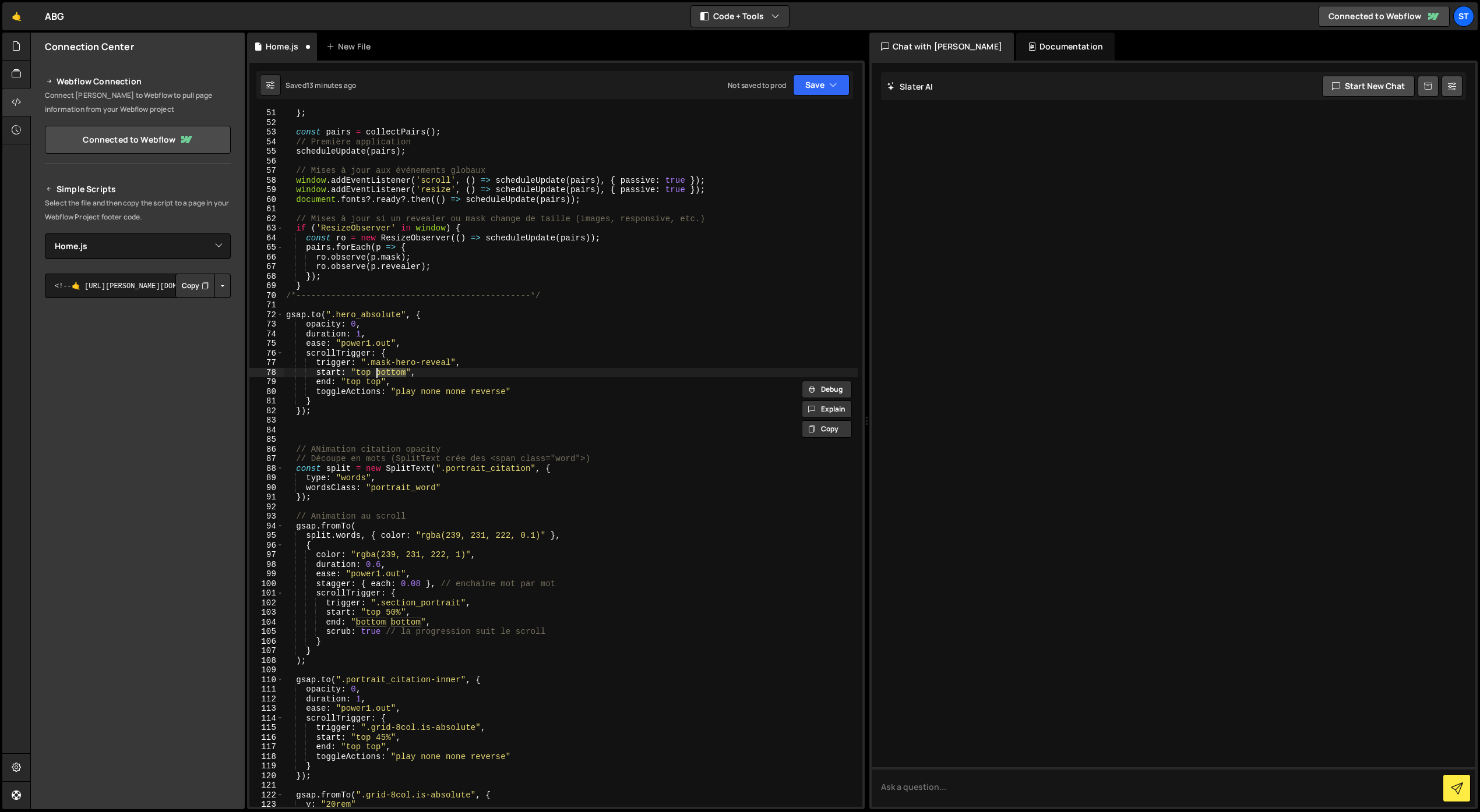
drag, startPoint x: 407, startPoint y: 374, endPoint x: 378, endPoint y: 374, distance: 29.0
click at [378, 374] on div "} ; const pairs = collectPairs ( ) ; // Première application scheduleUpdate ( p…" at bounding box center [571, 467] width 574 height 717
drag, startPoint x: 383, startPoint y: 384, endPoint x: 373, endPoint y: 385, distance: 10.0
click at [373, 385] on div "} ; const pairs = collectPairs ( ) ; // Première application scheduleUpdate ( p…" at bounding box center [571, 467] width 574 height 717
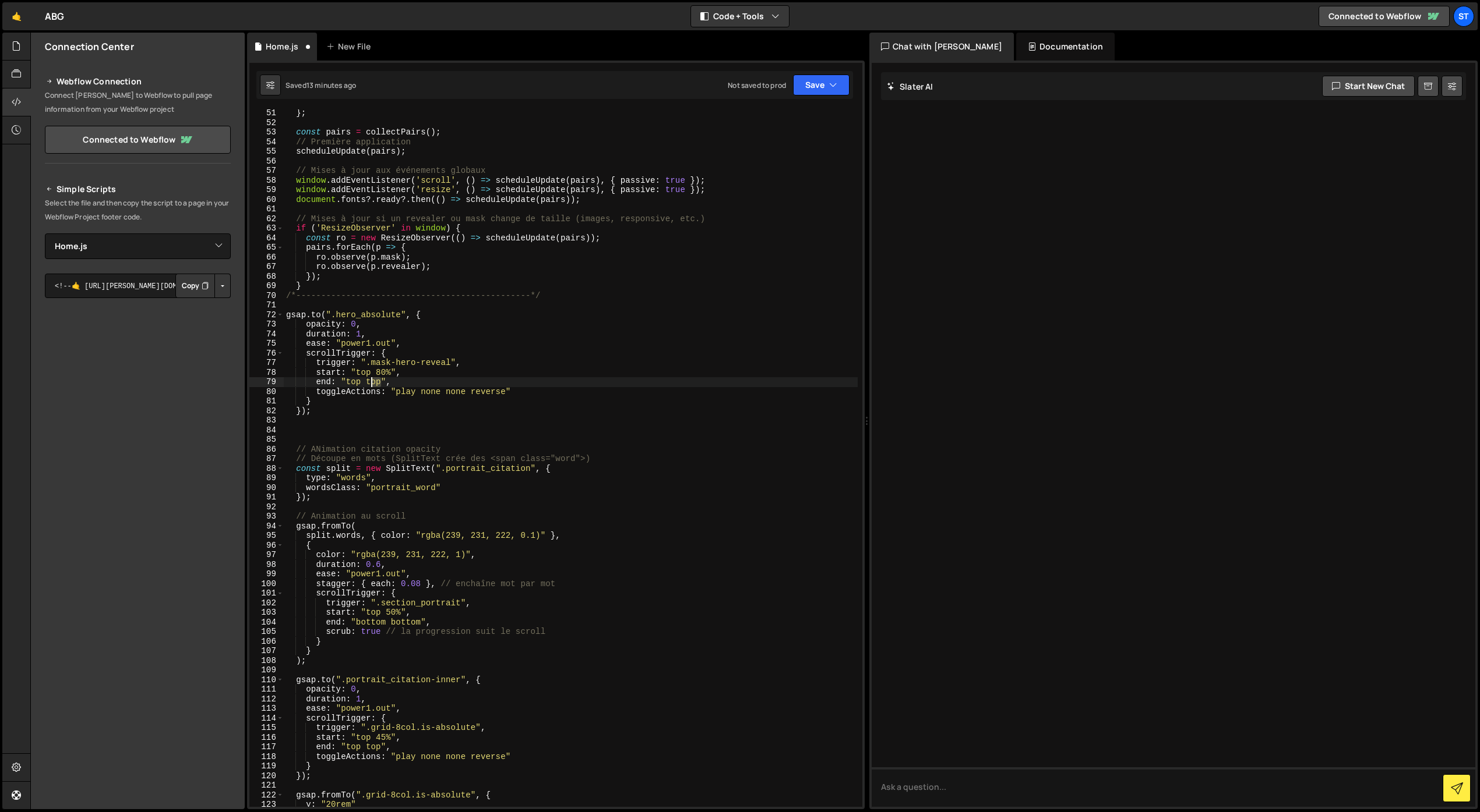
scroll to position [0, 6]
click at [396, 383] on div "} ; const pairs = collectPairs ( ) ; // Première application scheduleUpdate ( p…" at bounding box center [571, 467] width 574 height 717
drag, startPoint x: 341, startPoint y: 326, endPoint x: 306, endPoint y: 327, distance: 35.0
click at [306, 327] on div "} ; const pairs = collectPairs ( ) ; // Première application scheduleUpdate ( p…" at bounding box center [571, 467] width 574 height 717
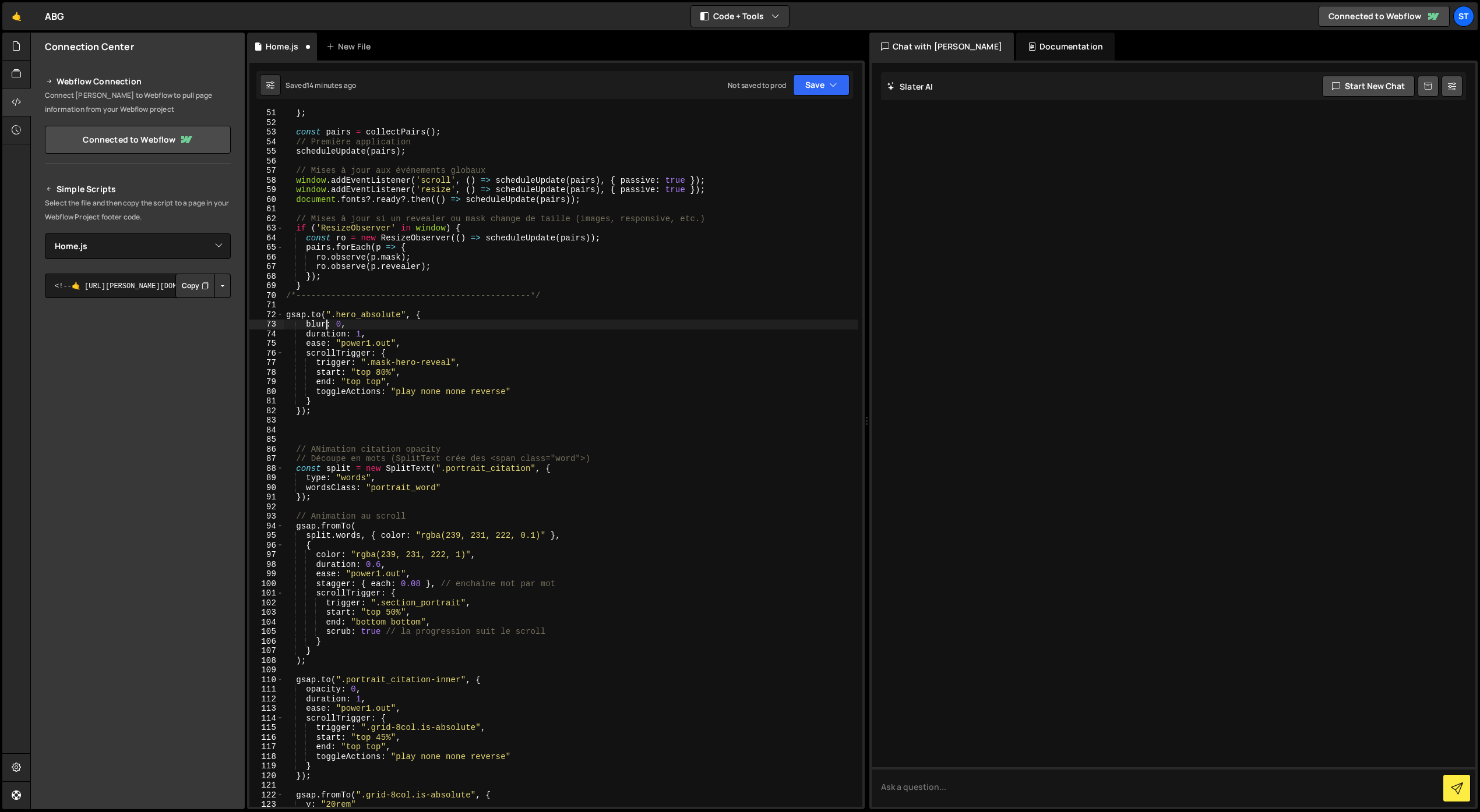
click at [335, 322] on div "} ; const pairs = collectPairs ( ) ; // Première application scheduleUpdate ( p…" at bounding box center [571, 467] width 574 height 717
click at [337, 325] on div "} ; const pairs = collectPairs ( ) ; // Première application scheduleUpdate ( p…" at bounding box center [571, 467] width 574 height 717
click at [361, 324] on div "} ; const pairs = collectPairs ( ) ; // Première application scheduleUpdate ( p…" at bounding box center [571, 467] width 574 height 717
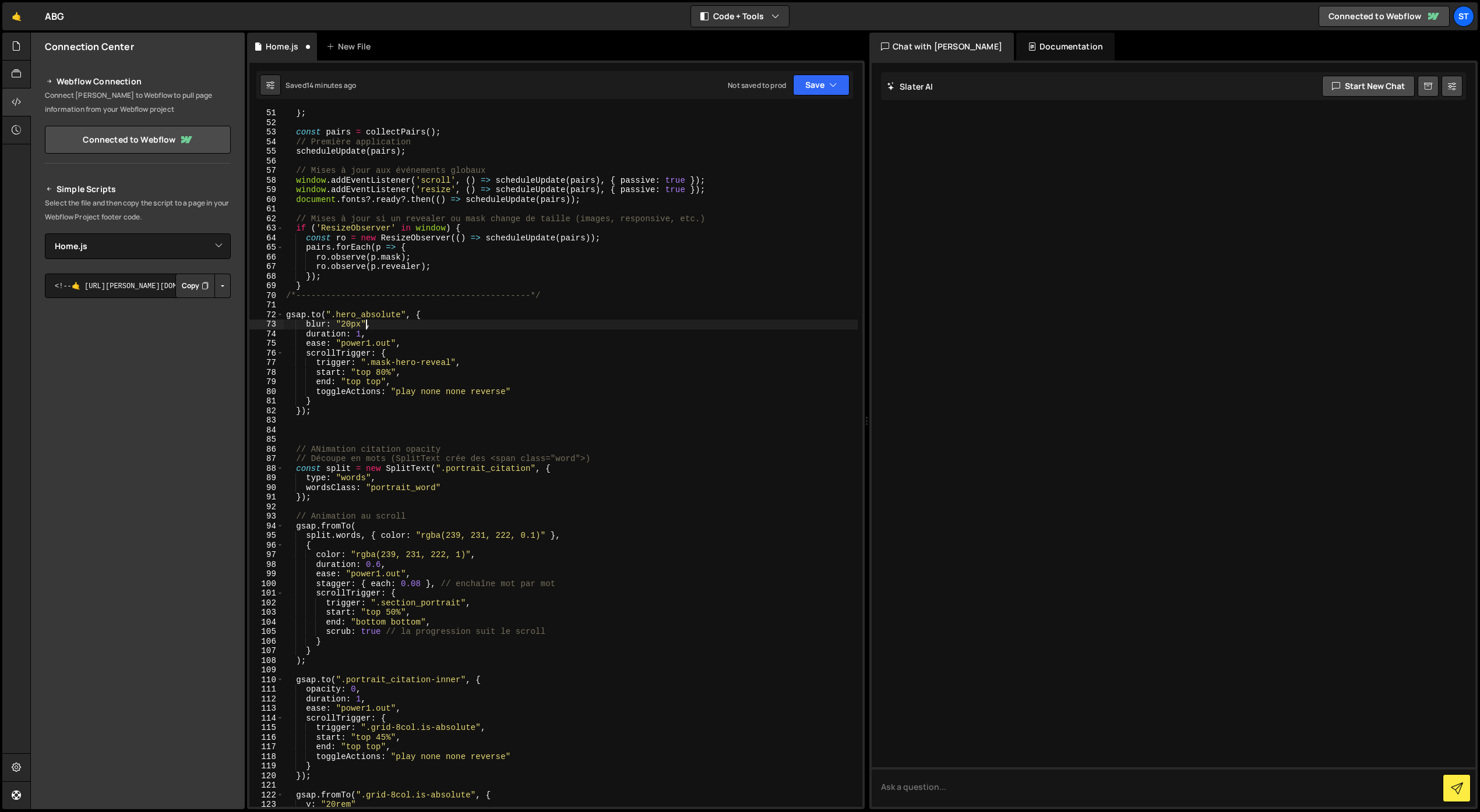
scroll to position [0, 6]
drag, startPoint x: 523, startPoint y: 392, endPoint x: 319, endPoint y: 395, distance: 204.0
click at [319, 395] on div "} ; const pairs = collectPairs ( ) ; // Première application scheduleUpdate ( p…" at bounding box center [571, 467] width 574 height 717
click at [319, 395] on div "} ; const pairs = collectPairs ( ) ; // Première application scheduleUpdate ( p…" at bounding box center [571, 458] width 574 height 698
click at [359, 392] on div "} ; const pairs = collectPairs ( ) ; // Première application scheduleUpdate ( p…" at bounding box center [571, 467] width 574 height 717
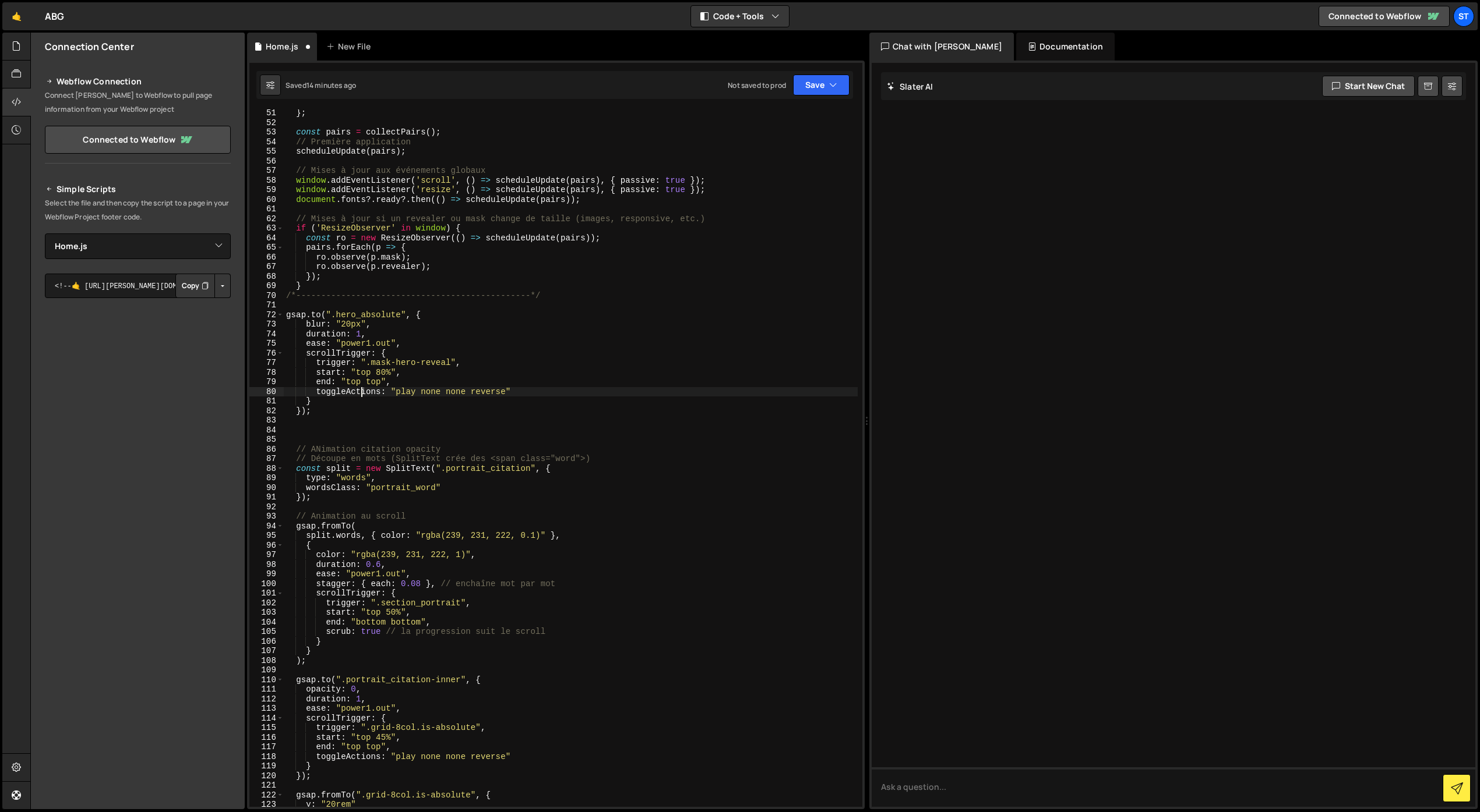
click at [359, 392] on div "} ; const pairs = collectPairs ( ) ; // Première application scheduleUpdate ( p…" at bounding box center [571, 467] width 574 height 717
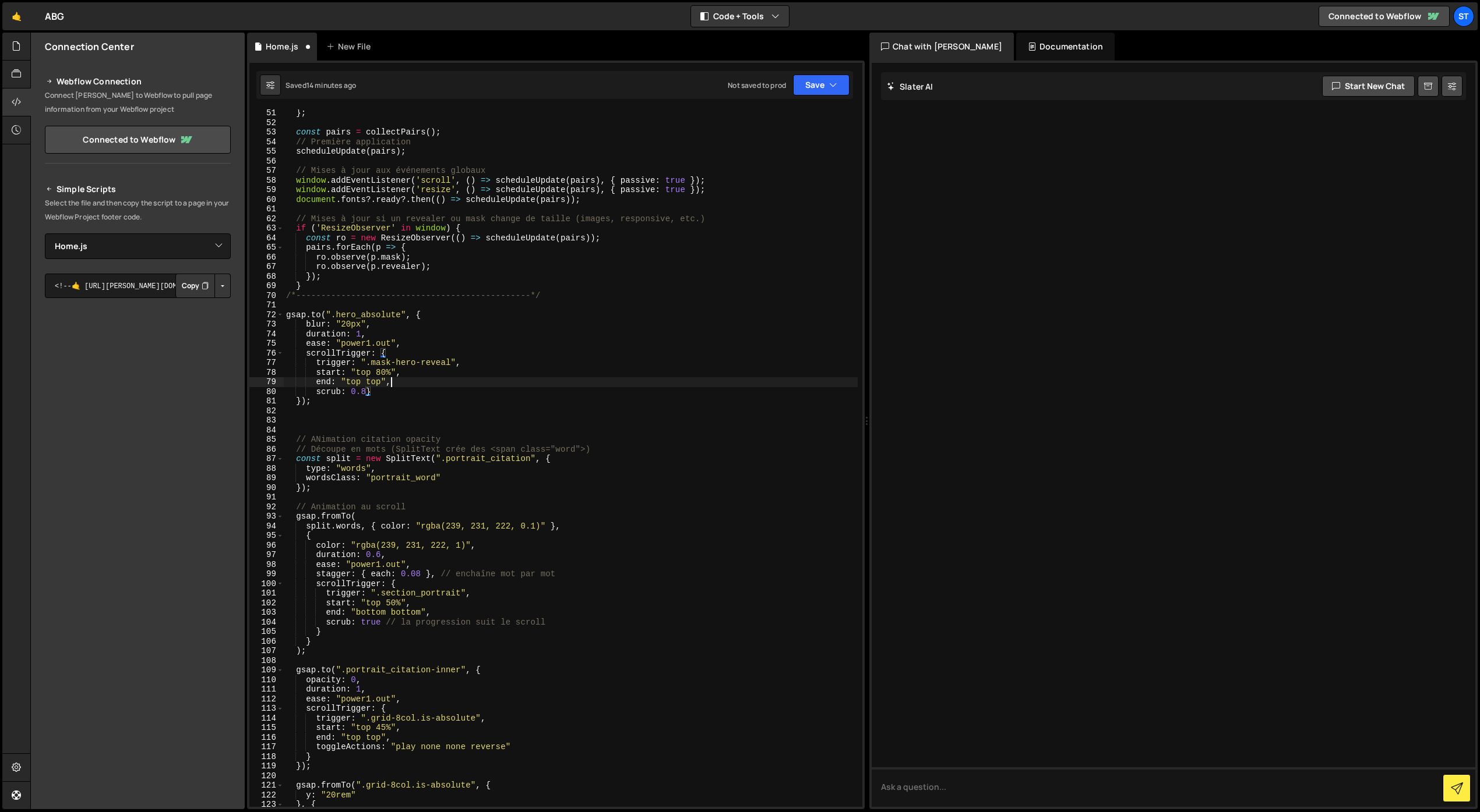
click at [443, 380] on div "} ; const pairs = collectPairs ( ) ; // Première application scheduleUpdate ( p…" at bounding box center [571, 467] width 574 height 717
click at [819, 86] on button "Save" at bounding box center [821, 85] width 57 height 21
click at [769, 117] on div "Save to Staging S" at bounding box center [782, 113] width 121 height 12
drag, startPoint x: 410, startPoint y: 314, endPoint x: 348, endPoint y: 315, distance: 62.0
click at [348, 315] on div "} ; const pairs = collectPairs ( ) ; // Première application scheduleUpdate ( p…" at bounding box center [571, 467] width 574 height 717
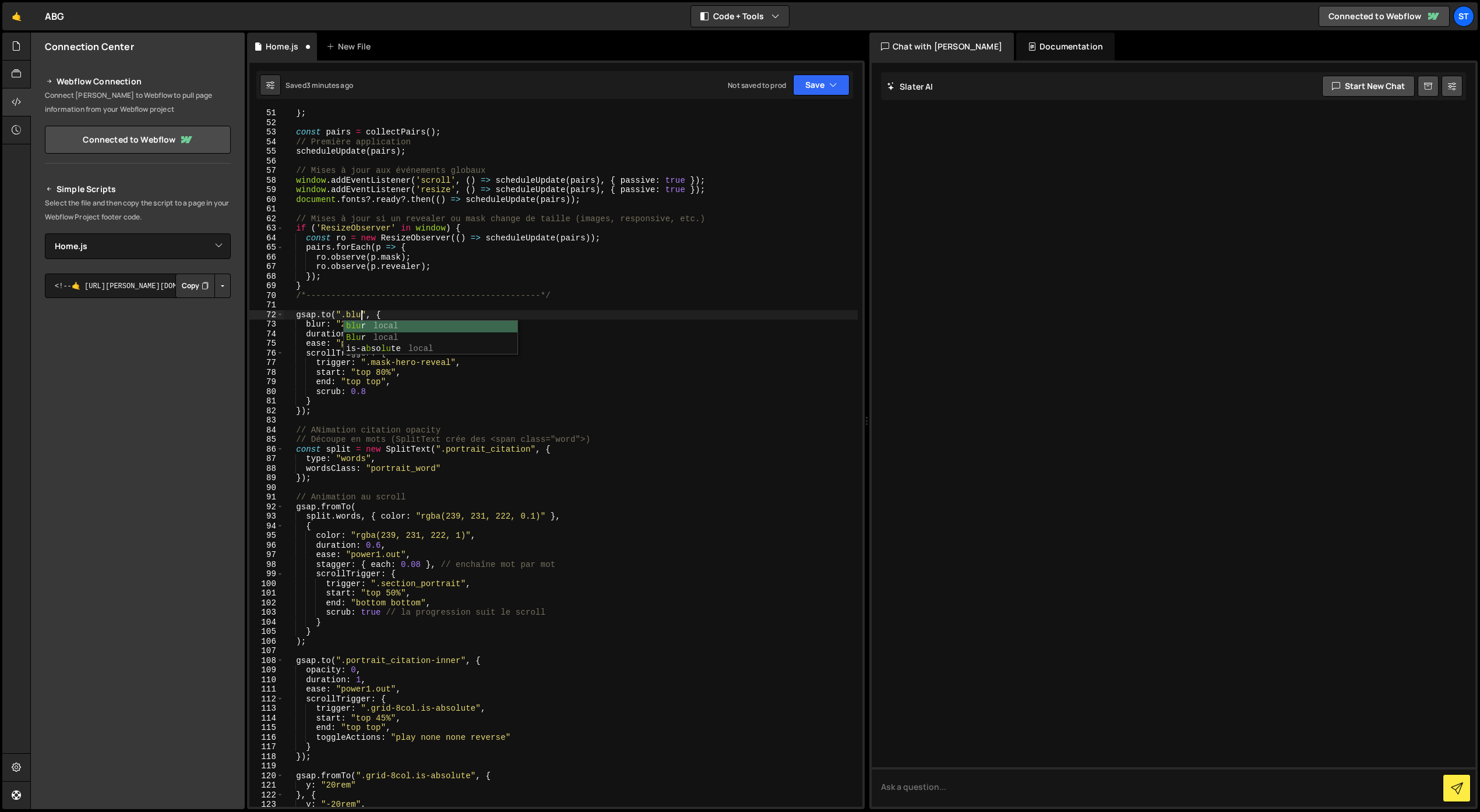
type textarea "[DOMAIN_NAME](".blur", {"
click at [410, 417] on div "} ; const pairs = collectPairs ( ) ; // Première application scheduleUpdate ( p…" at bounding box center [571, 467] width 574 height 717
click at [817, 94] on button "Save" at bounding box center [821, 85] width 57 height 21
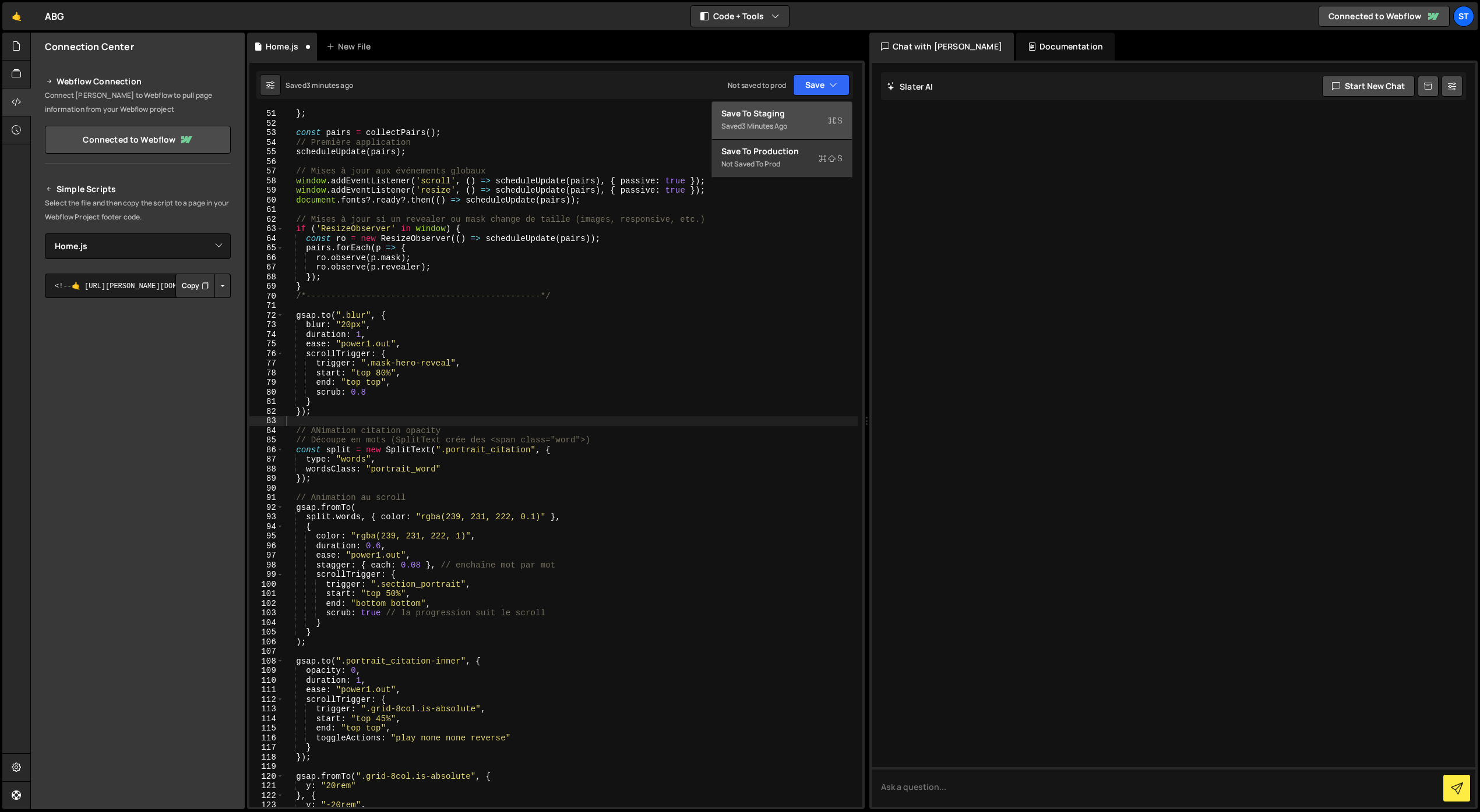
click at [797, 118] on div "Save to Staging S" at bounding box center [782, 113] width 121 height 12
drag, startPoint x: 326, startPoint y: 327, endPoint x: 304, endPoint y: 327, distance: 22.0
click at [304, 327] on div "} ; const pairs = collectPairs ( ) ; // Première application scheduleUpdate ( p…" at bounding box center [571, 468] width 574 height 717
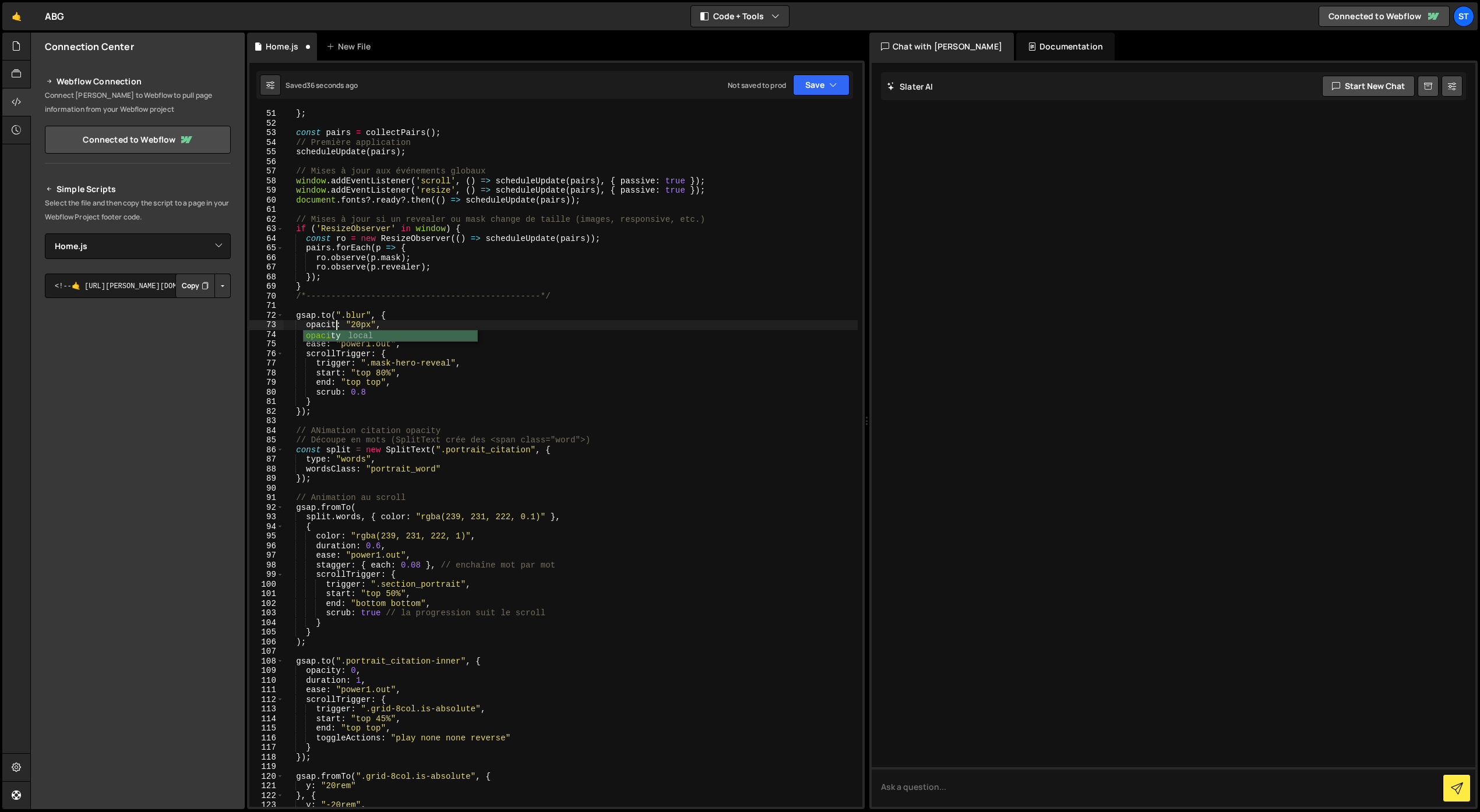
scroll to position [0, 3]
click at [326, 314] on div "} ; const pairs = collectPairs ( ) ; // Première application scheduleUpdate ( p…" at bounding box center [571, 468] width 574 height 717
click at [330, 318] on div "} ; const pairs = collectPairs ( ) ; // Première application scheduleUpdate ( p…" at bounding box center [571, 468] width 574 height 717
click at [401, 317] on div "} ; const pairs = collectPairs ( ) ; // Première application scheduleUpdate ( p…" at bounding box center [571, 468] width 574 height 717
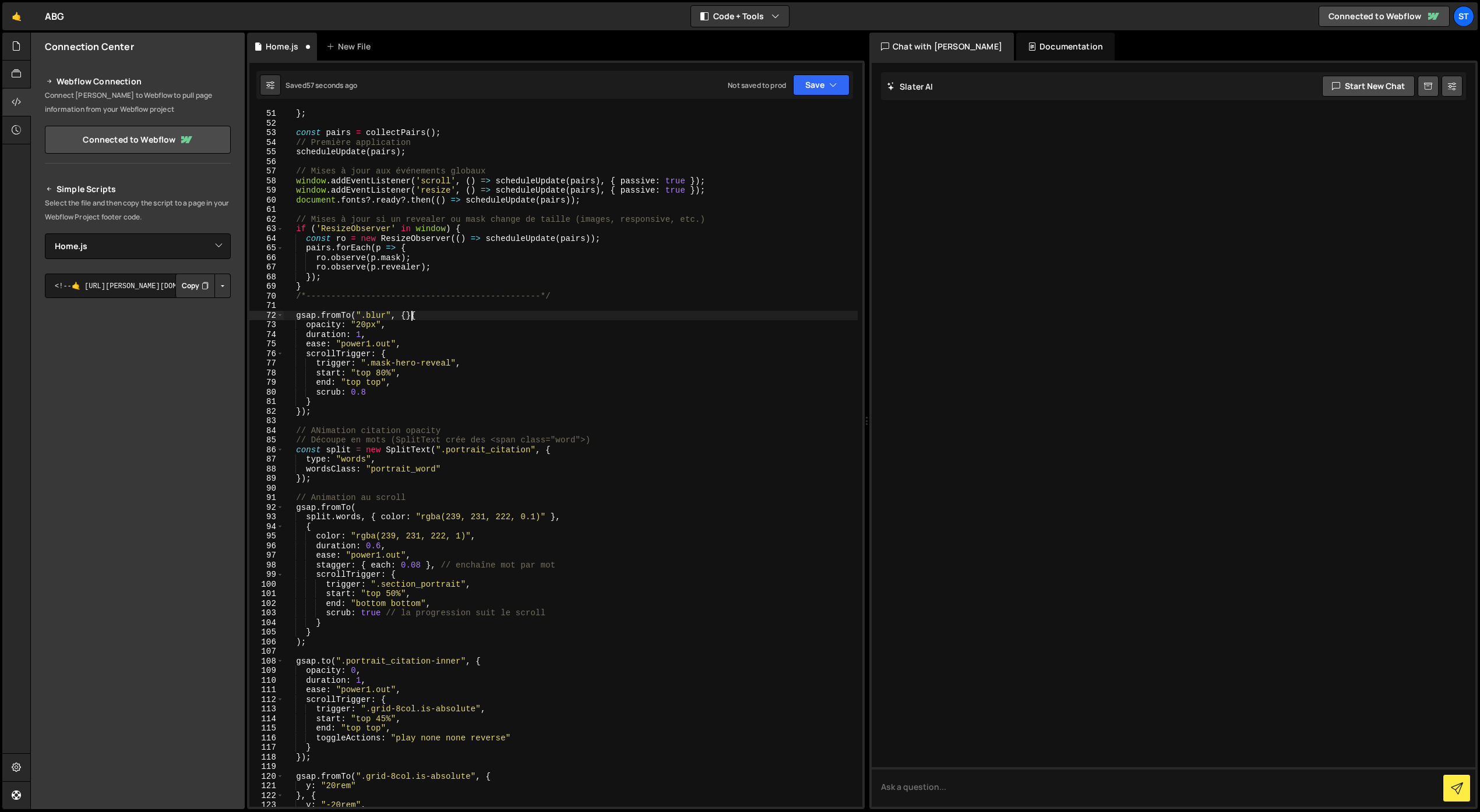
scroll to position [0, 8]
type textarea "gsap.fromTo(".blur", {},{"
click at [406, 317] on div "} ; const pairs = collectPairs ( ) ; // Première application scheduleUpdate ( p…" at bounding box center [571, 468] width 574 height 717
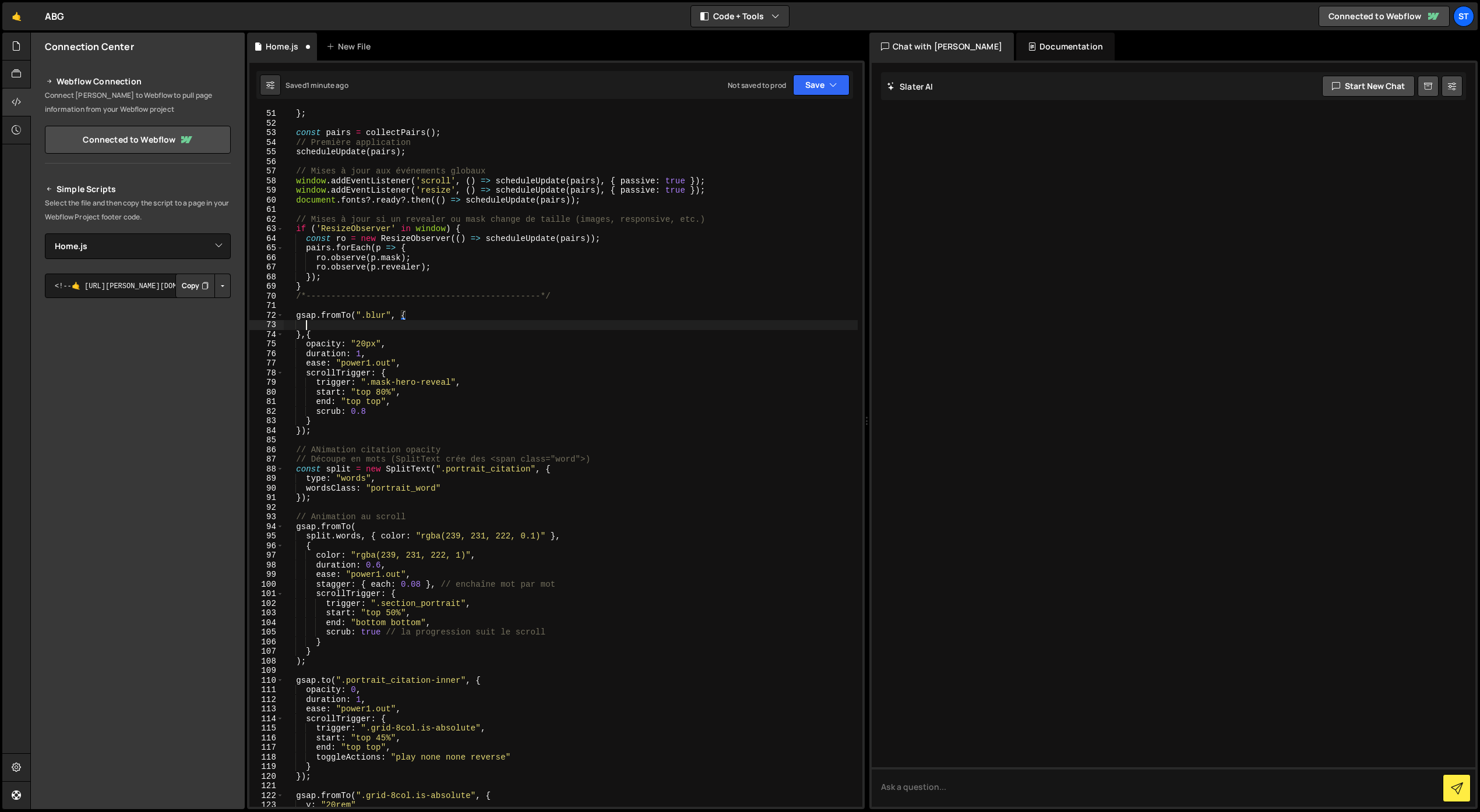
scroll to position [0, 1]
drag, startPoint x: 381, startPoint y: 343, endPoint x: 352, endPoint y: 346, distance: 29.2
click at [352, 344] on div "} ; const pairs = collectPairs ( ) ; // Première application scheduleUpdate ( p…" at bounding box center [571, 468] width 574 height 717
drag, startPoint x: 365, startPoint y: 347, endPoint x: 307, endPoint y: 345, distance: 58.0
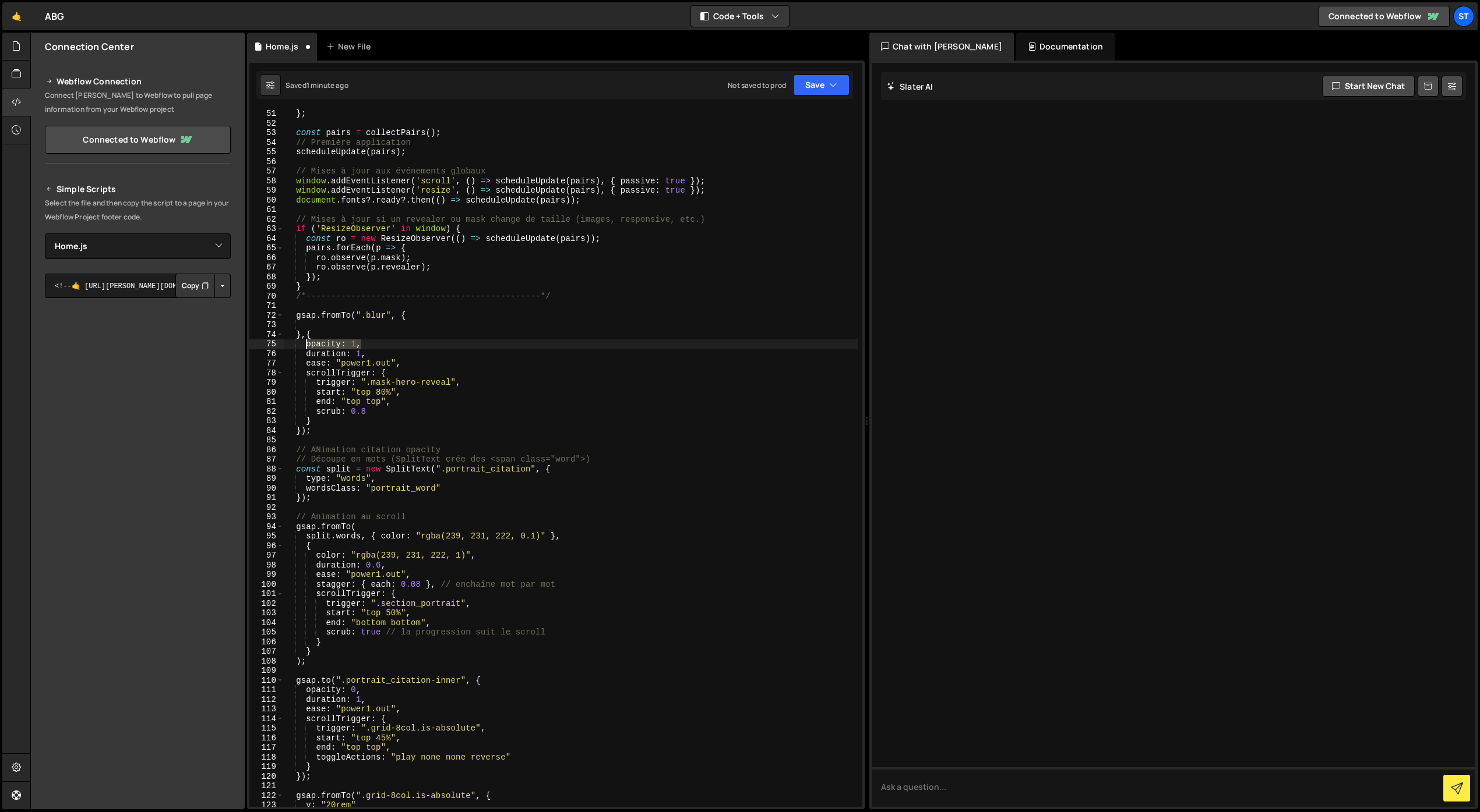
click at [307, 345] on div "} ; const pairs = collectPairs ( ) ; // Première application scheduleUpdate ( p…" at bounding box center [571, 468] width 574 height 717
click at [408, 319] on div "} ; const pairs = collectPairs ( ) ; // Première application scheduleUpdate ( p…" at bounding box center [571, 468] width 574 height 717
type textarea "gsap.fromTo(".blur", {"
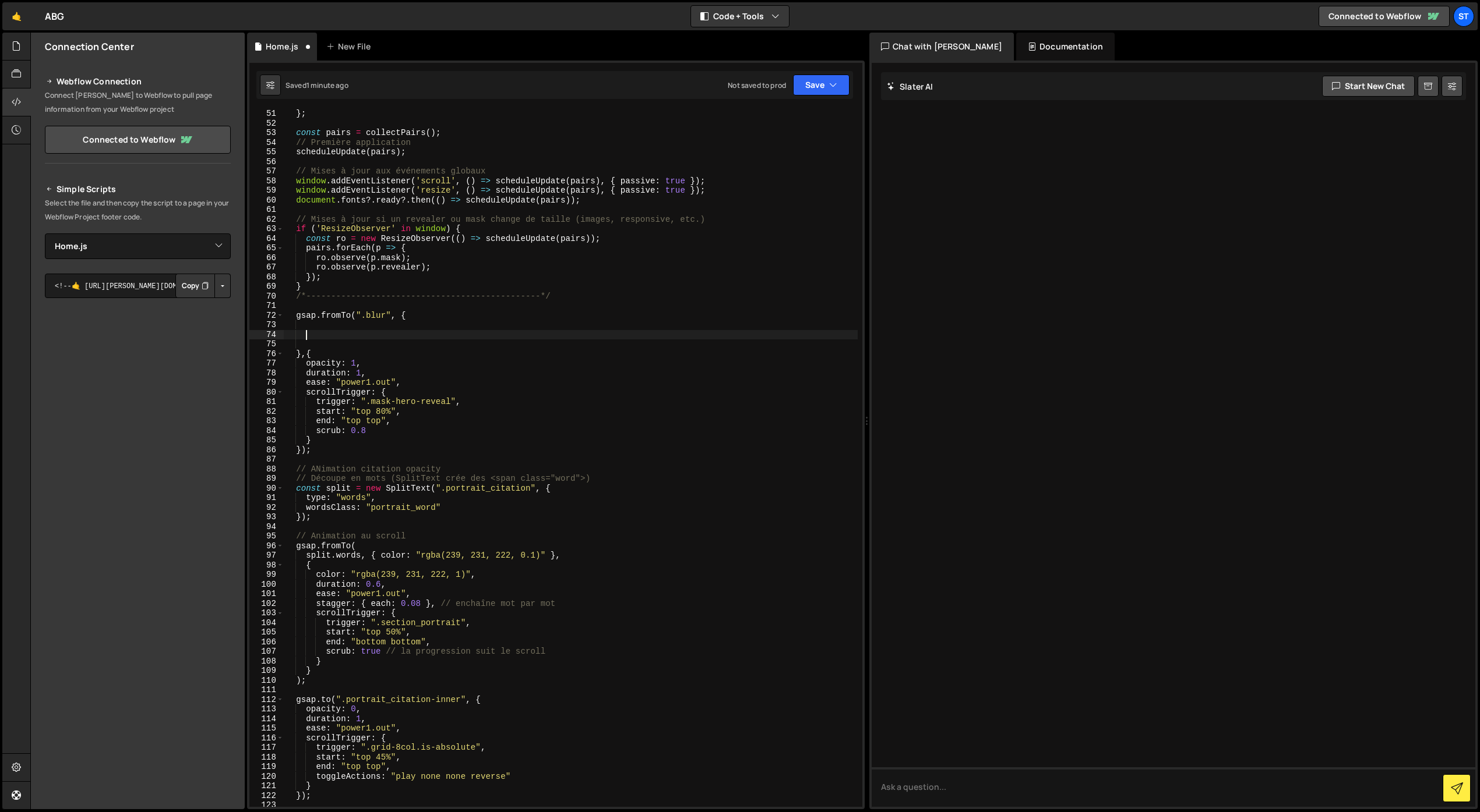
scroll to position [0, 0]
type textarea "gsap.fromTo(".blur", {"
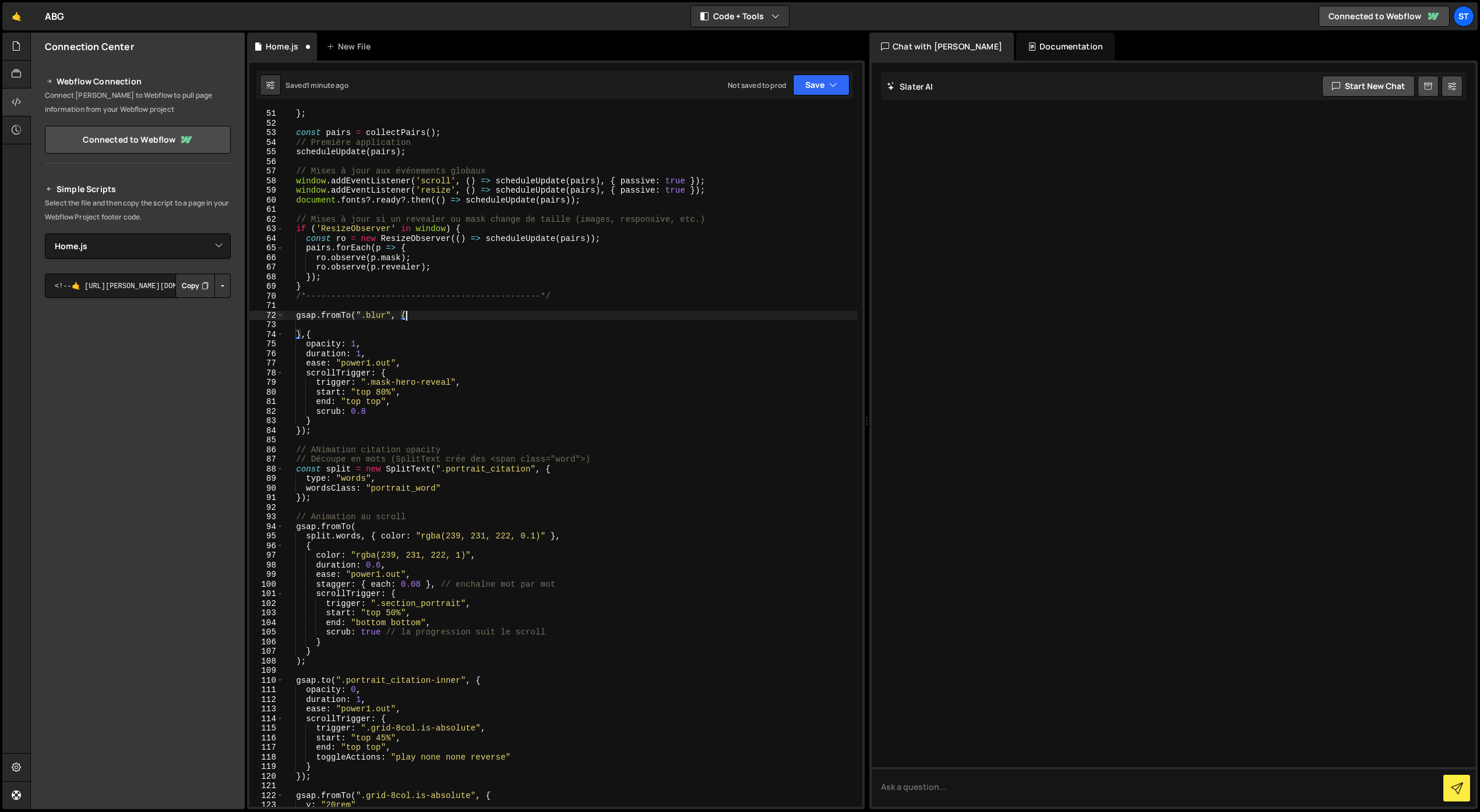
scroll to position [0, 1]
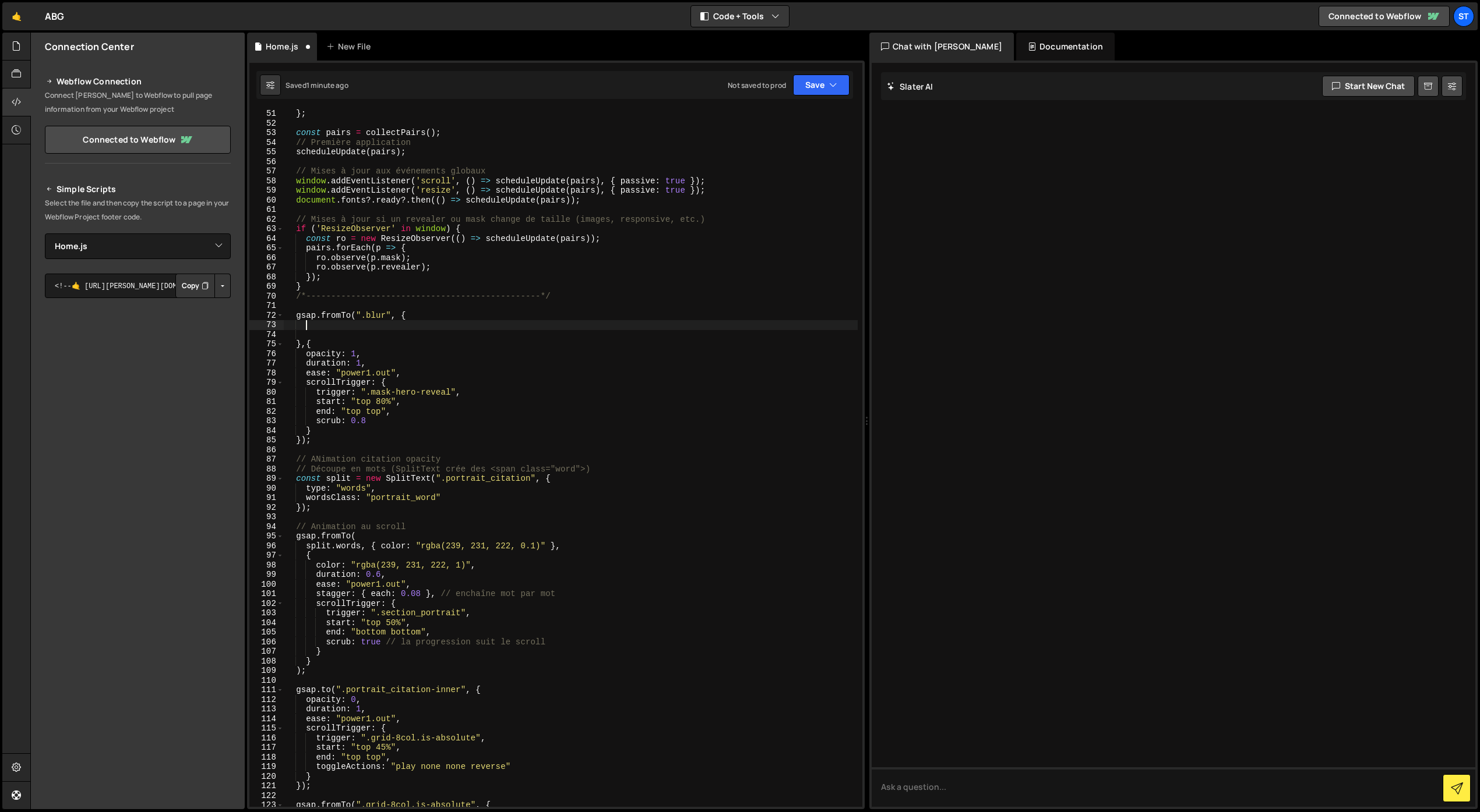
paste textarea "opacity: 1,"
click at [356, 327] on div "} ; const pairs = collectPairs ( ) ; // Première application scheduleUpdate ( p…" at bounding box center [571, 468] width 574 height 717
type textarea "opacity: 0,"
click at [330, 334] on div "} ; const pairs = collectPairs ( ) ; // Première application scheduleUpdate ( p…" at bounding box center [571, 468] width 574 height 717
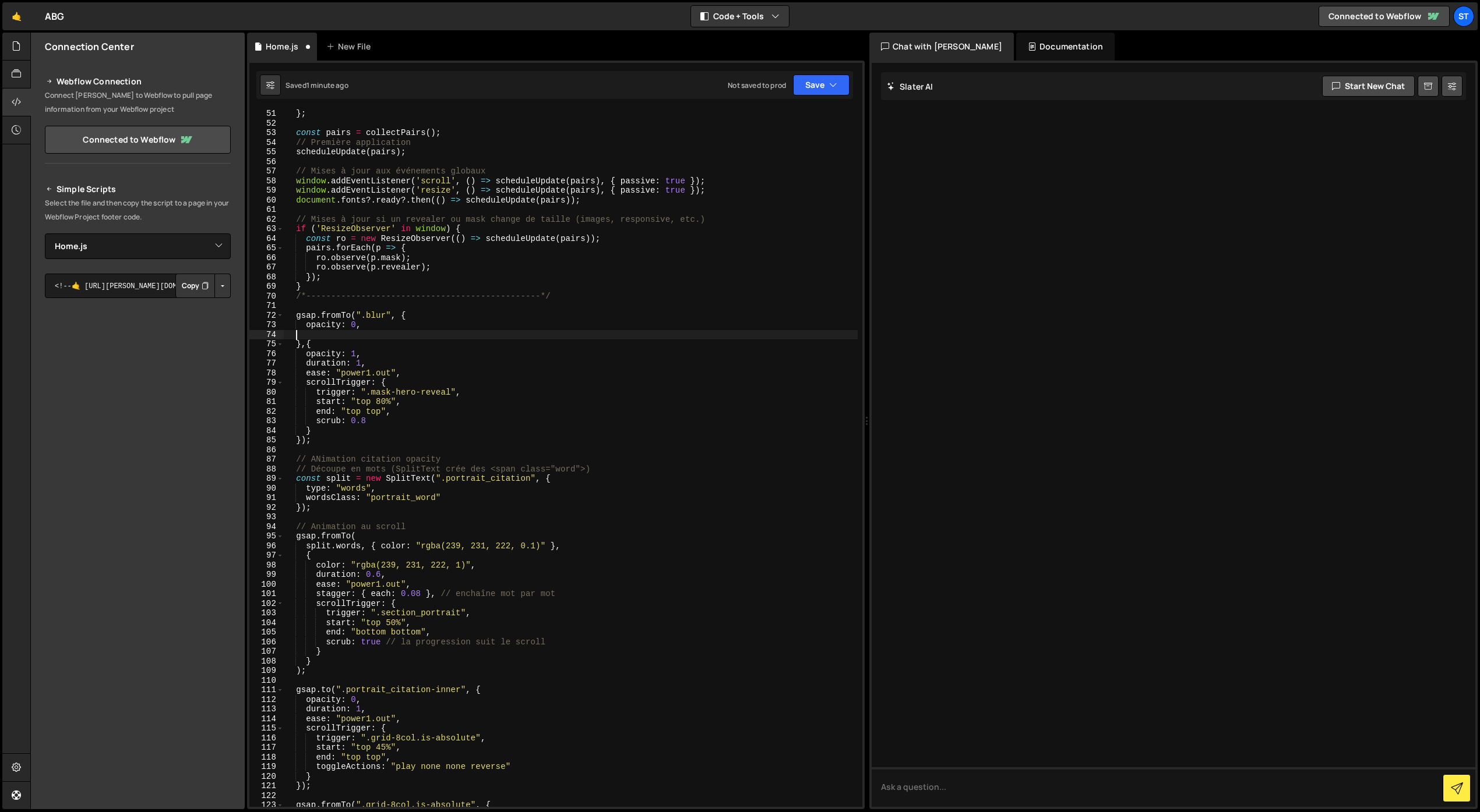
scroll to position [0, 0]
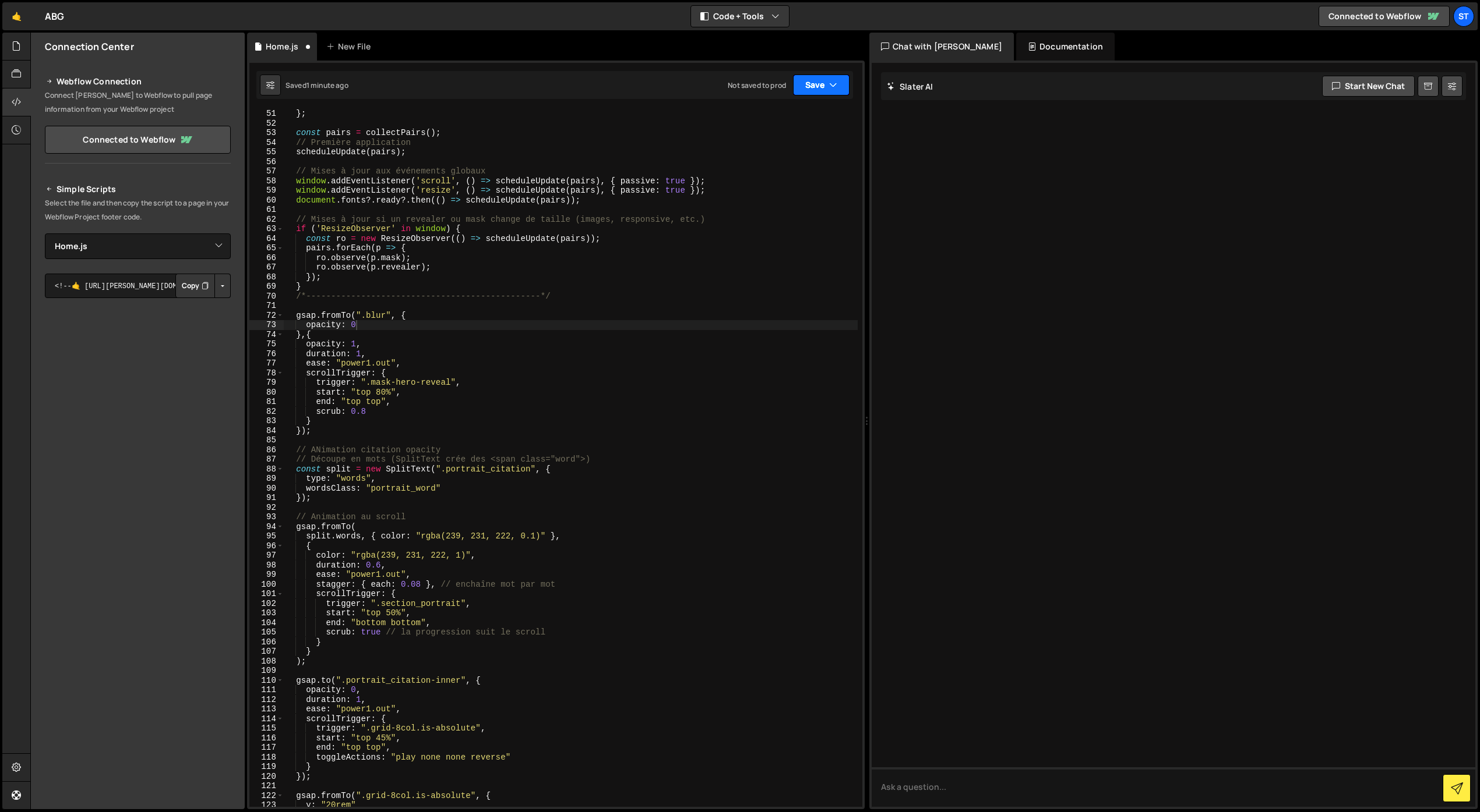
click at [813, 90] on button "Save" at bounding box center [821, 85] width 57 height 21
click at [779, 123] on div "1 minute ago" at bounding box center [762, 126] width 41 height 10
drag, startPoint x: 381, startPoint y: 403, endPoint x: 368, endPoint y: 403, distance: 13.0
click at [368, 403] on div "} ; const pairs = collectPairs ( ) ; // Première application scheduleUpdate ( p…" at bounding box center [571, 468] width 574 height 717
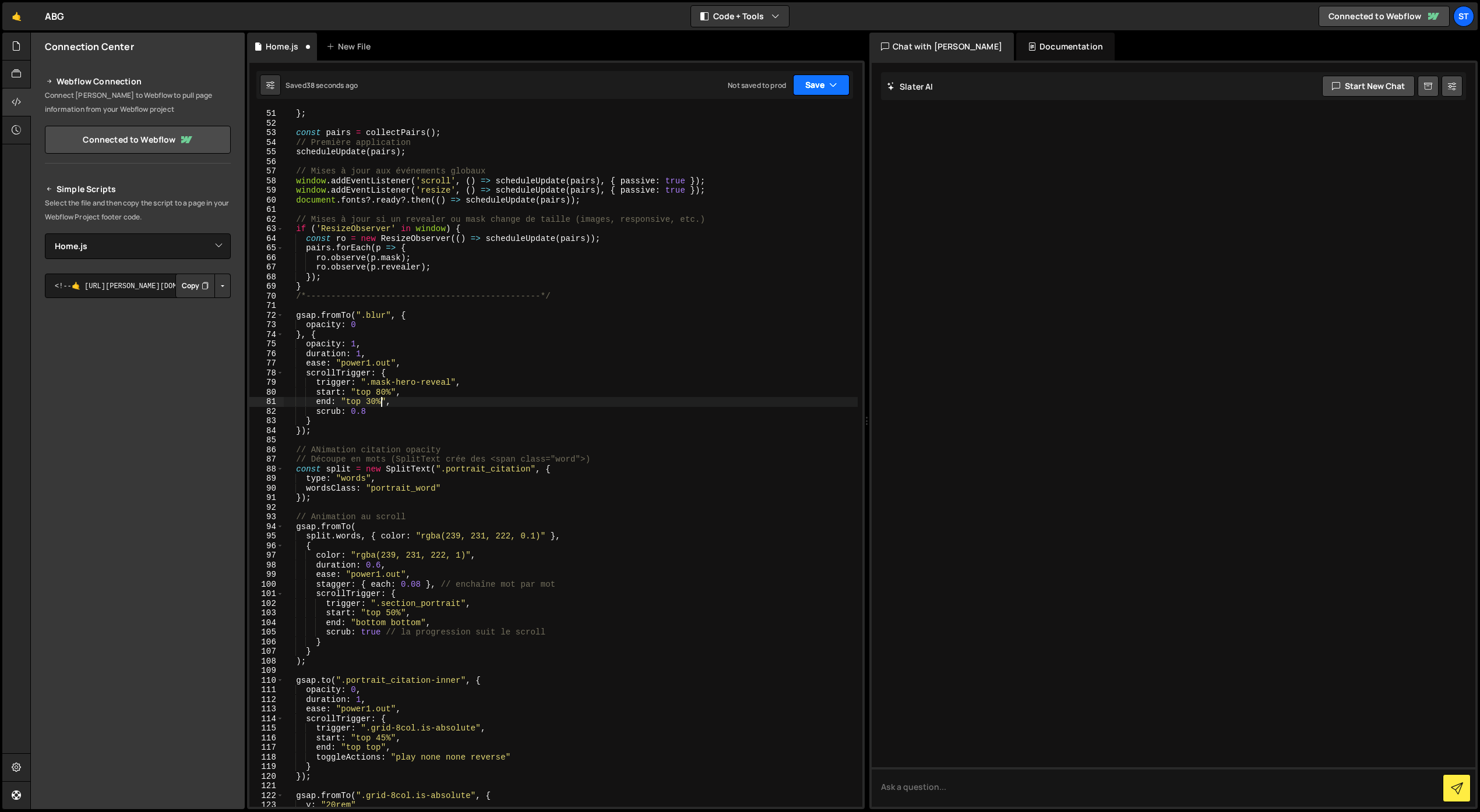
type textarea "end: "top 30%","
click at [809, 89] on button "Save" at bounding box center [821, 85] width 57 height 21
click at [799, 113] on div "Save to Staging S" at bounding box center [782, 113] width 121 height 12
